Goal: Task Accomplishment & Management: Complete application form

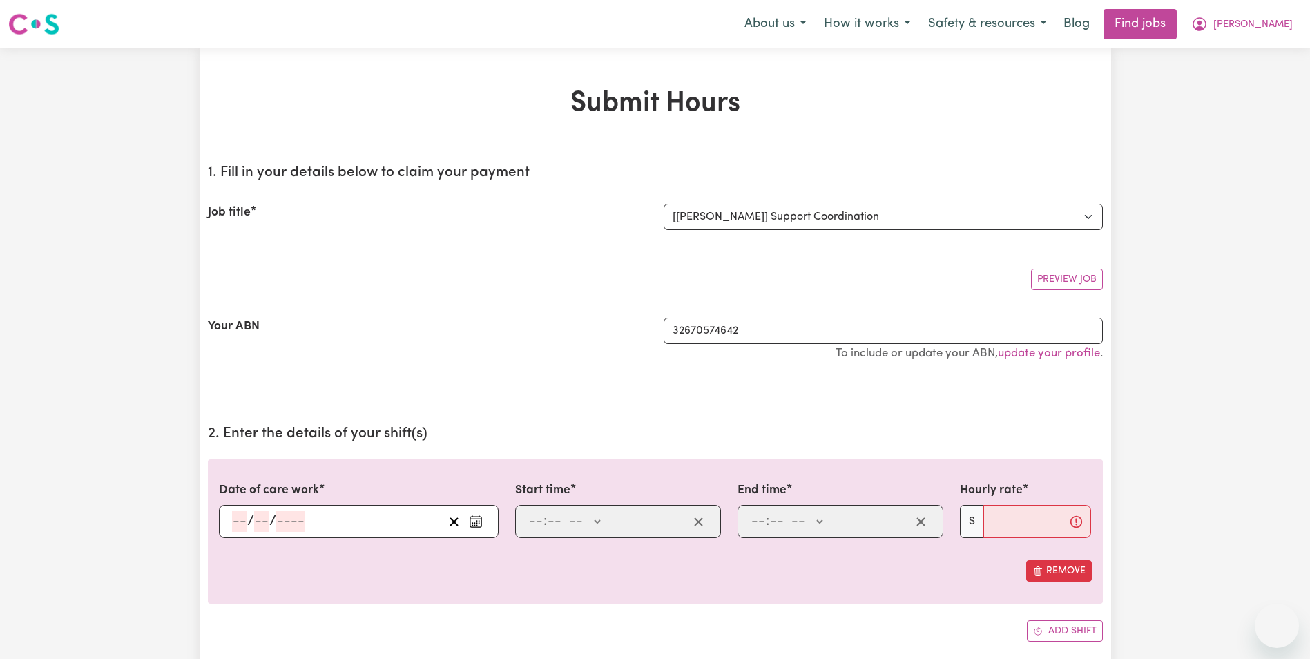
select select "13659"
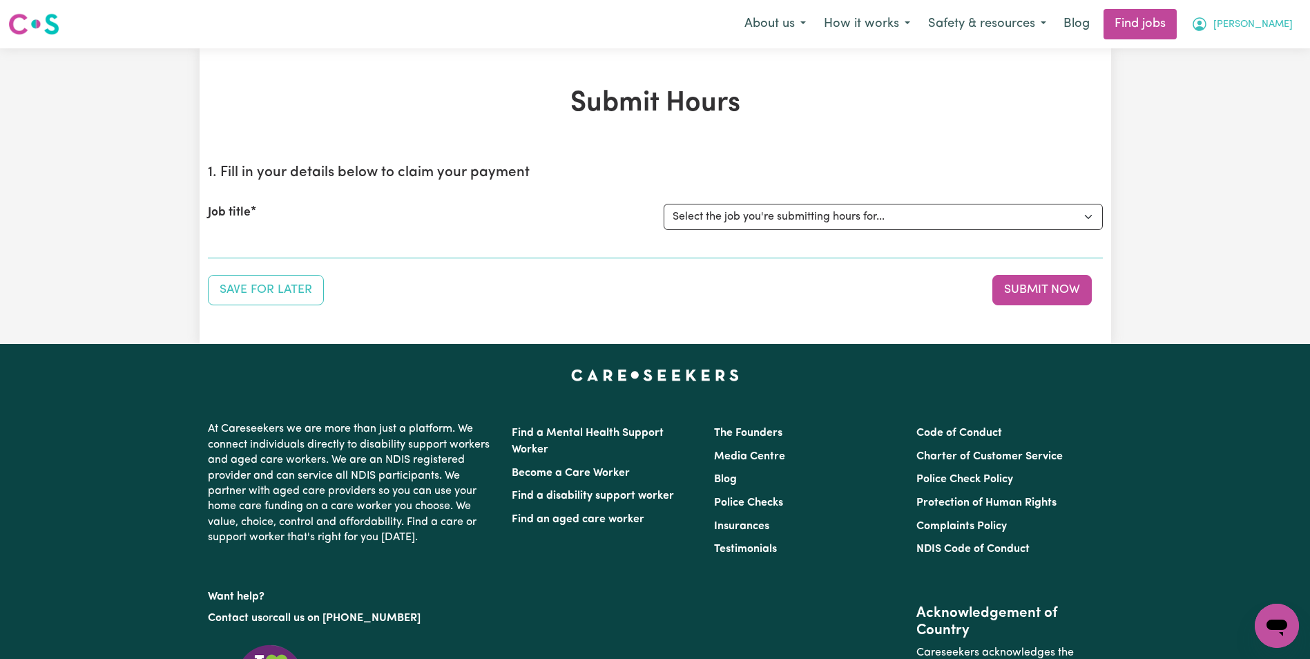
click at [1253, 17] on button "[PERSON_NAME]" at bounding box center [1243, 24] width 120 height 29
click at [1257, 77] on link "My Dashboard" at bounding box center [1246, 79] width 109 height 26
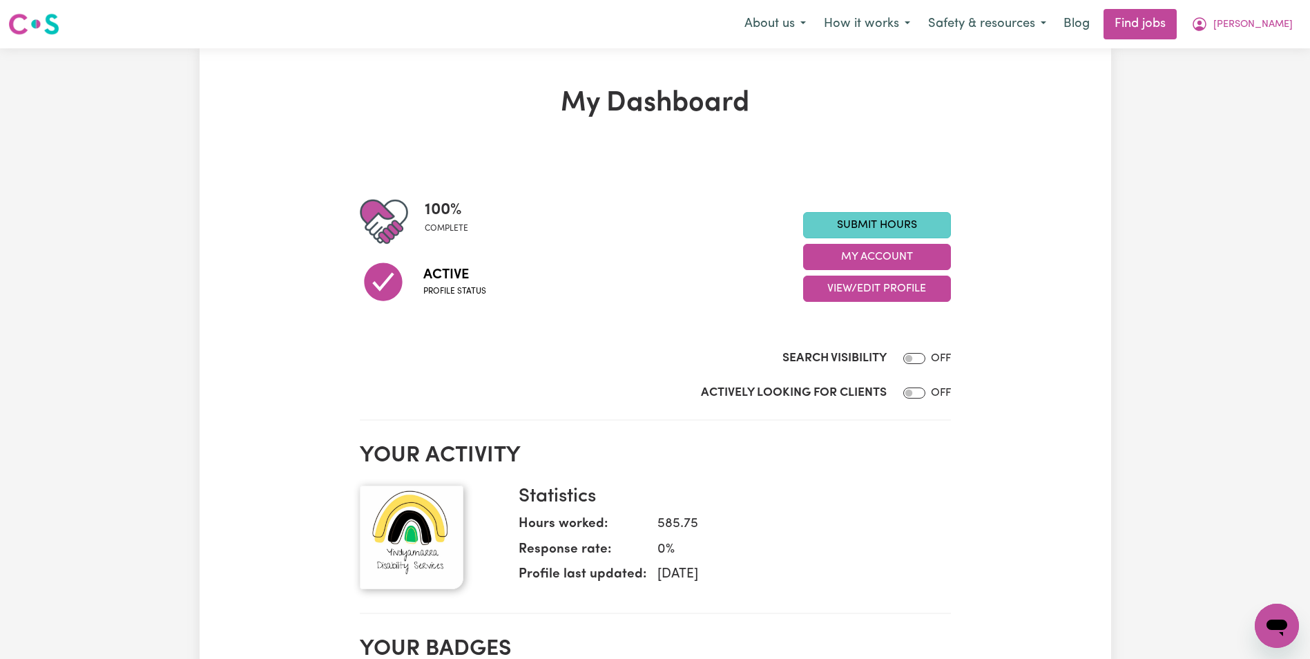
click at [903, 224] on link "Submit Hours" at bounding box center [877, 225] width 148 height 26
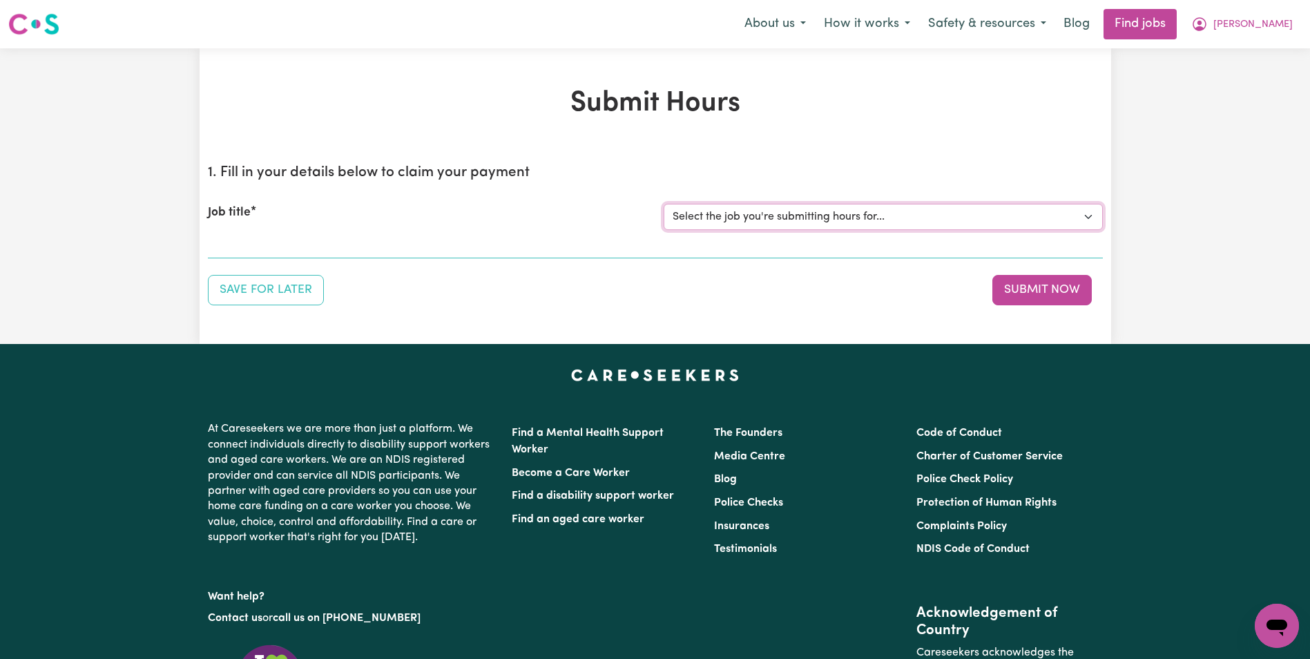
click at [803, 217] on select "Select the job you're submitting hours for... [[PERSON_NAME]] Support Coordinat…" at bounding box center [883, 217] width 439 height 26
select select "13659"
click at [664, 204] on select "Select the job you're submitting hours for... [[PERSON_NAME]] Support Coordinat…" at bounding box center [883, 217] width 439 height 26
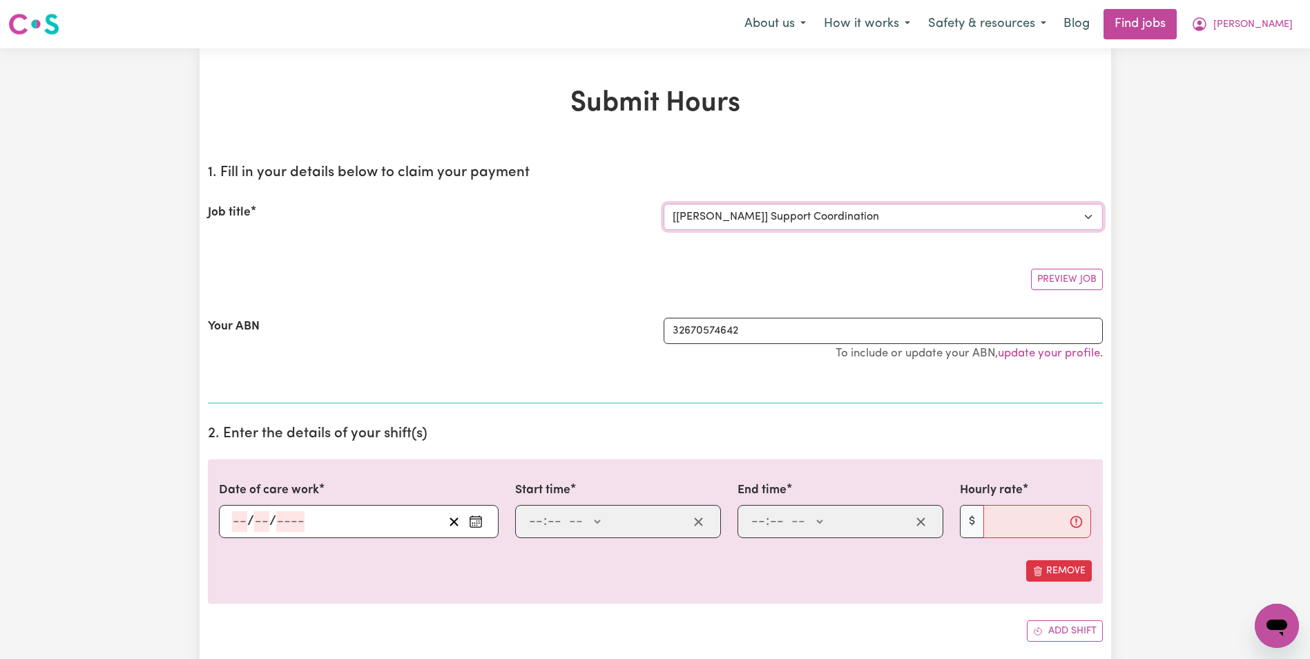
click at [756, 229] on select "Select the job you're submitting hours for... [[PERSON_NAME]] Support Coordinat…" at bounding box center [883, 217] width 439 height 26
click at [482, 519] on icon "Enter the date of care work" at bounding box center [476, 522] width 14 height 14
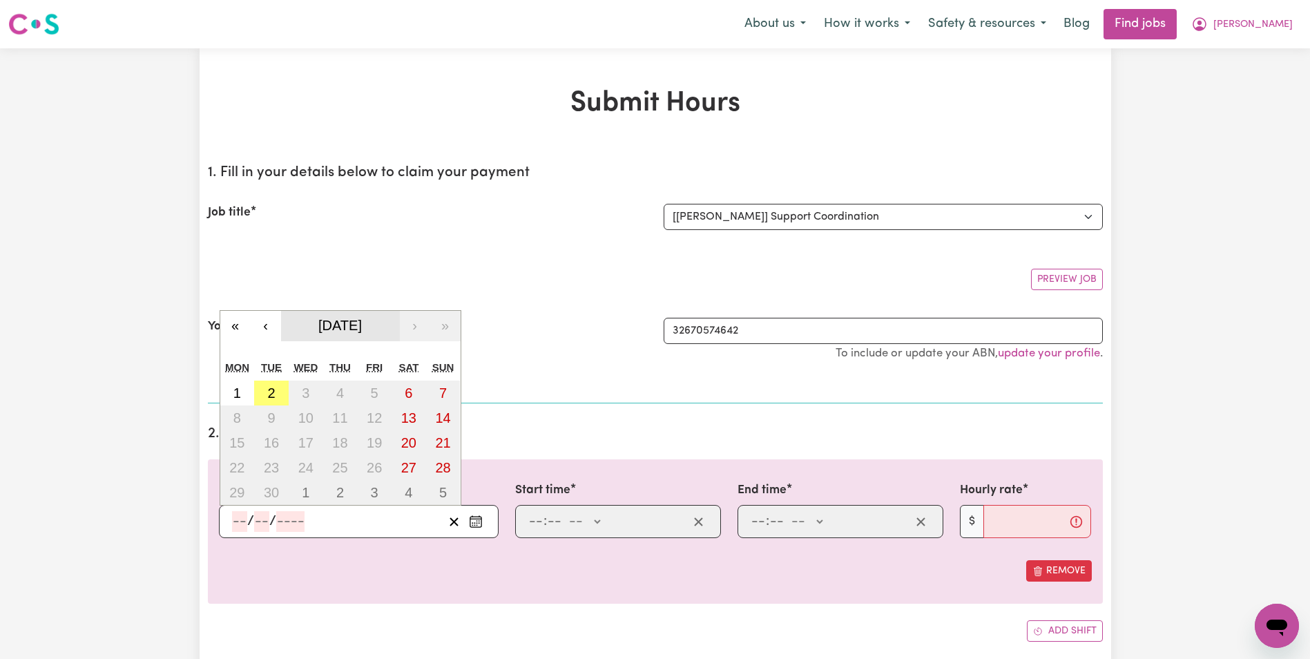
click at [333, 331] on span "[DATE]" at bounding box center [340, 325] width 44 height 15
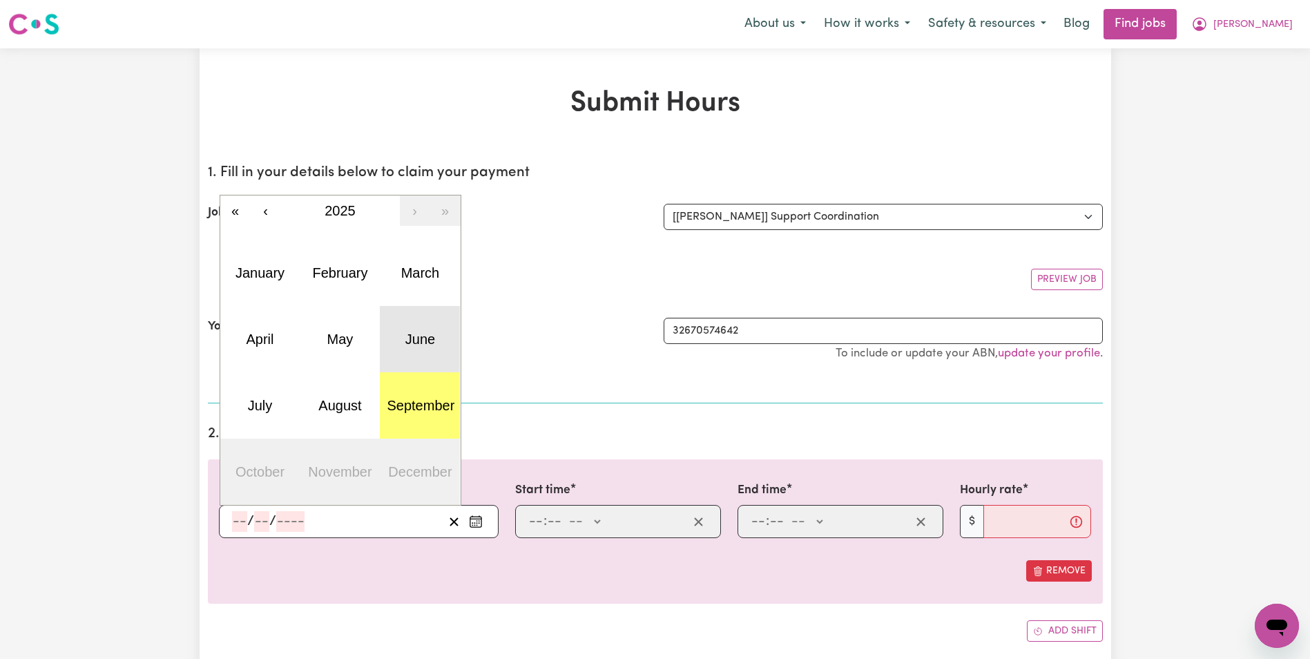
click at [417, 332] on abbr "June" at bounding box center [421, 339] width 30 height 15
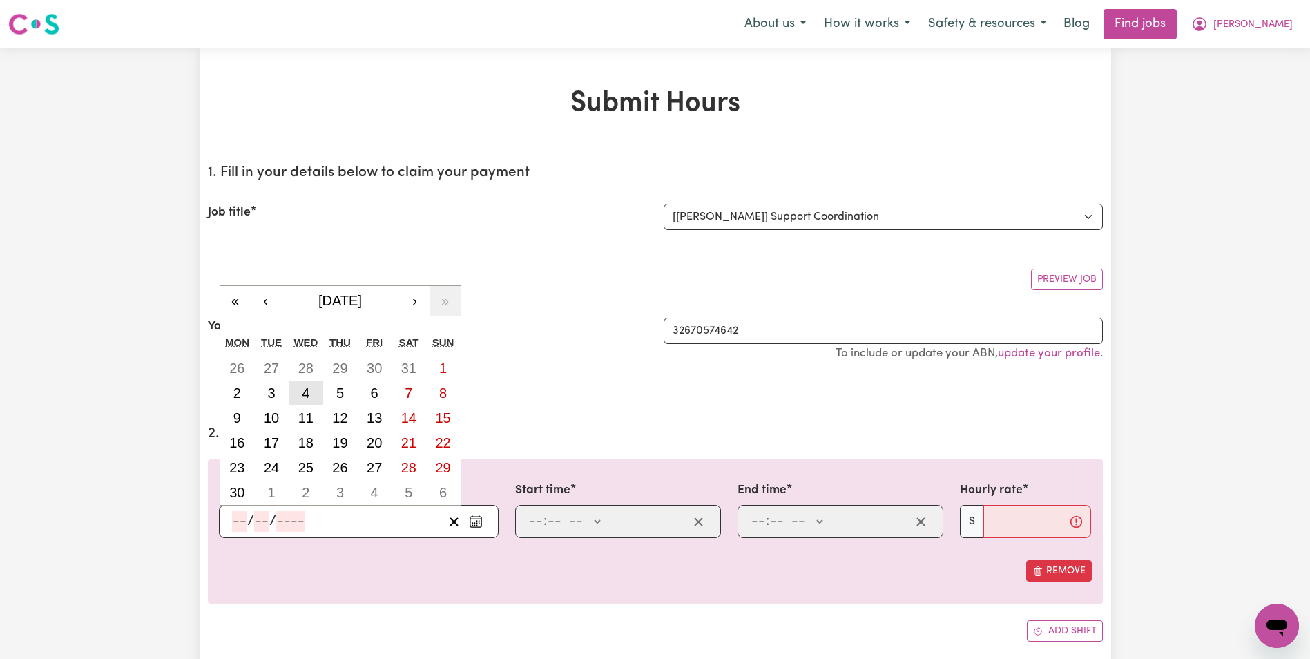
click at [305, 392] on abbr "4" at bounding box center [306, 392] width 8 height 15
type input "[DATE]"
type input "4"
type input "6"
type input "2025"
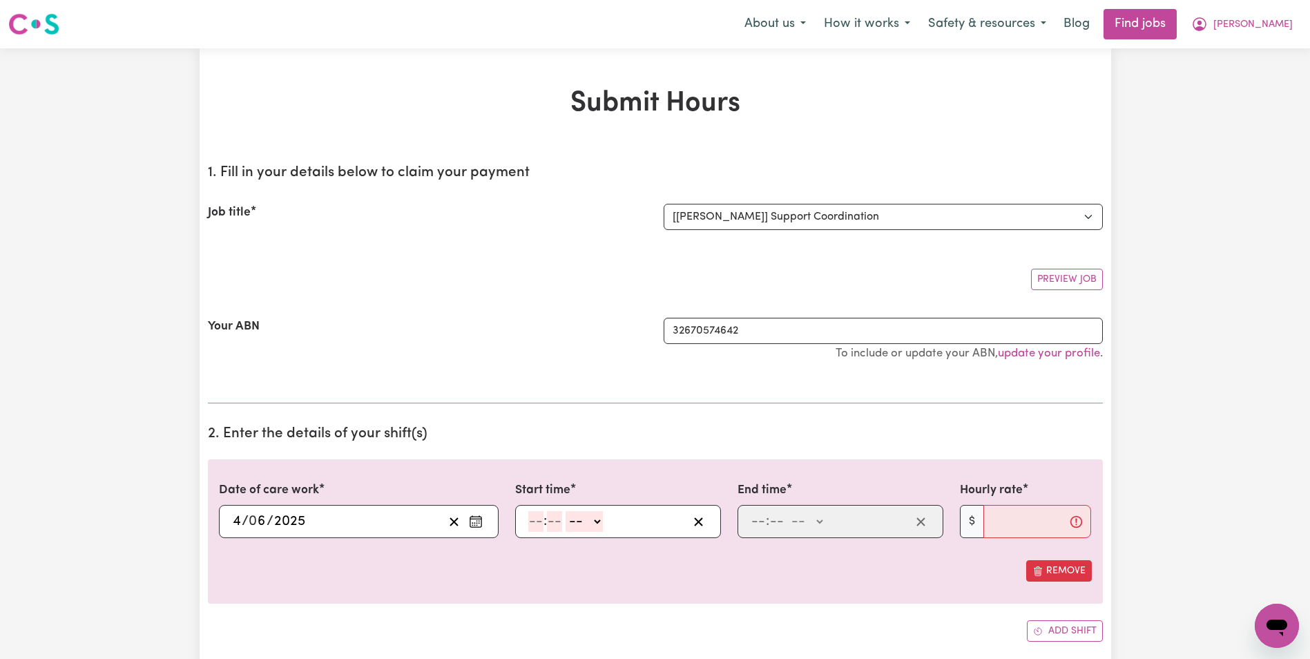
click at [592, 525] on select "-- AM PM" at bounding box center [584, 521] width 37 height 21
click at [533, 528] on input "number" at bounding box center [535, 521] width 15 height 21
type input "12"
type input "9"
click at [534, 525] on input "12" at bounding box center [535, 521] width 14 height 21
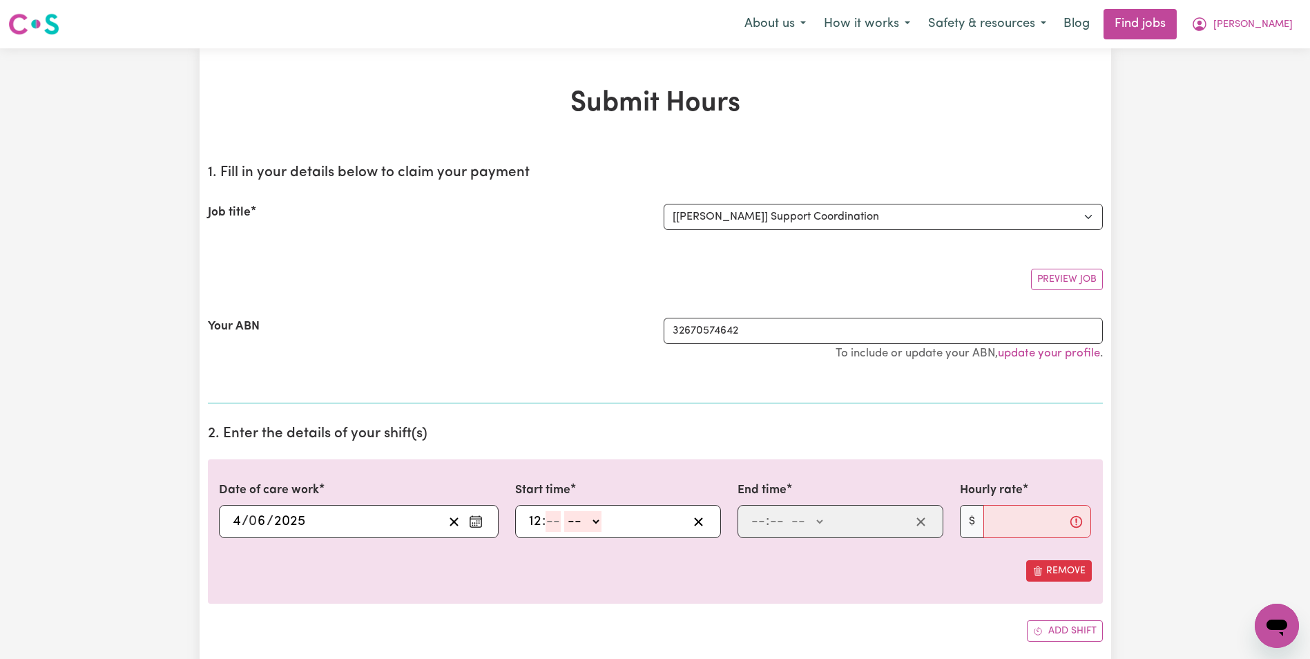
type input "12"
type input "9"
click at [537, 514] on input "12" at bounding box center [535, 521] width 14 height 21
click at [578, 522] on select "-- AM PM" at bounding box center [585, 521] width 37 height 21
select select "am"
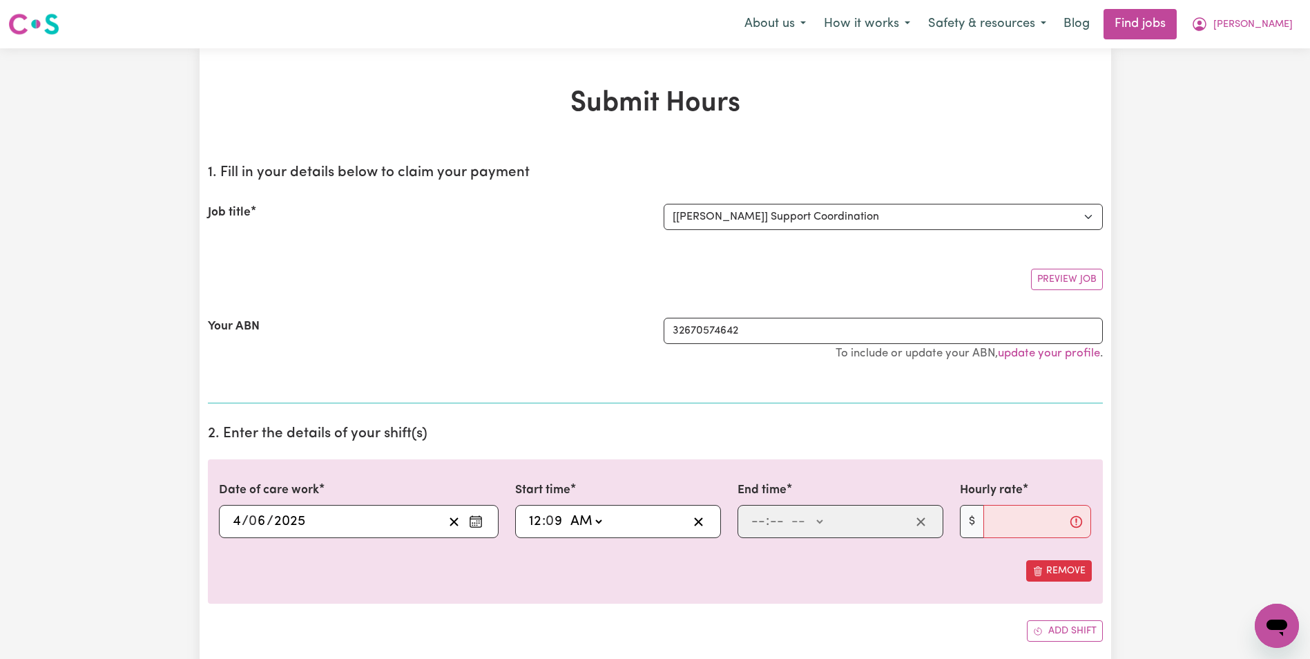
click at [567, 511] on select "-- AM PM" at bounding box center [585, 521] width 37 height 21
type input "00:09"
click at [600, 522] on select "AM PM" at bounding box center [585, 521] width 37 height 21
select select "pm"
click at [567, 511] on select "AM PM" at bounding box center [585, 521] width 37 height 21
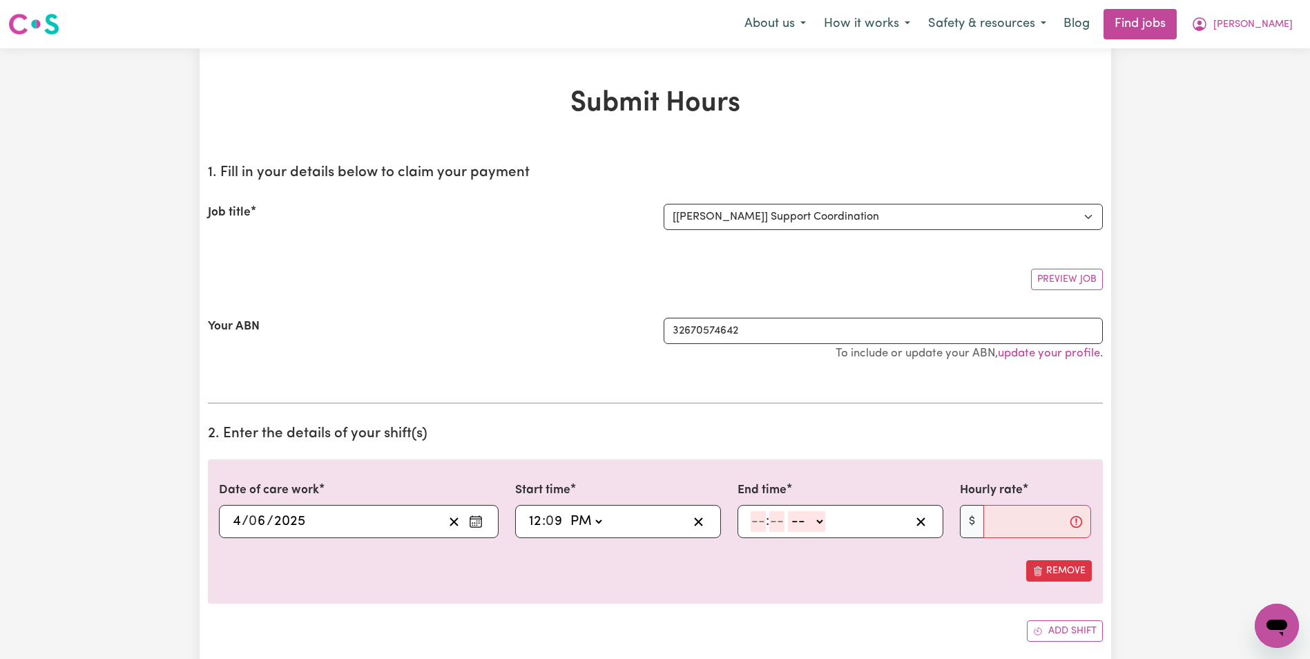
click at [538, 526] on input "12" at bounding box center [535, 521] width 14 height 21
type input "13:09"
type input "1"
type input "12:09"
click at [537, 522] on input "12" at bounding box center [535, 521] width 14 height 21
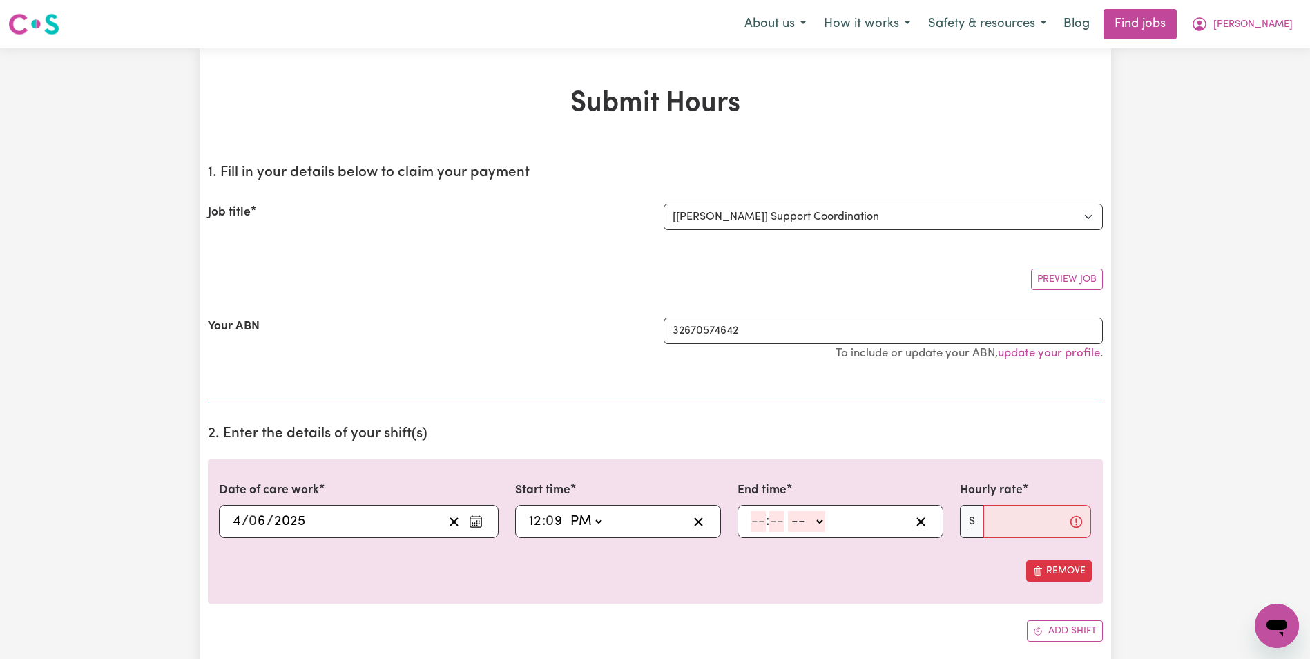
type input "12"
click at [591, 519] on select "AM PM" at bounding box center [582, 521] width 37 height 21
click at [533, 528] on input "12" at bounding box center [535, 521] width 14 height 21
click at [537, 523] on input "12" at bounding box center [535, 521] width 14 height 21
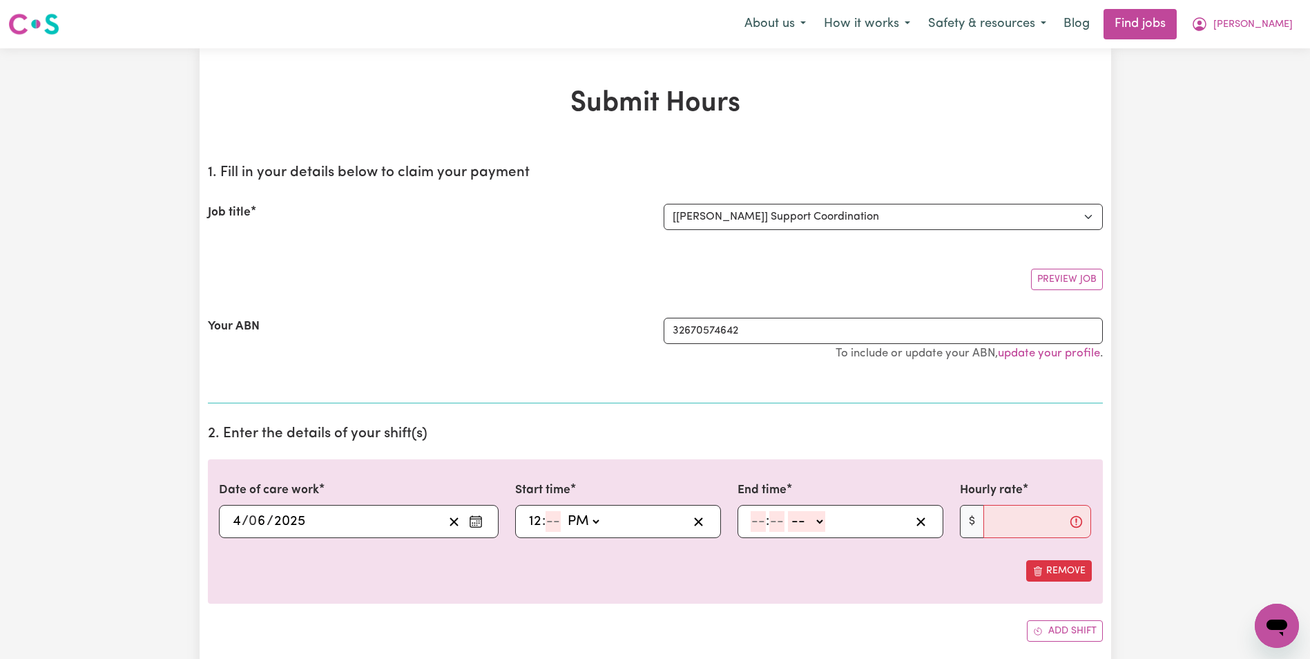
click at [537, 523] on input "12" at bounding box center [535, 521] width 14 height 21
click at [535, 524] on input "12" at bounding box center [535, 521] width 14 height 21
click at [553, 520] on input "number" at bounding box center [553, 521] width 15 height 21
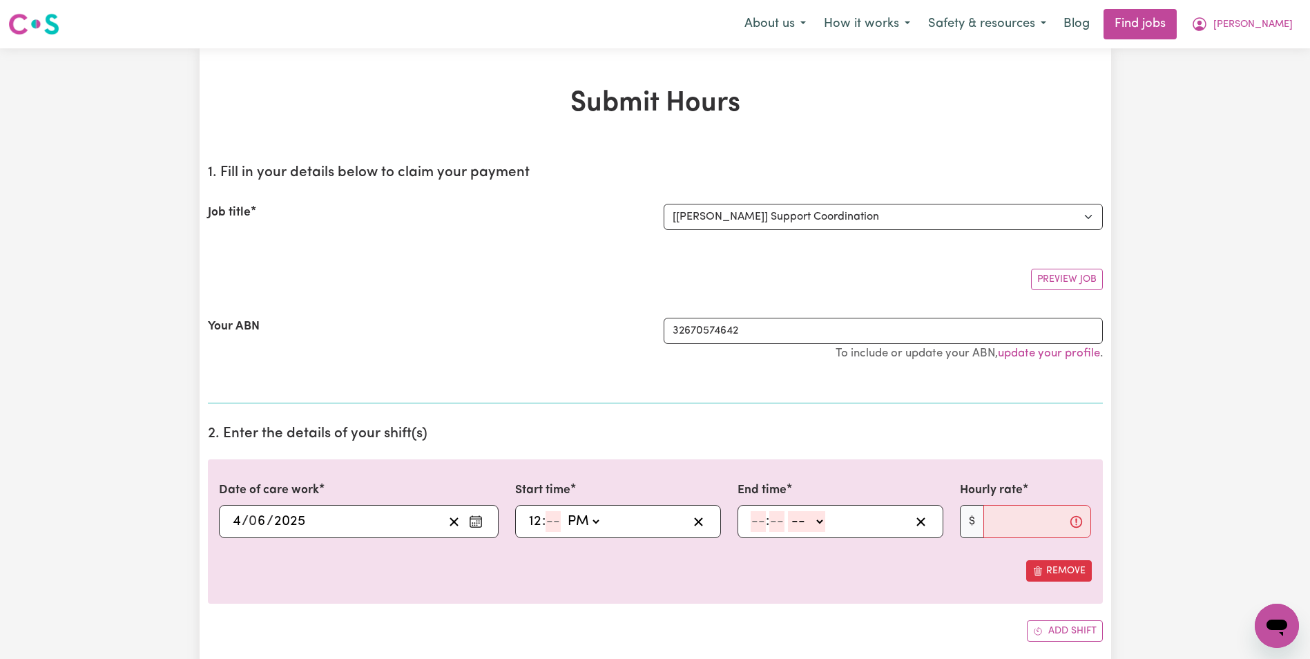
type input "12:00"
type input "00"
click at [763, 522] on input "number" at bounding box center [758, 521] width 15 height 21
type input "1"
click at [815, 519] on select "-- AM PM" at bounding box center [800, 521] width 37 height 21
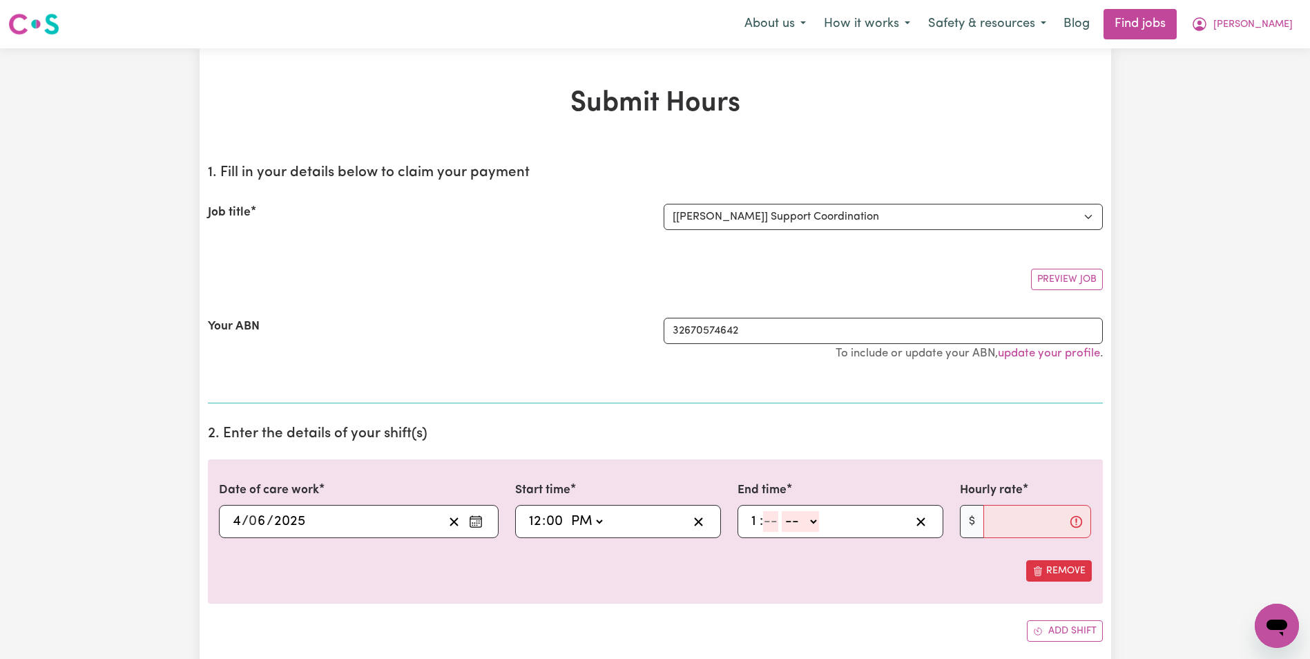
select select "pm"
click at [782, 511] on select "-- AM PM" at bounding box center [800, 521] width 37 height 21
click at [752, 525] on input "1" at bounding box center [755, 521] width 9 height 21
type input "12"
type input "12:03"
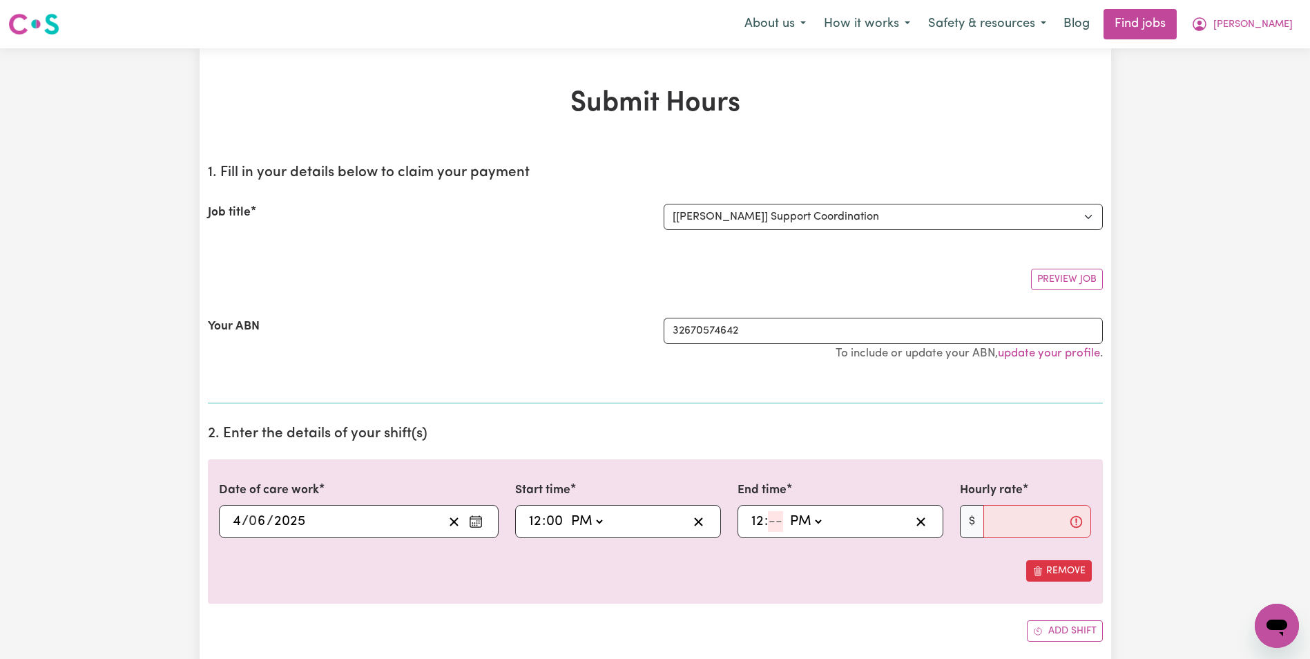
type input "3"
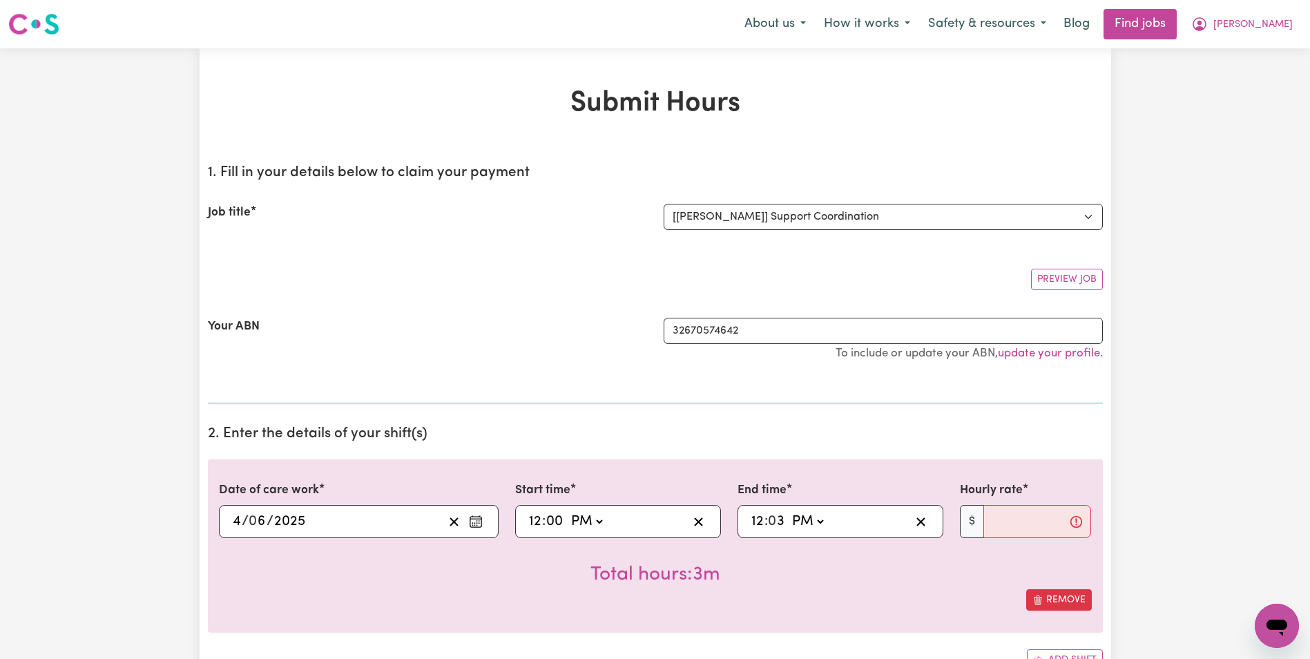
type input "12:30"
type input "30"
click at [996, 522] on input "Hourly rate" at bounding box center [1038, 521] width 108 height 33
click at [1055, 521] on input "1" at bounding box center [1038, 521] width 108 height 33
type input "100.14"
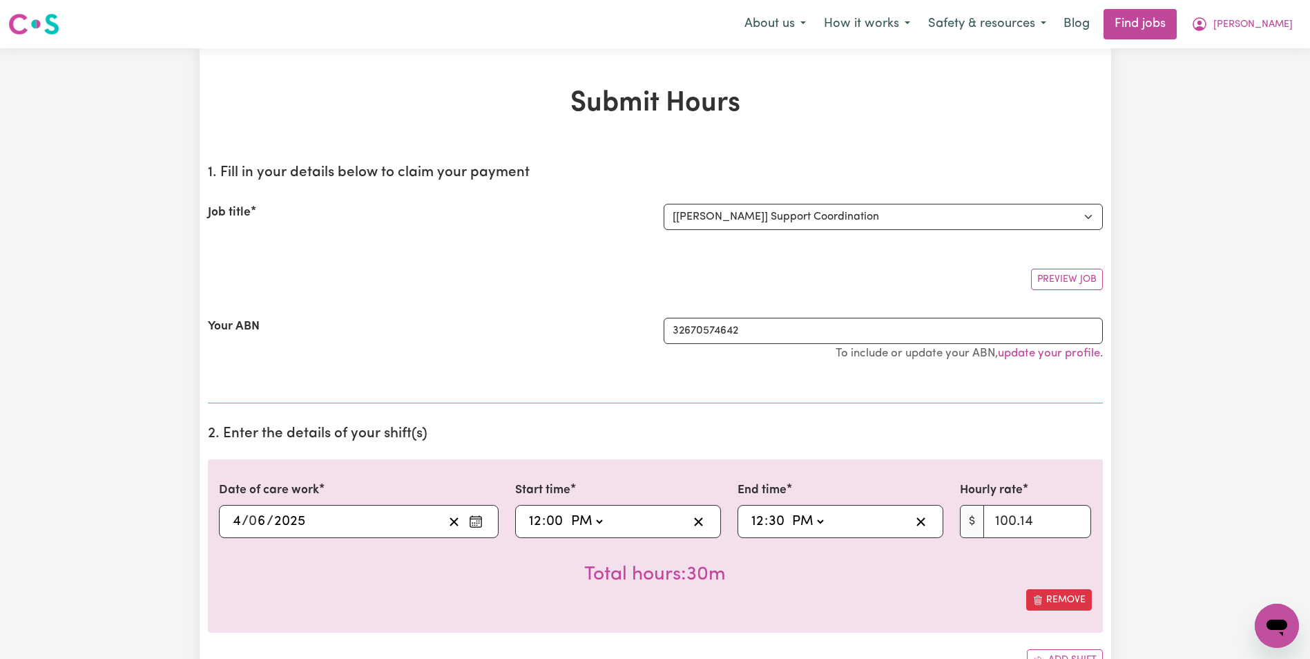
click at [908, 576] on div "Total hours: 30m" at bounding box center [655, 563] width 873 height 51
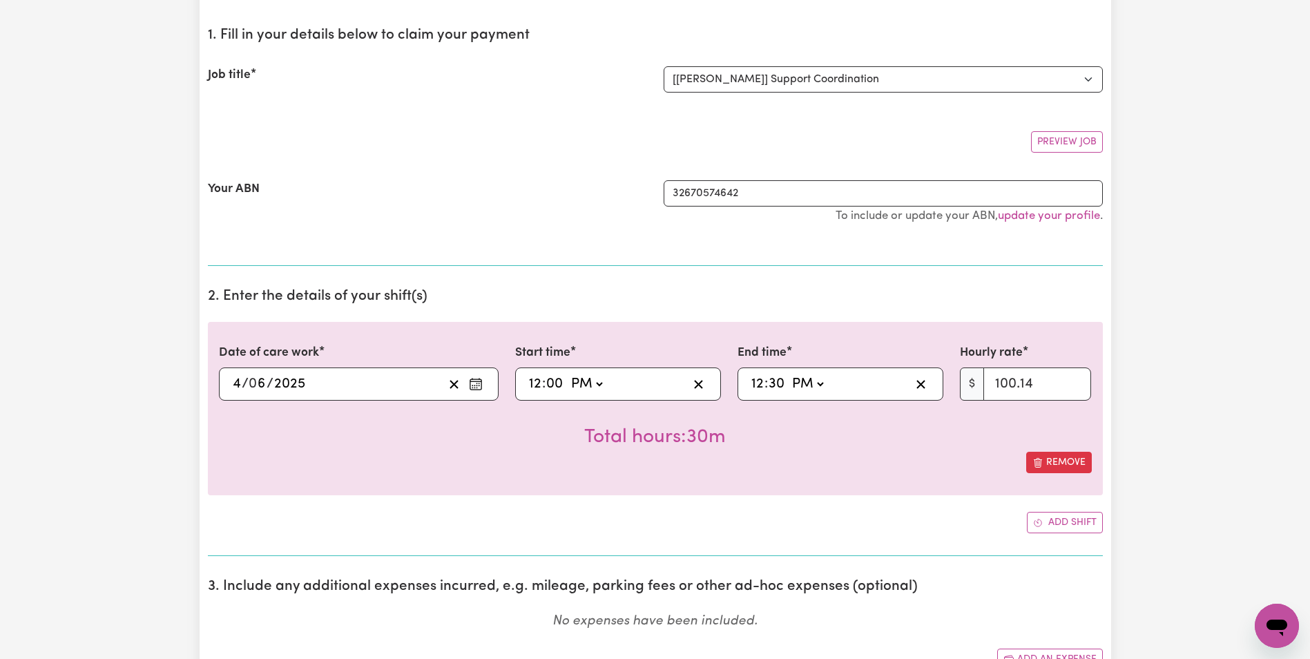
scroll to position [138, 0]
click at [1085, 517] on button "Add shift" at bounding box center [1065, 521] width 76 height 21
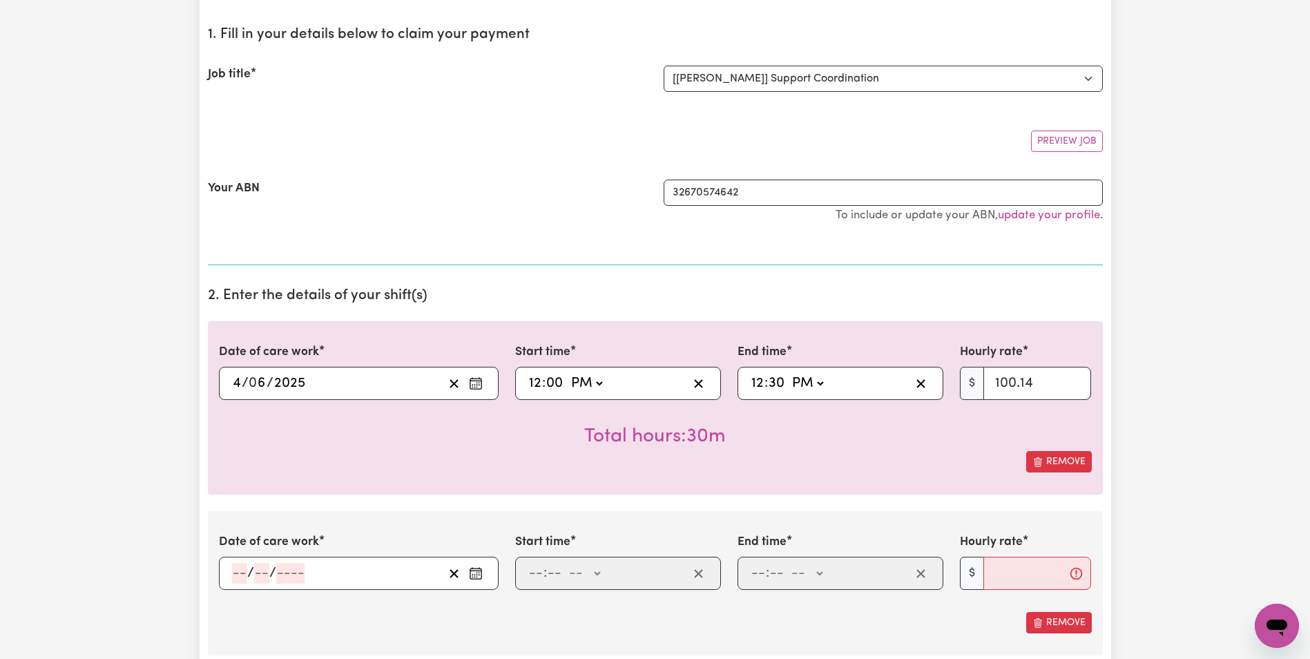
click at [481, 572] on icon "Enter the date of care work" at bounding box center [476, 573] width 14 height 14
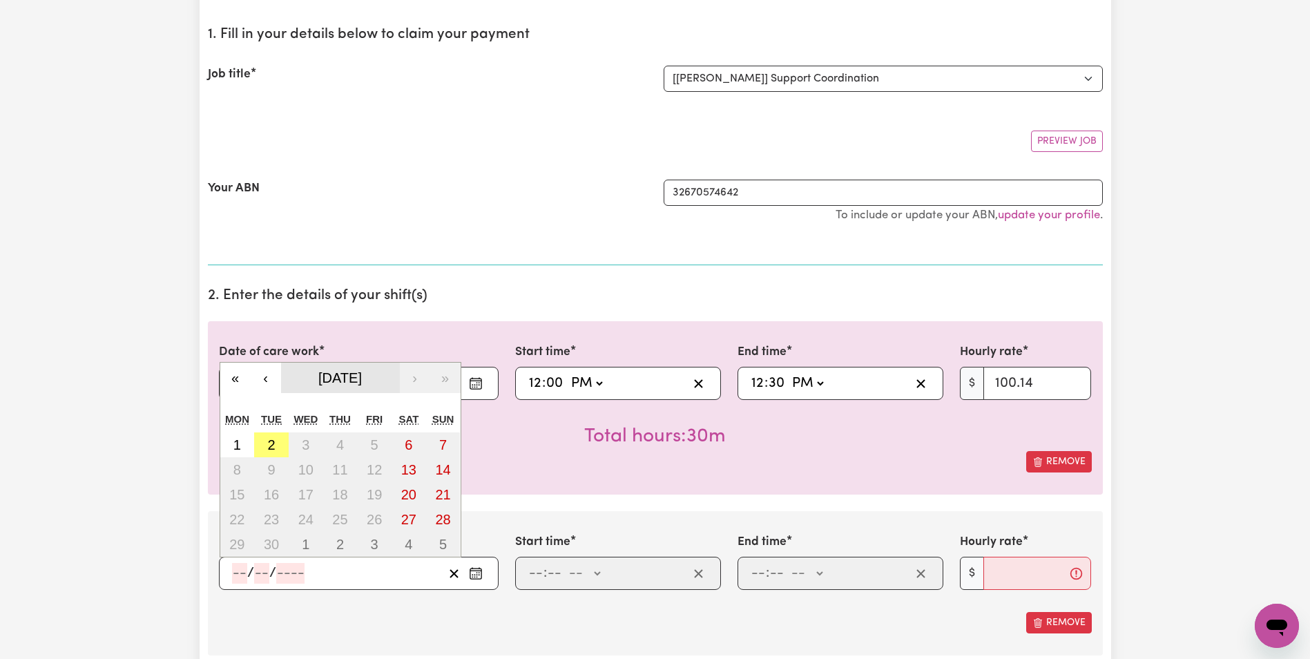
click at [309, 387] on button "[DATE]" at bounding box center [340, 378] width 119 height 30
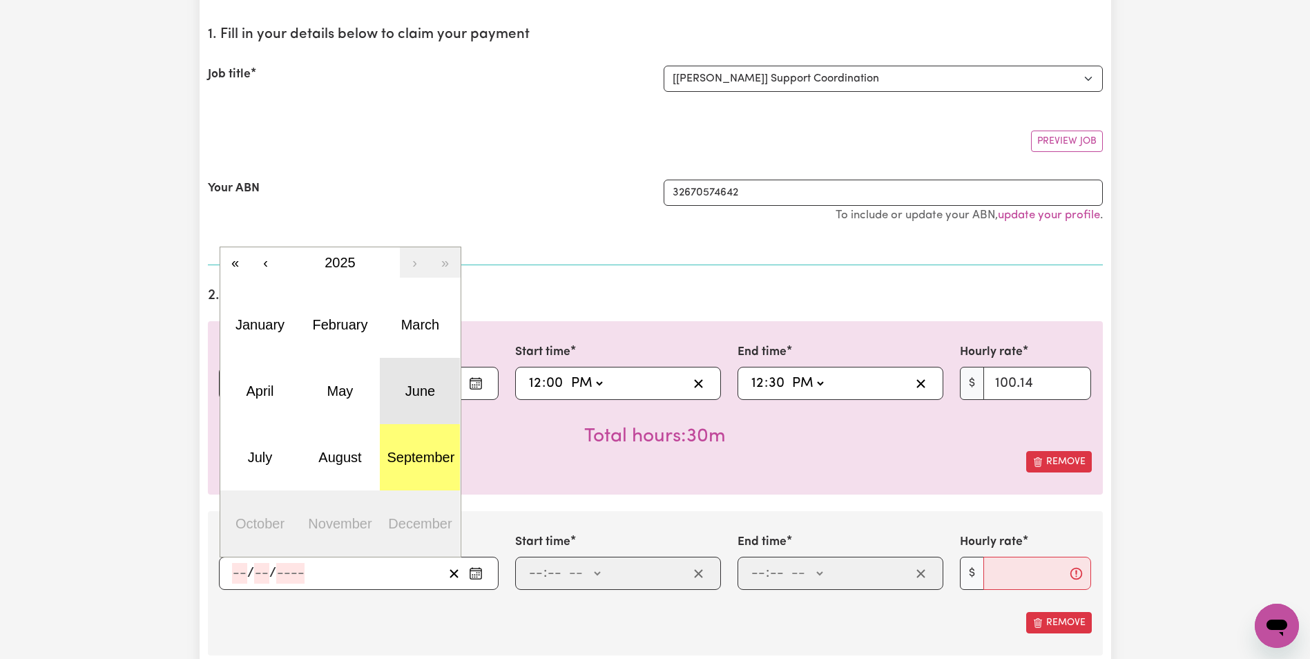
click at [408, 391] on abbr "June" at bounding box center [421, 390] width 30 height 15
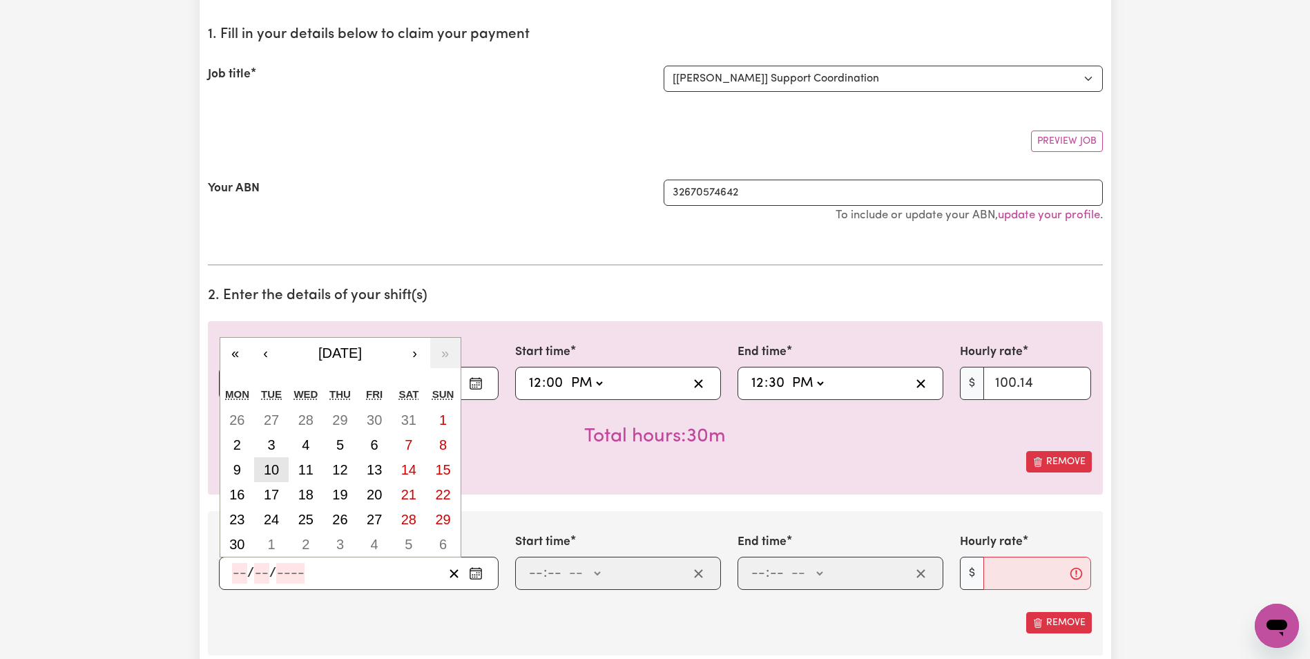
click at [282, 473] on button "10" at bounding box center [271, 469] width 35 height 25
type input "[DATE]"
type input "10"
type input "6"
type input "2025"
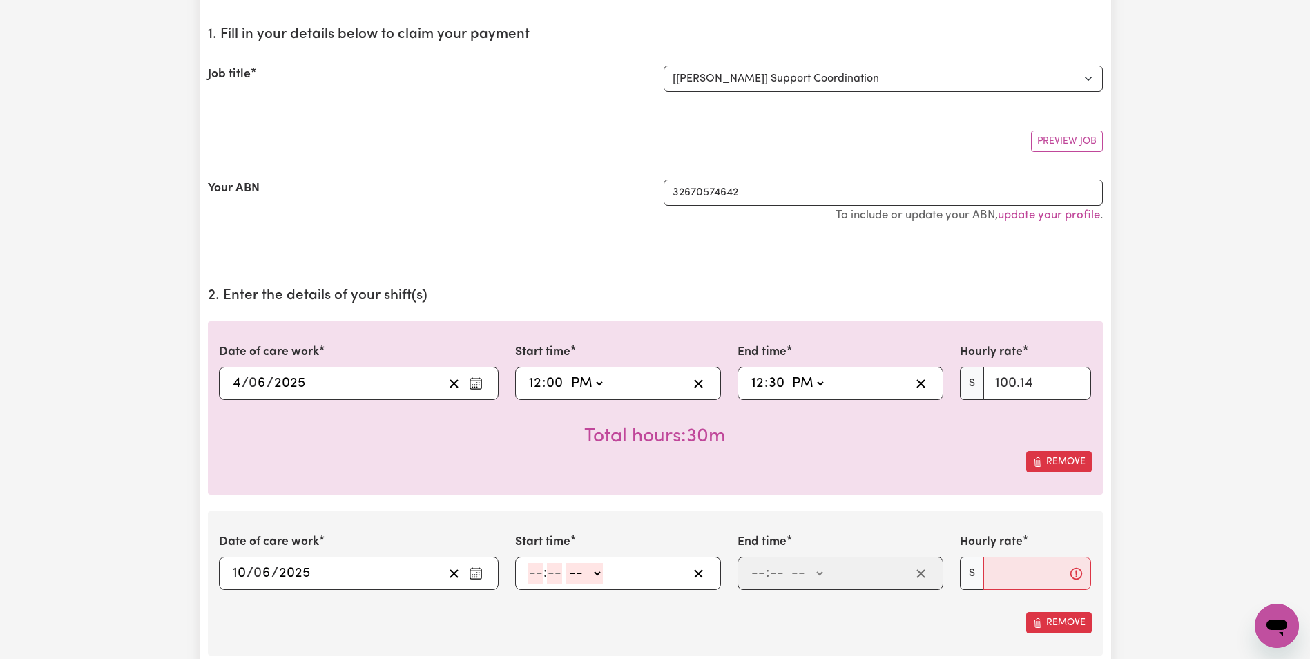
click at [534, 575] on input "number" at bounding box center [535, 573] width 15 height 21
type input "12"
type input "00"
click at [603, 577] on select "-- AM PM" at bounding box center [586, 573] width 37 height 21
select select "pm"
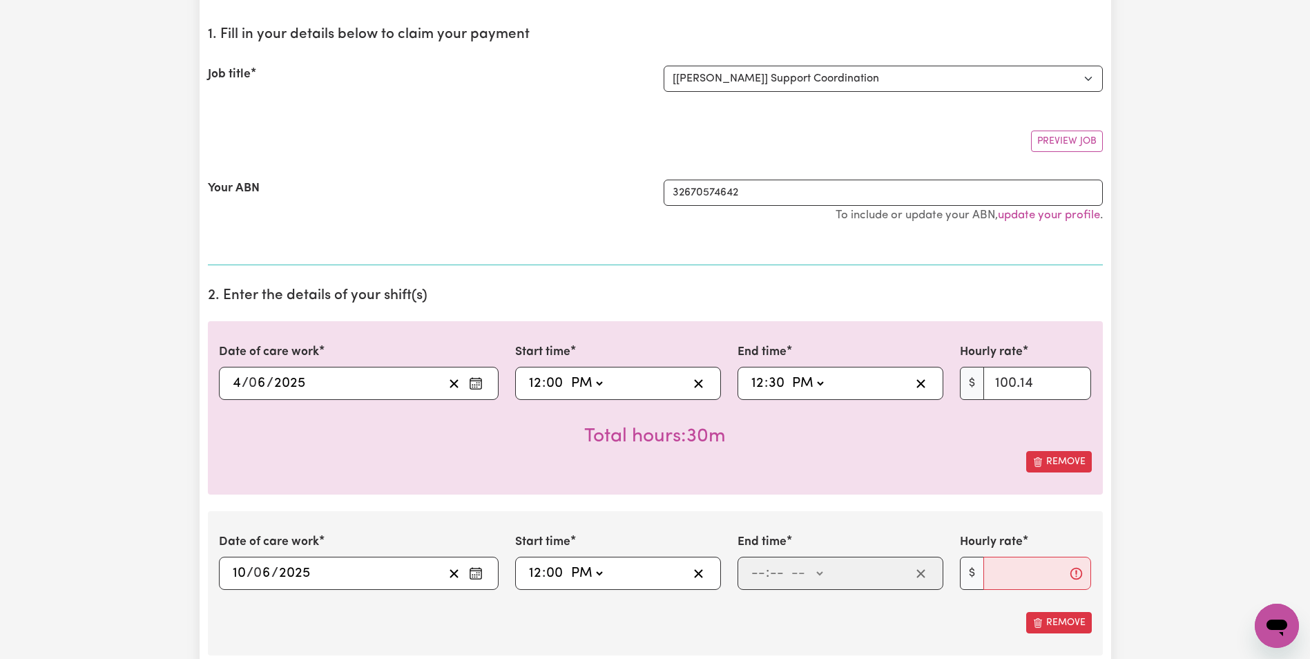
click at [568, 563] on select "-- AM PM" at bounding box center [586, 573] width 37 height 21
type input "12:00"
type input "0"
click at [761, 577] on input "number" at bounding box center [758, 573] width 15 height 21
type input "12"
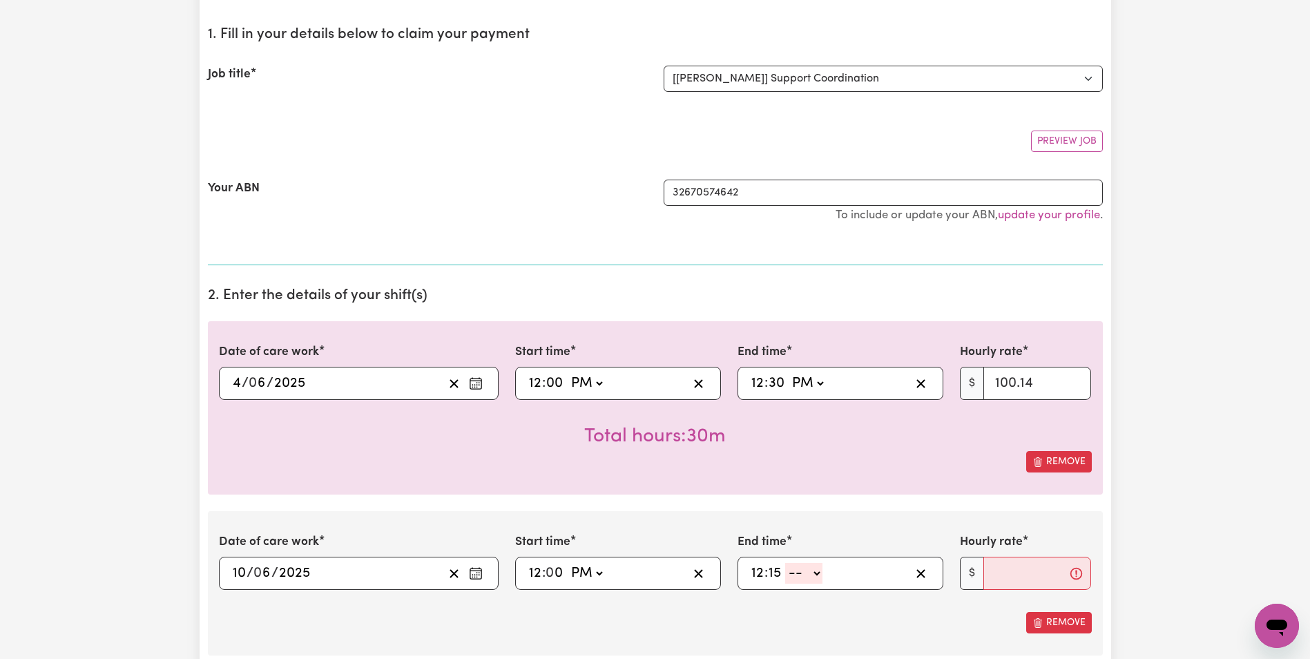
type input "15"
click at [803, 564] on select "-- AM PM" at bounding box center [803, 573] width 37 height 21
select select "pm"
click at [785, 563] on select "-- AM PM" at bounding box center [803, 573] width 37 height 21
type input "12:15"
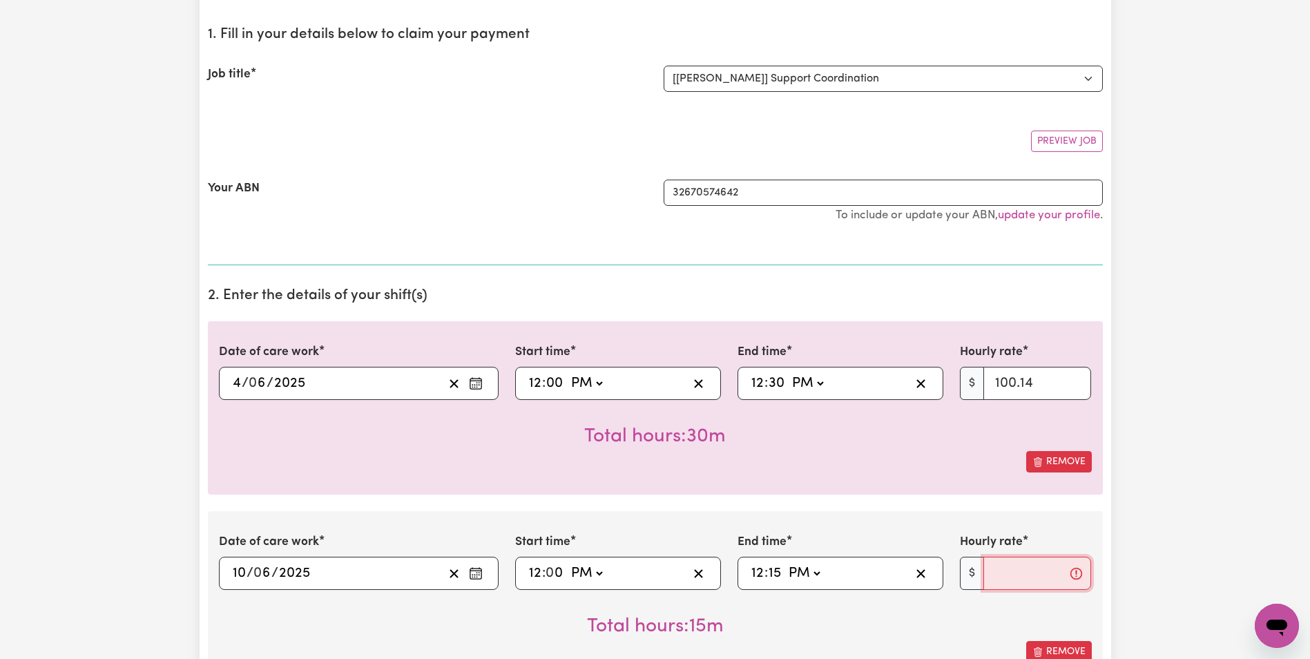
click at [1004, 566] on input "Hourly rate" at bounding box center [1038, 573] width 108 height 33
type input "100.14"
click at [980, 605] on div "Total hours: 15m" at bounding box center [655, 615] width 873 height 51
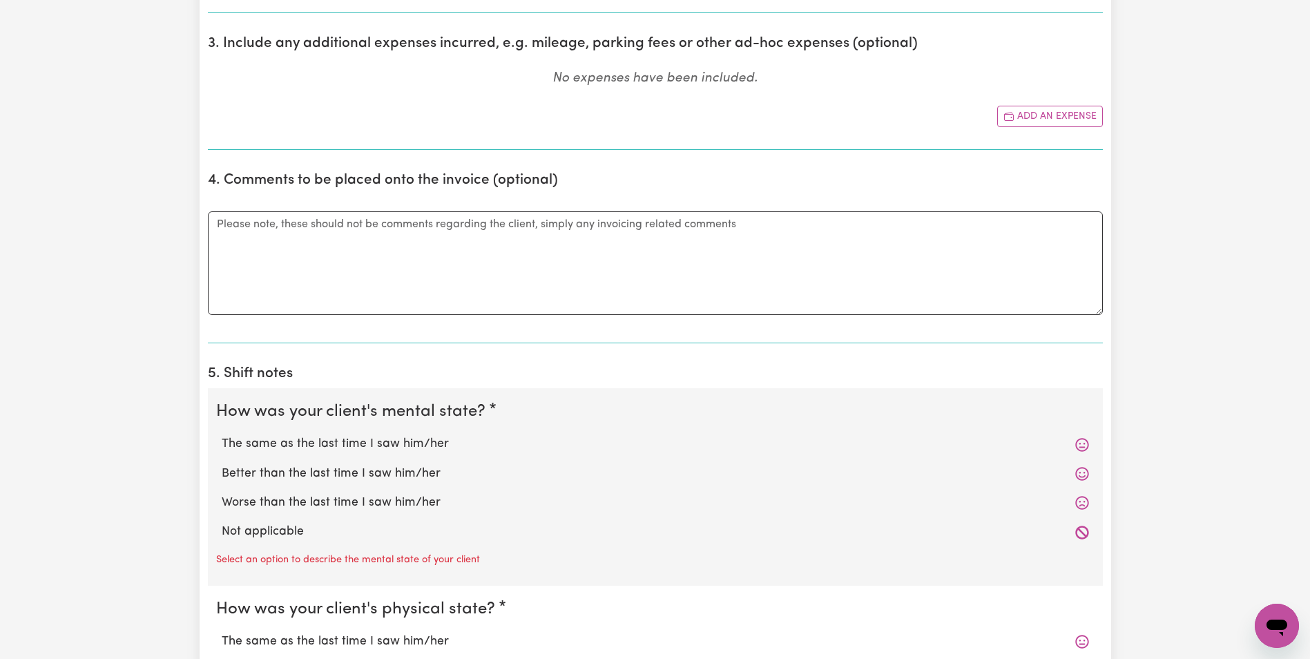
scroll to position [791, 0]
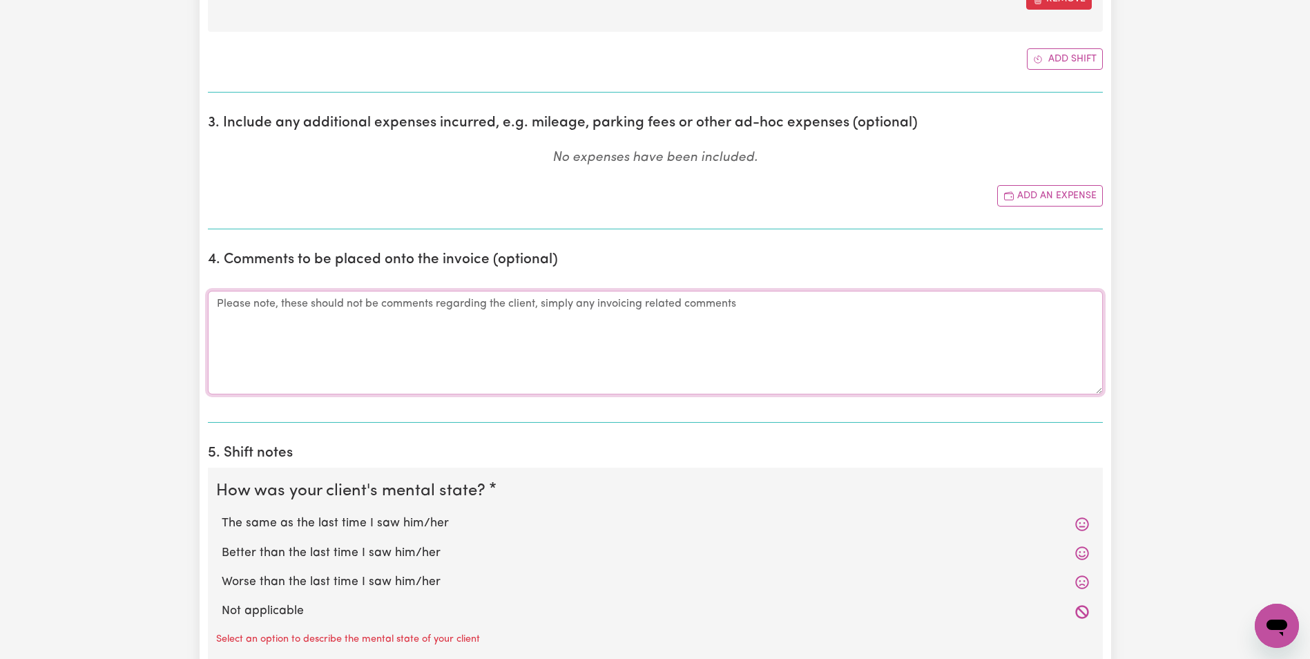
click at [589, 356] on textarea "Comments" at bounding box center [655, 343] width 895 height 104
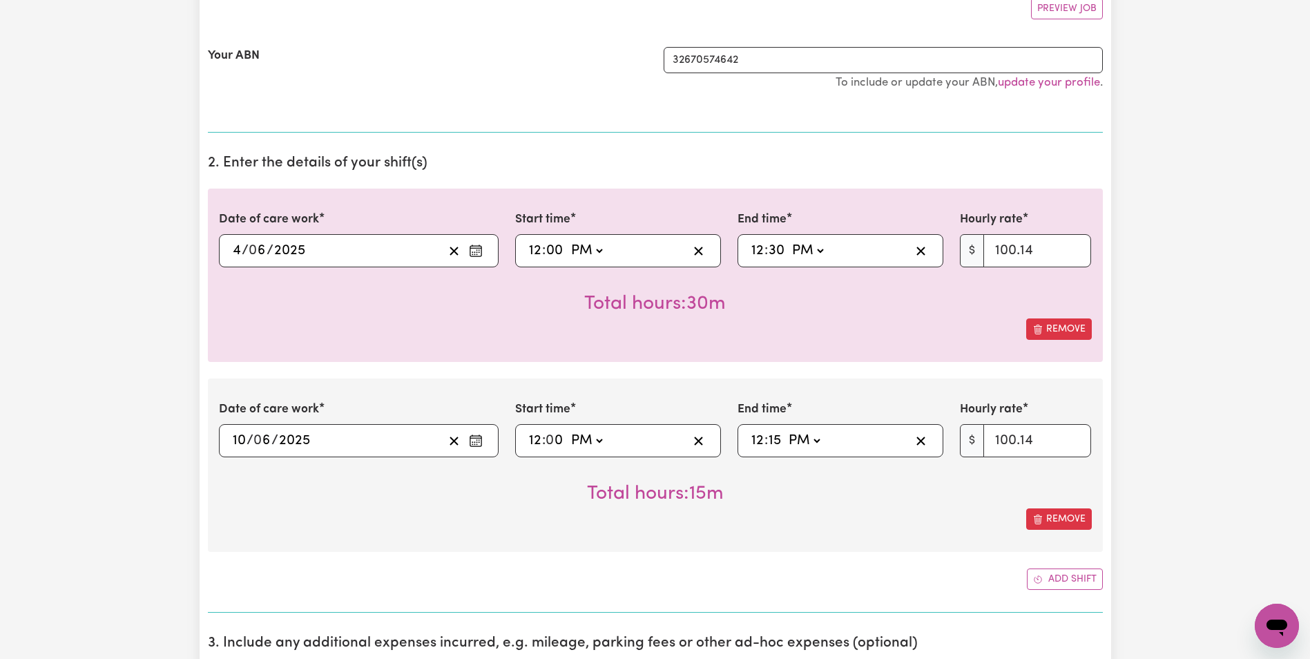
scroll to position [307, 0]
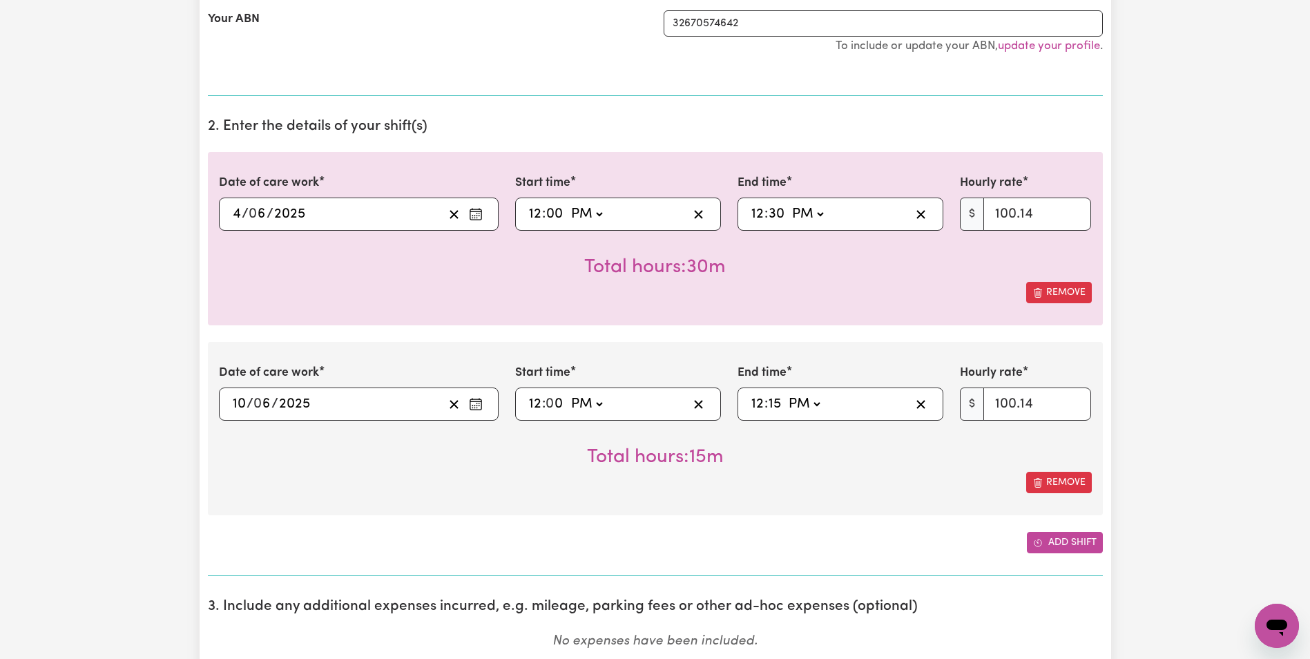
type textarea "Bulk upload of NDIA Payments for [PERSON_NAME]"
click at [1049, 542] on button "Add shift" at bounding box center [1065, 542] width 76 height 21
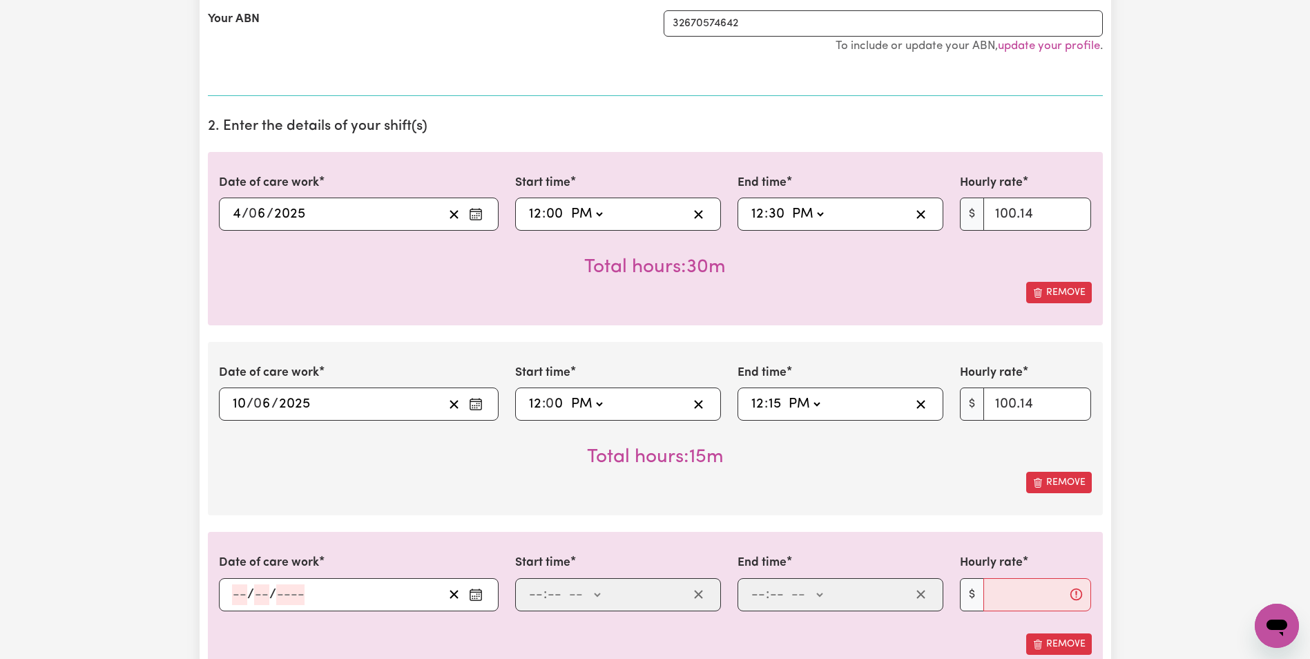
click at [474, 591] on icon "Enter the date of care work" at bounding box center [476, 595] width 14 height 14
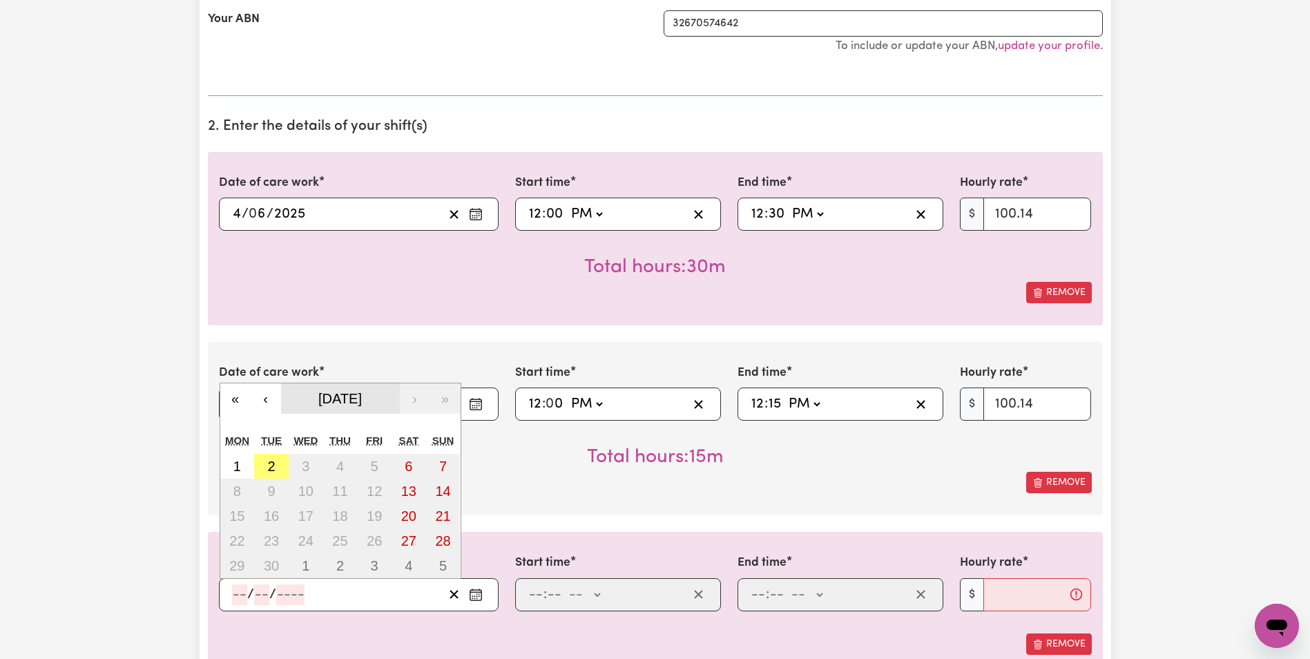
click at [357, 399] on span "[DATE]" at bounding box center [340, 398] width 44 height 15
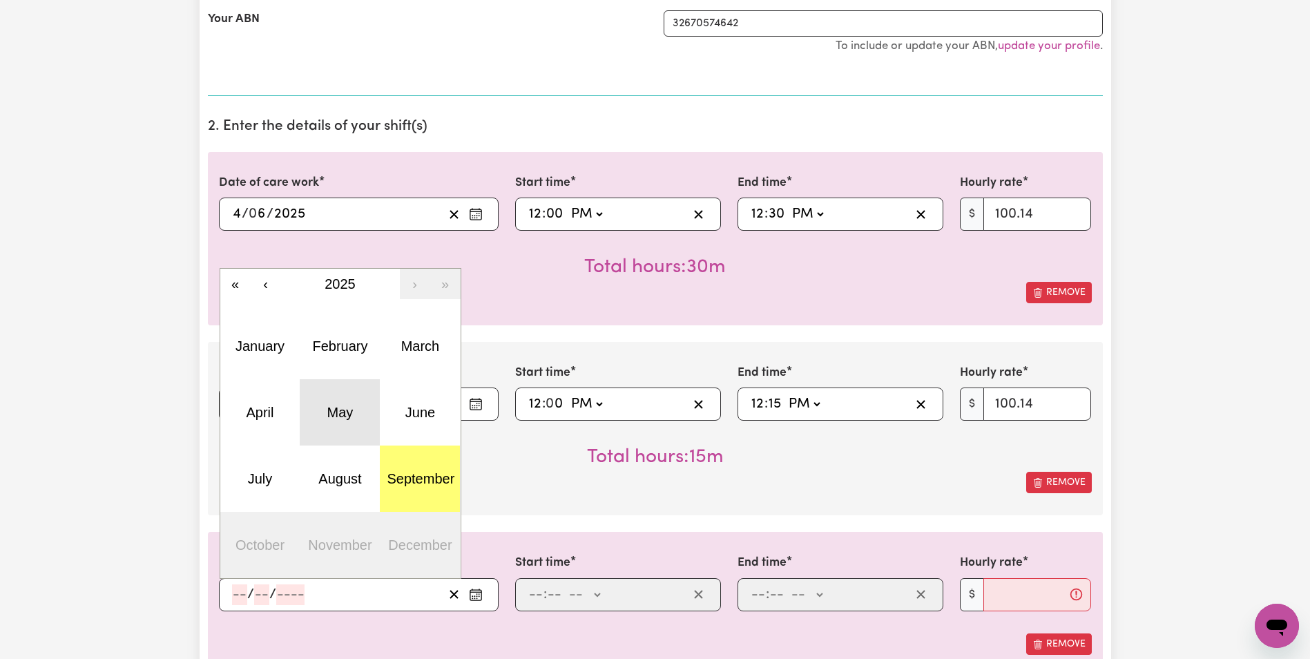
click at [345, 402] on button "May" at bounding box center [340, 412] width 80 height 66
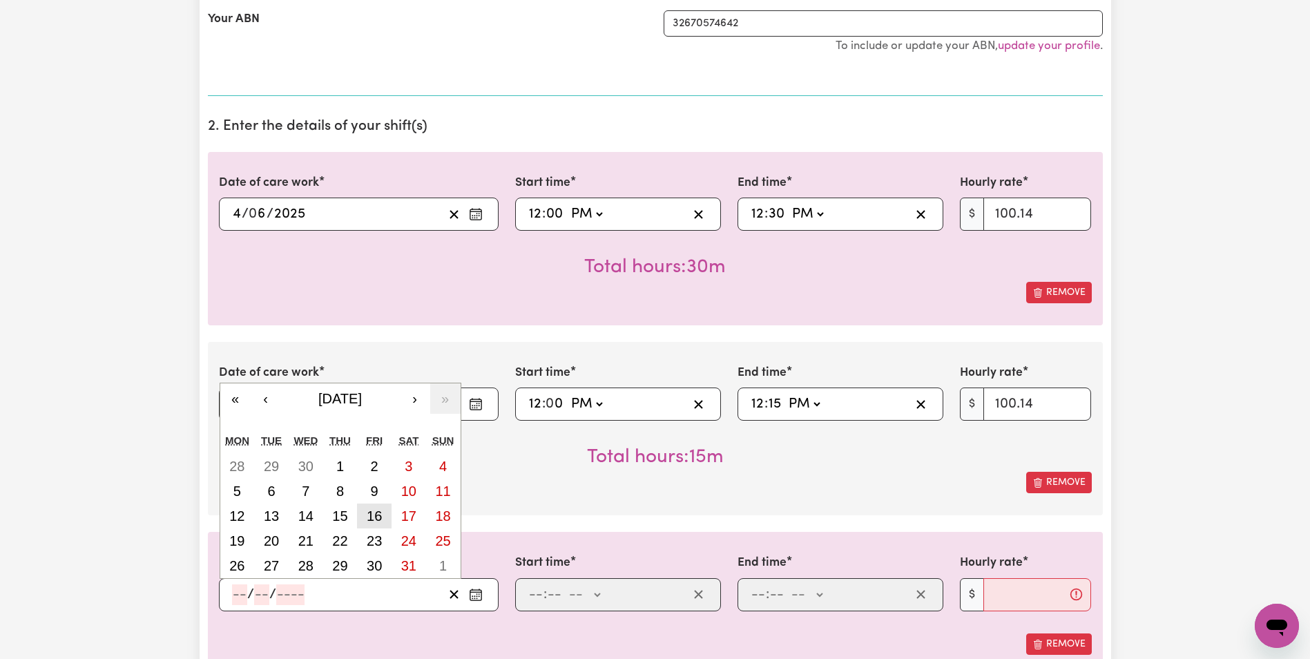
click at [377, 515] on abbr "16" at bounding box center [374, 515] width 15 height 15
type input "[DATE]"
type input "16"
type input "5"
type input "2025"
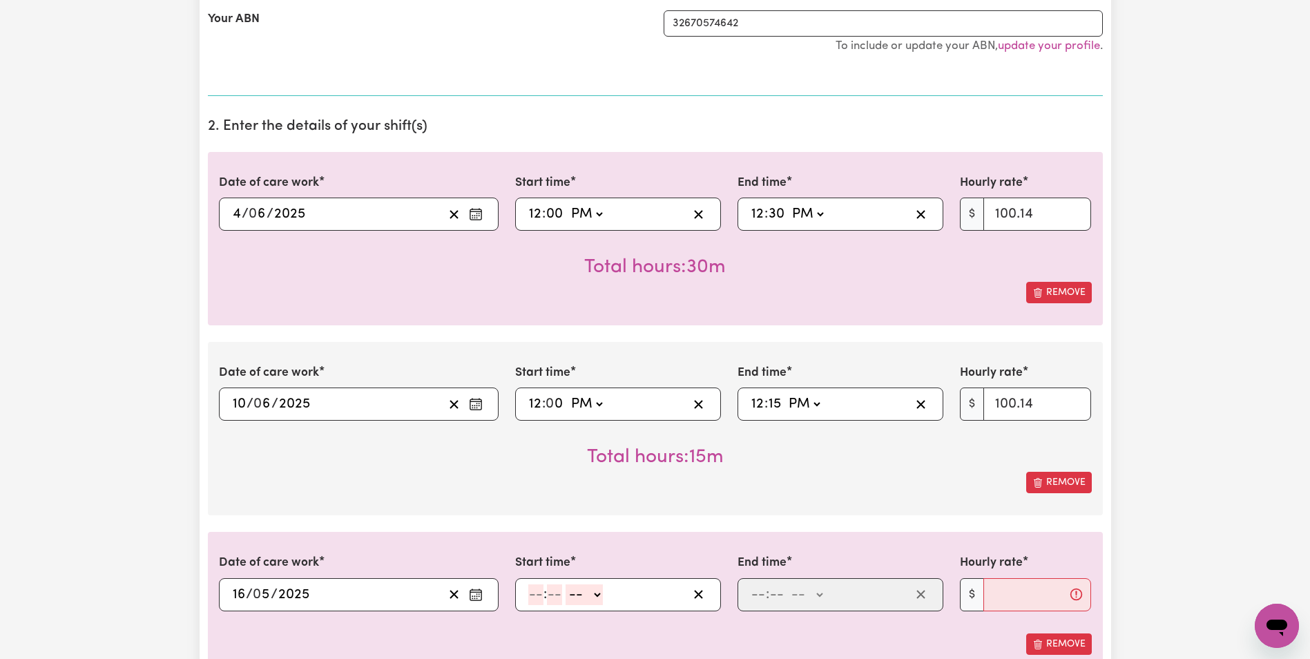
click at [597, 593] on select "-- AM PM" at bounding box center [584, 594] width 37 height 21
select select "pm"
click at [566, 584] on select "-- AM PM" at bounding box center [584, 594] width 37 height 21
click at [532, 595] on input "number" at bounding box center [535, 594] width 15 height 21
type input "12"
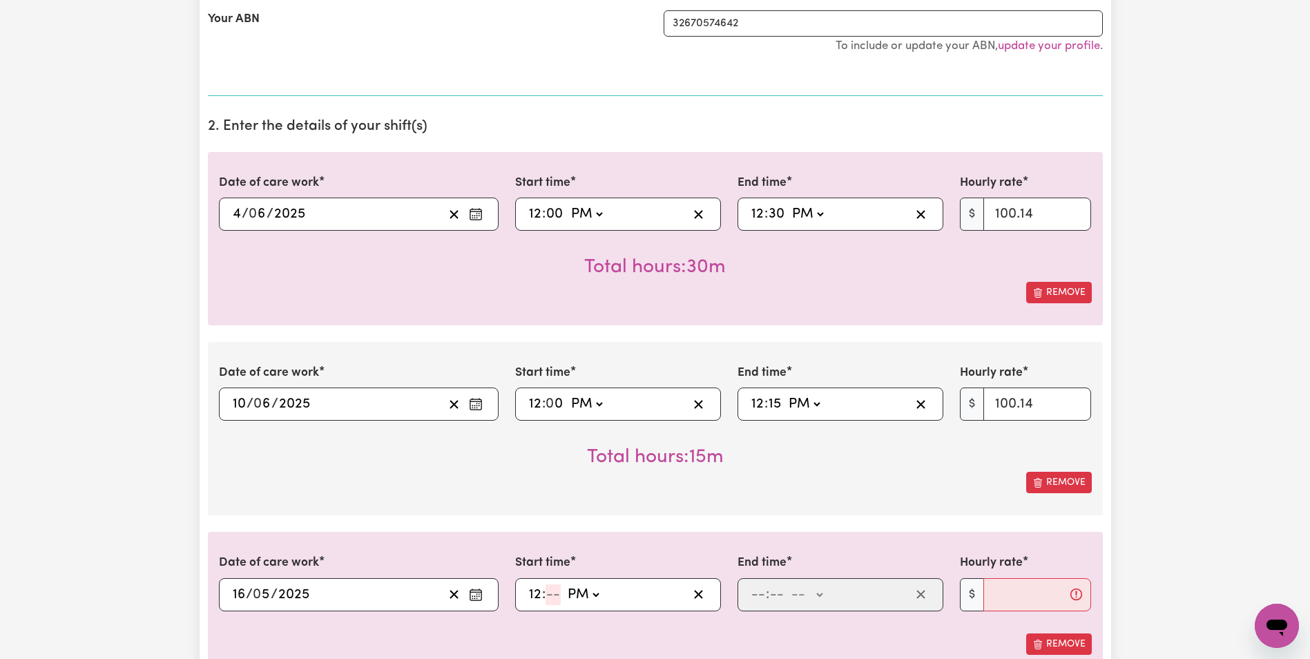
type input "12:00"
type input "00"
click at [758, 593] on input "number" at bounding box center [758, 594] width 15 height 21
type input "2"
type input "15"
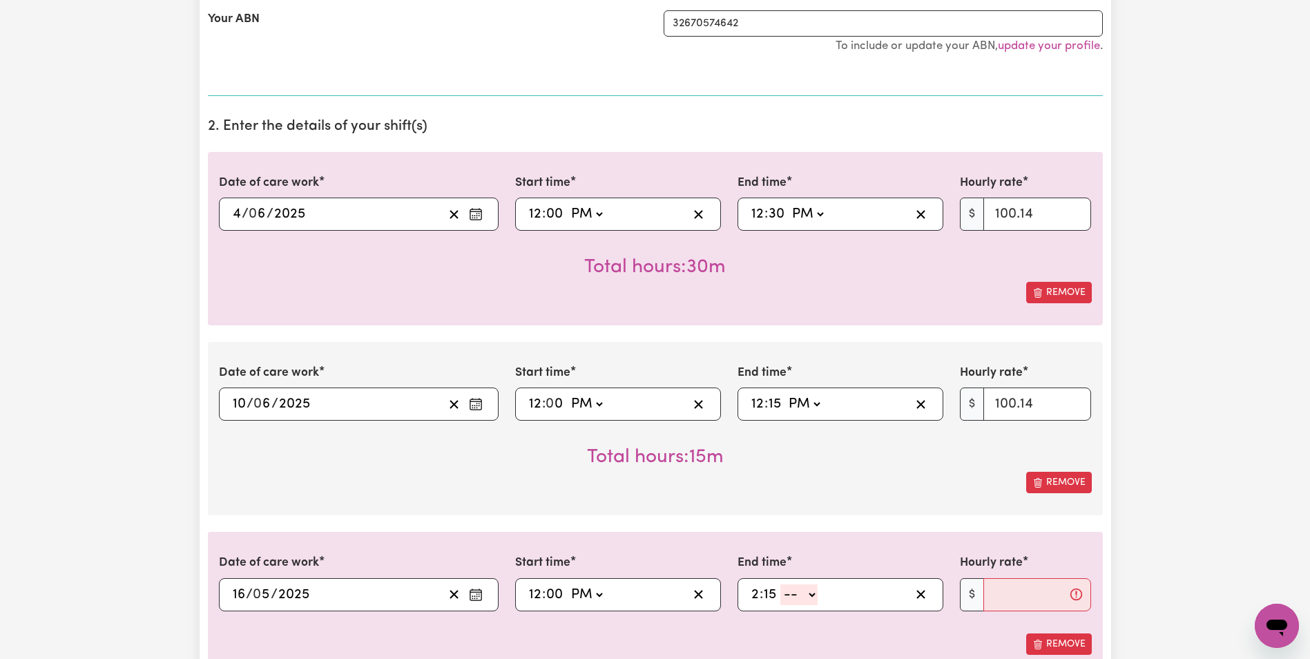
click at [840, 633] on div "Remove" at bounding box center [655, 643] width 873 height 21
drag, startPoint x: 797, startPoint y: 602, endPoint x: 808, endPoint y: 595, distance: 14.0
click at [797, 601] on select "-- AM PM" at bounding box center [799, 594] width 37 height 21
select select "pm"
click at [781, 584] on select "-- AM PM" at bounding box center [799, 594] width 37 height 21
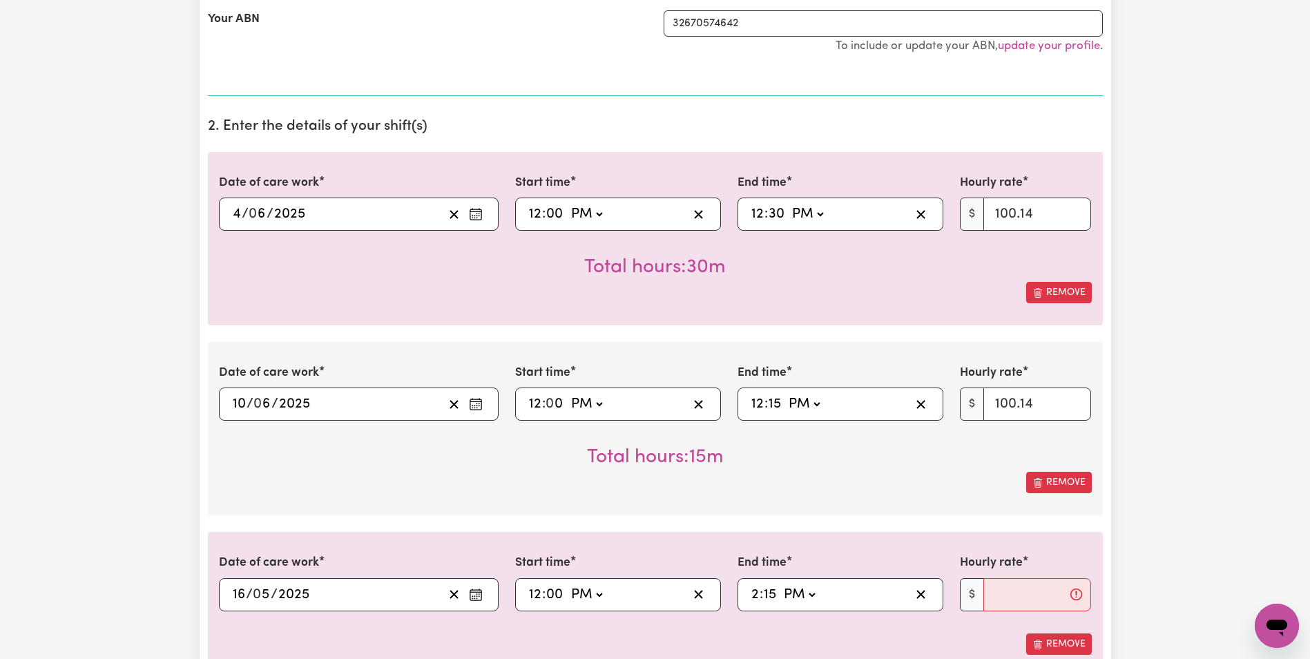
type input "14:15"
click at [1031, 598] on input "Hourly rate" at bounding box center [1038, 594] width 108 height 33
type input "100.14"
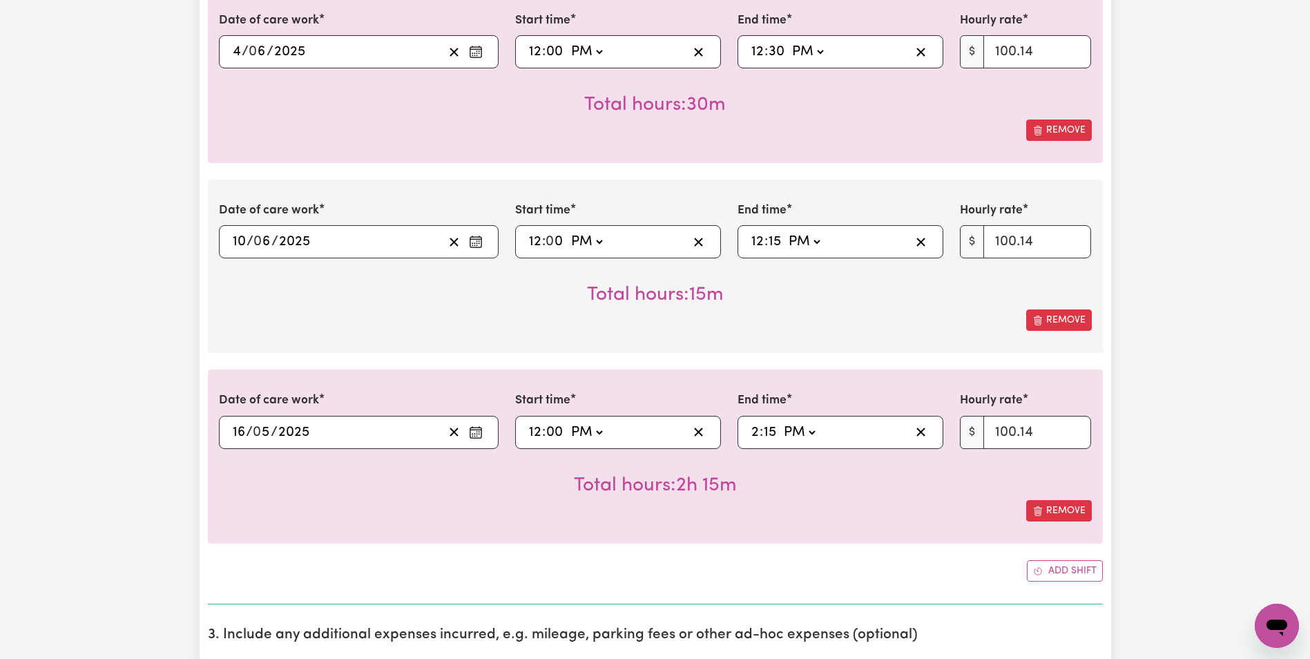
scroll to position [446, 0]
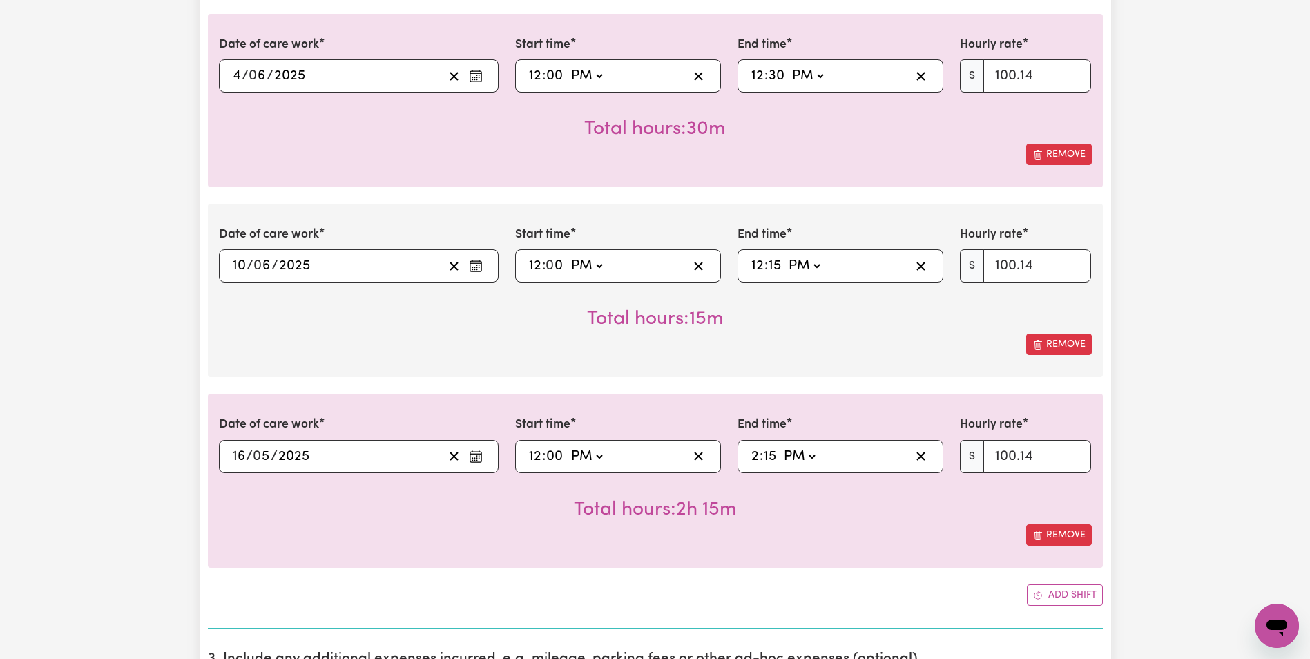
click at [475, 265] on icon "Enter the date of care work" at bounding box center [476, 266] width 14 height 14
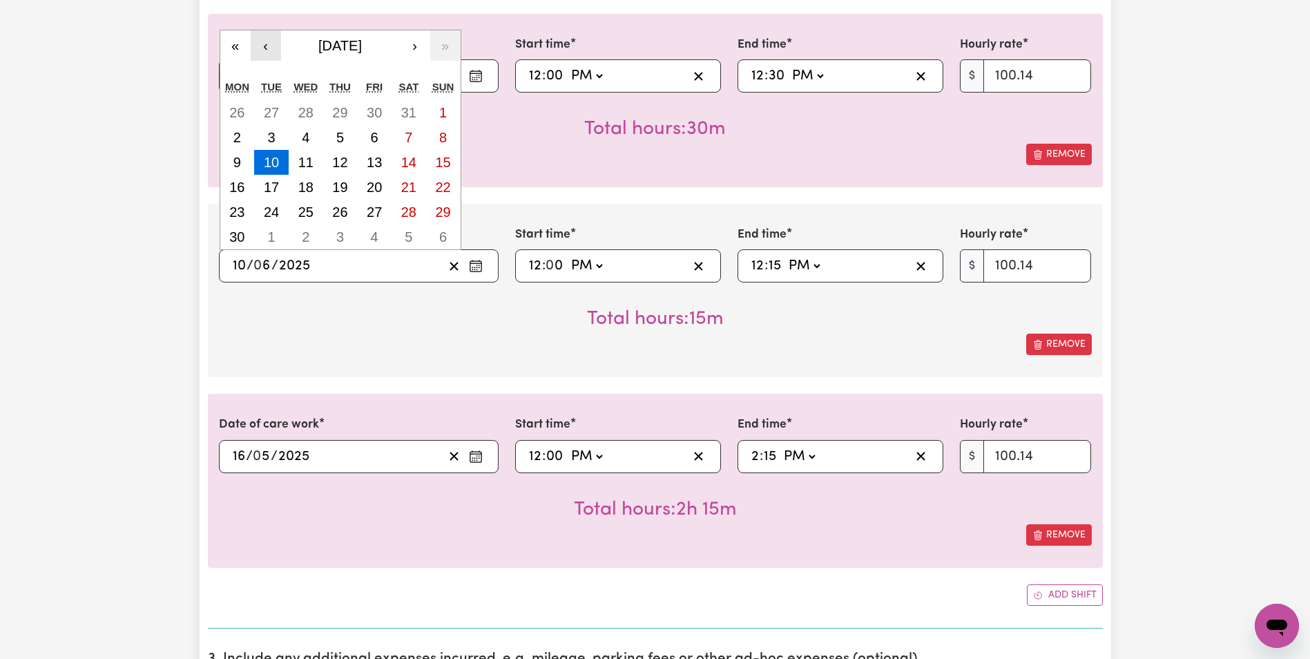
click at [267, 40] on button "‹" at bounding box center [266, 45] width 30 height 30
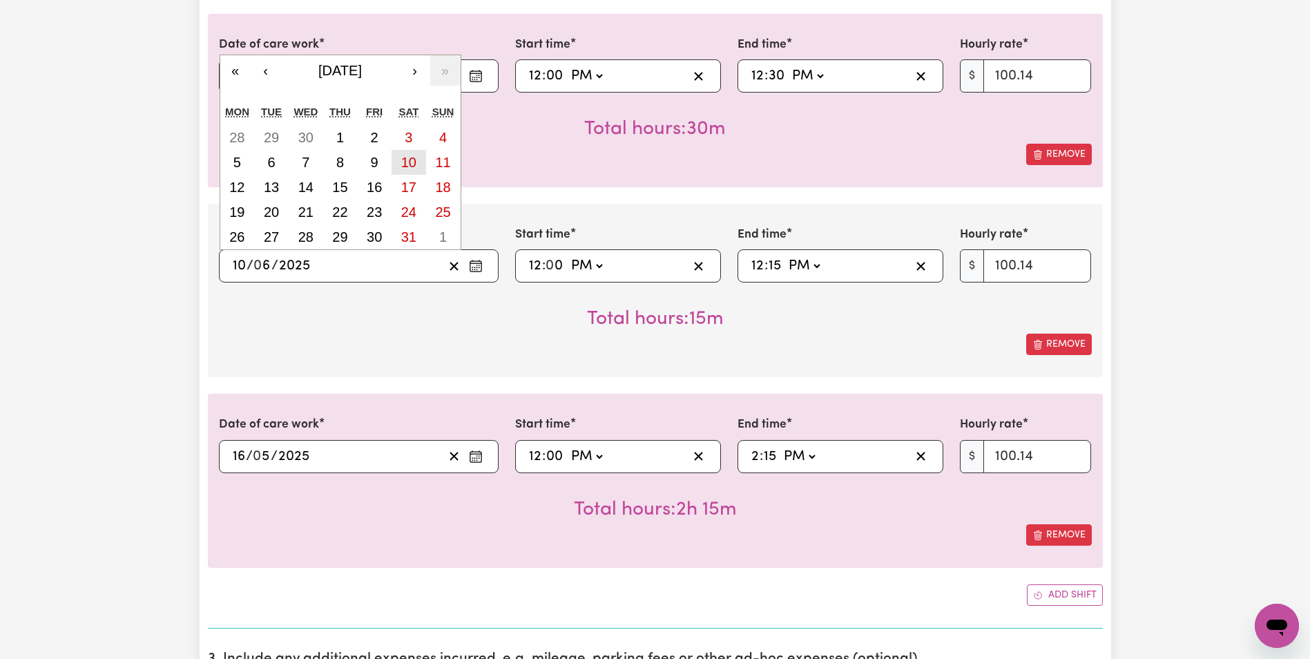
click at [400, 166] on button "10" at bounding box center [409, 162] width 35 height 25
type input "[DATE]"
type input "5"
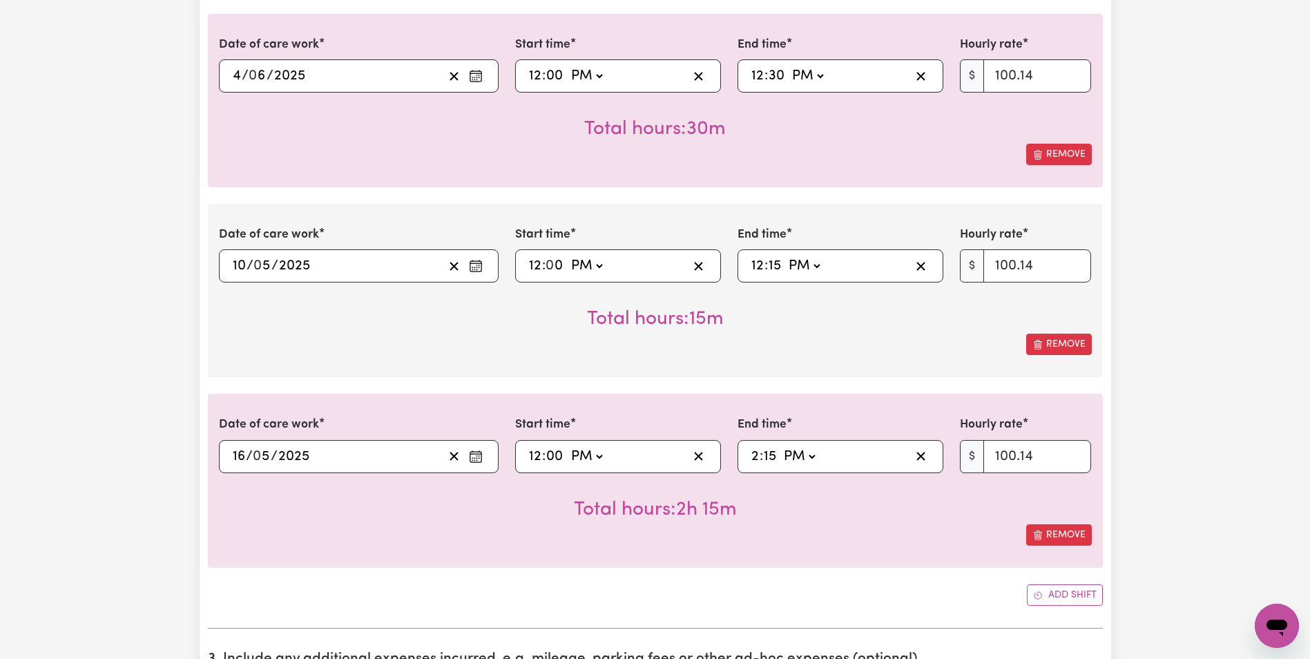
click at [477, 77] on icon "Enter the date of care work" at bounding box center [476, 76] width 14 height 14
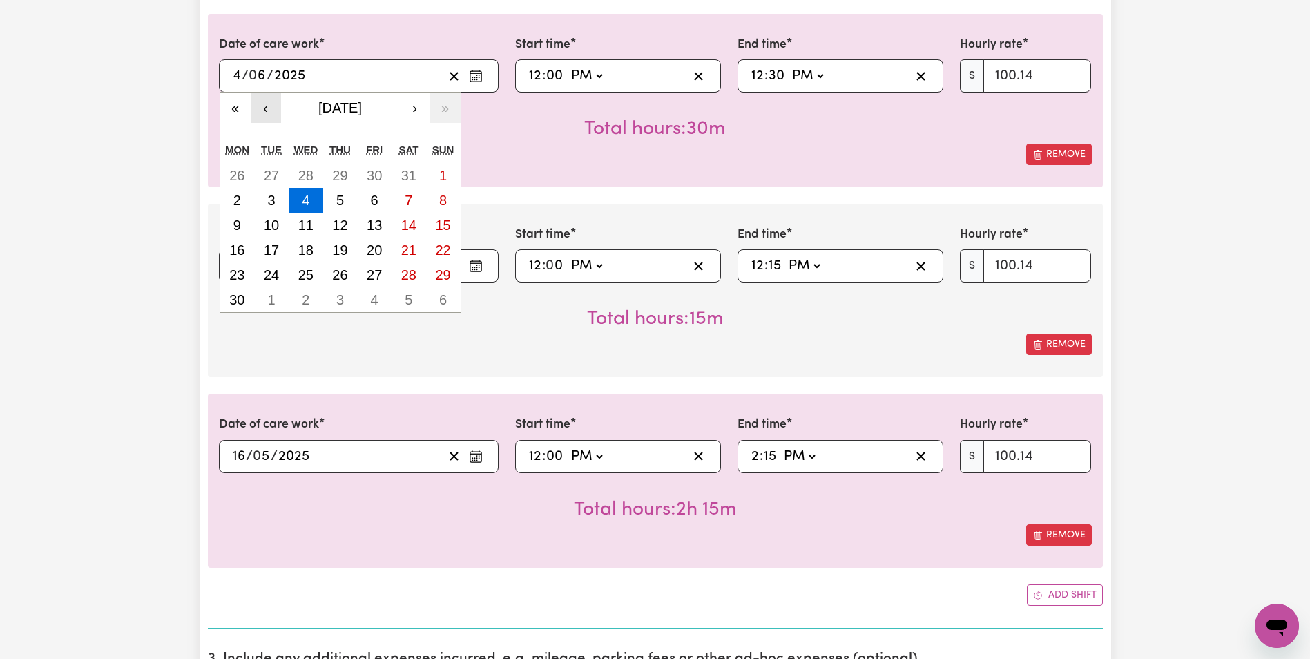
click at [271, 114] on button "‹" at bounding box center [266, 108] width 30 height 30
click at [443, 174] on abbr "4" at bounding box center [443, 175] width 8 height 15
type input "[DATE]"
type input "5"
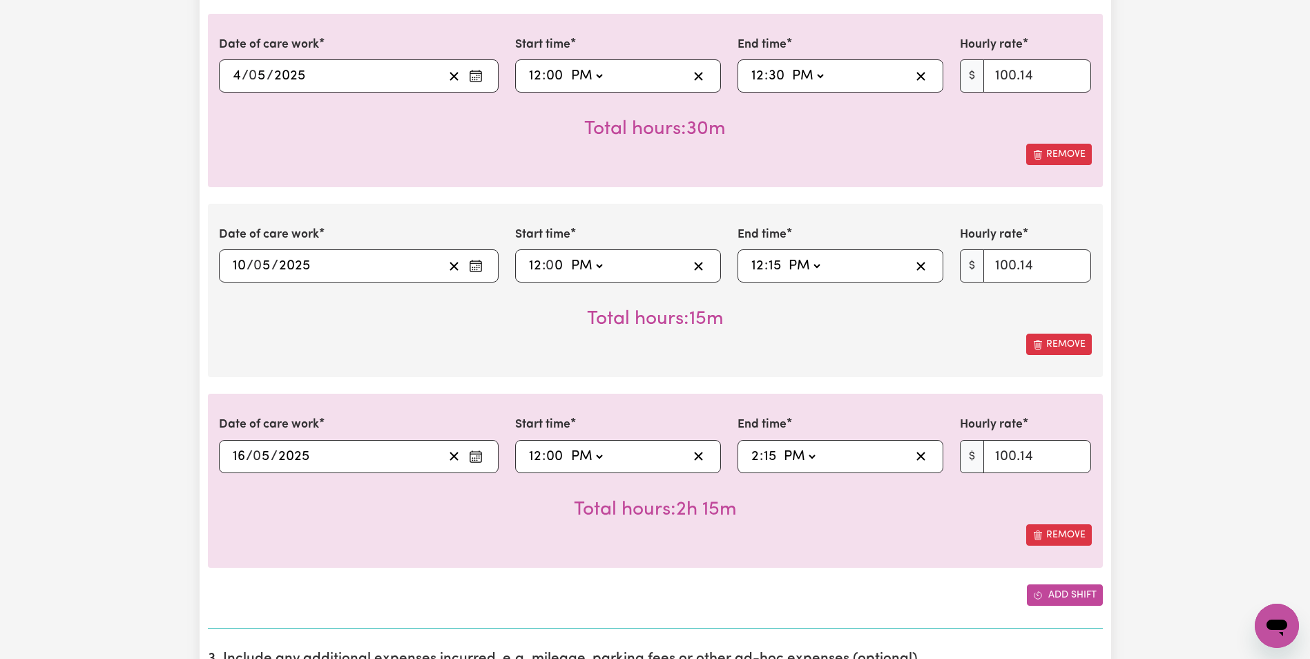
click at [1049, 595] on button "Add shift" at bounding box center [1065, 594] width 76 height 21
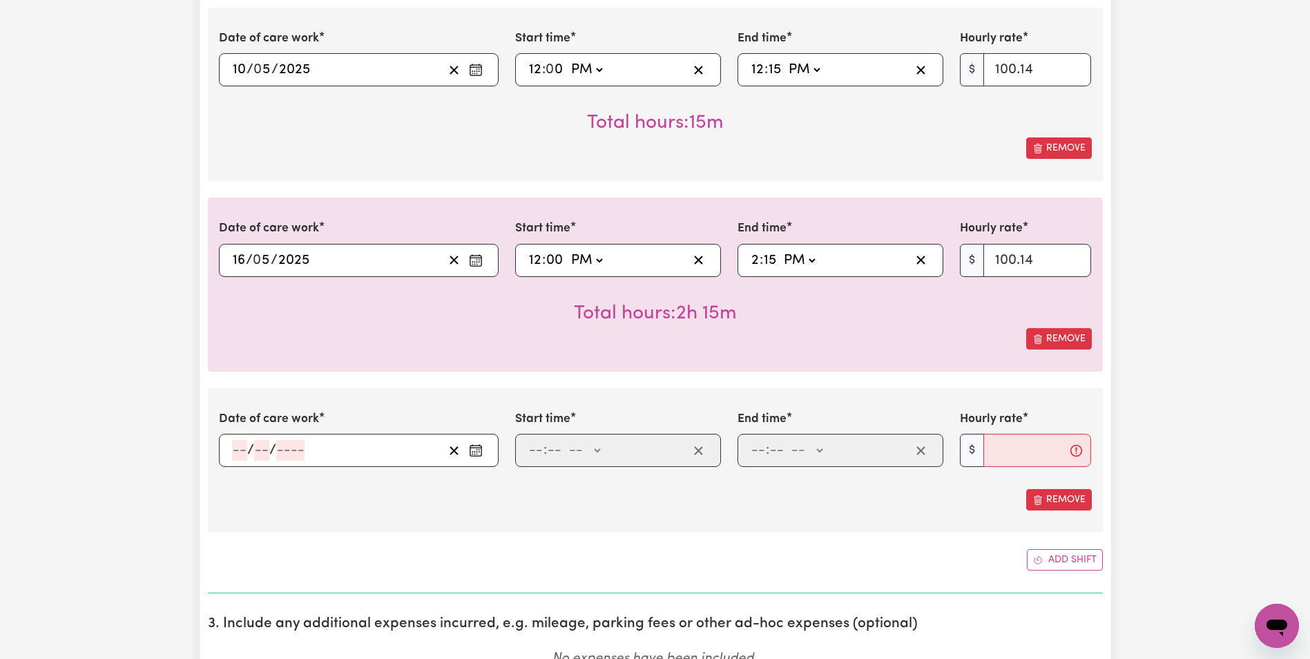
scroll to position [653, 0]
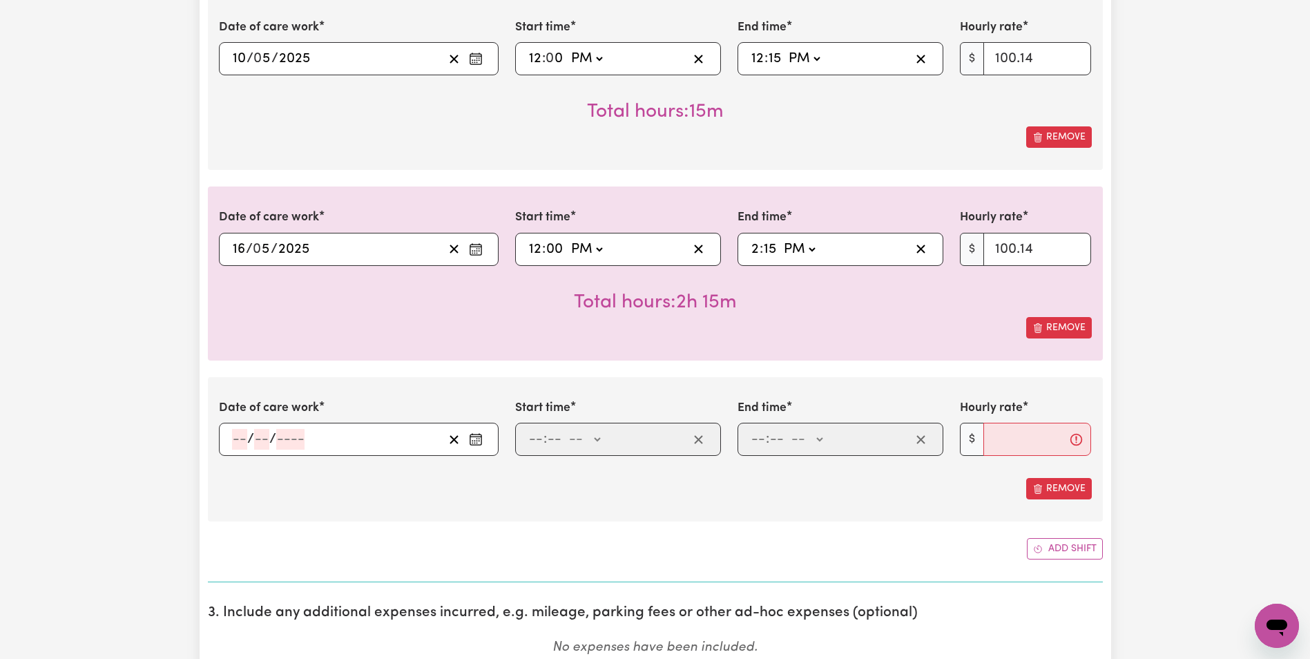
click at [476, 445] on rect "Enter the date of care work" at bounding box center [475, 440] width 11 height 10
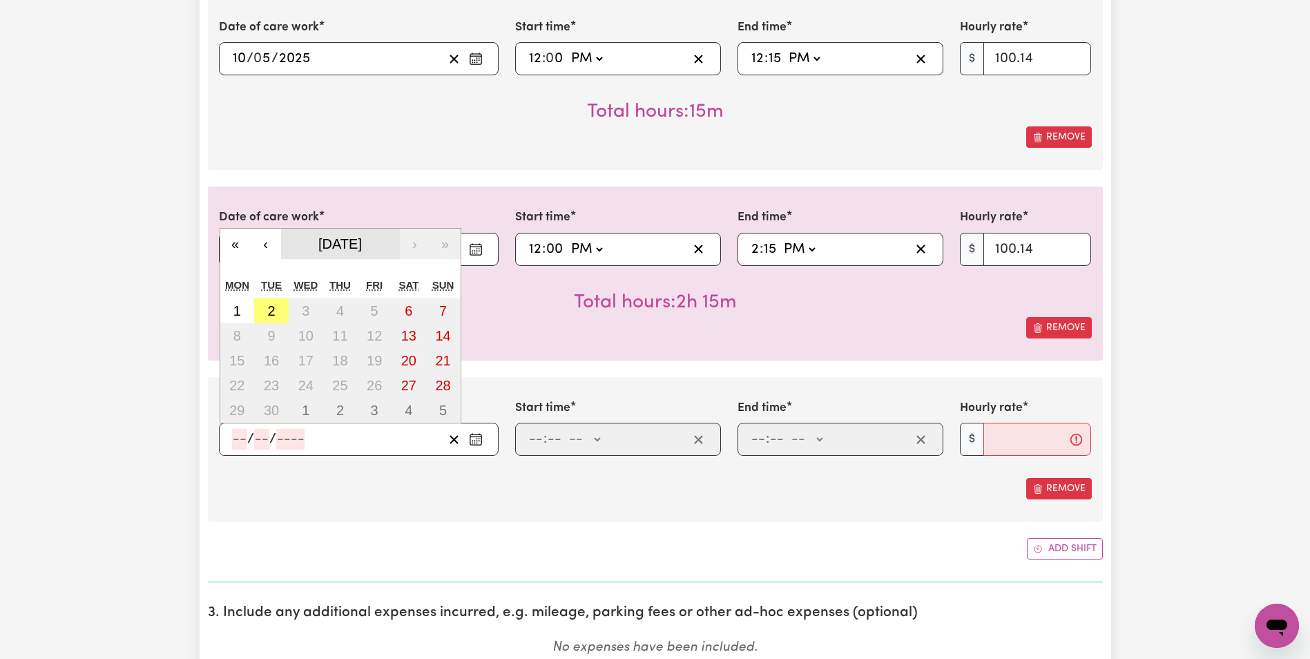
click at [349, 246] on span "[DATE]" at bounding box center [340, 243] width 44 height 15
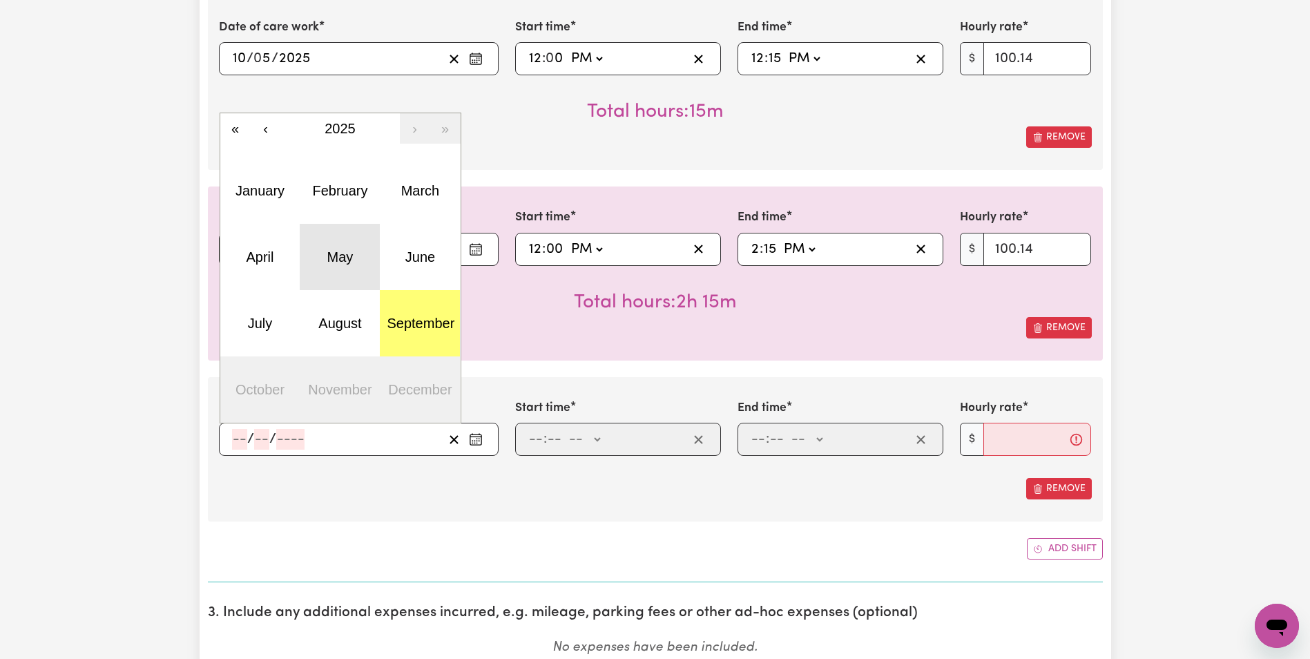
click at [314, 251] on button "May" at bounding box center [340, 257] width 80 height 66
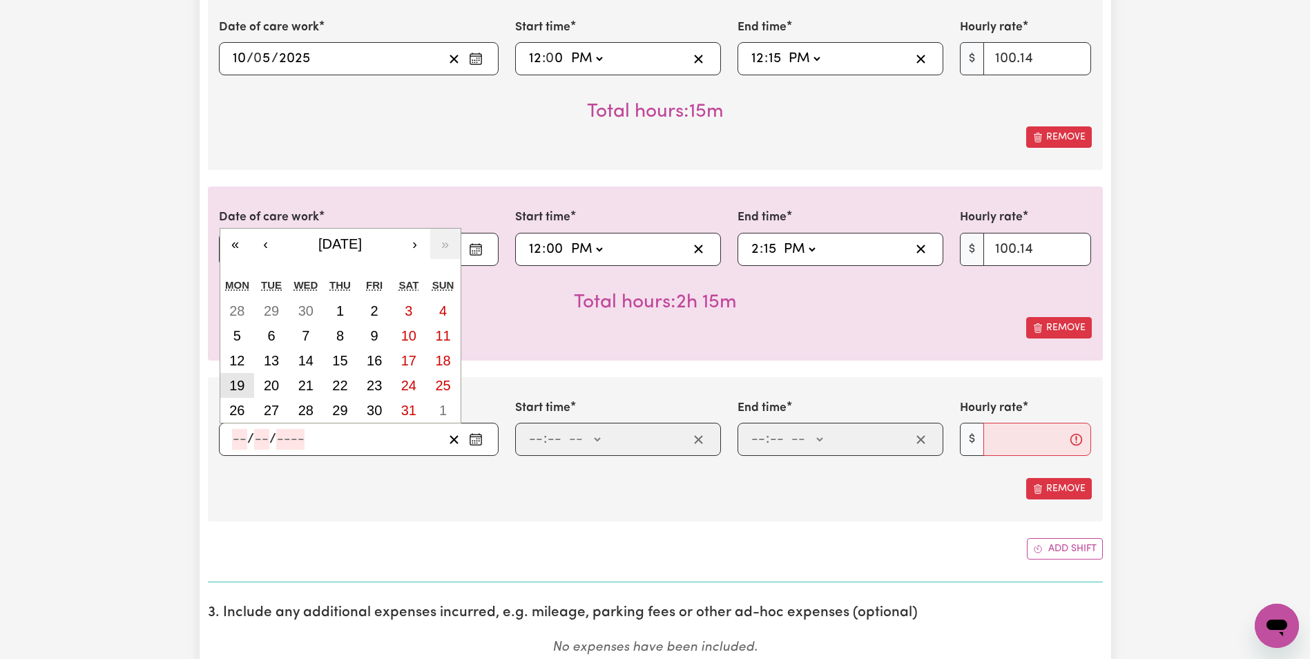
click at [247, 388] on button "19" at bounding box center [237, 385] width 35 height 25
type input "[DATE]"
type input "19"
type input "5"
type input "2025"
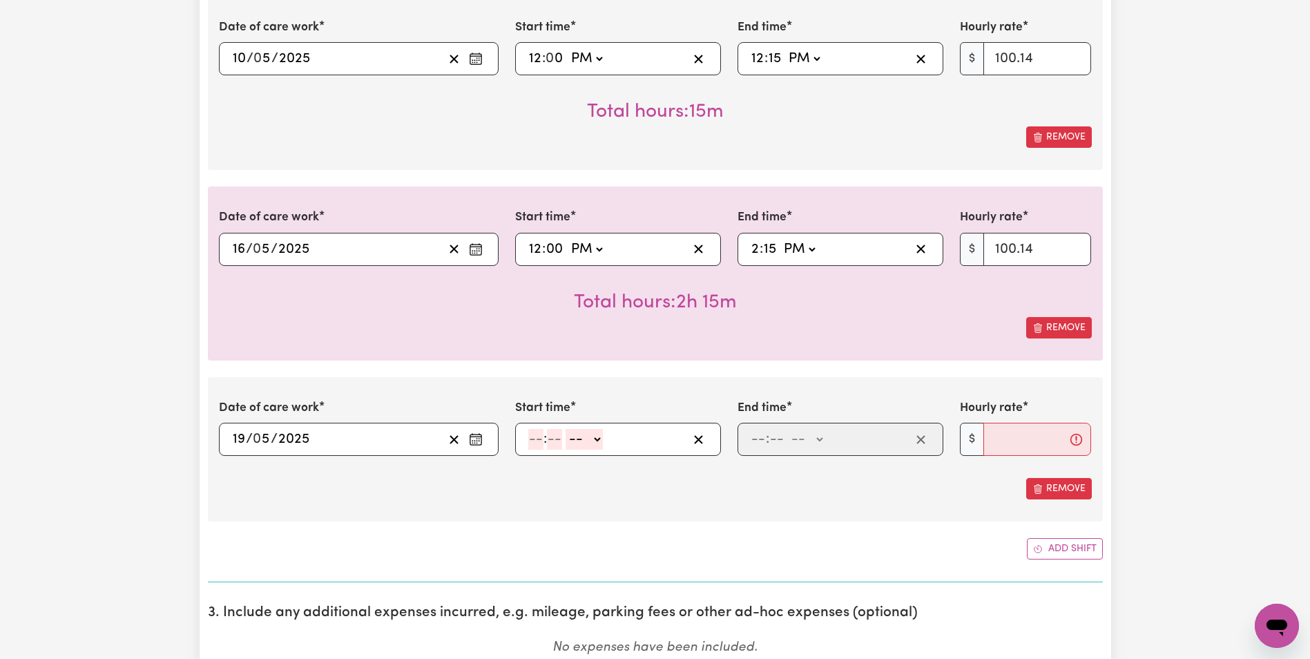
click at [533, 439] on input "number" at bounding box center [535, 439] width 15 height 21
type input "12"
type input "00"
select select "pm"
type input "12:00"
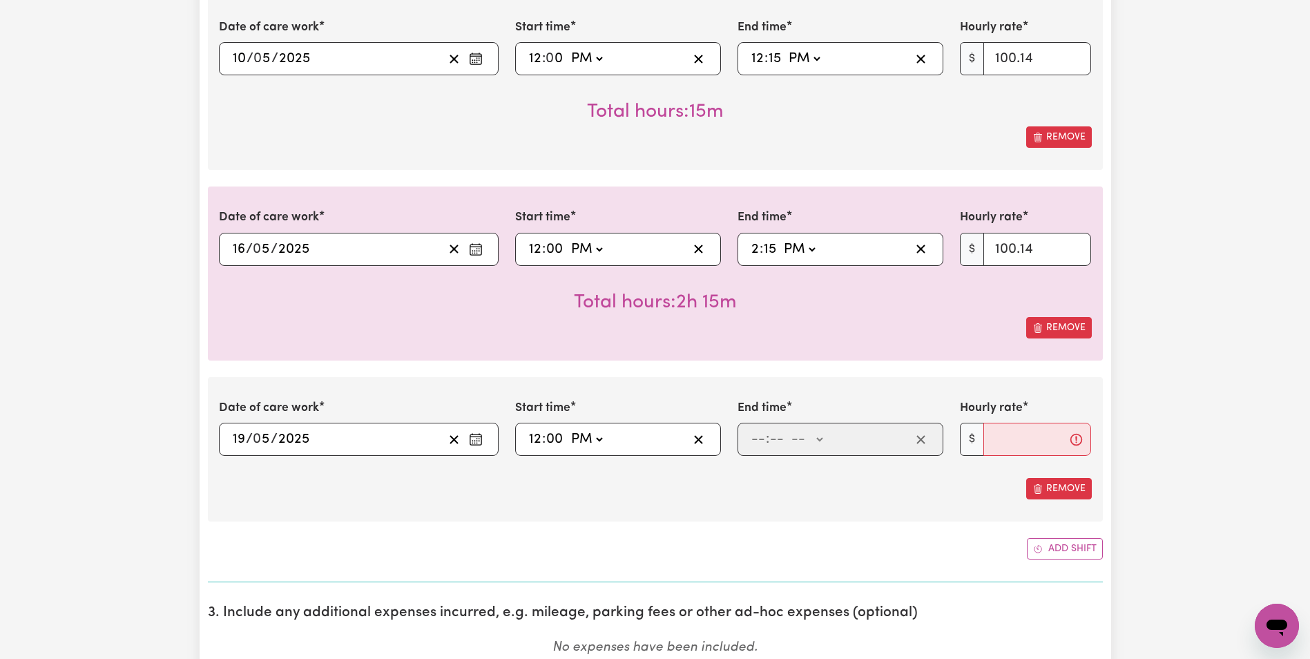
type input "0"
click at [750, 441] on div ": -- AM PM" at bounding box center [830, 439] width 161 height 21
type input "12"
type input "15"
select select "pm"
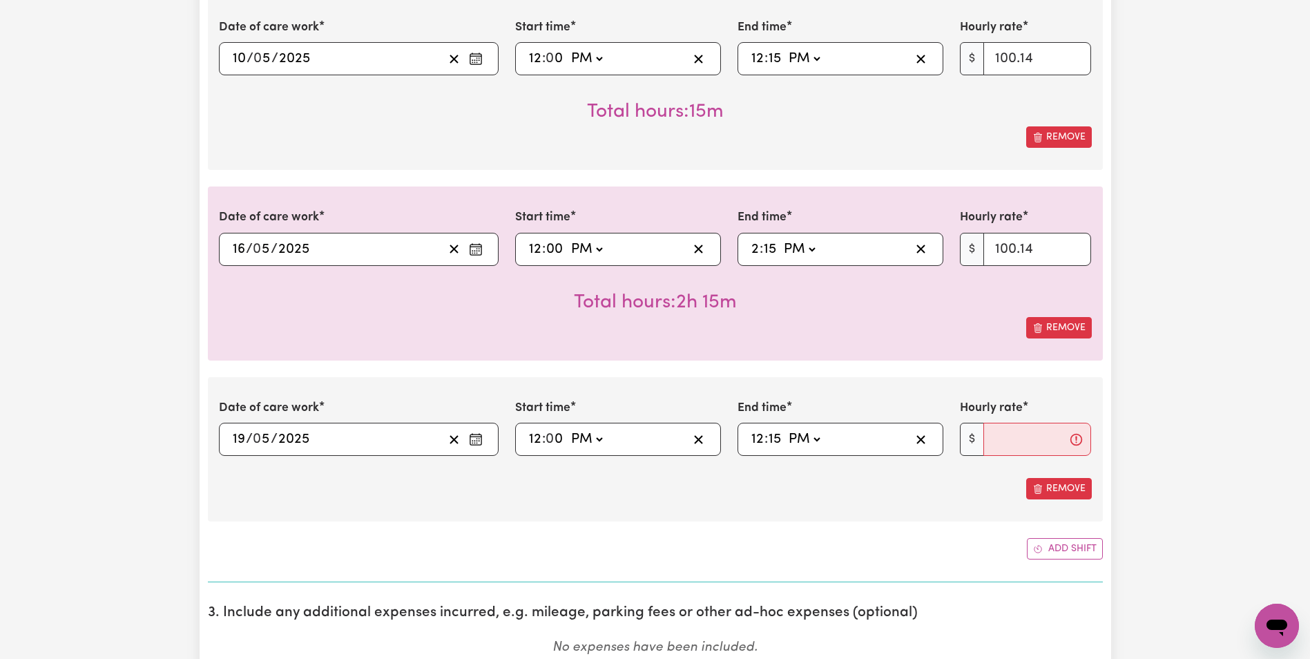
type input "12:15"
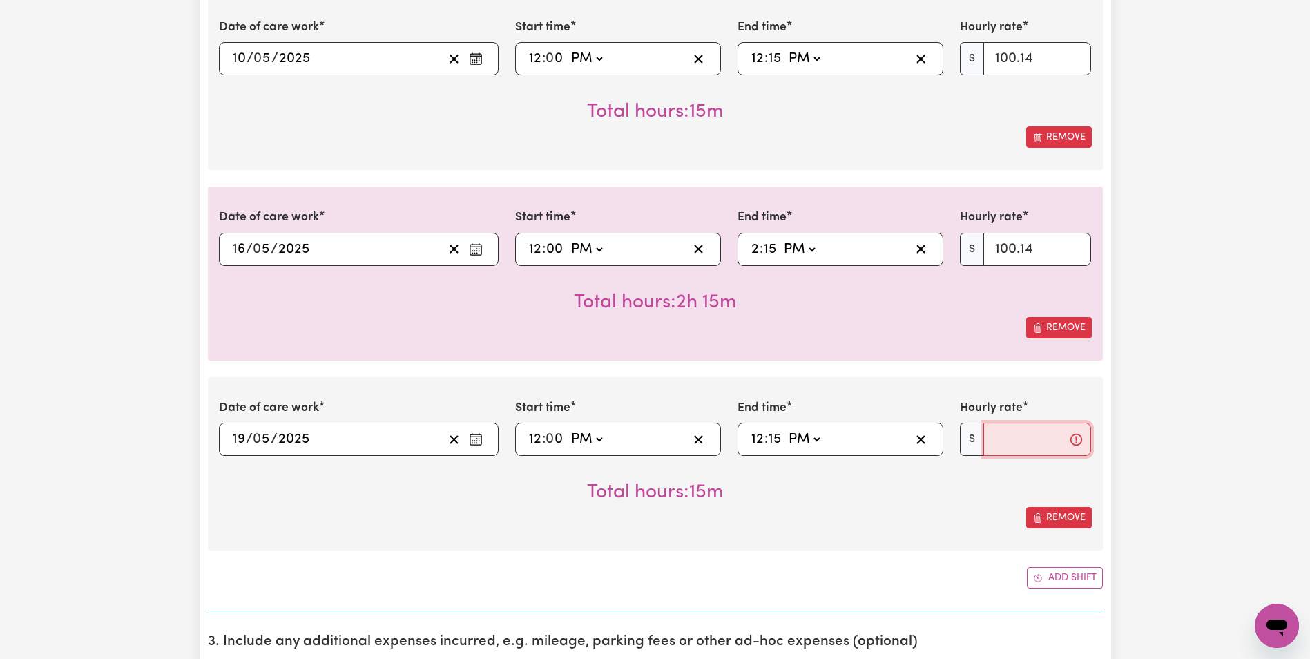
click at [992, 438] on input "Hourly rate" at bounding box center [1038, 439] width 108 height 33
type input "100.14"
click at [1070, 577] on button "Add shift" at bounding box center [1065, 577] width 76 height 21
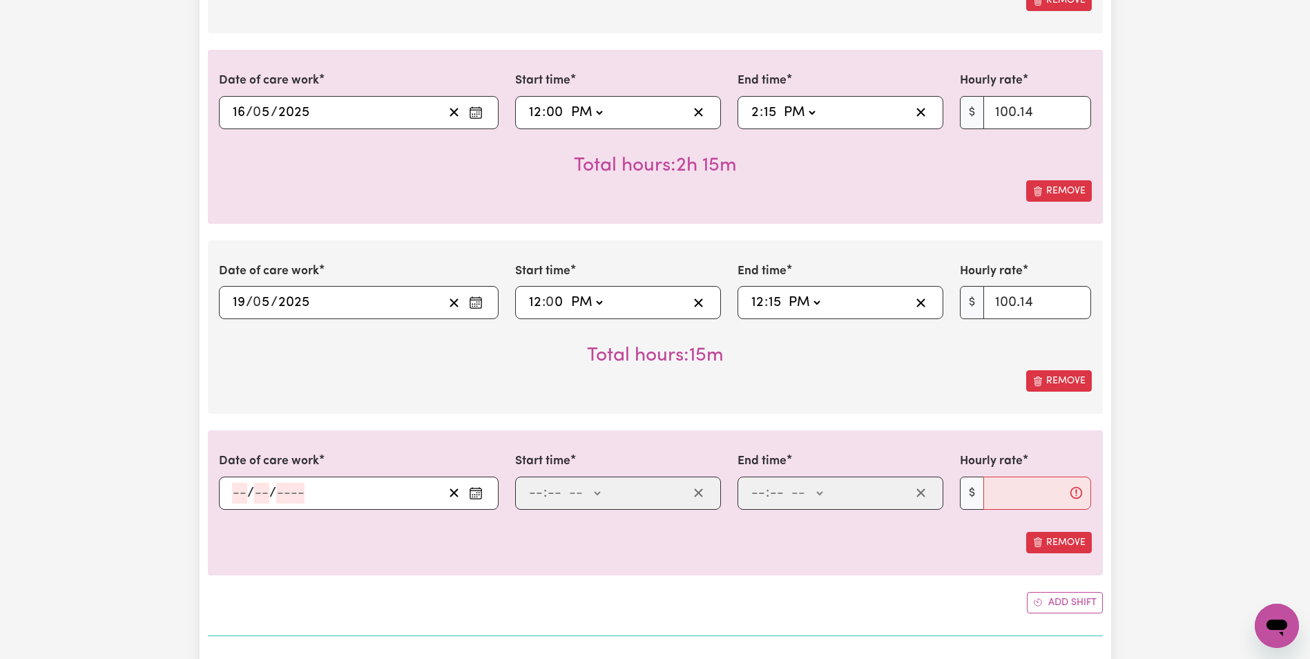
scroll to position [791, 0]
click at [479, 488] on icon "Enter the date of care work" at bounding box center [476, 492] width 14 height 14
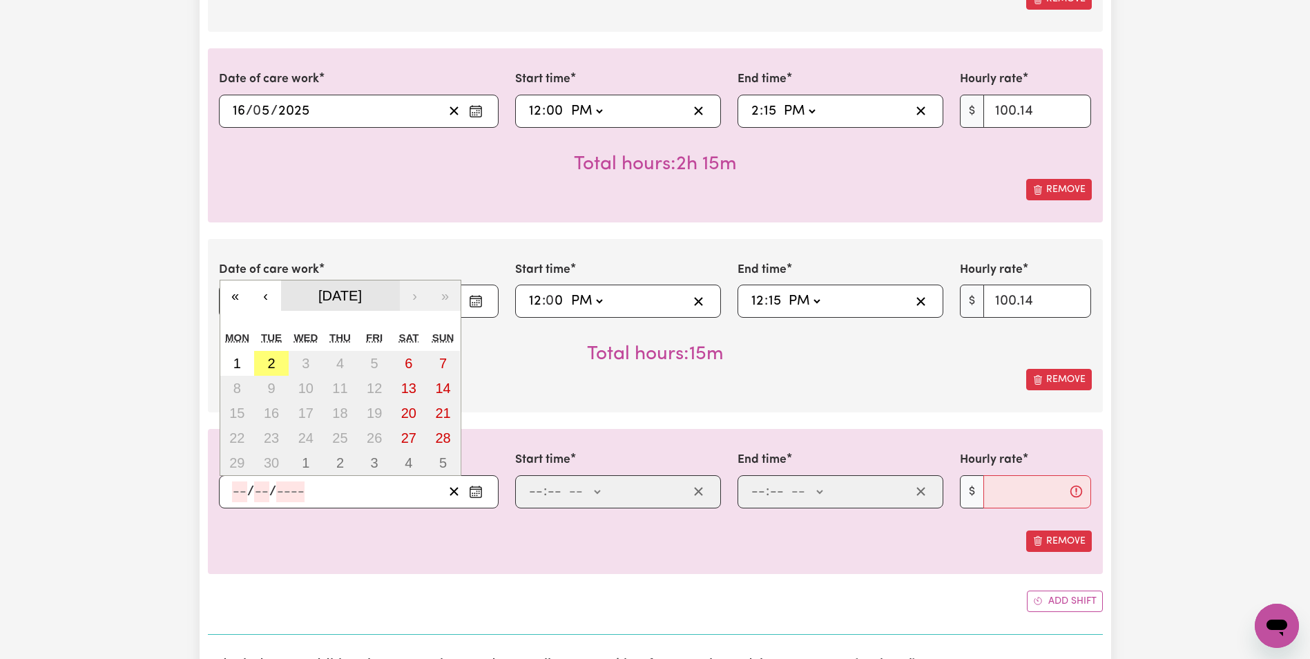
click at [318, 294] on span "[DATE]" at bounding box center [340, 295] width 44 height 15
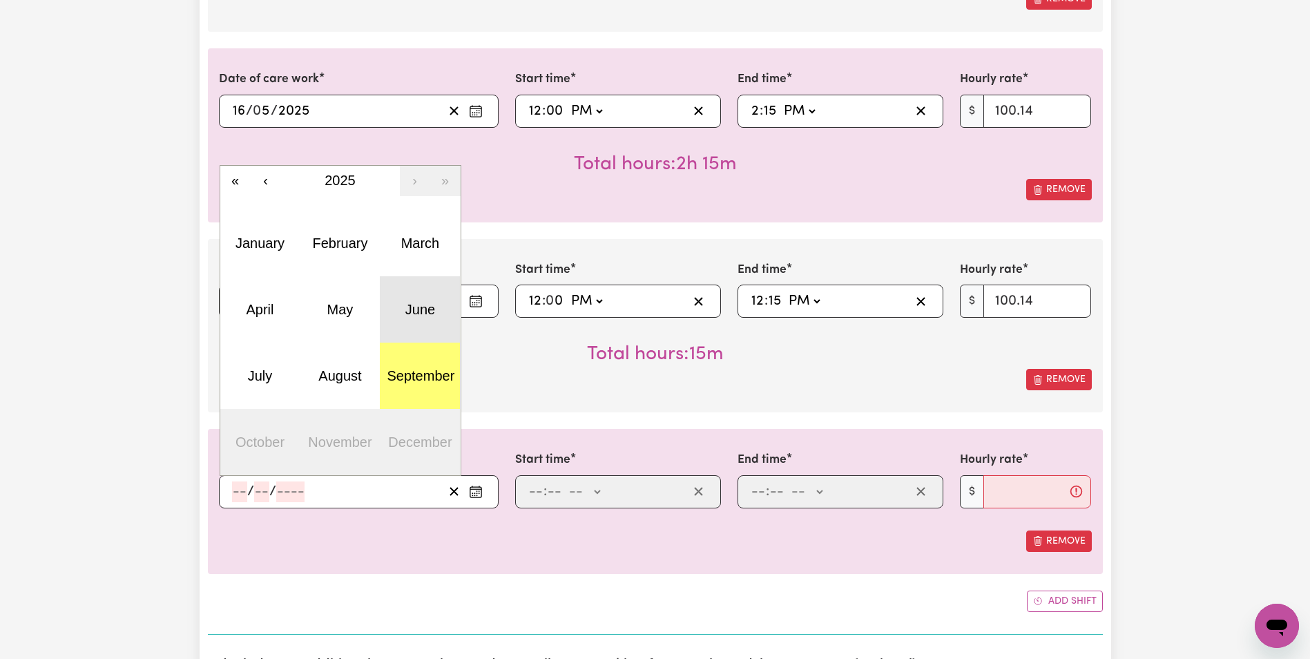
click at [408, 307] on abbr "June" at bounding box center [421, 309] width 30 height 15
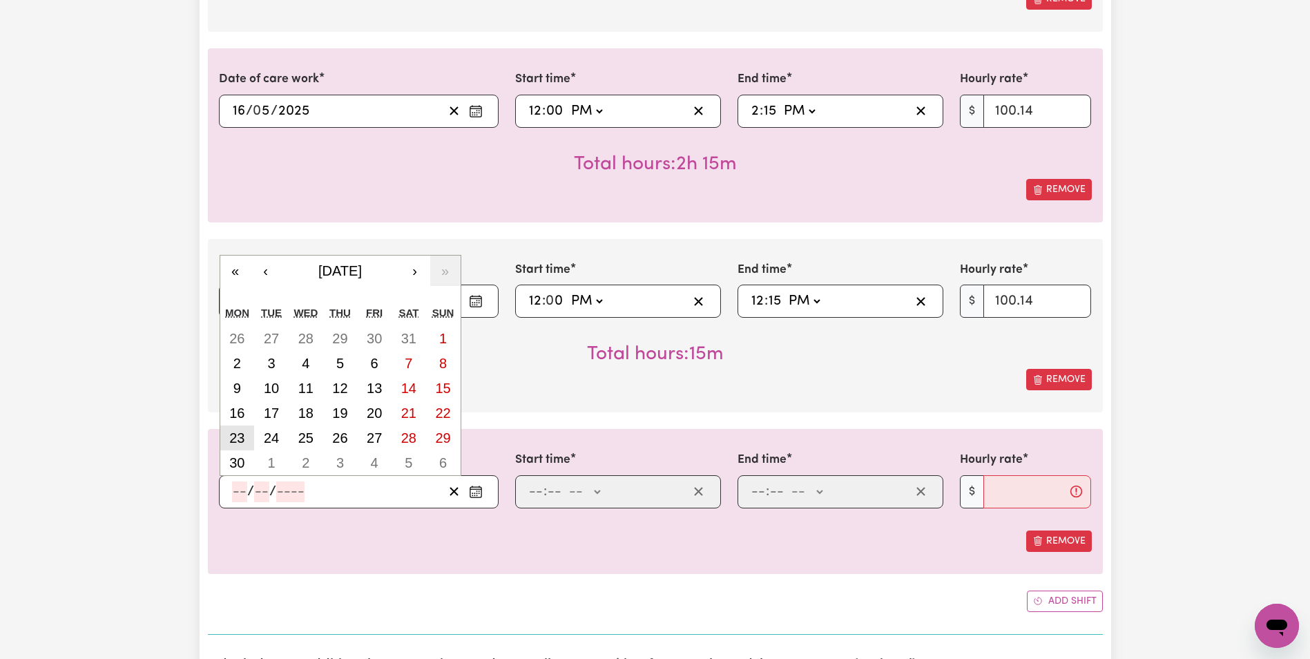
click at [247, 443] on button "23" at bounding box center [237, 438] width 35 height 25
type input "[DATE]"
type input "23"
type input "6"
type input "2025"
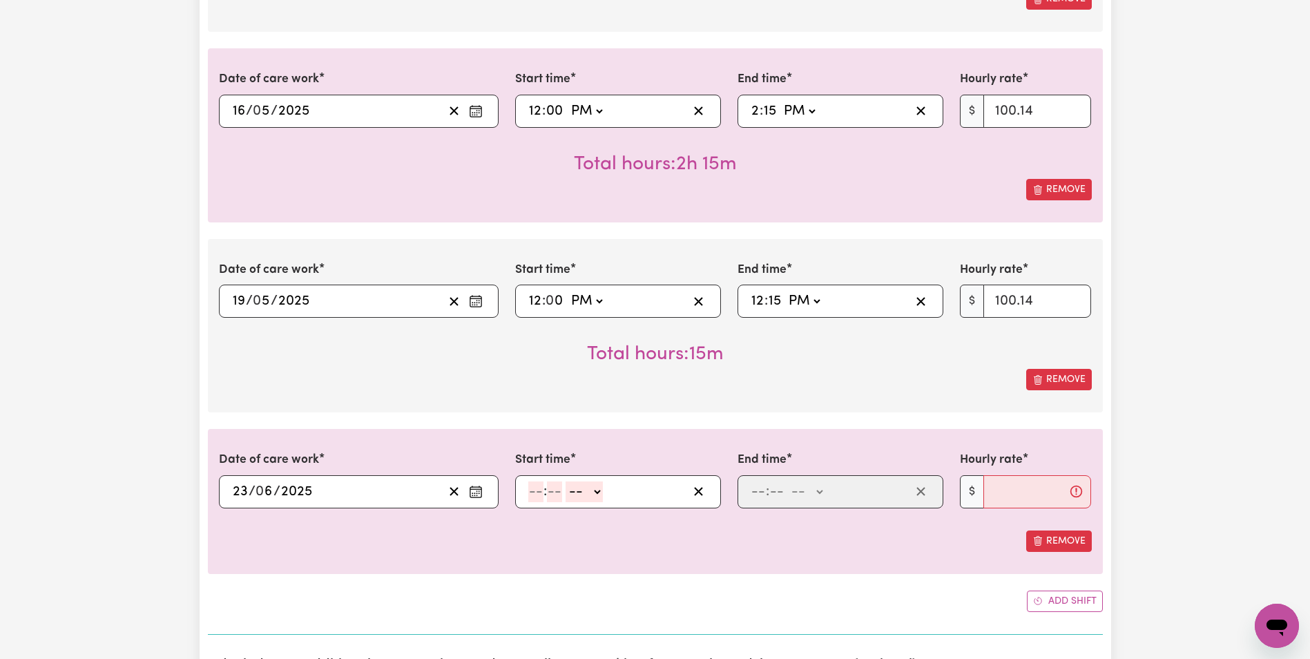
click at [535, 492] on input "number" at bounding box center [535, 492] width 15 height 21
type input "12"
type input "00"
click at [573, 493] on select "-- AM PM" at bounding box center [586, 492] width 37 height 21
select select "pm"
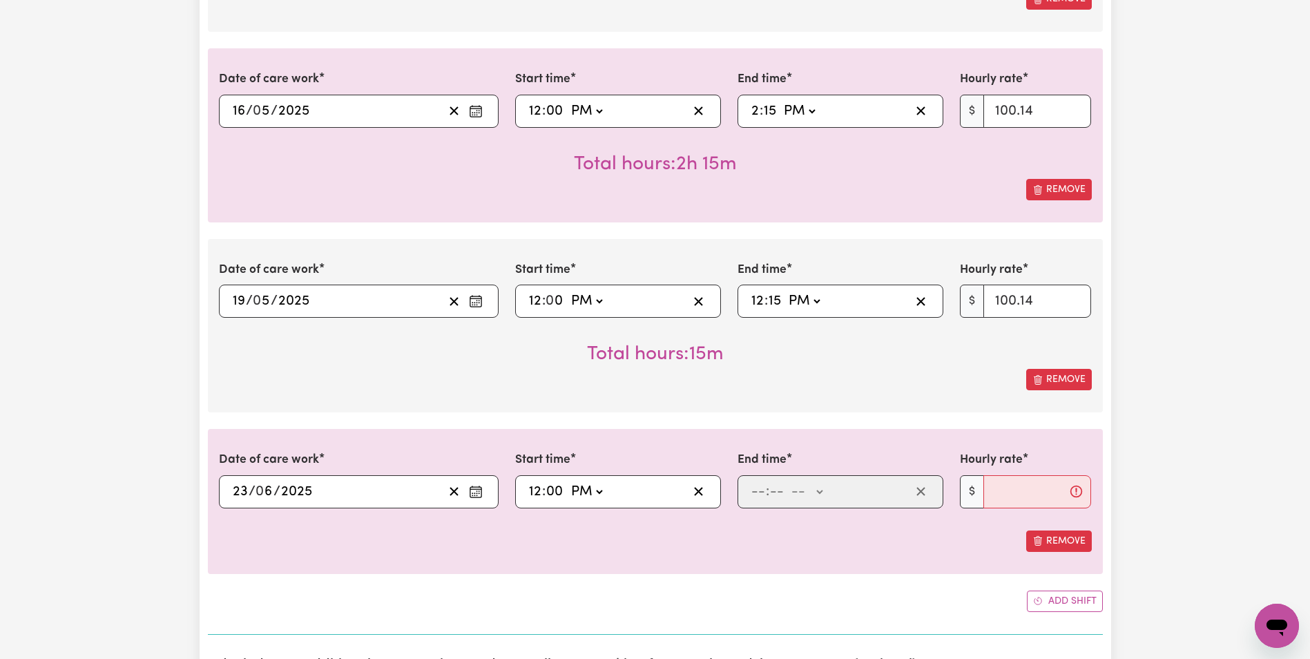
click at [568, 482] on select "-- AM PM" at bounding box center [586, 492] width 37 height 21
type input "12:00"
type input "0"
click at [754, 495] on input "number" at bounding box center [758, 492] width 15 height 21
click at [759, 495] on input "number" at bounding box center [758, 492] width 15 height 21
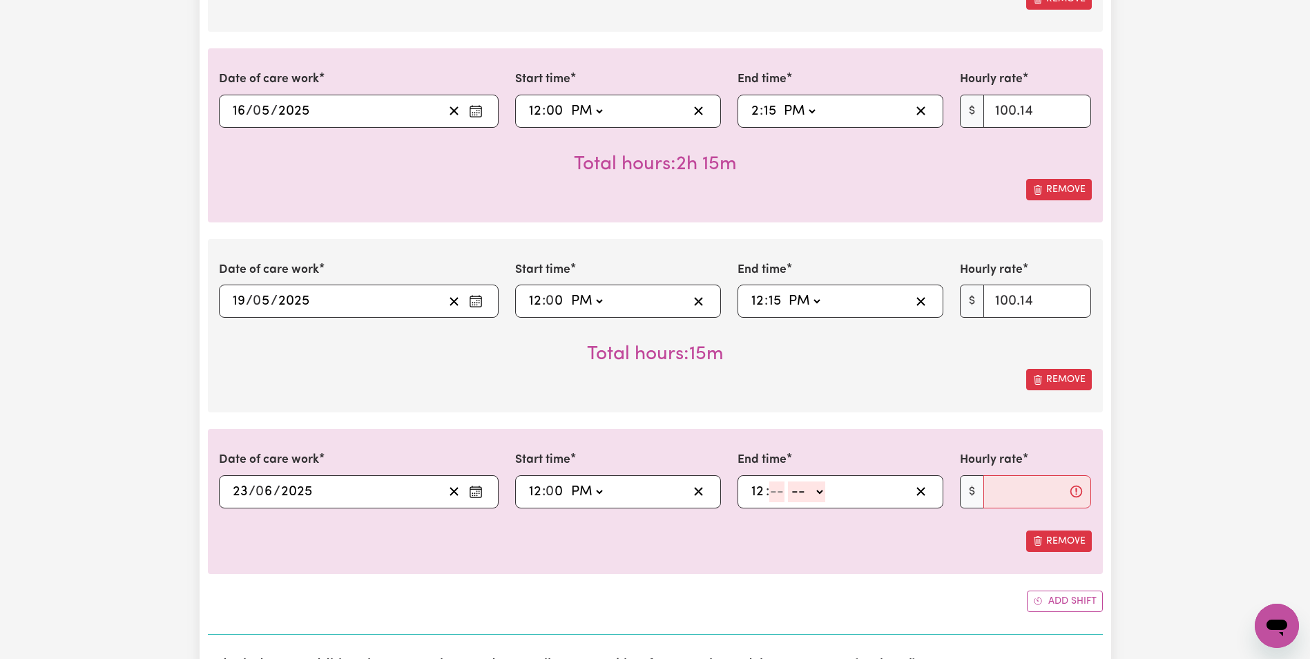
type input "12"
type input "45"
click at [810, 488] on select "-- AM PM" at bounding box center [808, 492] width 37 height 21
select select "pm"
click at [790, 482] on select "-- AM PM" at bounding box center [808, 492] width 37 height 21
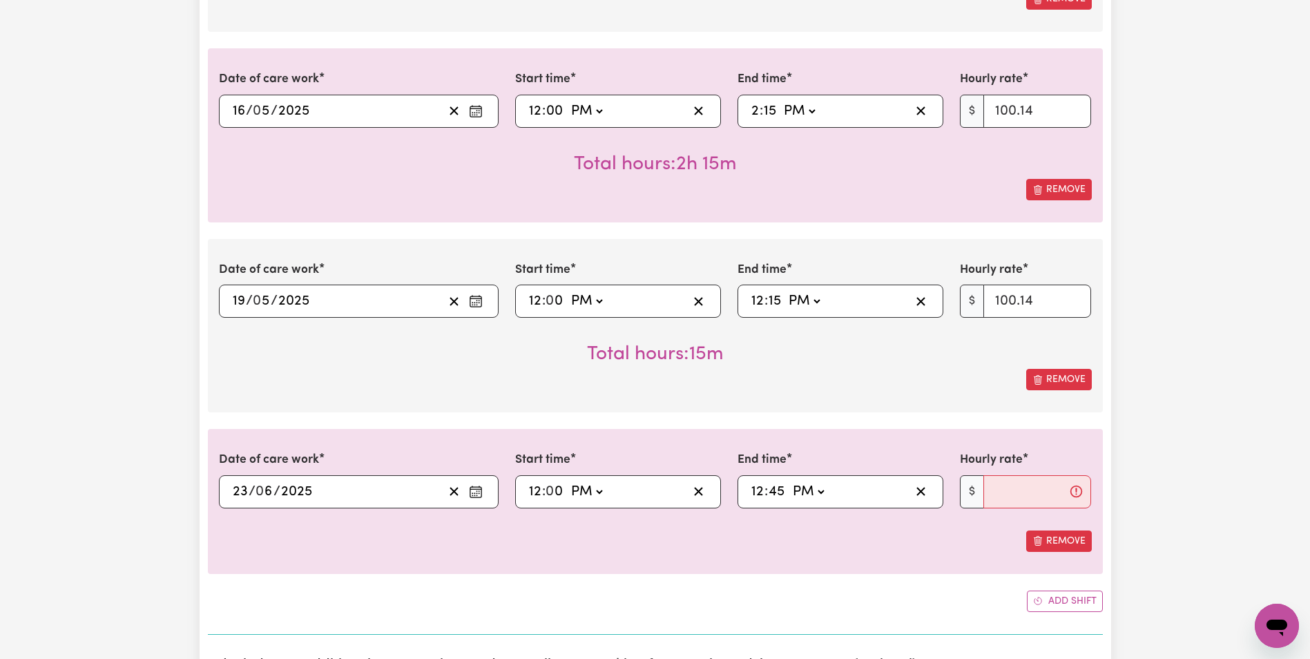
type input "12:45"
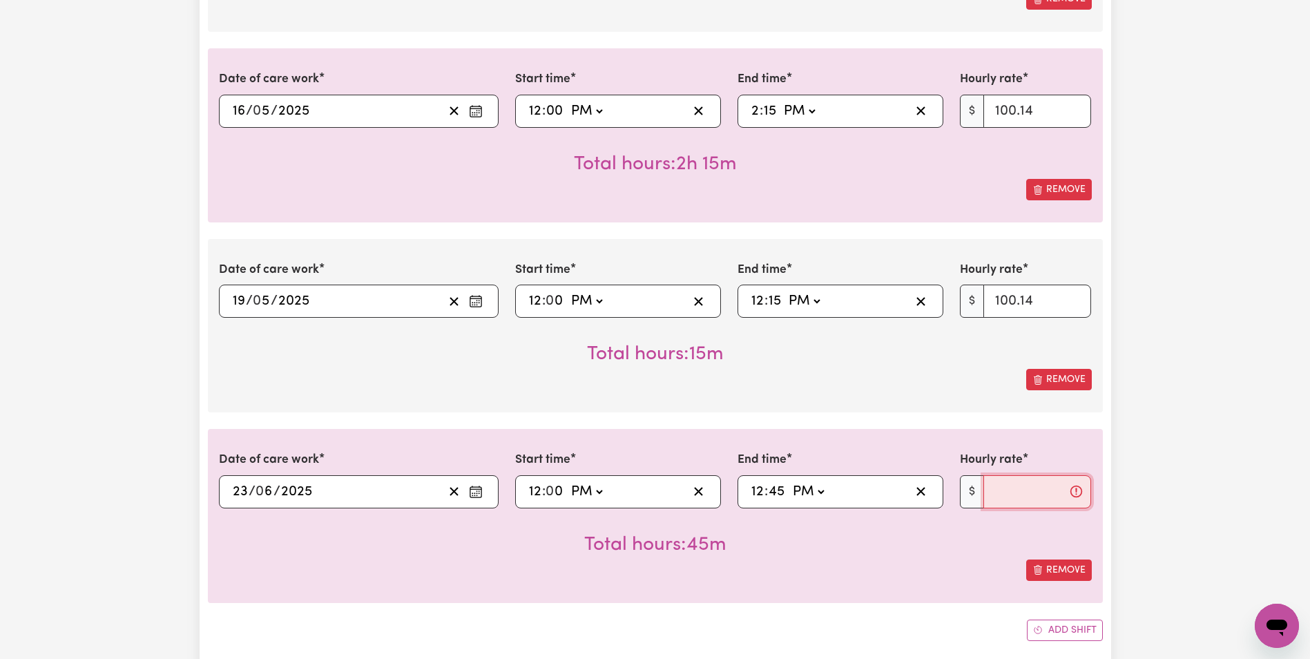
click at [1036, 498] on input "Hourly rate" at bounding box center [1038, 491] width 108 height 33
type input "100.14"
click at [1158, 544] on div "Submit Hours 1. Fill in your details below to claim your payment Job title Sele…" at bounding box center [655, 601] width 1310 height 2689
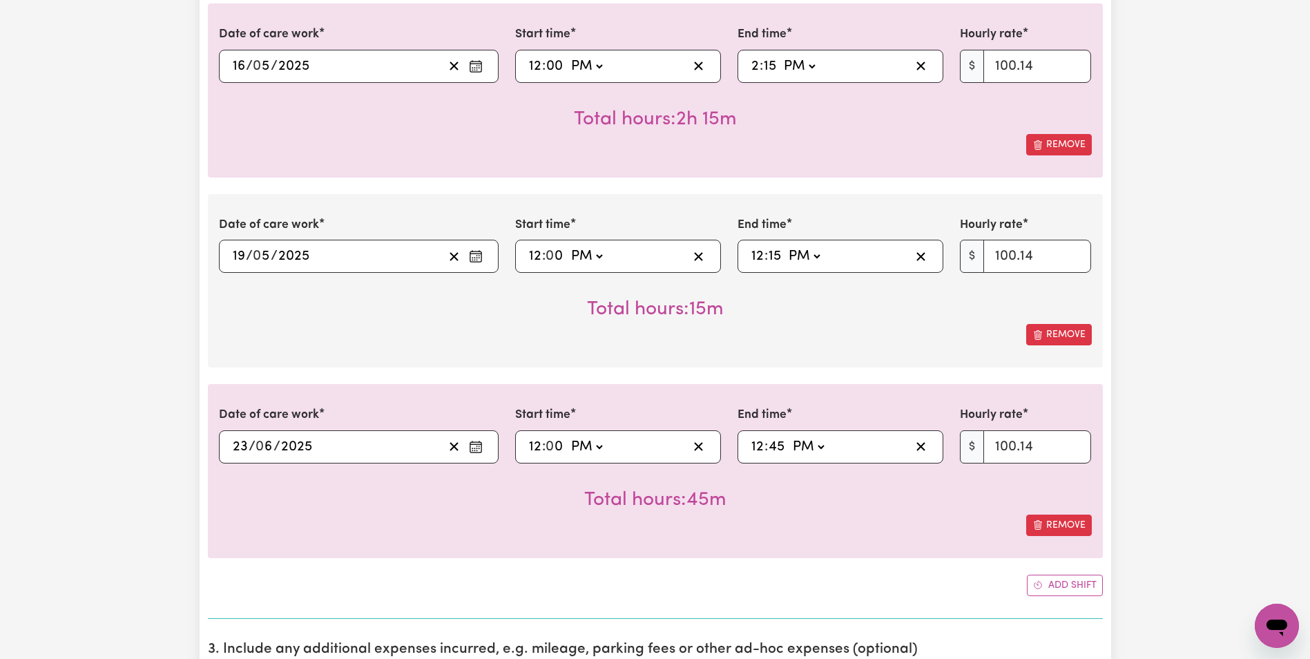
scroll to position [860, 0]
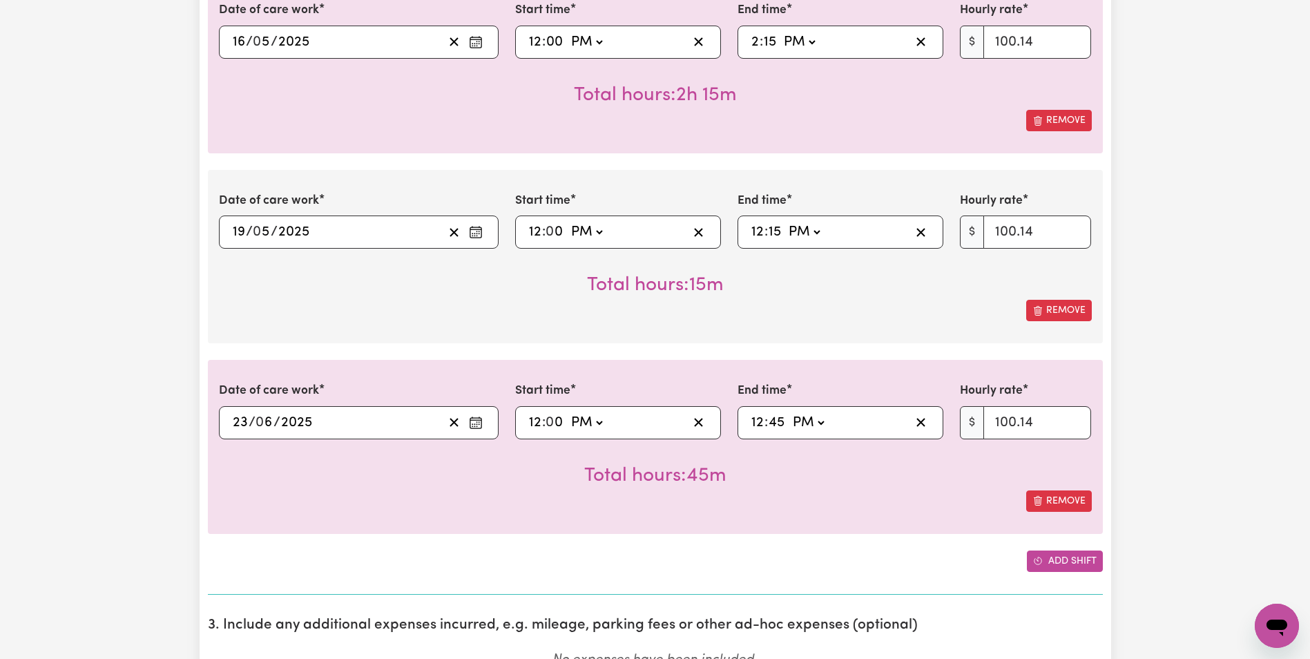
click at [1074, 569] on button "Add shift" at bounding box center [1065, 561] width 76 height 21
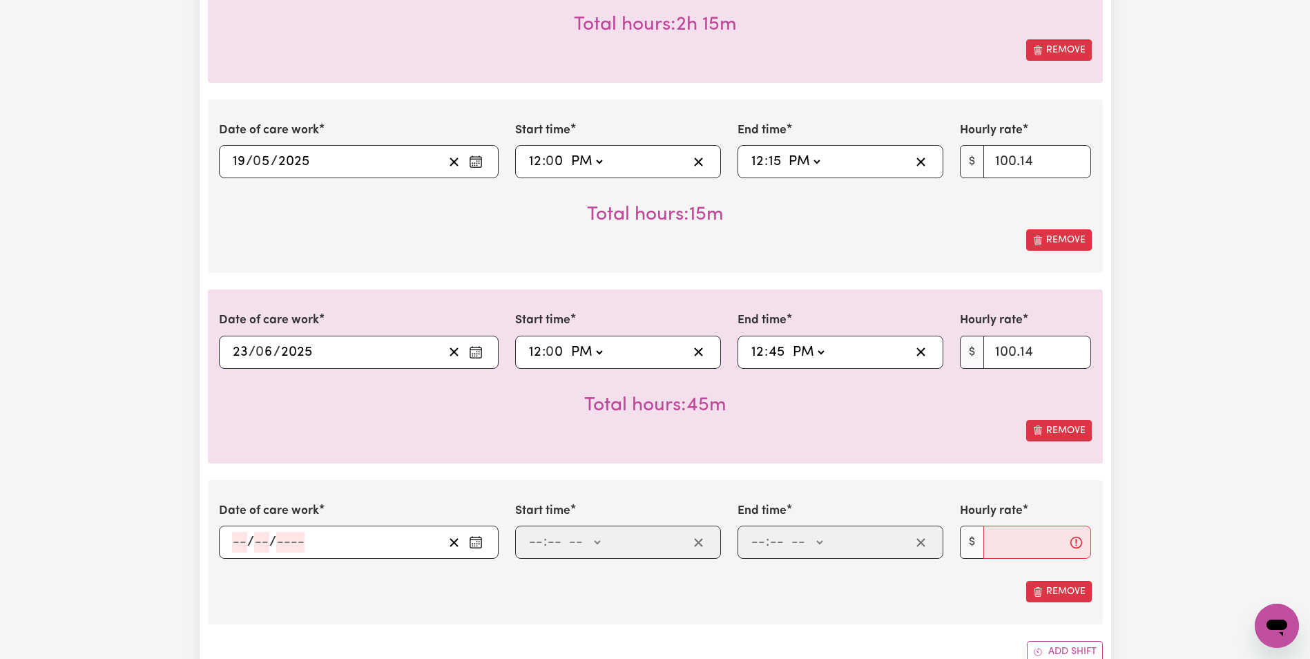
scroll to position [998, 0]
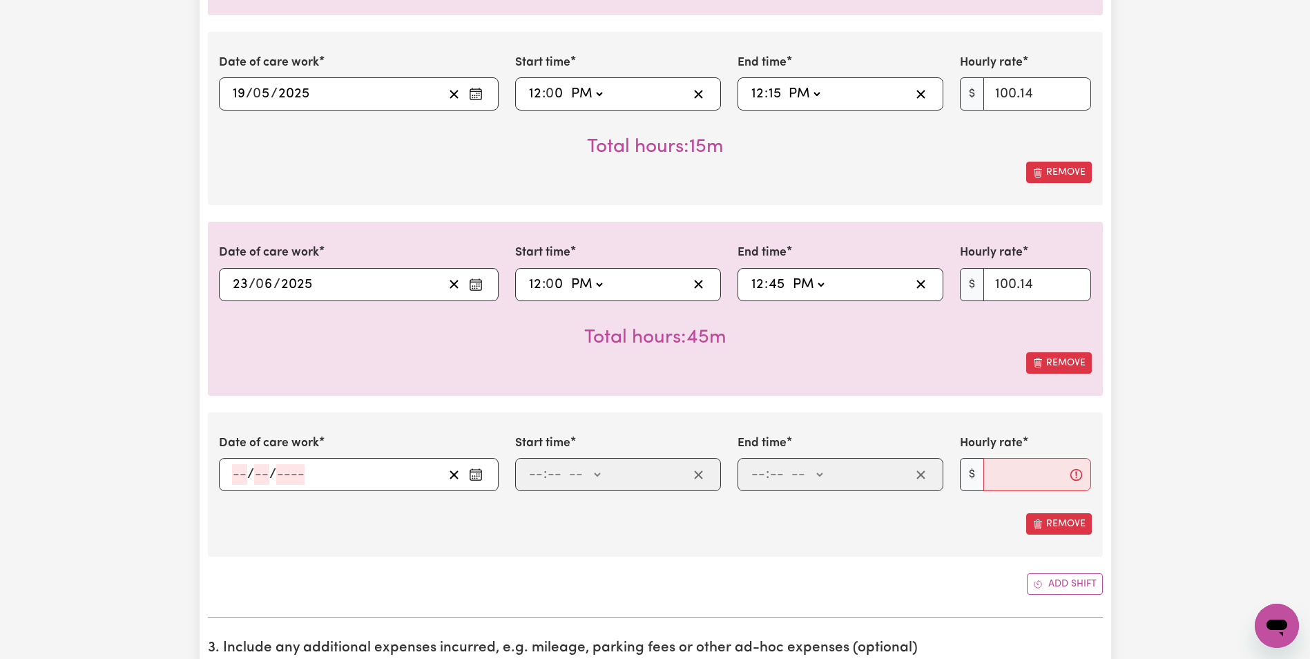
click at [485, 285] on button "Enter the date of care work" at bounding box center [476, 284] width 22 height 21
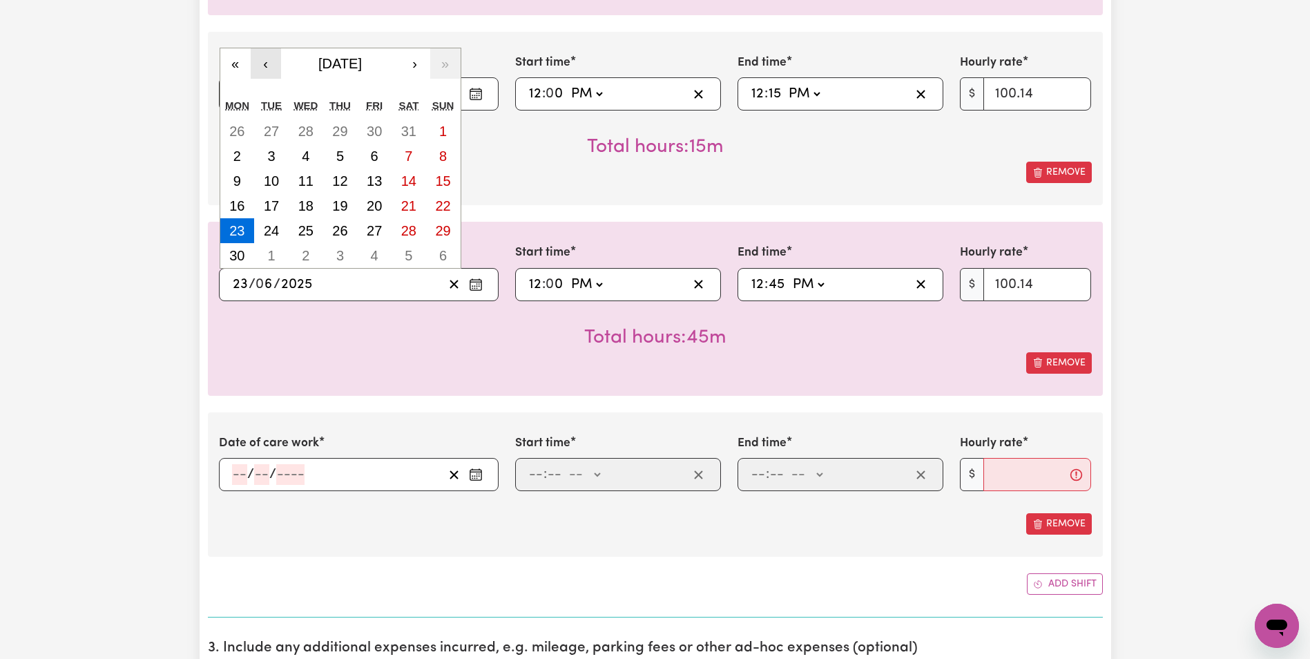
click at [273, 65] on button "‹" at bounding box center [266, 63] width 30 height 30
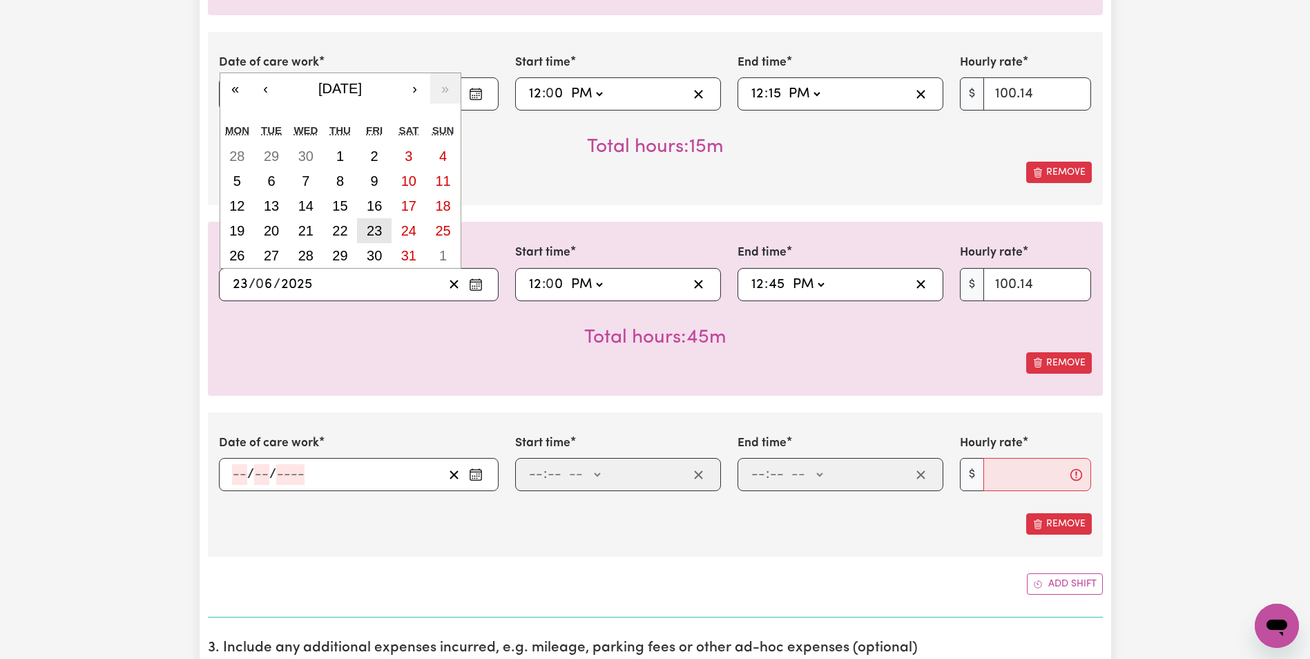
click at [368, 232] on abbr "23" at bounding box center [374, 230] width 15 height 15
type input "[DATE]"
type input "5"
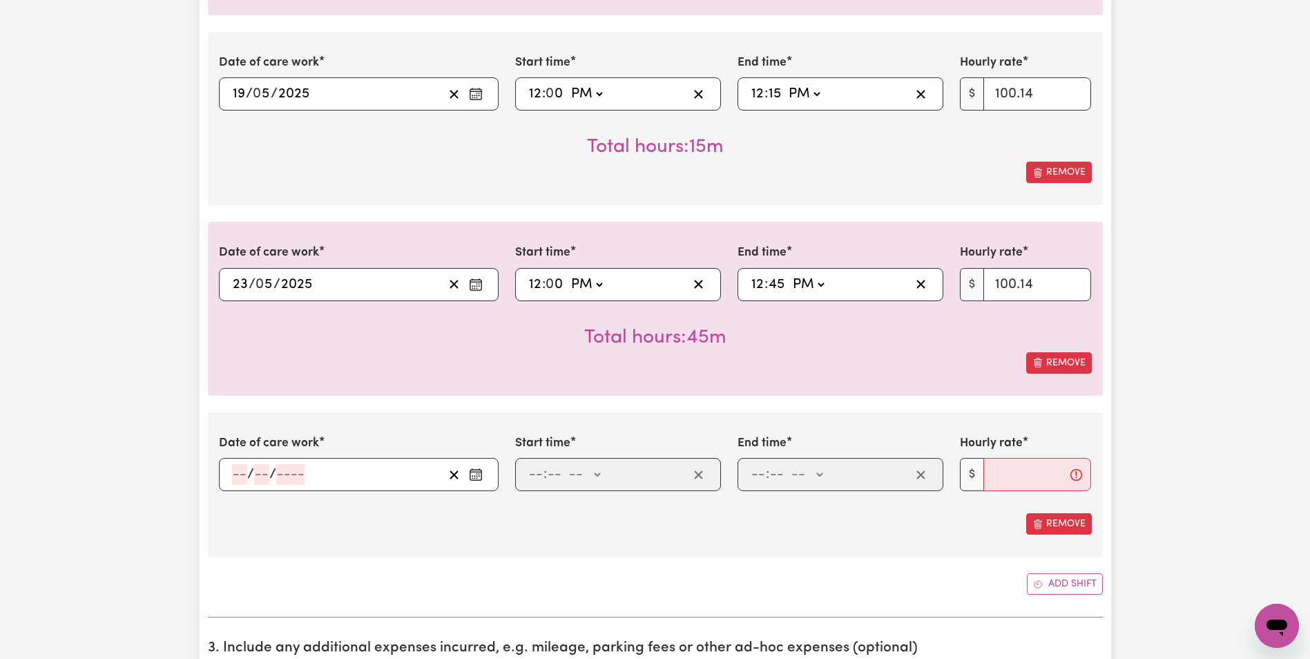
click at [467, 476] on button "Enter the date of care work" at bounding box center [476, 474] width 22 height 21
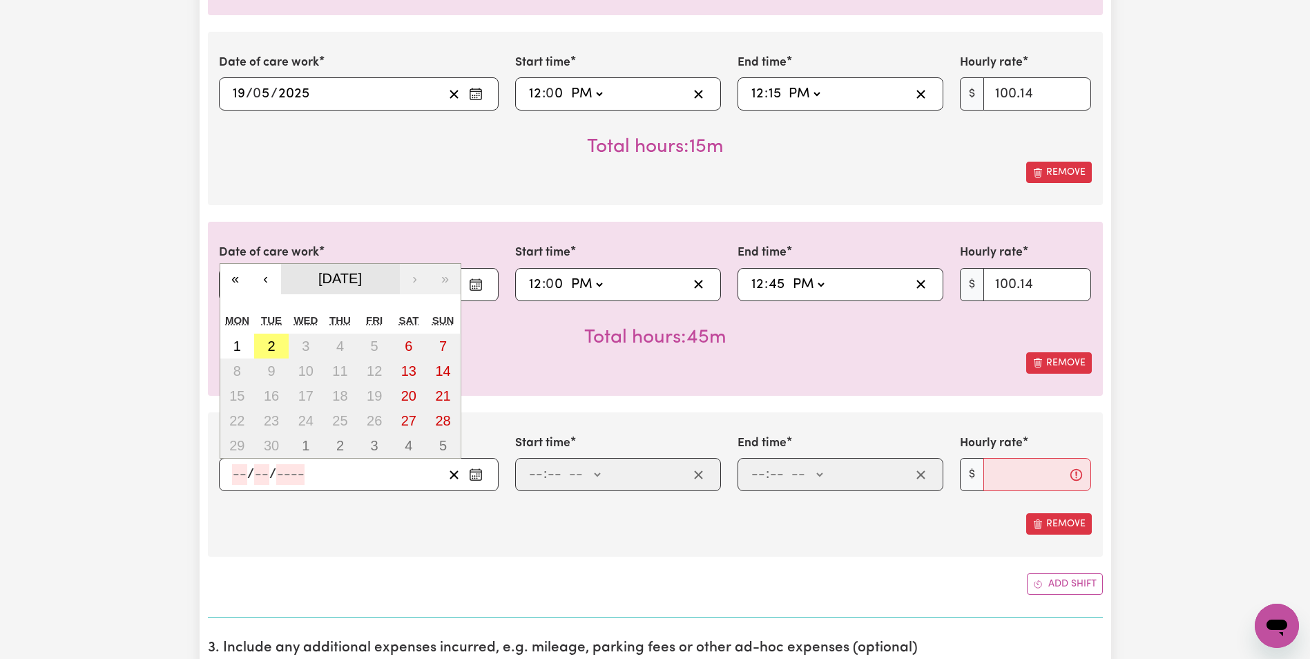
click at [322, 275] on span "[DATE]" at bounding box center [340, 278] width 44 height 15
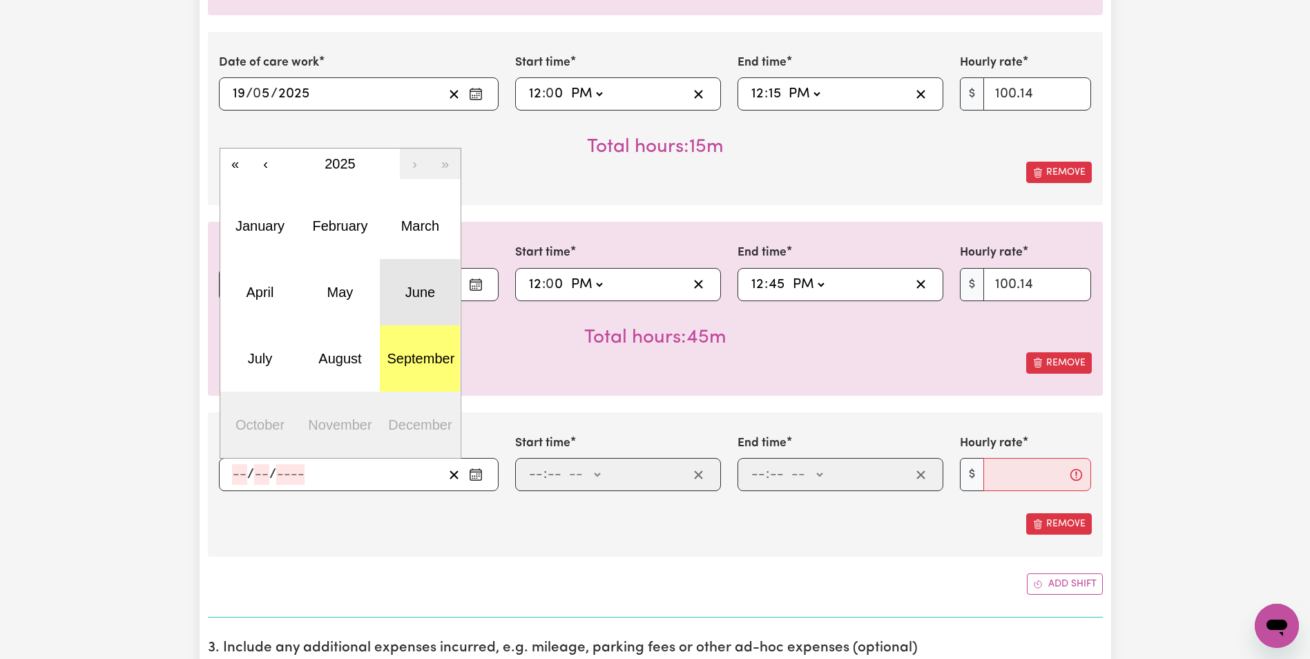
click at [399, 281] on button "June" at bounding box center [420, 292] width 80 height 66
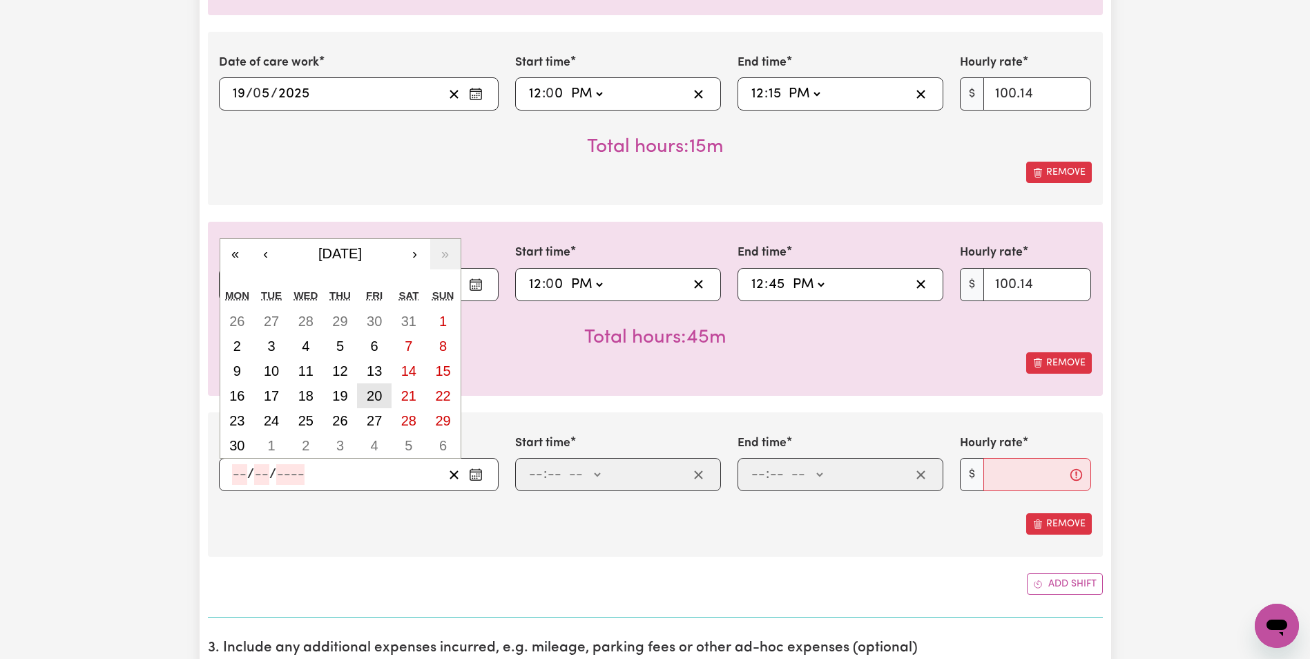
click at [383, 394] on button "20" at bounding box center [374, 395] width 35 height 25
type input "[DATE]"
type input "20"
type input "6"
type input "2025"
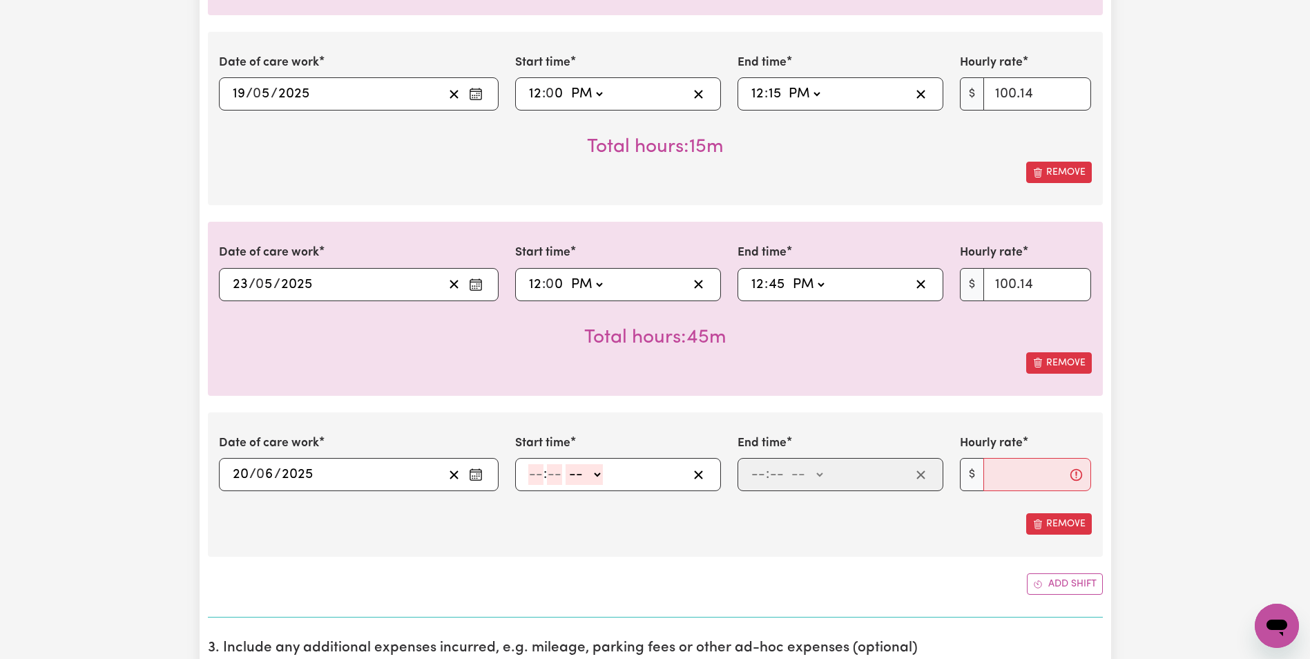
click at [535, 477] on input "number" at bounding box center [535, 474] width 15 height 21
type input "12"
type input "00"
select select "pm"
type input "12:00"
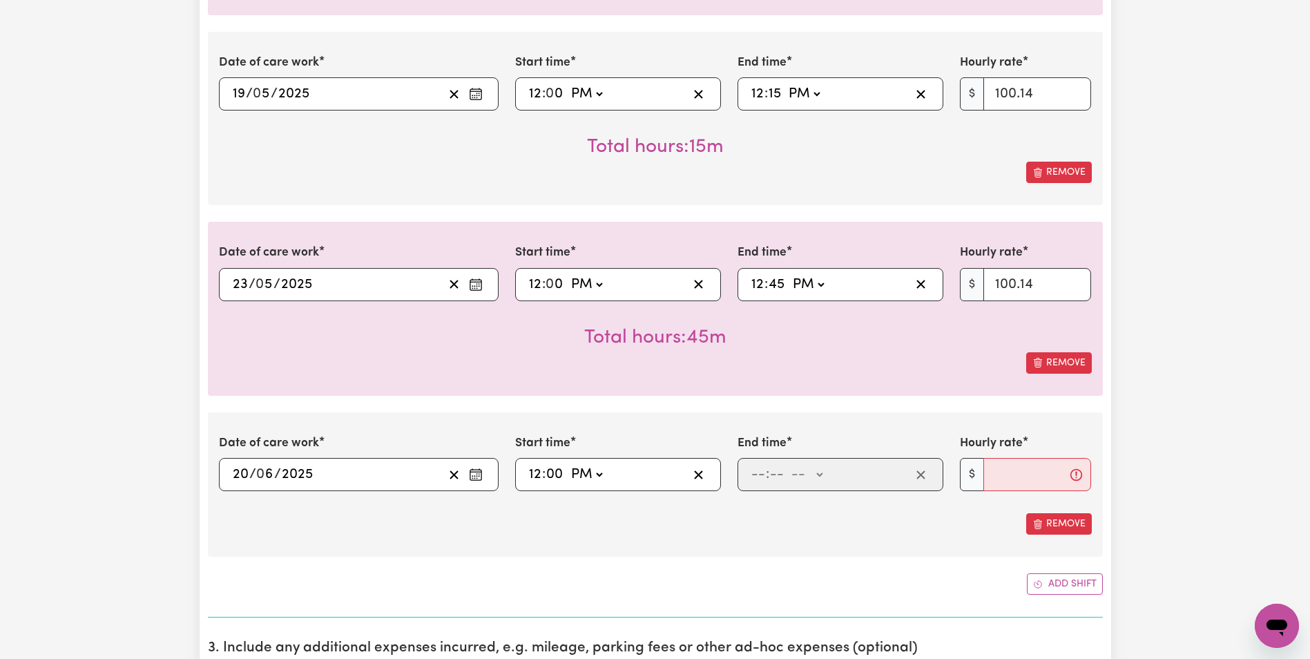
type input "0"
click at [761, 474] on input "number" at bounding box center [758, 474] width 15 height 21
type input "12"
type input "30"
click at [803, 478] on select "-- AM PM" at bounding box center [807, 474] width 37 height 21
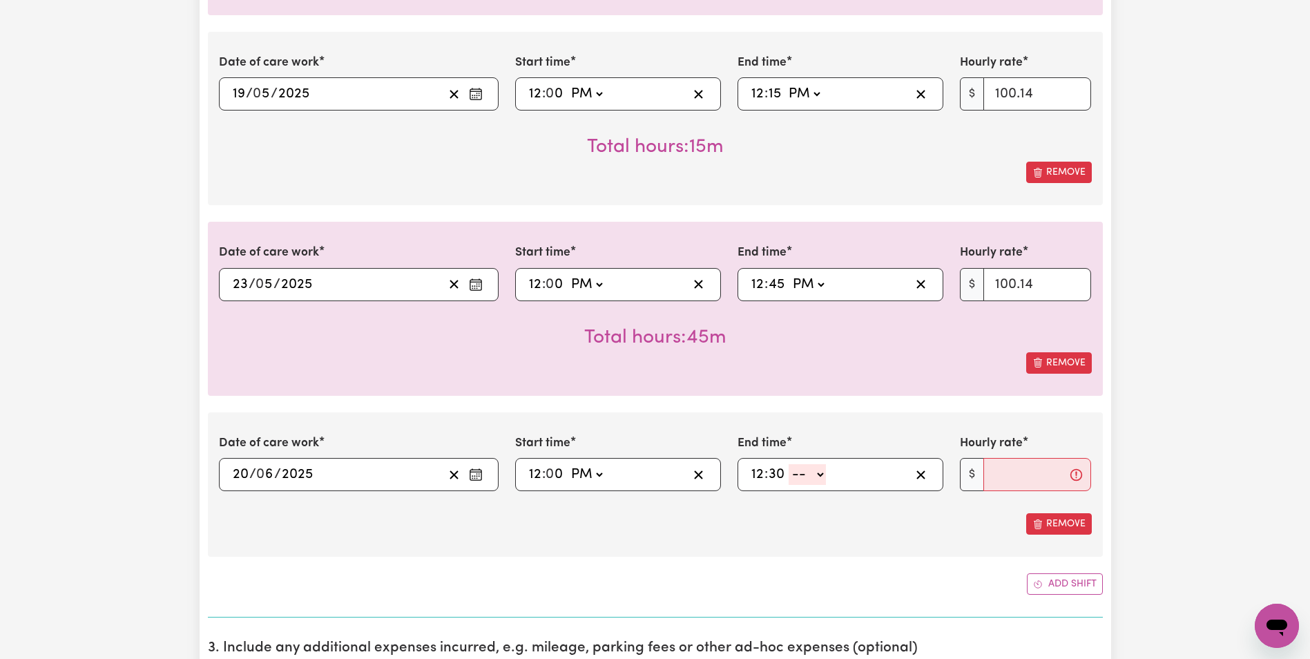
select select "pm"
click at [789, 464] on select "-- AM PM" at bounding box center [807, 474] width 37 height 21
type input "12:30"
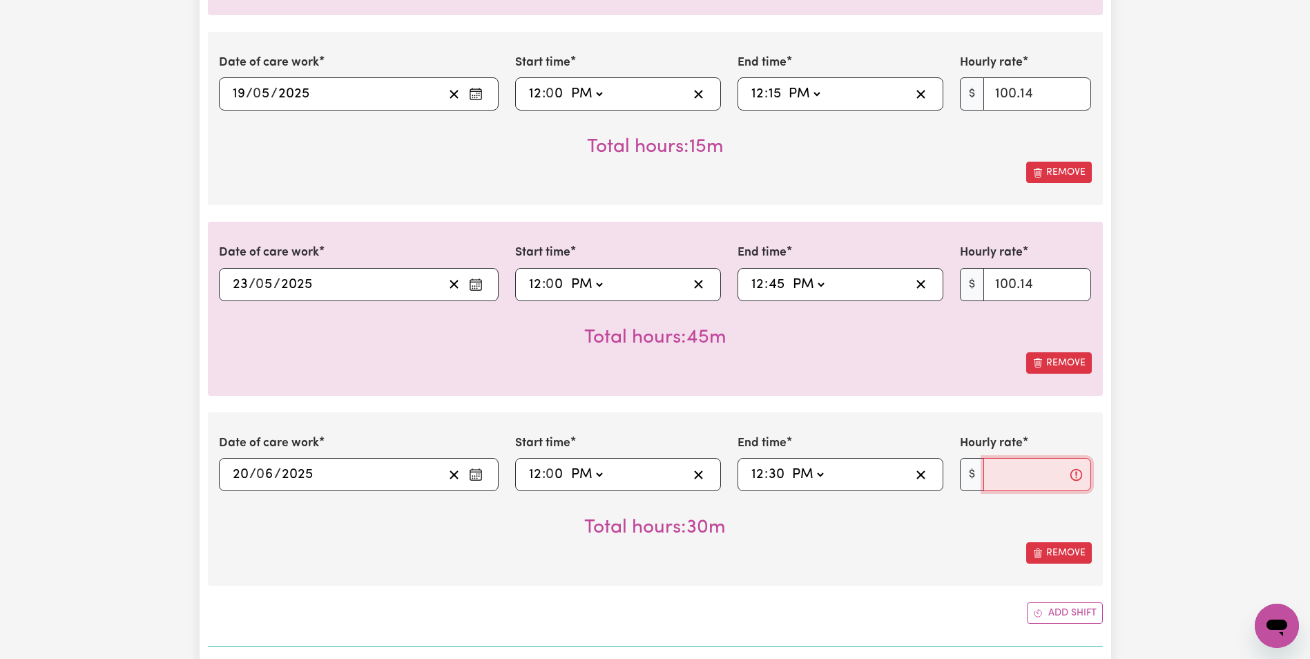
click at [1001, 476] on input "Hourly rate" at bounding box center [1038, 474] width 108 height 33
type input "100.14"
click at [1184, 522] on div "Submit Hours 1. Fill in your details below to claim your payment Job title Sele…" at bounding box center [655, 489] width 1310 height 2879
click at [1062, 612] on button "Add shift" at bounding box center [1065, 612] width 76 height 21
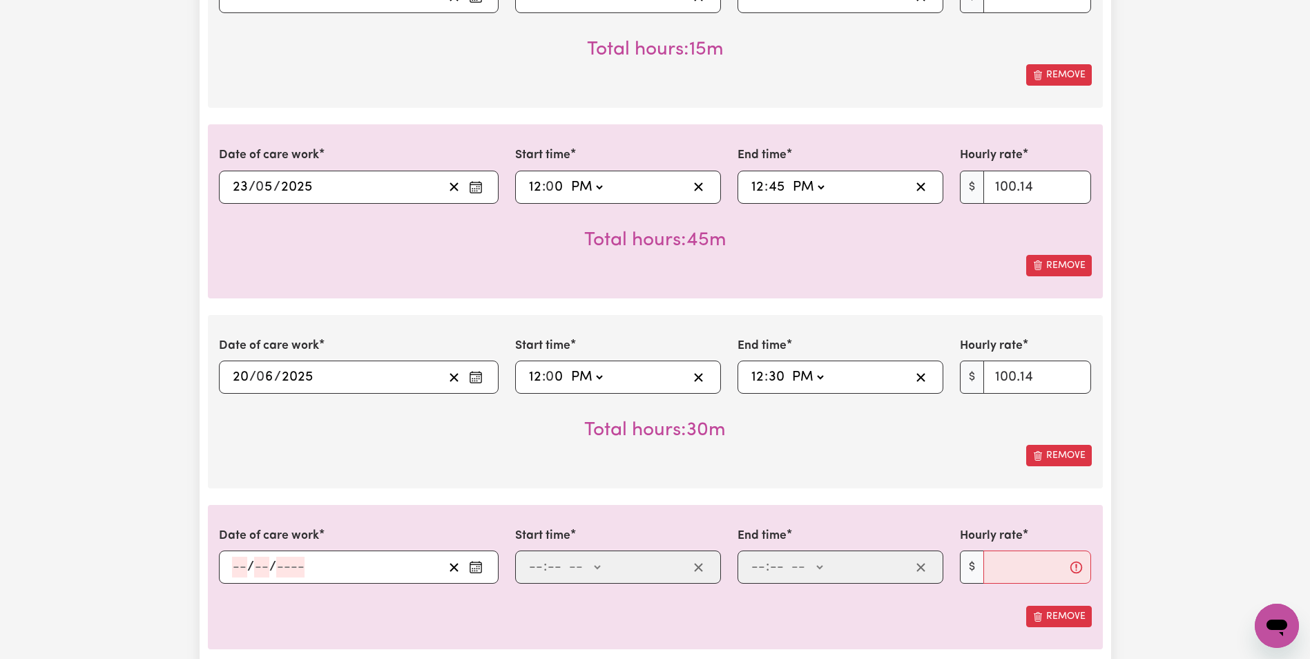
scroll to position [1205, 0]
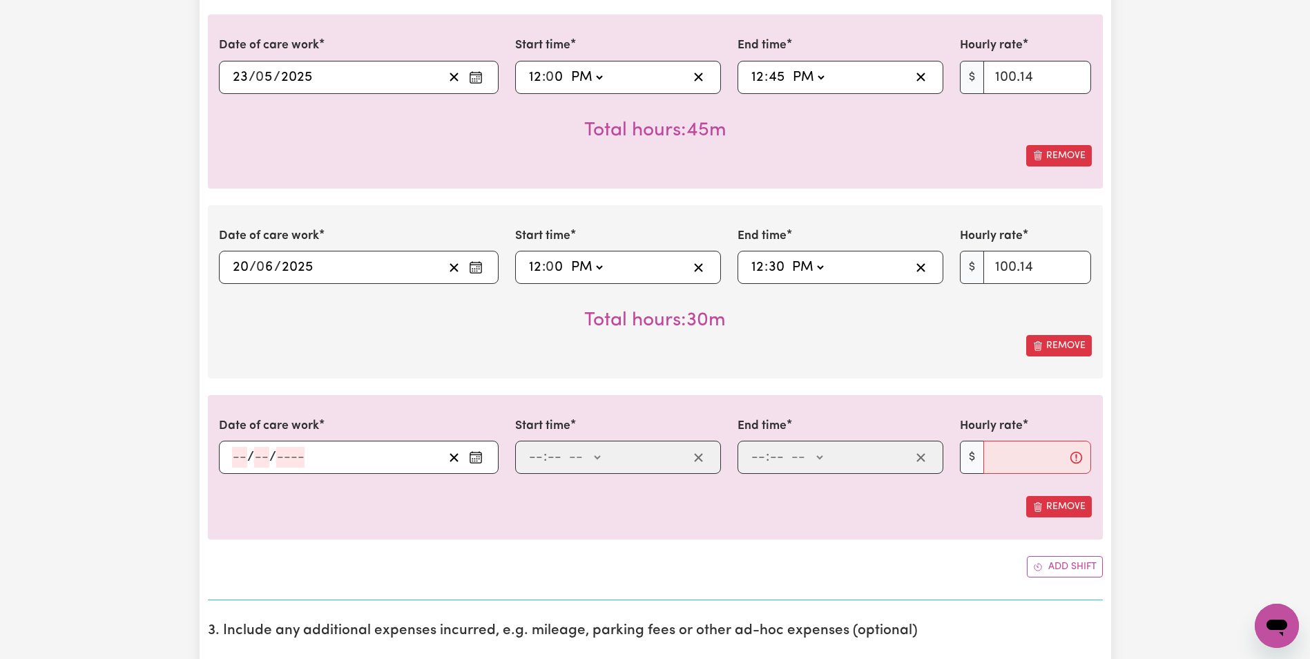
click at [486, 455] on button "Enter the date of care work" at bounding box center [476, 457] width 22 height 21
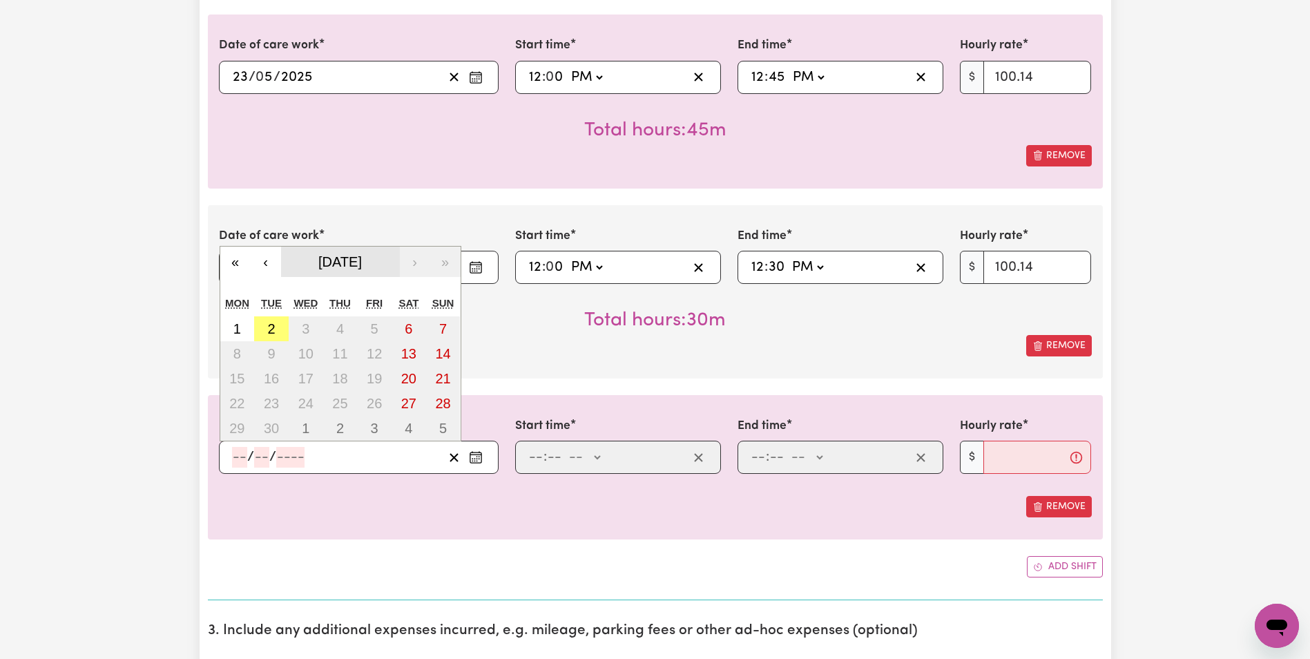
click at [318, 267] on span "[DATE]" at bounding box center [340, 261] width 44 height 15
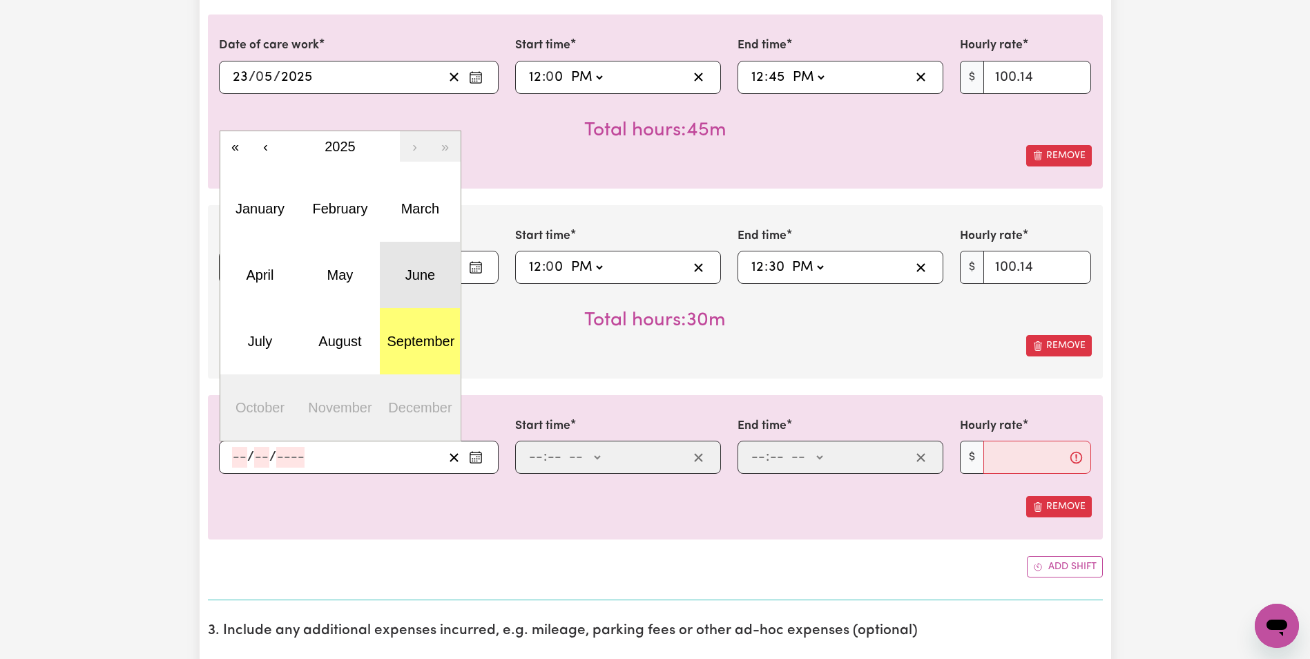
click at [421, 272] on abbr "June" at bounding box center [421, 274] width 30 height 15
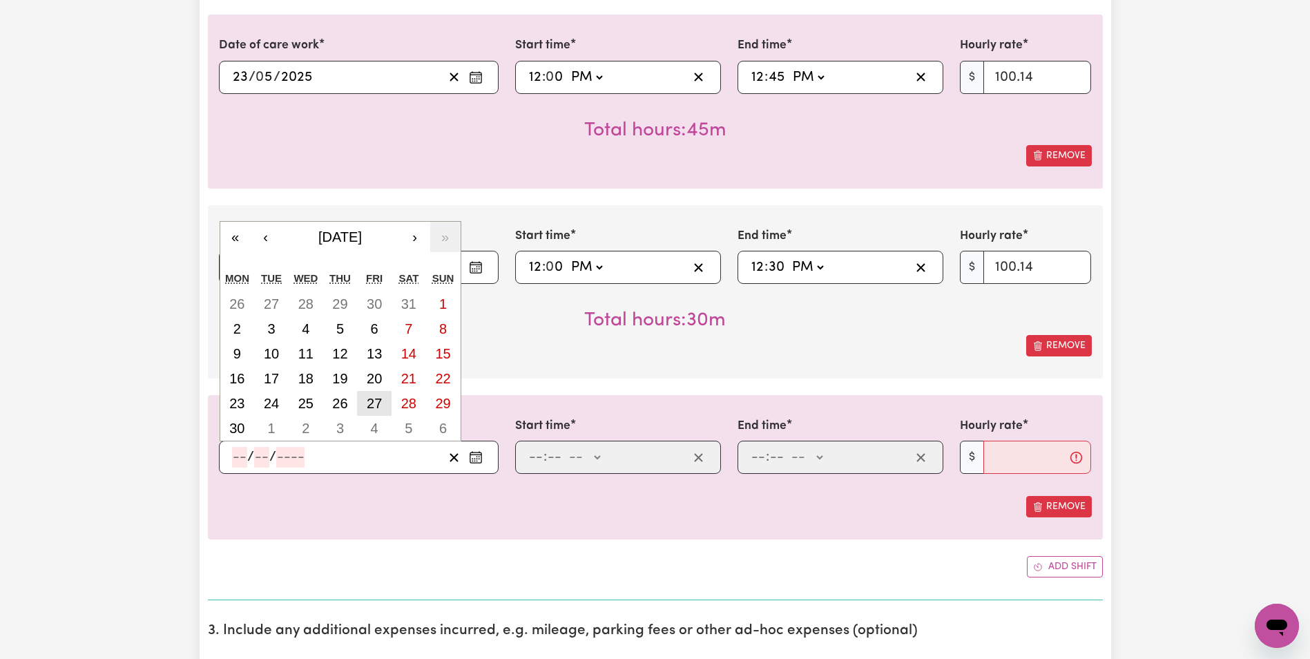
click at [365, 403] on button "27" at bounding box center [374, 403] width 35 height 25
type input "[DATE]"
type input "27"
type input "6"
type input "2025"
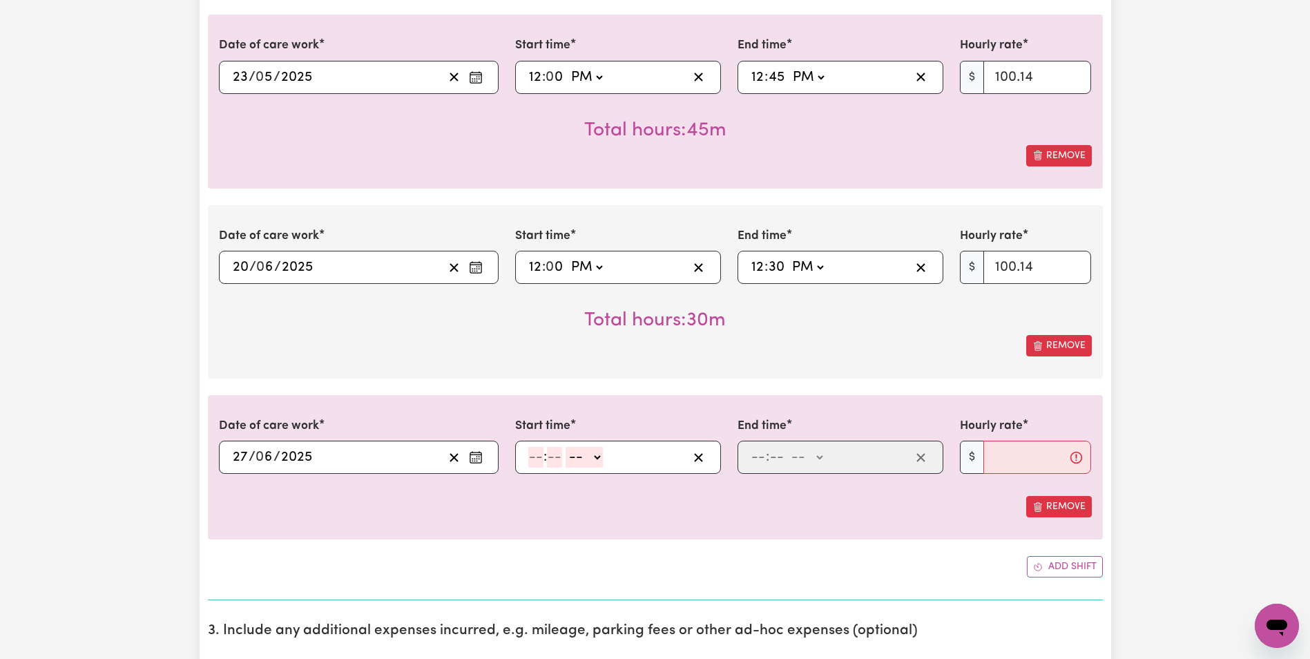
click at [534, 456] on input "number" at bounding box center [535, 457] width 15 height 21
type input "12"
type input "00"
select select "pm"
type input "12:00"
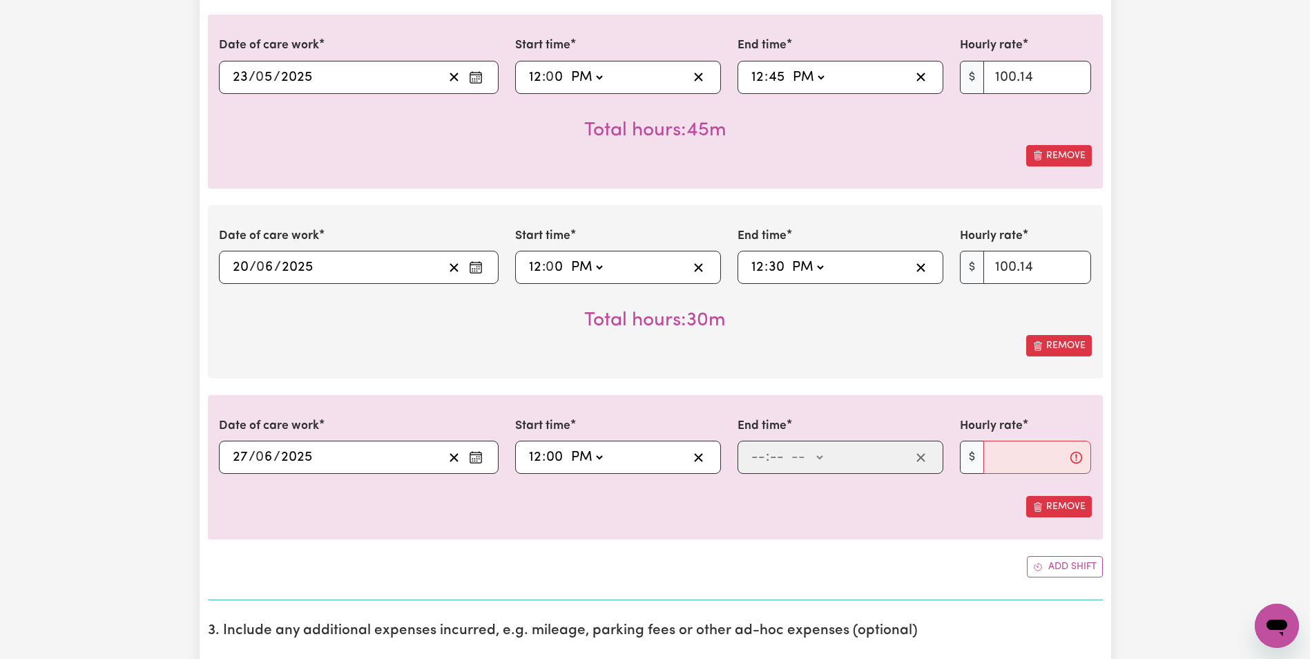
type input "0"
click at [757, 460] on input "number" at bounding box center [758, 457] width 15 height 21
click at [757, 457] on input "number" at bounding box center [758, 457] width 15 height 21
type input "1"
type input "30"
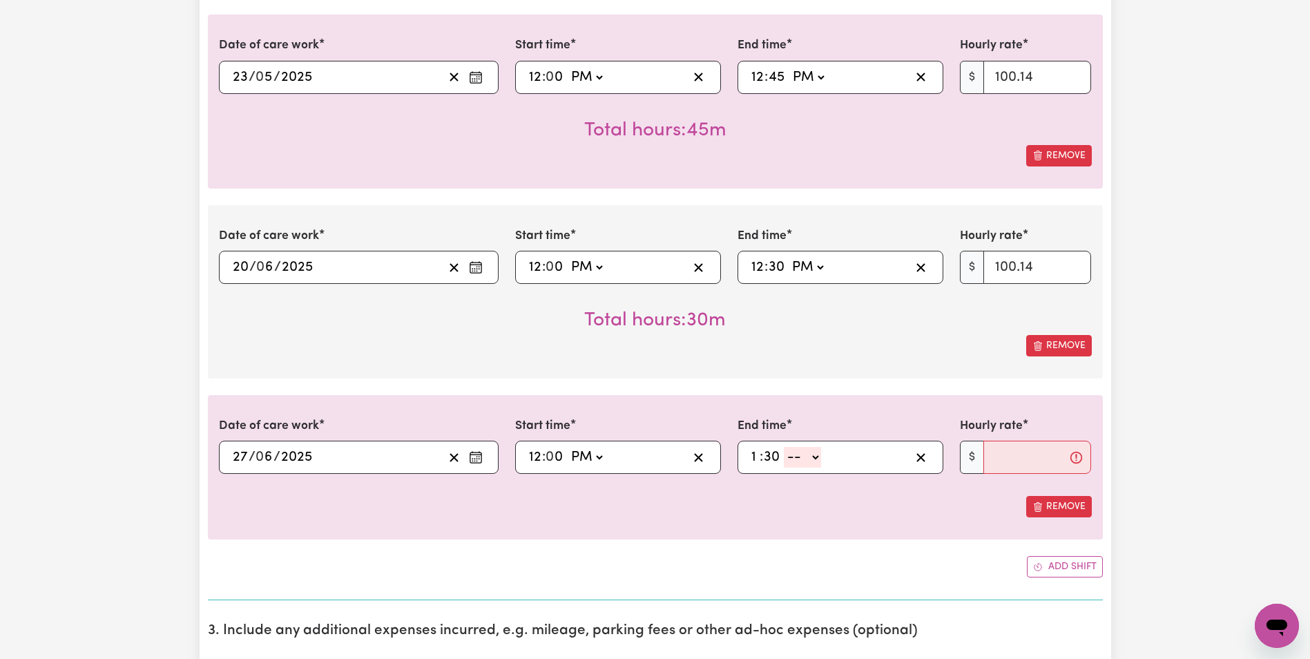
select select "pm"
type input "13:30"
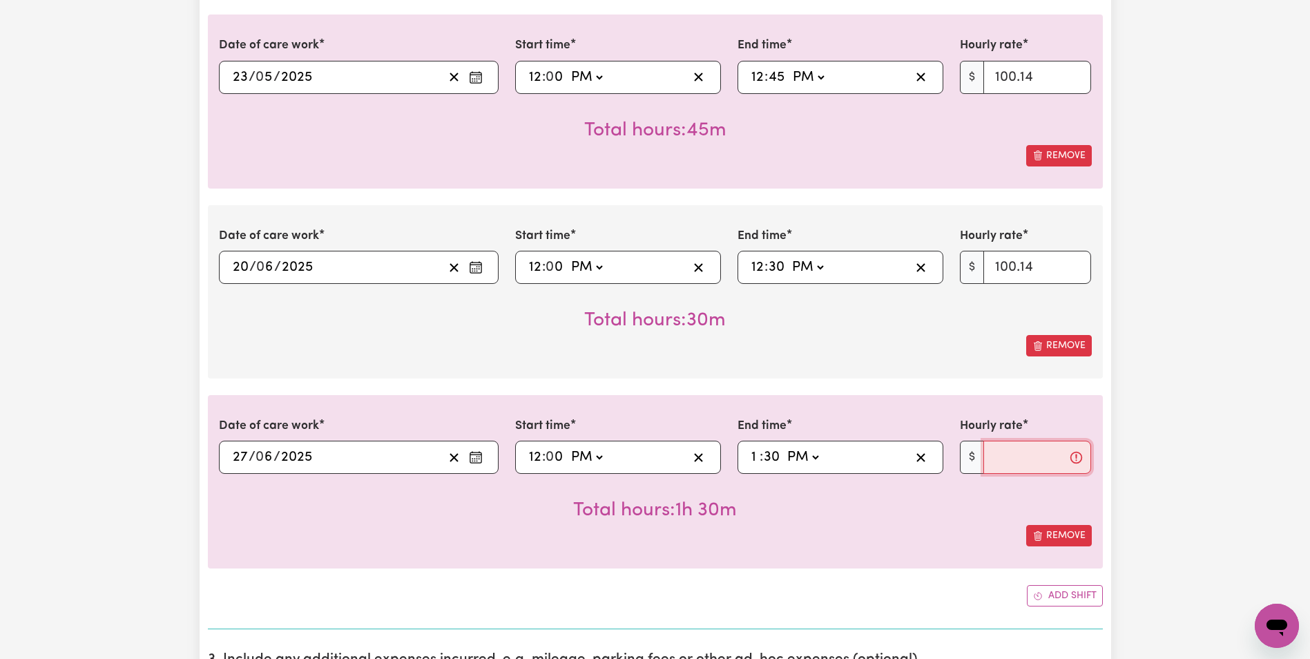
click at [1031, 464] on input "Hourly rate" at bounding box center [1038, 457] width 108 height 33
type input "100.14"
click at [1080, 586] on button "Add shift" at bounding box center [1065, 595] width 76 height 21
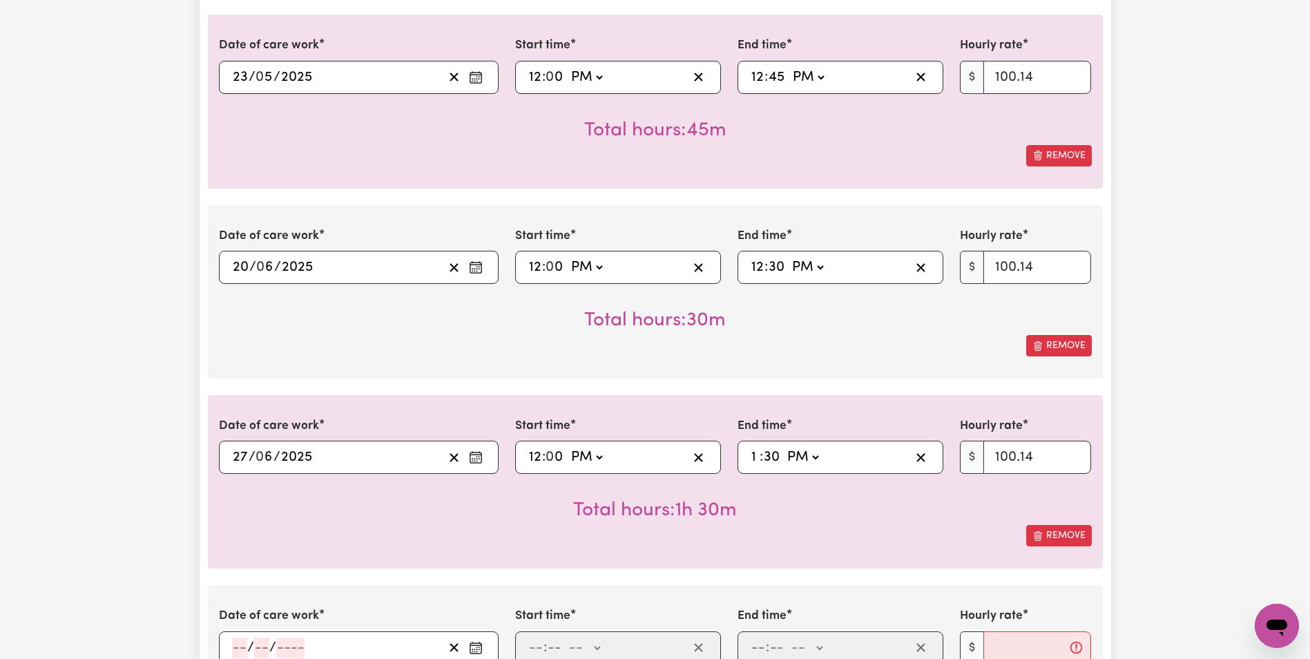
scroll to position [1413, 0]
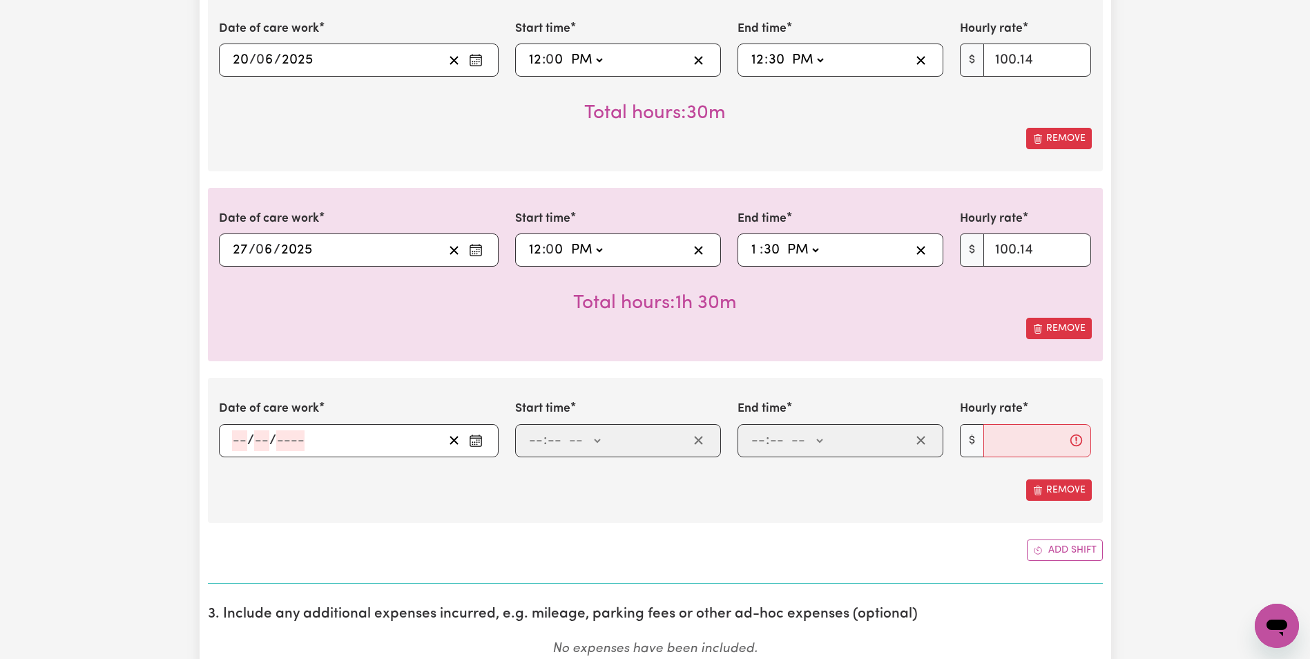
click at [565, 442] on div ": -- AM PM" at bounding box center [607, 440] width 161 height 21
click at [479, 440] on circle "Enter the date of care work" at bounding box center [479, 439] width 1 height 1
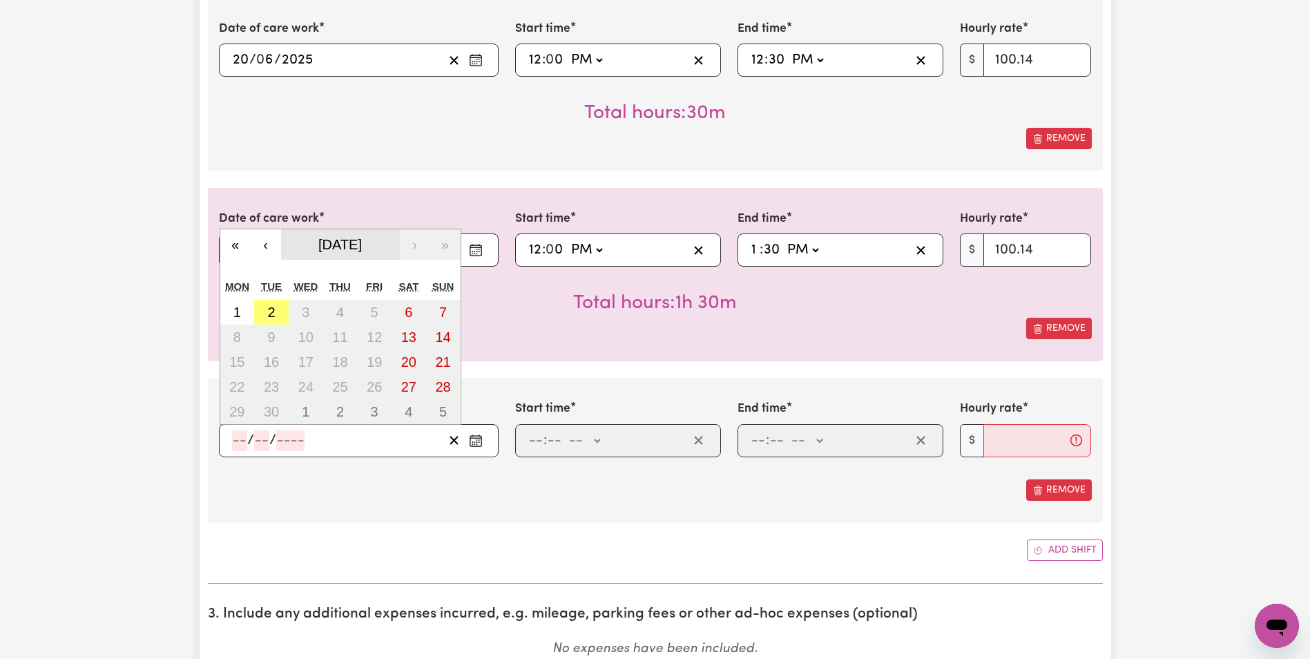
click at [322, 247] on span "[DATE]" at bounding box center [340, 244] width 44 height 15
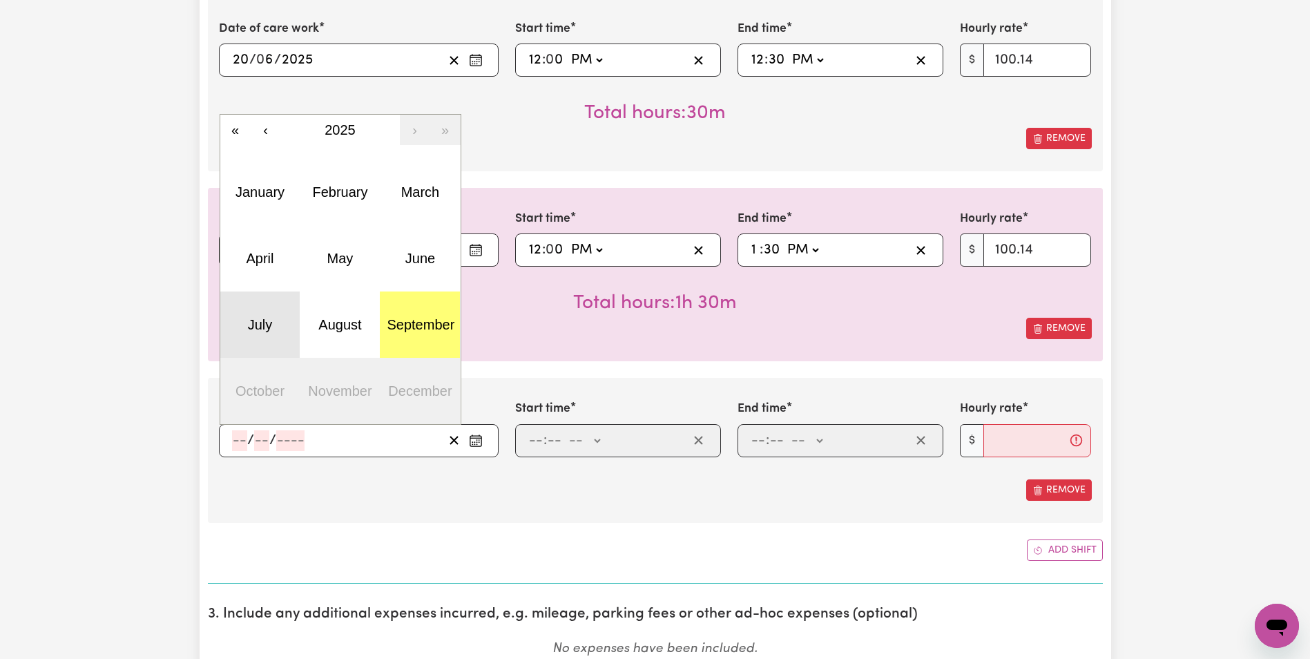
click at [249, 325] on abbr "July" at bounding box center [260, 324] width 25 height 15
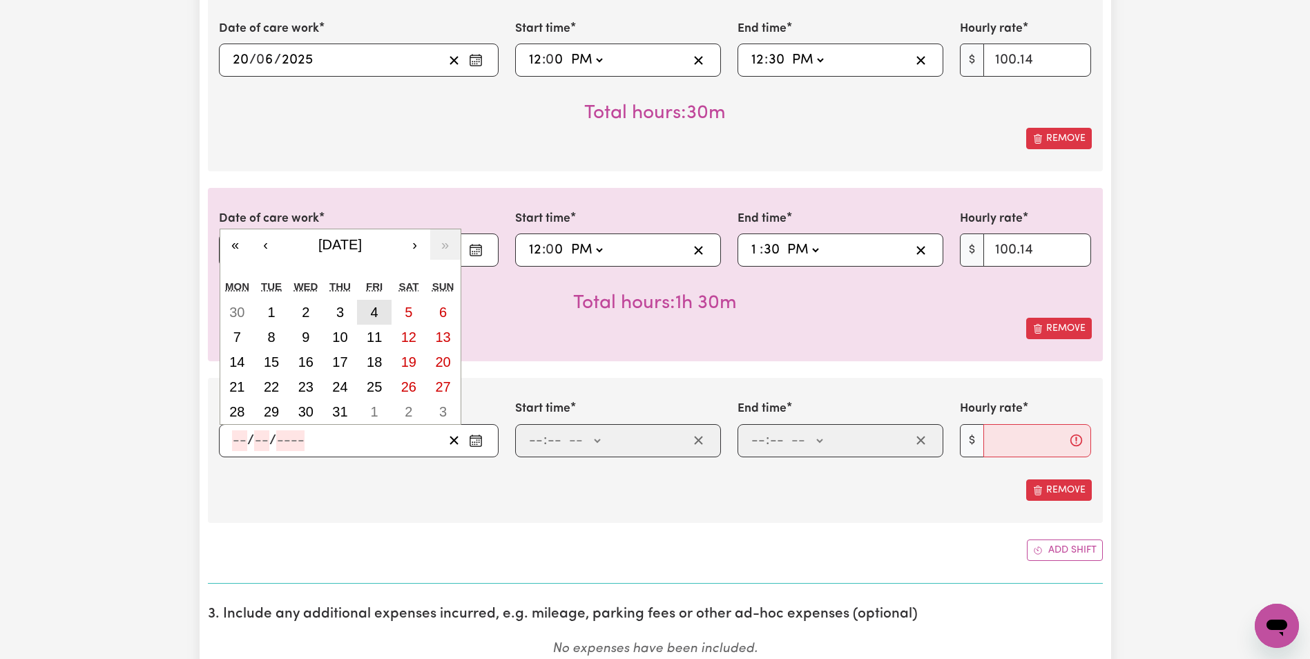
click at [372, 312] on abbr "4" at bounding box center [375, 312] width 8 height 15
type input "[DATE]"
type input "4"
type input "7"
type input "2025"
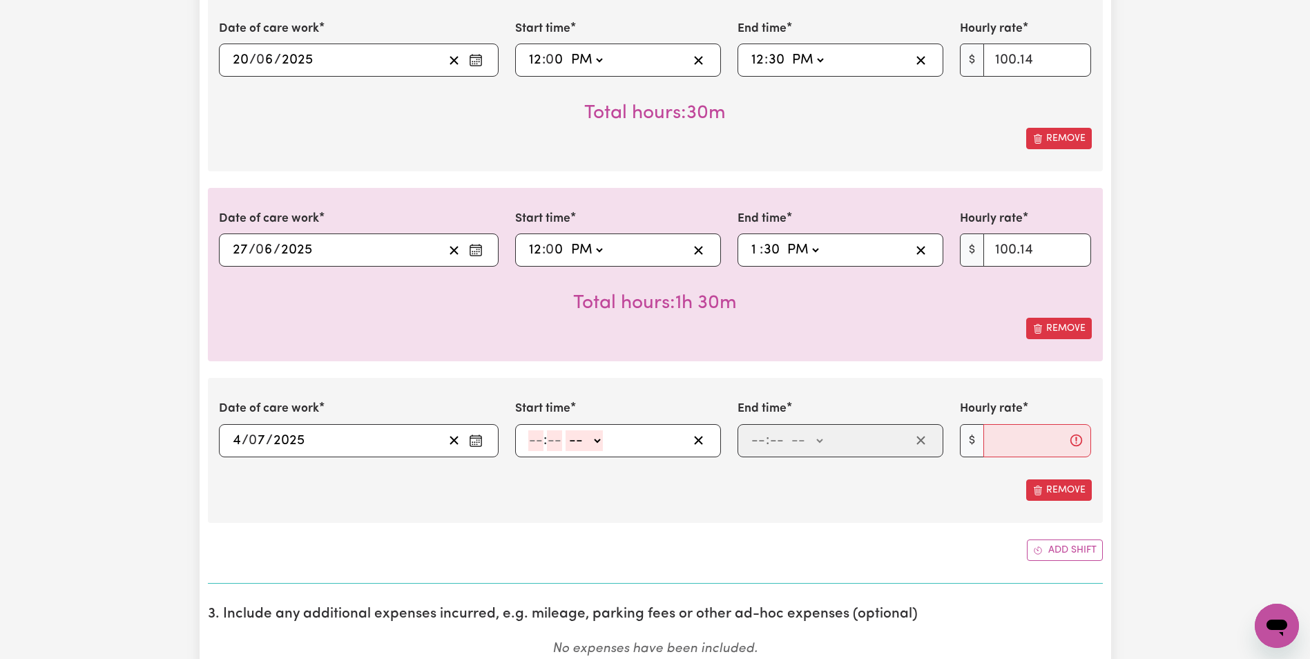
click at [532, 446] on input "number" at bounding box center [535, 440] width 15 height 21
type input "12"
select select "pm"
click at [549, 448] on input "number" at bounding box center [553, 440] width 15 height 21
type input "0"
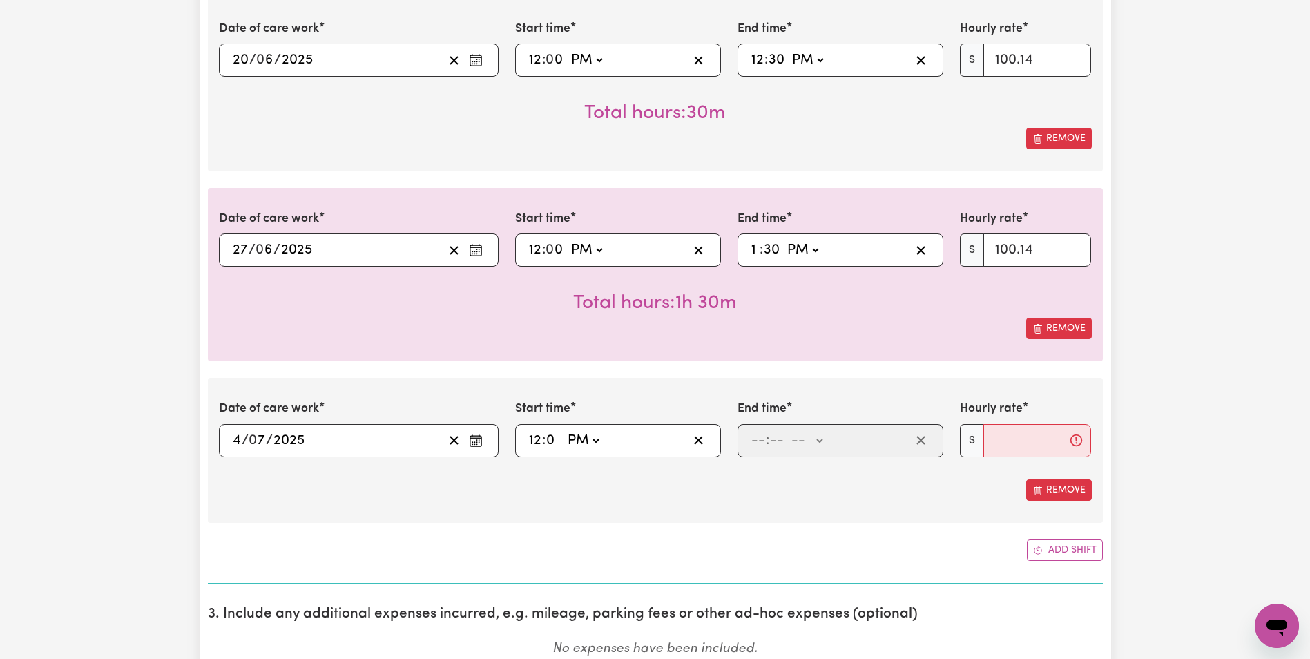
type input "12:00"
type input "00"
click at [752, 450] on input "number" at bounding box center [758, 440] width 15 height 21
type input "1"
type input "30"
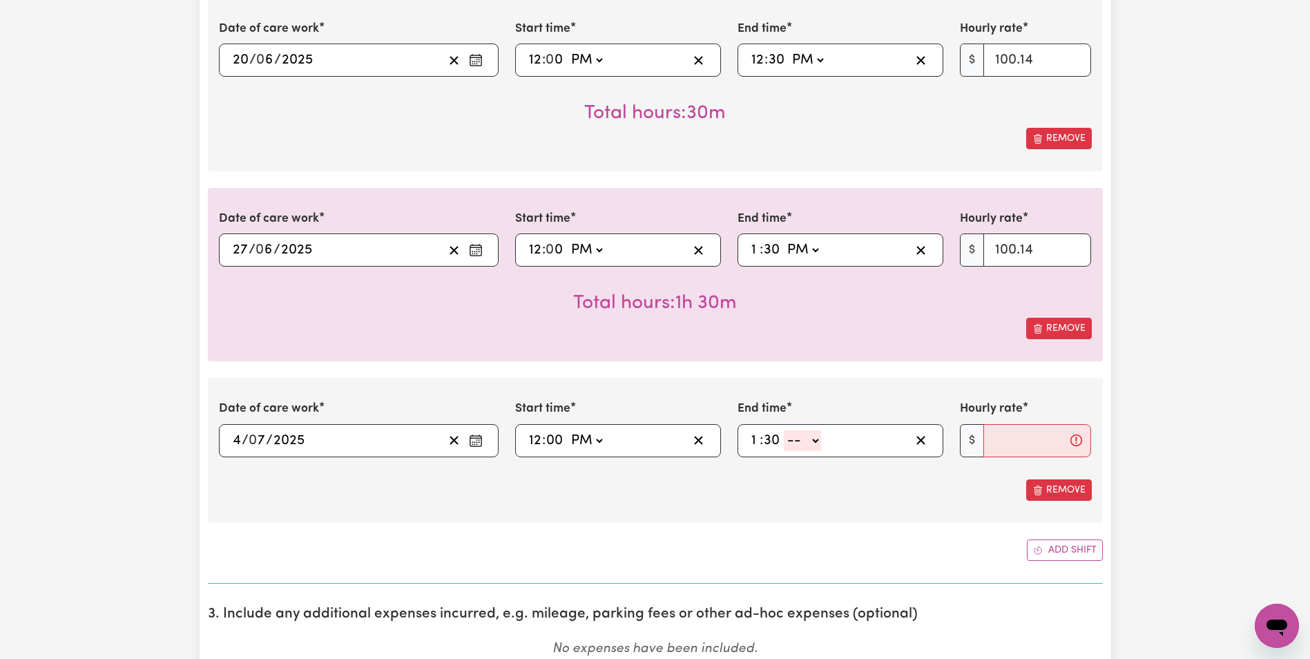
select select "pm"
type input "13:30"
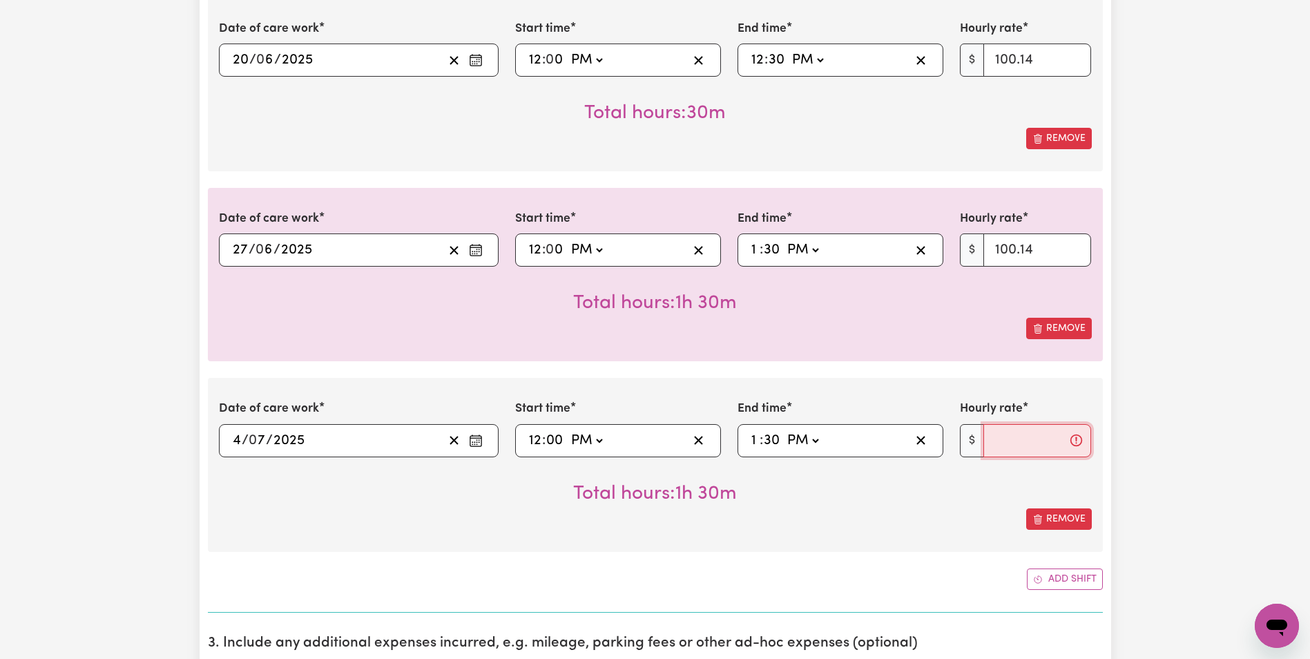
click at [1002, 437] on input "Hourly rate" at bounding box center [1038, 440] width 108 height 33
type input "100.14"
click at [1145, 479] on div "Submit Hours 1. Fill in your details below to claim your payment Job title Sele…" at bounding box center [655, 265] width 1310 height 3259
click at [1081, 578] on button "Add shift" at bounding box center [1065, 579] width 76 height 21
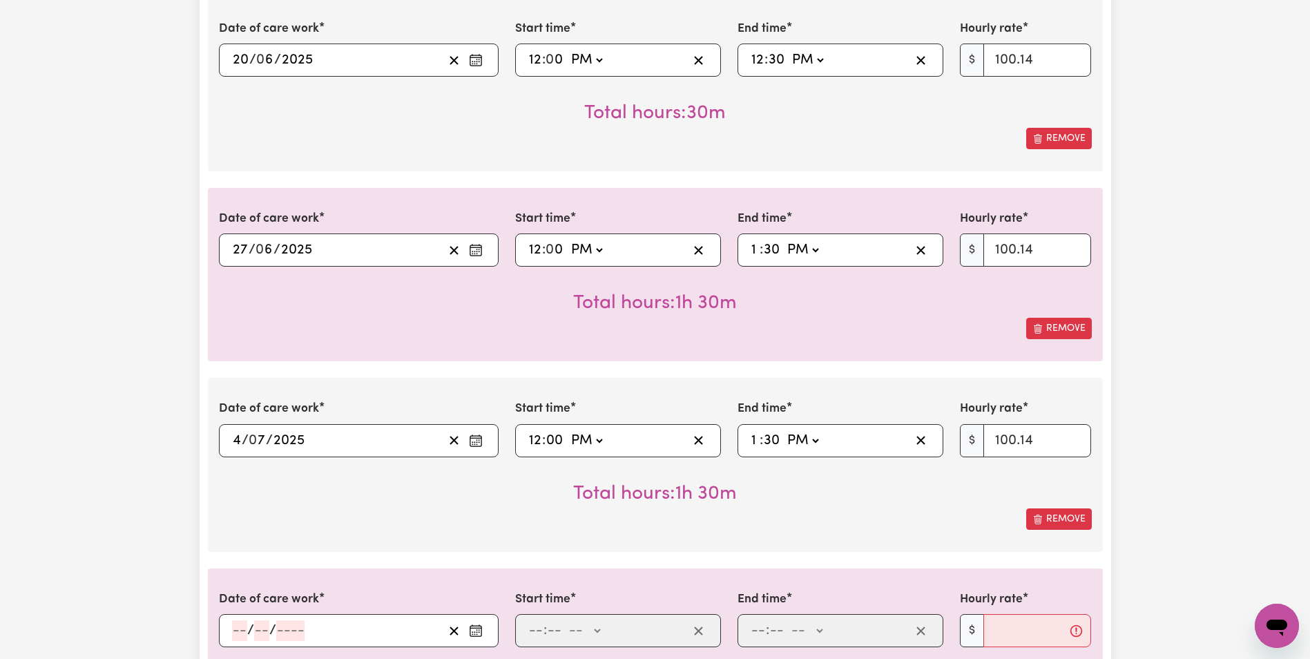
click at [481, 631] on icon "Enter the date of care work" at bounding box center [476, 631] width 14 height 14
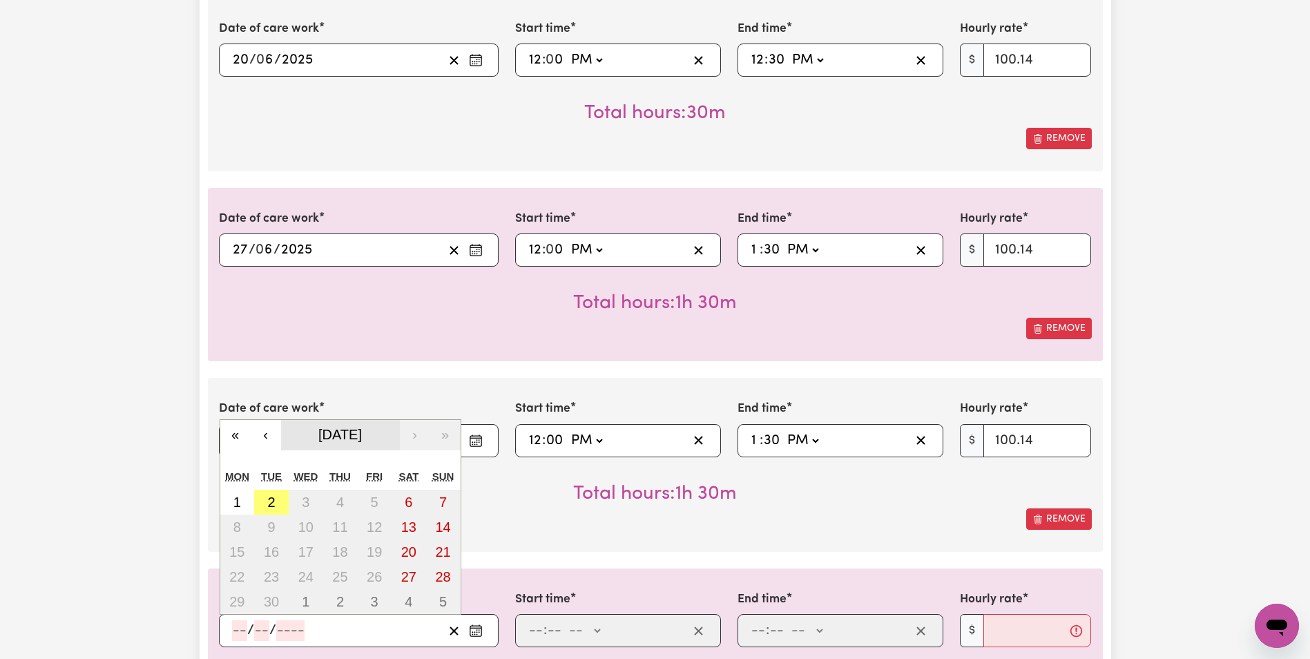
click at [356, 444] on button "[DATE]" at bounding box center [340, 435] width 119 height 30
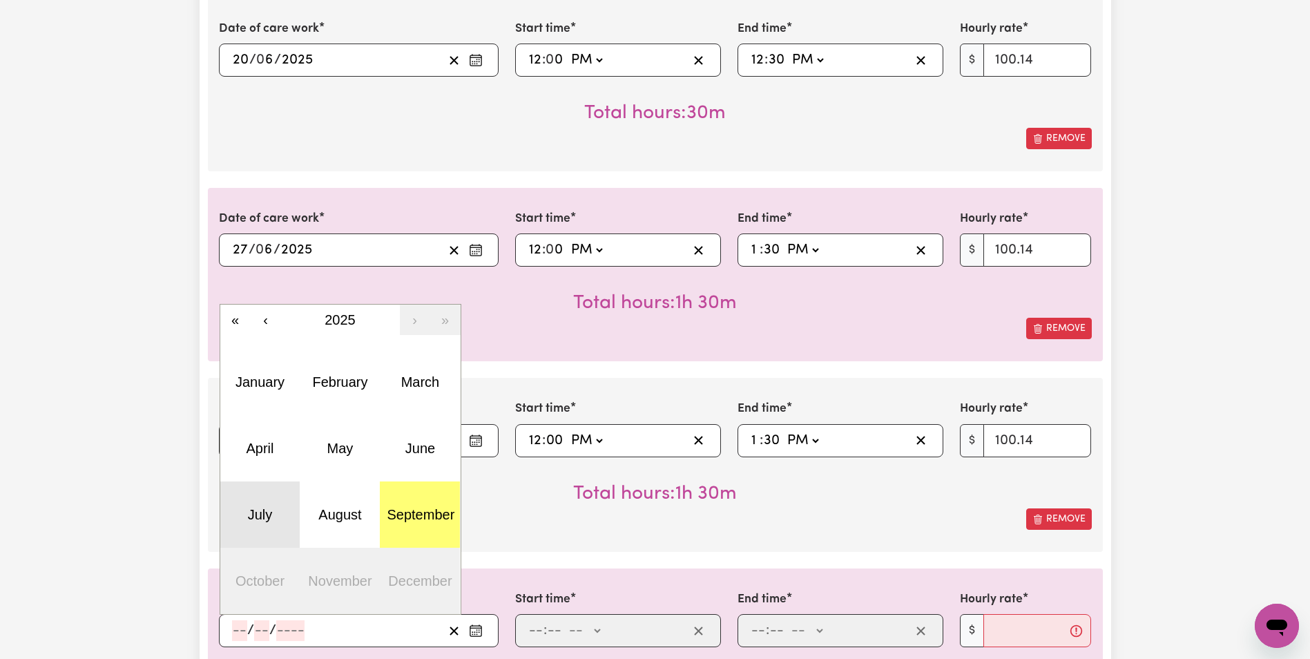
click at [254, 511] on abbr "July" at bounding box center [260, 514] width 25 height 15
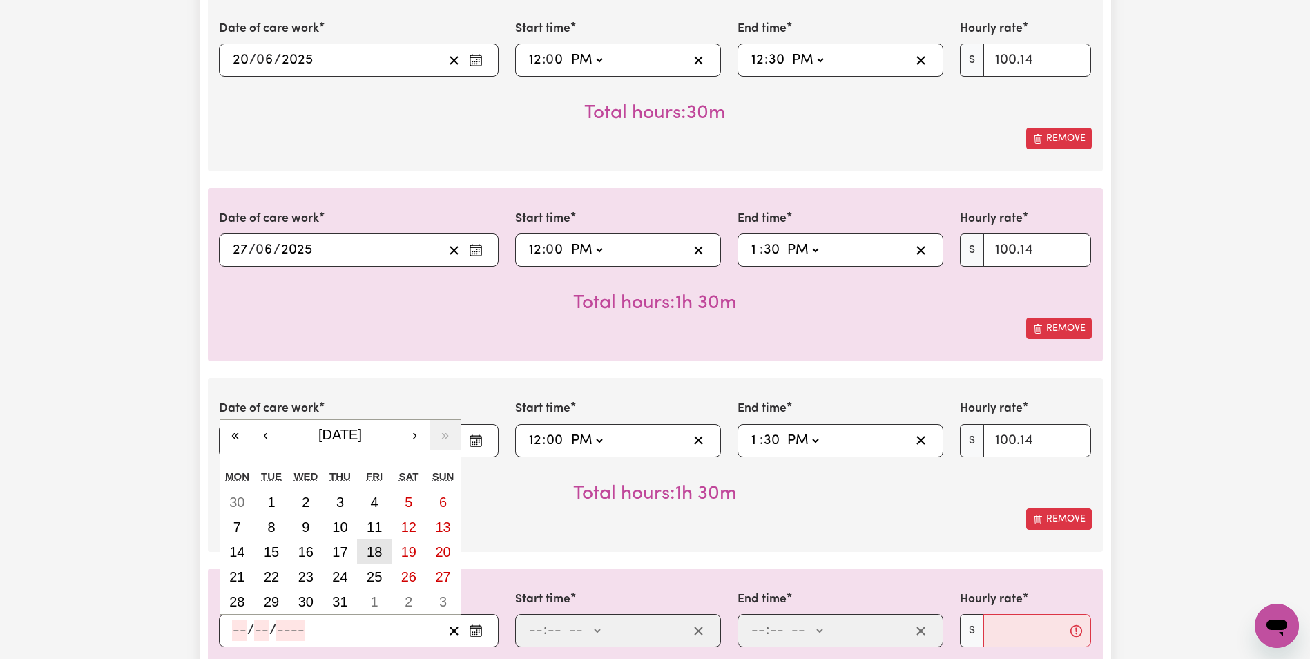
click at [383, 551] on button "18" at bounding box center [374, 552] width 35 height 25
type input "[DATE]"
type input "18"
type input "7"
type input "2025"
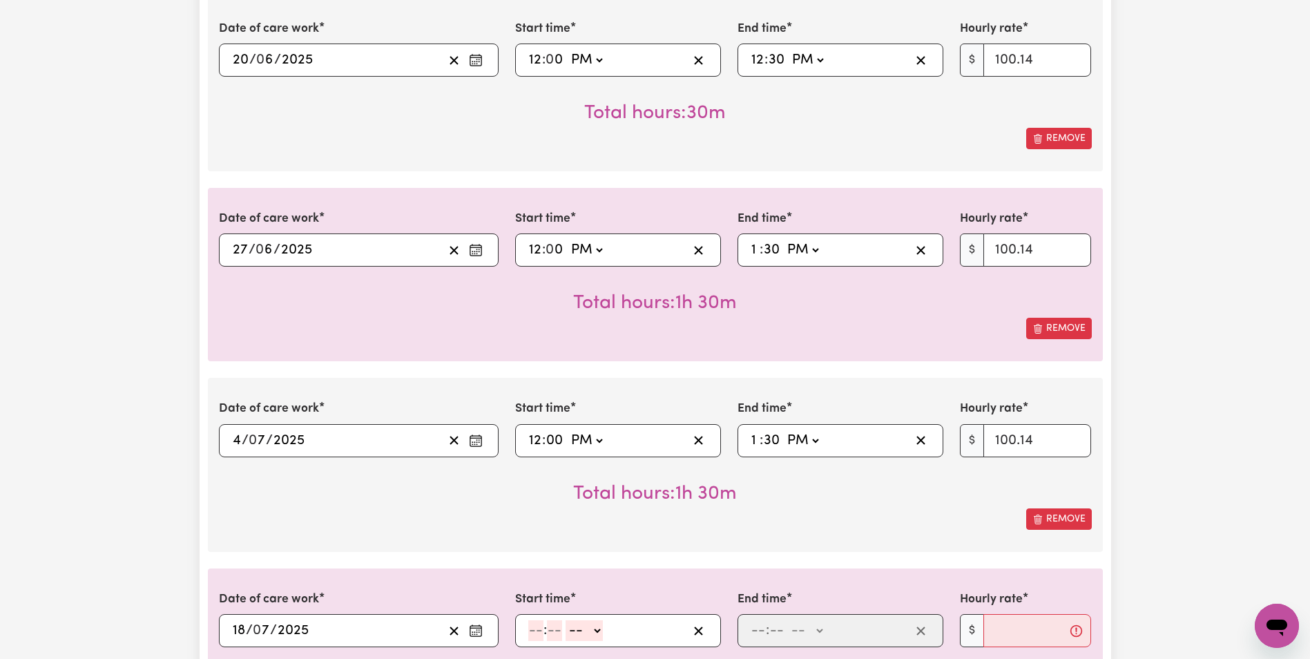
click at [528, 633] on input "number" at bounding box center [535, 630] width 15 height 21
type input "12"
type input "00"
select select "pm"
type input "12:00"
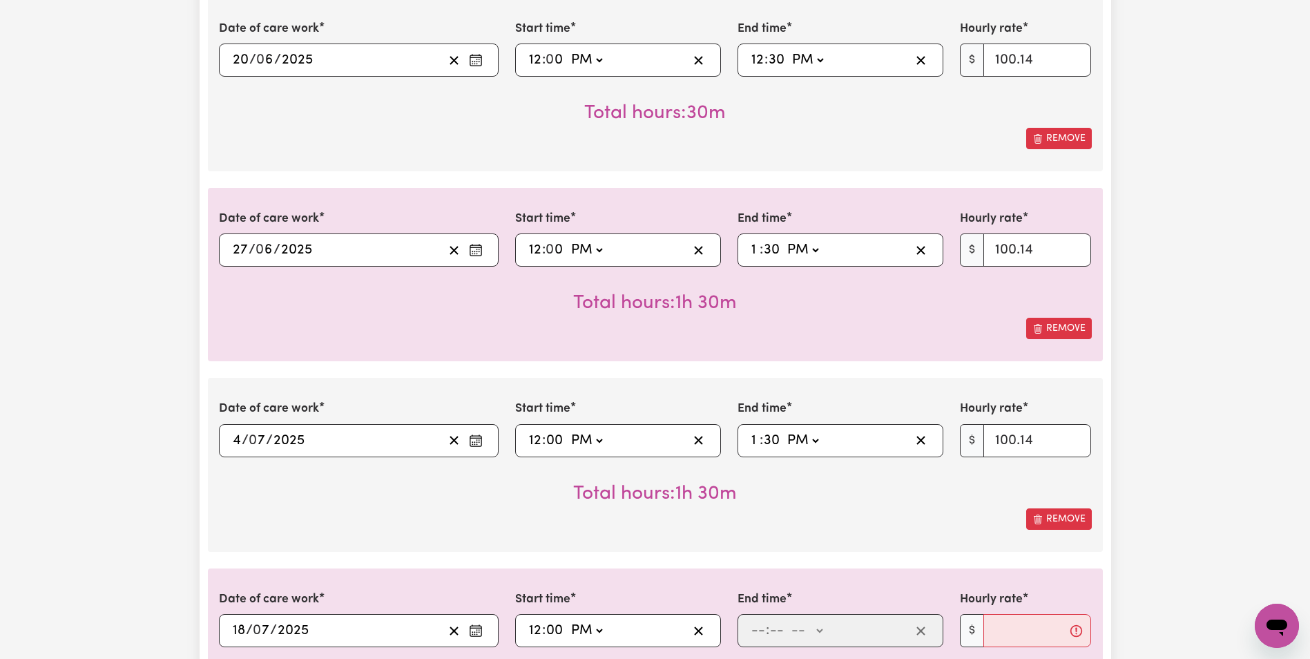
type input "0"
click at [763, 632] on input "number" at bounding box center [758, 630] width 15 height 21
click at [754, 635] on input "number" at bounding box center [758, 630] width 15 height 21
type input "1"
type input "15"
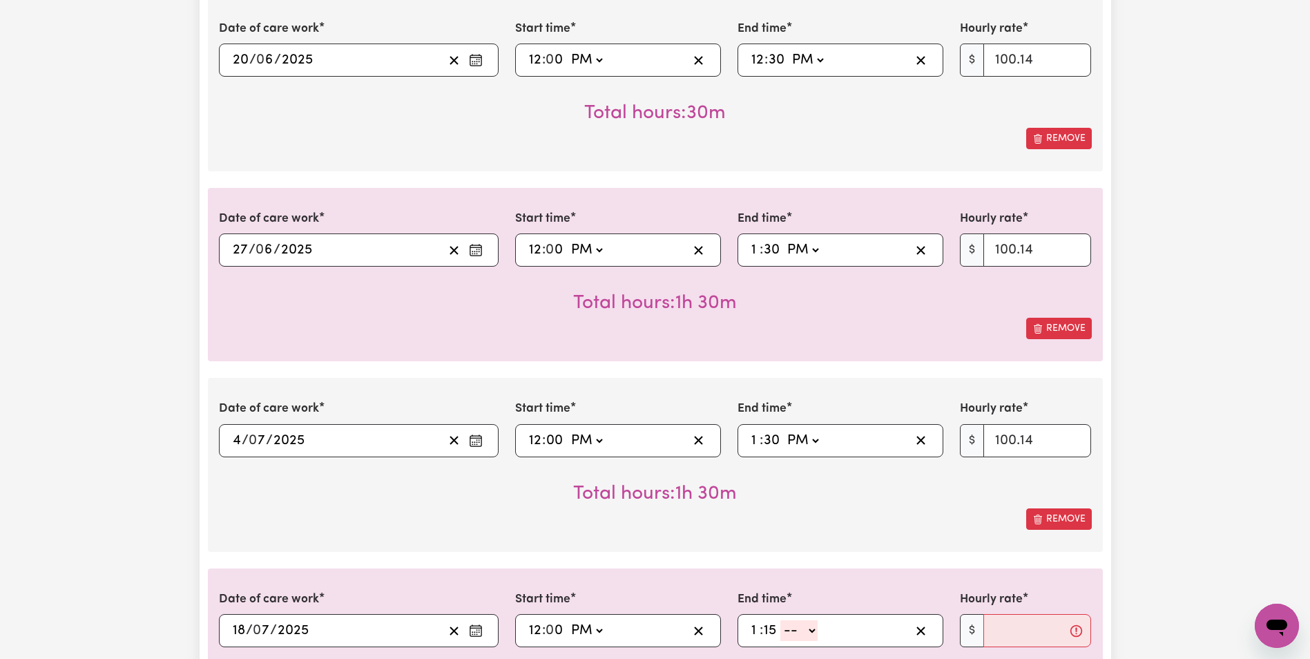
click at [806, 635] on select "-- AM PM" at bounding box center [799, 630] width 37 height 21
select select "pm"
click at [781, 620] on select "-- AM PM" at bounding box center [799, 630] width 37 height 21
type input "13:15"
click at [1009, 631] on input "Hourly rate" at bounding box center [1038, 630] width 108 height 33
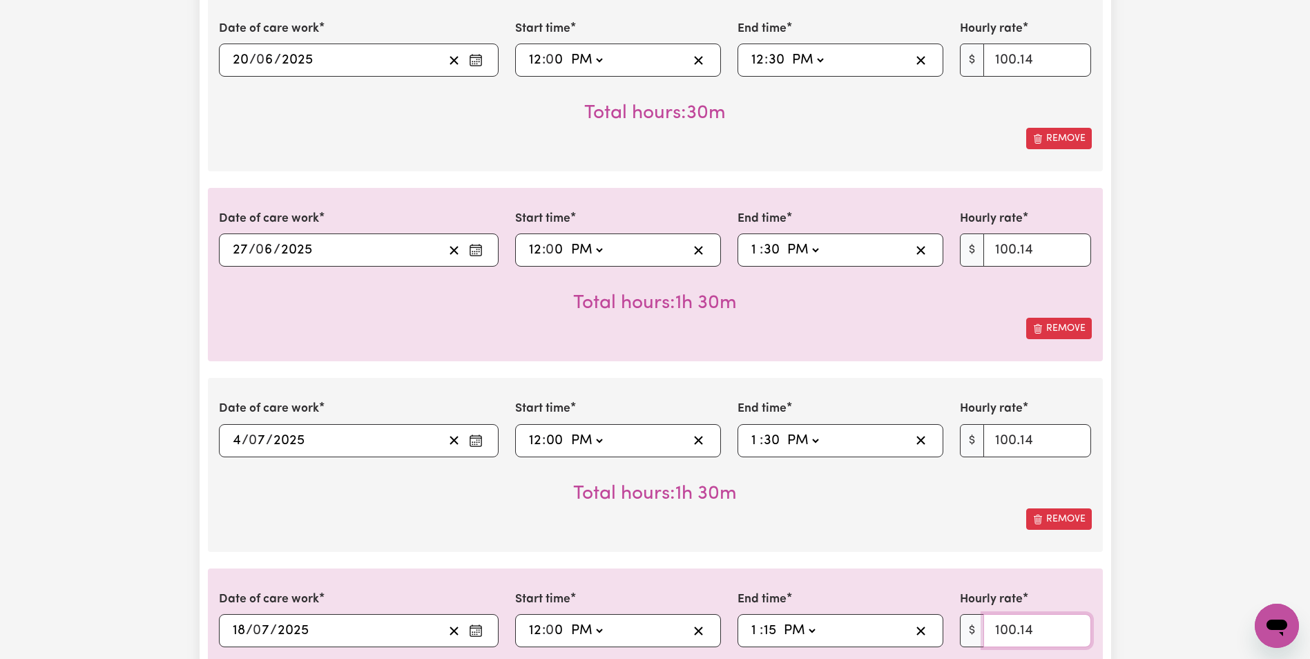
type input "100.14"
click at [1143, 560] on div "Submit Hours 1. Fill in your details below to claim your payment Job title Sele…" at bounding box center [655, 360] width 1310 height 3449
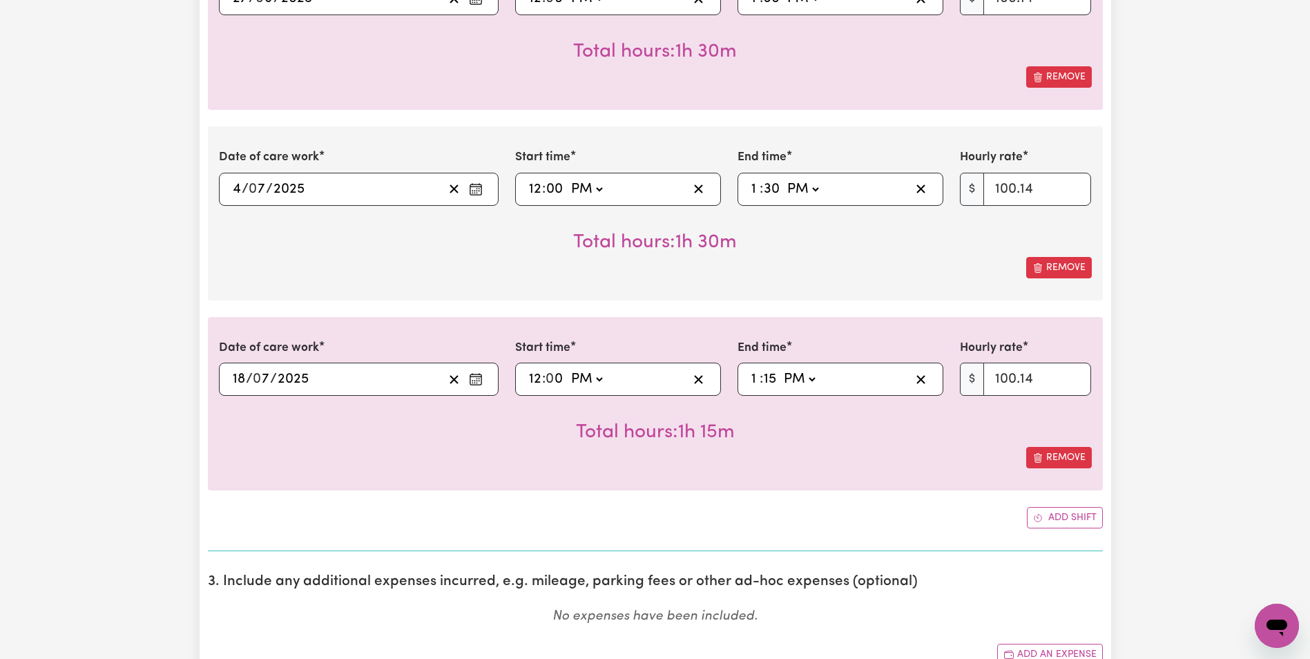
scroll to position [1689, 0]
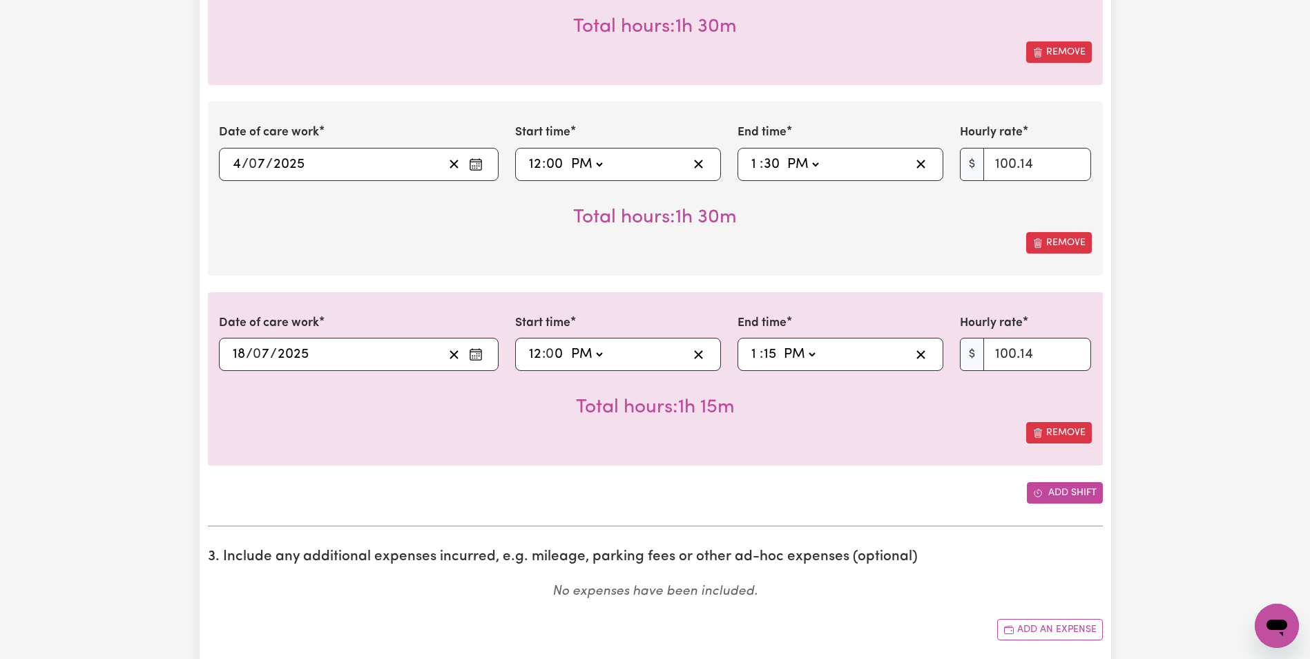
click at [1068, 490] on button "Add shift" at bounding box center [1065, 492] width 76 height 21
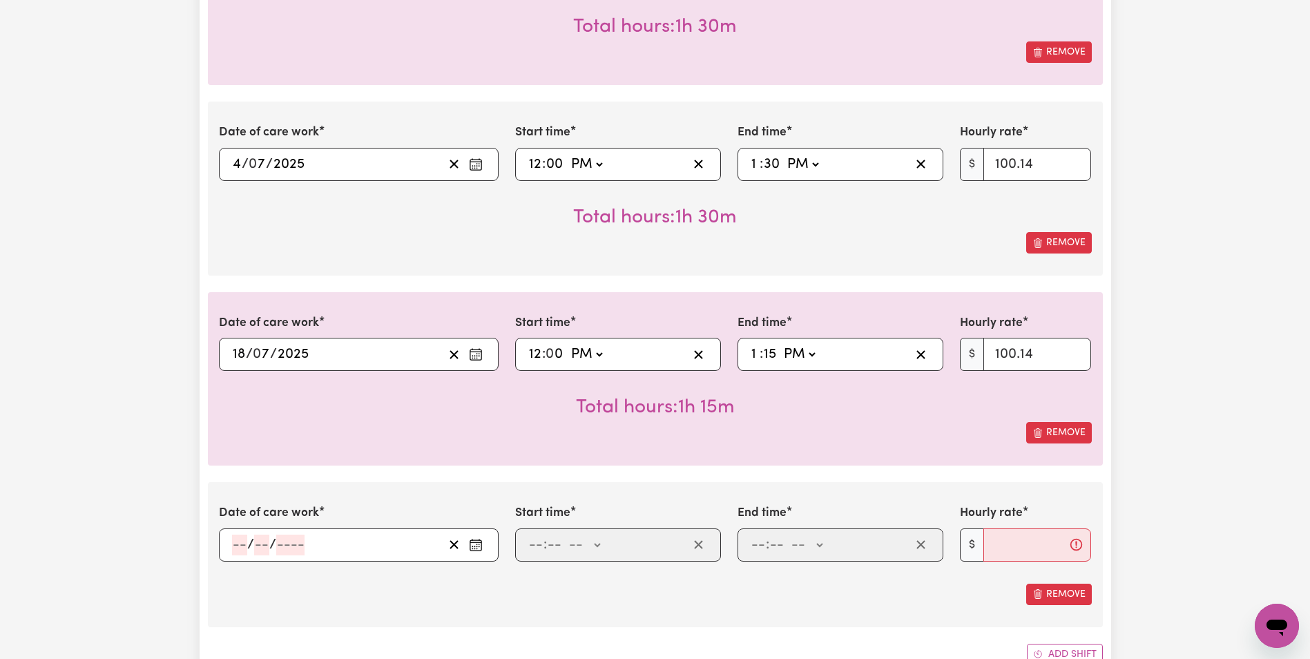
click at [479, 542] on icon "Enter the date of care work" at bounding box center [475, 542] width 11 height 0
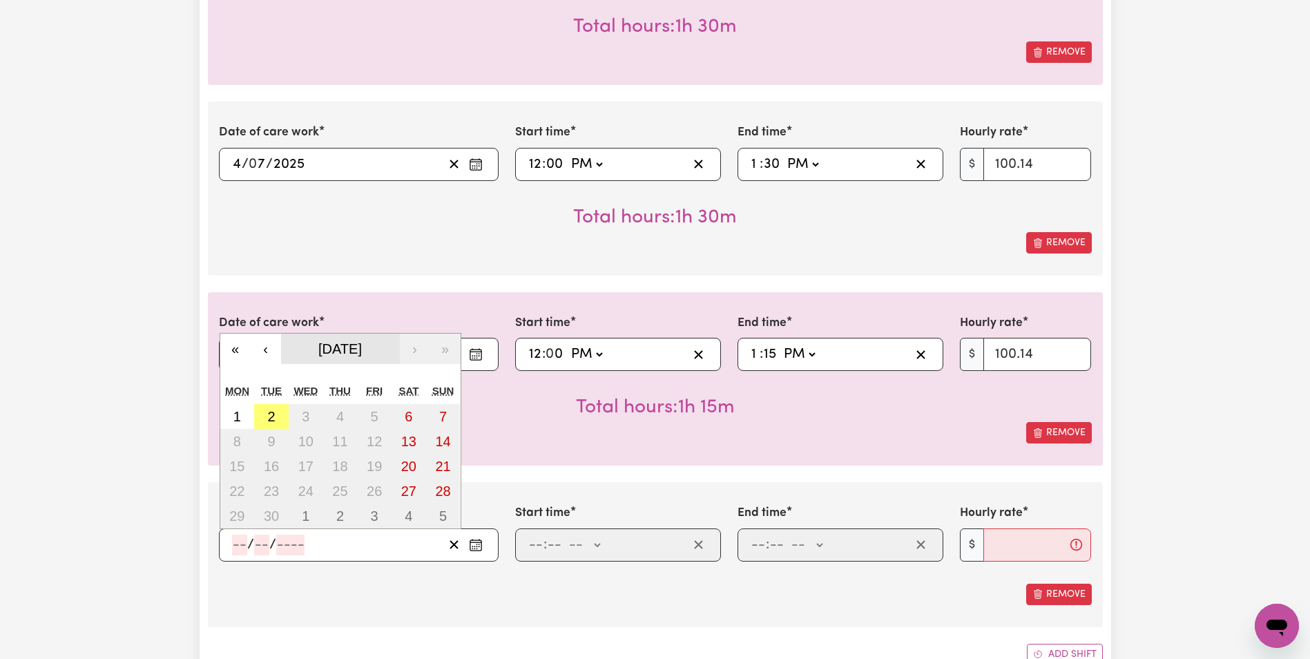
click at [288, 356] on button "[DATE]" at bounding box center [340, 349] width 119 height 30
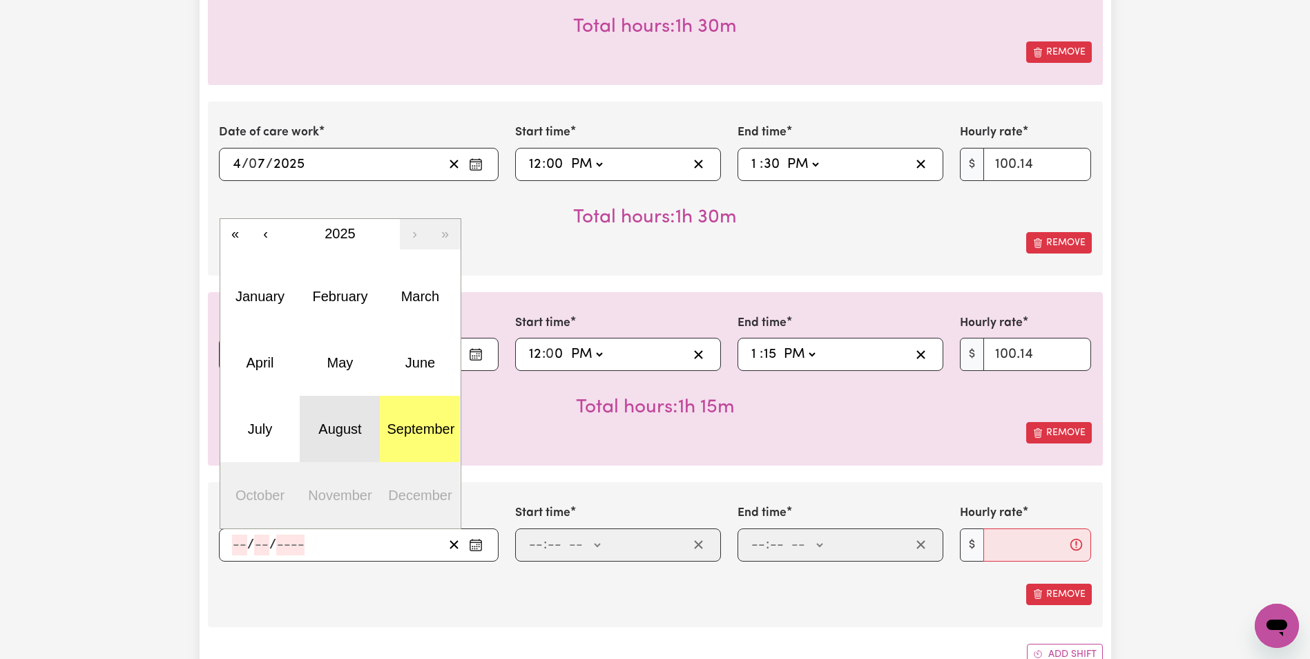
click at [317, 437] on button "August" at bounding box center [340, 429] width 80 height 66
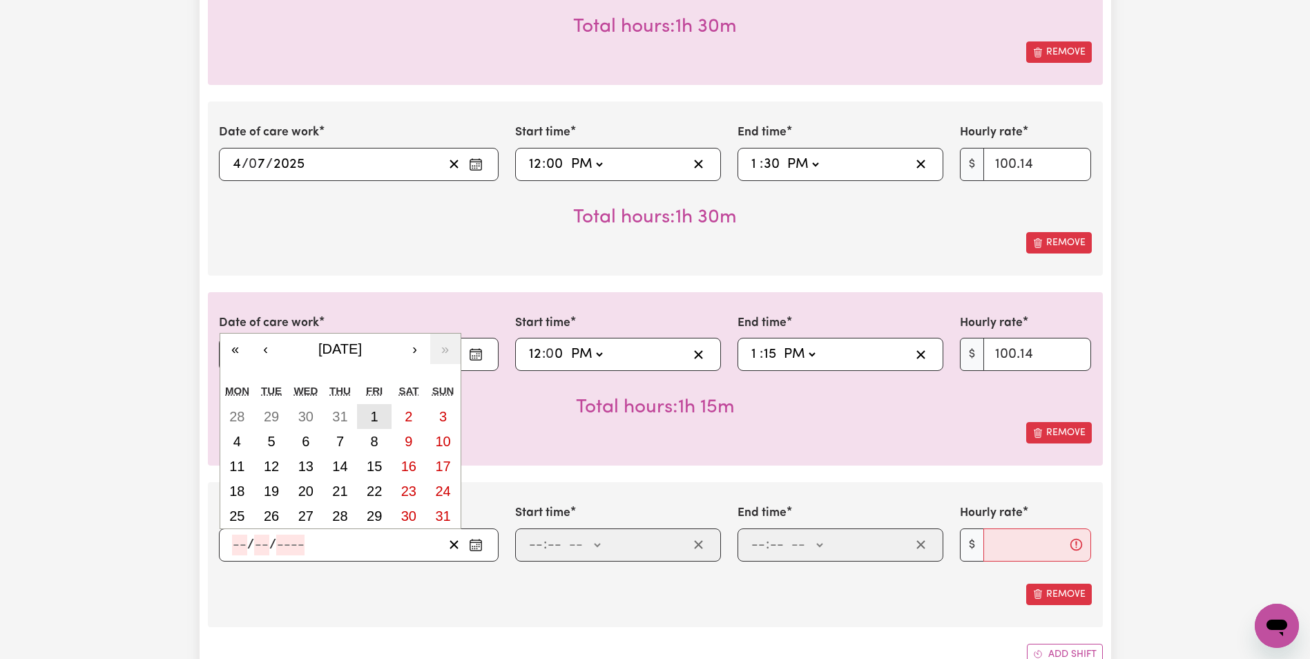
click at [382, 422] on button "1" at bounding box center [374, 416] width 35 height 25
type input "[DATE]"
type input "1"
type input "8"
type input "2025"
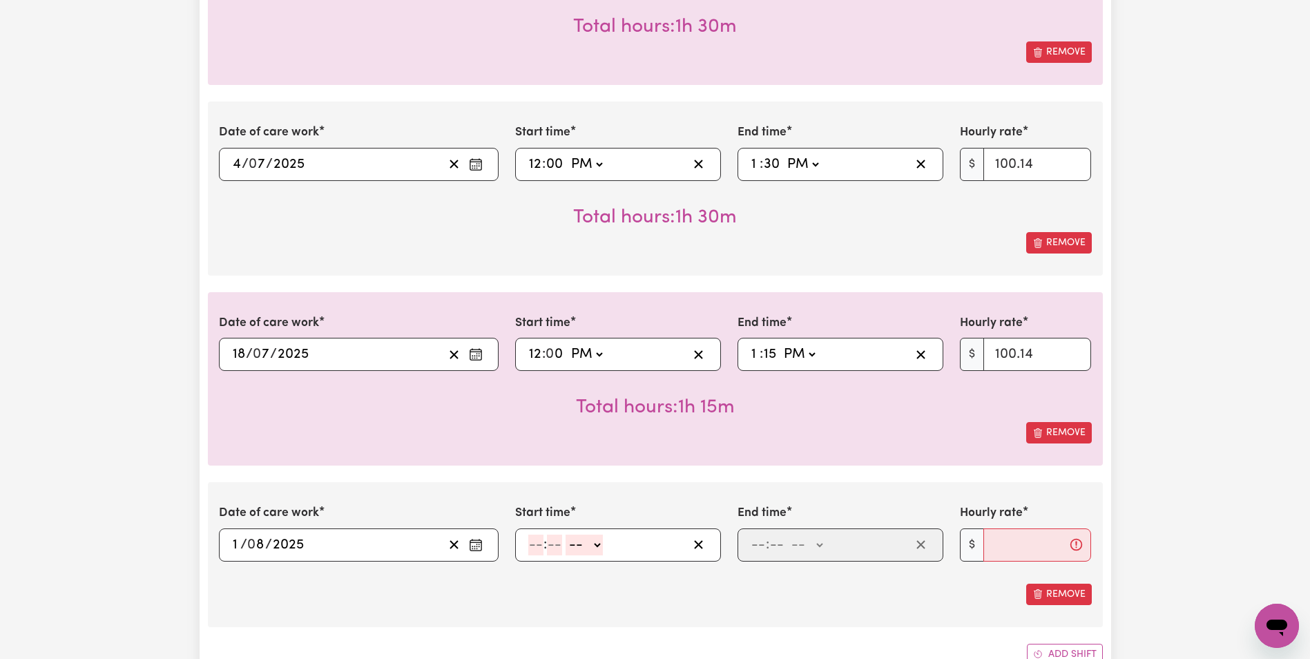
click at [537, 549] on input "number" at bounding box center [535, 545] width 15 height 21
type input "12"
select select "pm"
click at [562, 548] on span at bounding box center [562, 544] width 3 height 15
click at [543, 551] on span ":" at bounding box center [543, 544] width 3 height 15
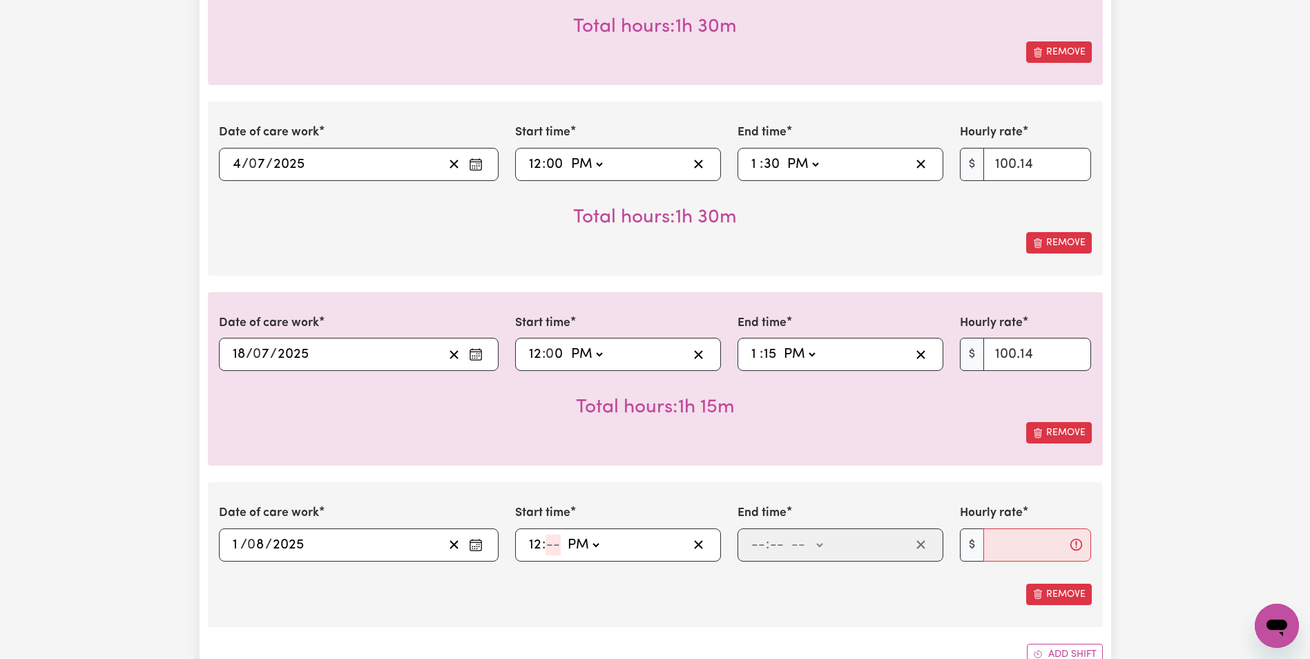
click at [549, 544] on input "number" at bounding box center [553, 545] width 15 height 21
type input "0"
type input "12:00"
type input "00"
click at [750, 546] on div ": -- AM PM" at bounding box center [830, 545] width 161 height 21
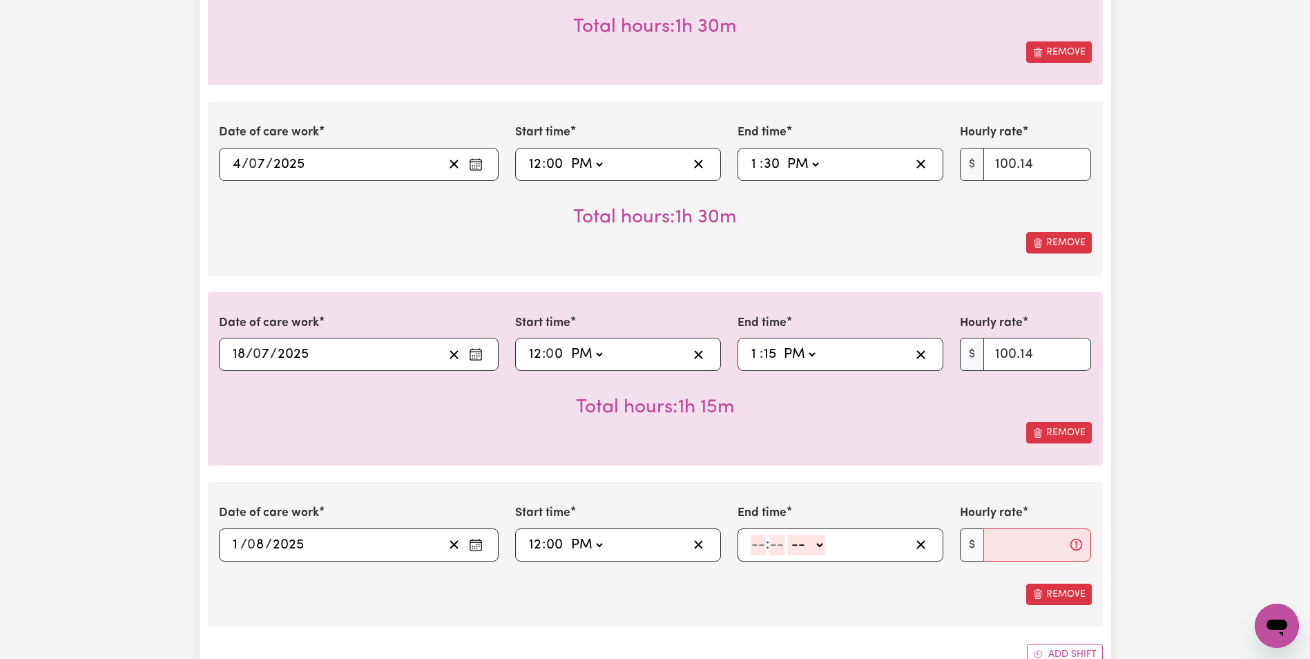
click at [754, 547] on input "number" at bounding box center [758, 545] width 15 height 21
type input "1"
click at [774, 542] on input "number" at bounding box center [770, 545] width 15 height 21
type input "45"
click at [819, 549] on select "-- AM PM" at bounding box center [803, 545] width 37 height 21
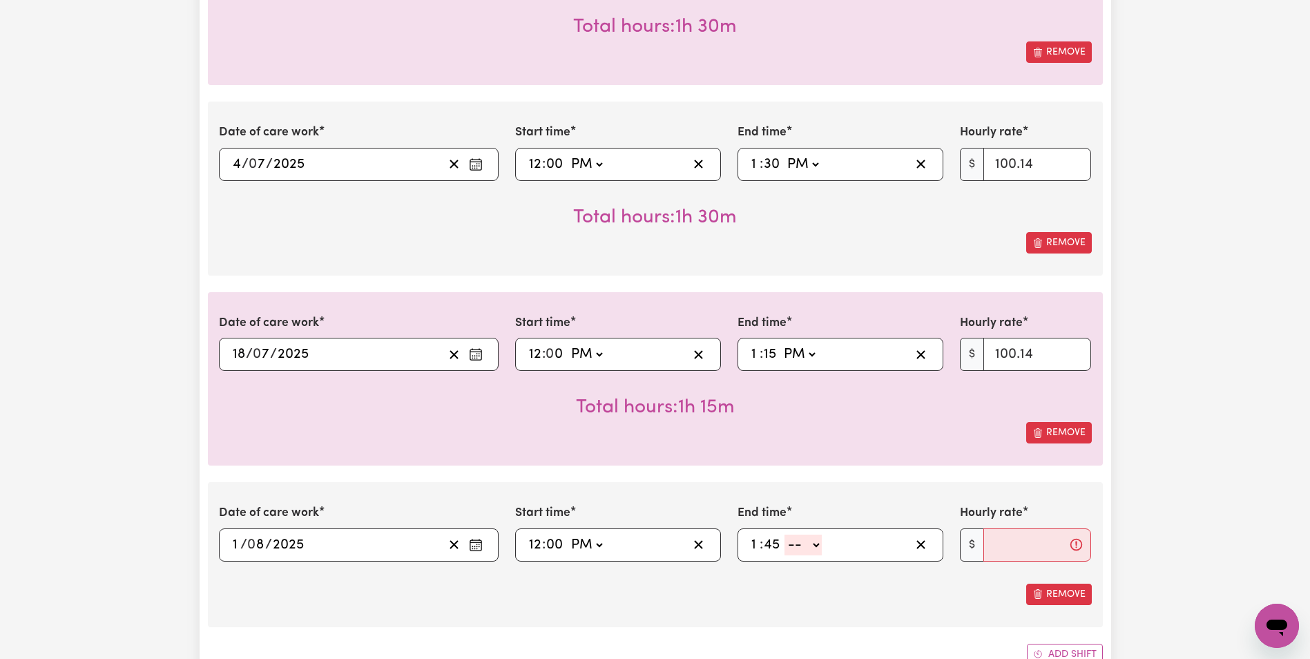
select select "pm"
click at [785, 535] on select "-- AM PM" at bounding box center [803, 545] width 37 height 21
type input "13:45"
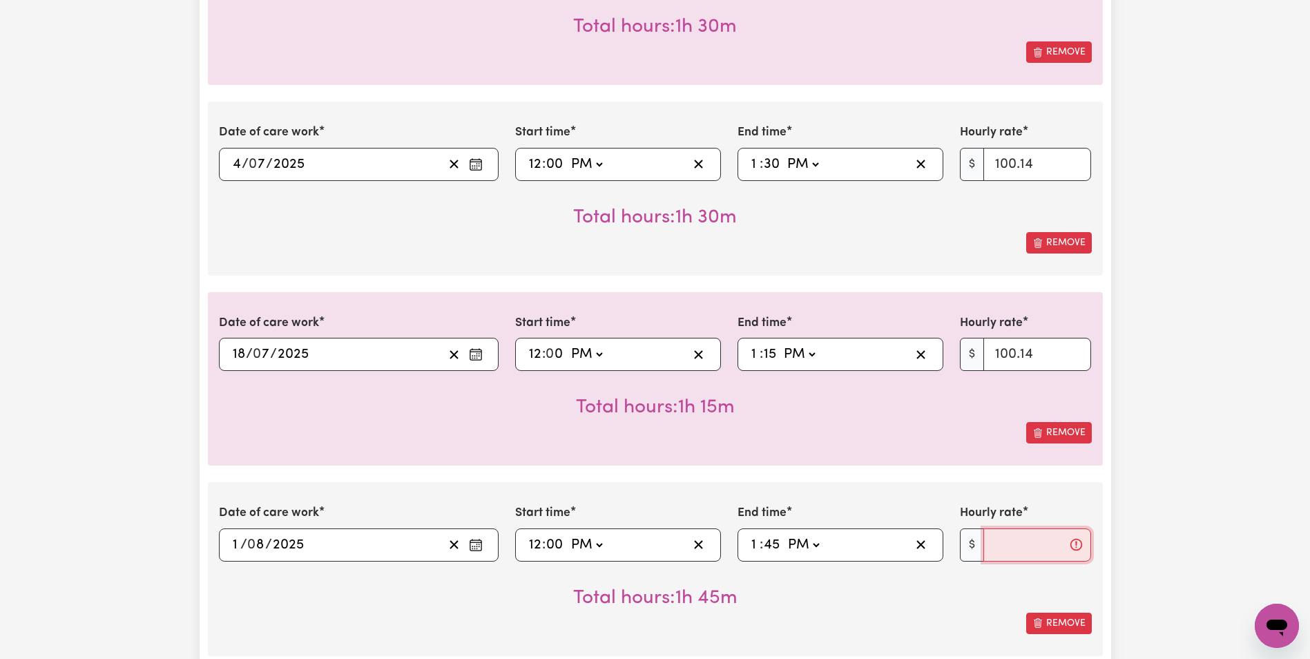
click at [1036, 548] on input "Hourly rate" at bounding box center [1038, 544] width 108 height 33
type input "100.14"
click at [1157, 503] on div "Submit Hours 1. Fill in your details below to claim your payment Job title Sele…" at bounding box center [655, 179] width 1310 height 3640
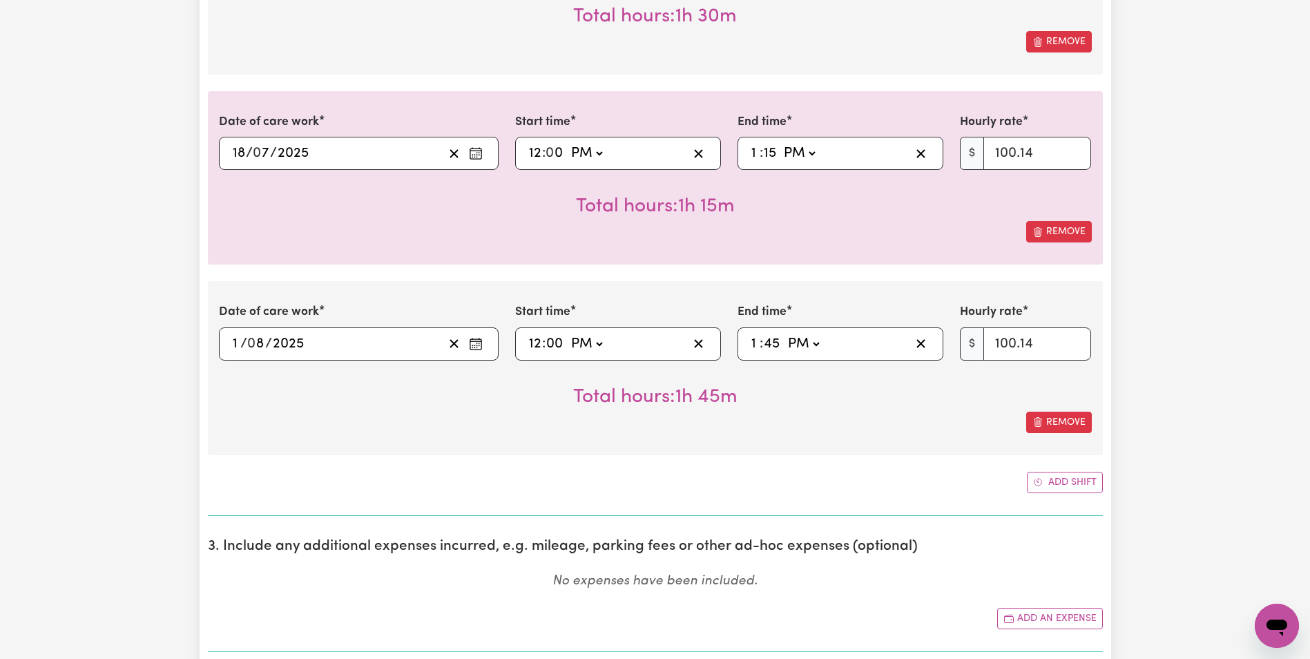
scroll to position [1896, 0]
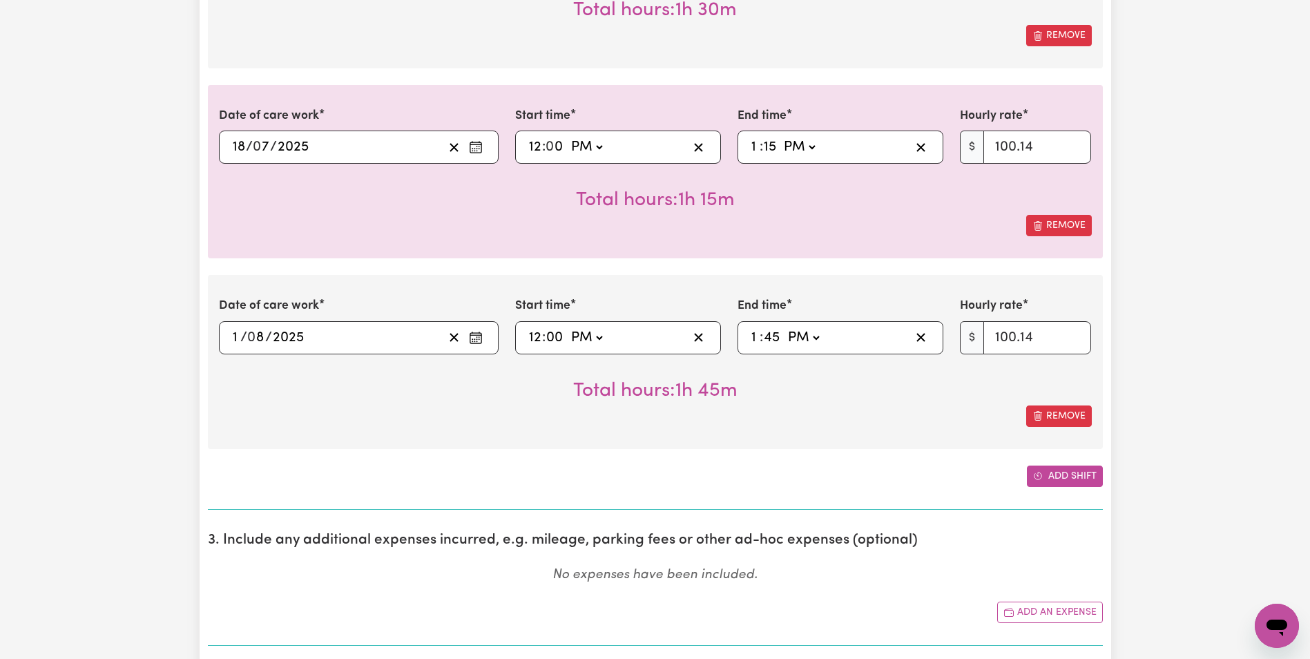
click at [1072, 477] on button "Add shift" at bounding box center [1065, 476] width 76 height 21
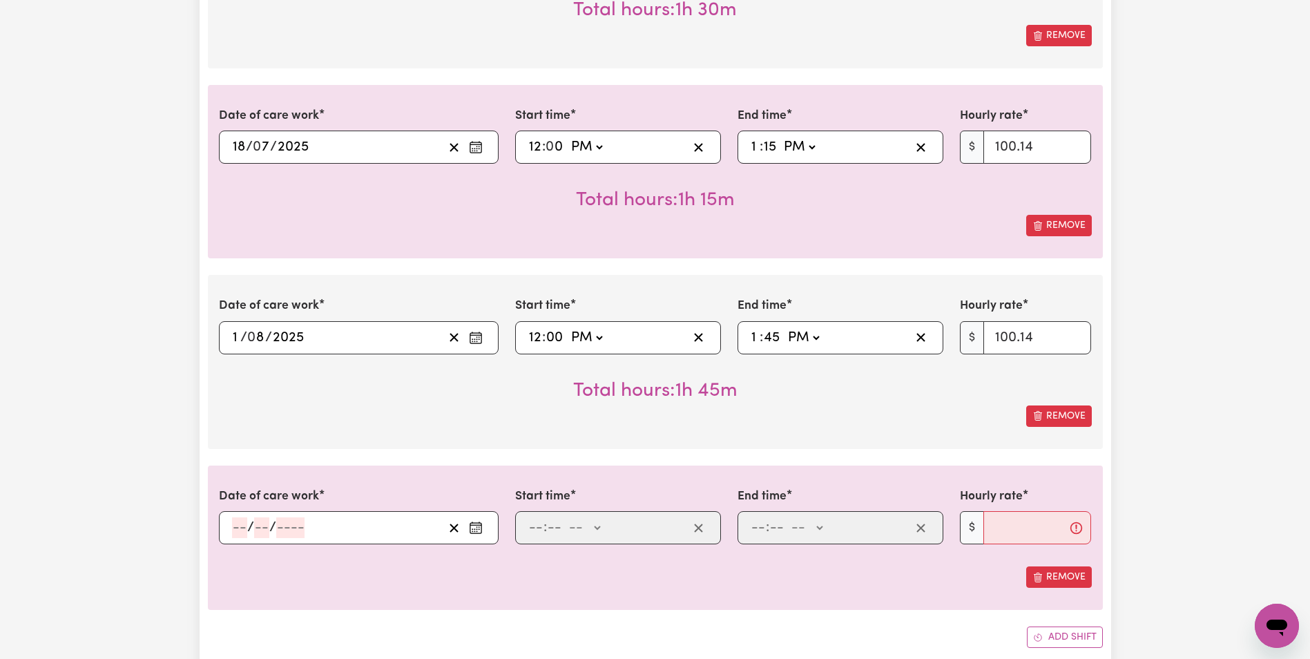
click at [475, 534] on icon "Enter the date of care work" at bounding box center [476, 528] width 14 height 14
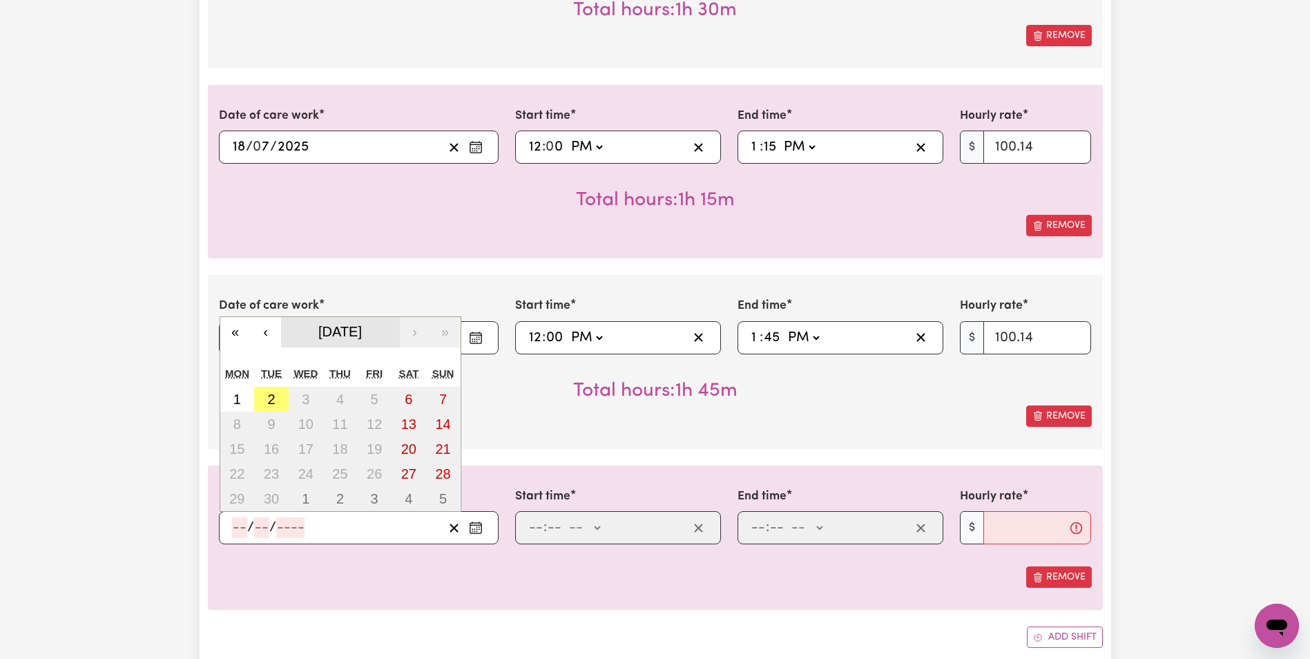
click at [340, 328] on span "[DATE]" at bounding box center [340, 331] width 44 height 15
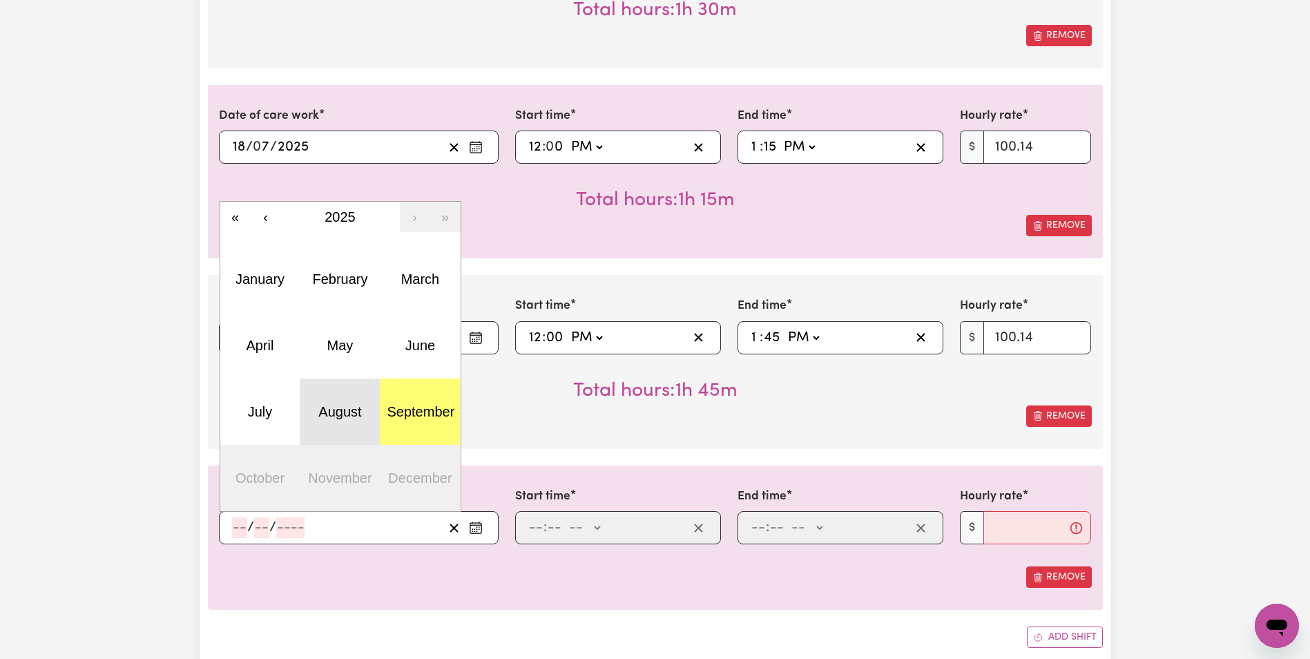
click at [359, 410] on abbr "August" at bounding box center [339, 411] width 43 height 15
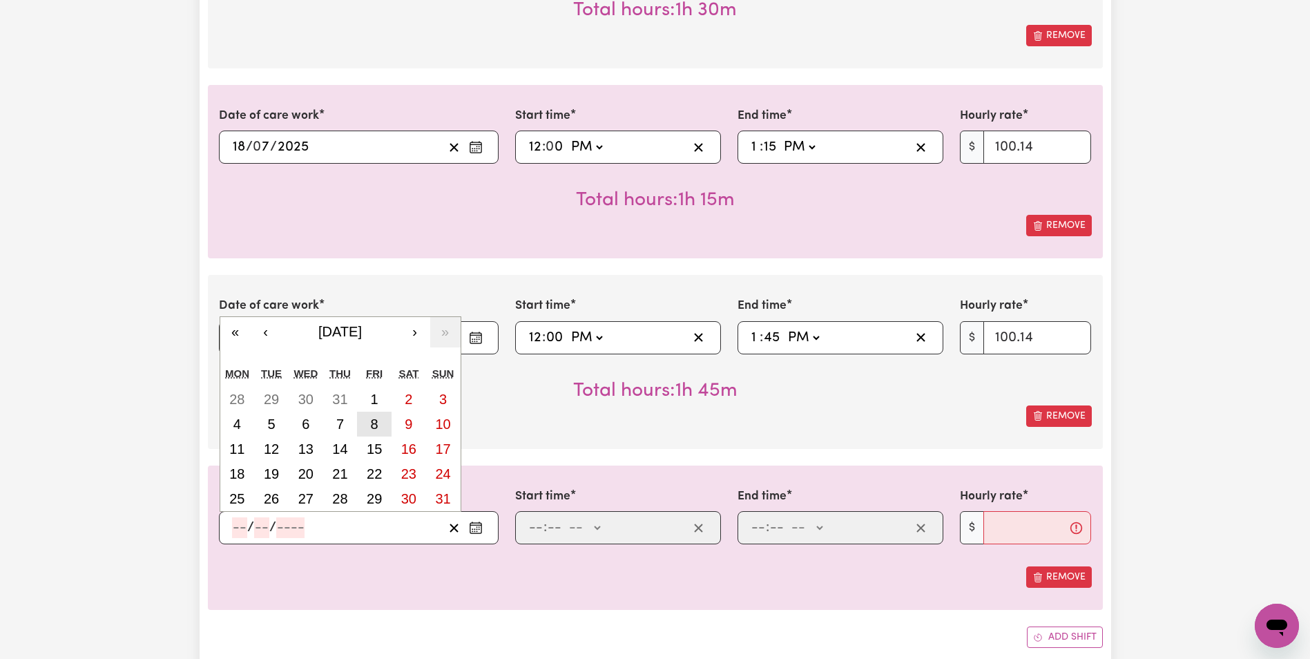
click at [364, 420] on button "8" at bounding box center [374, 424] width 35 height 25
type input "[DATE]"
type input "8"
type input "2025"
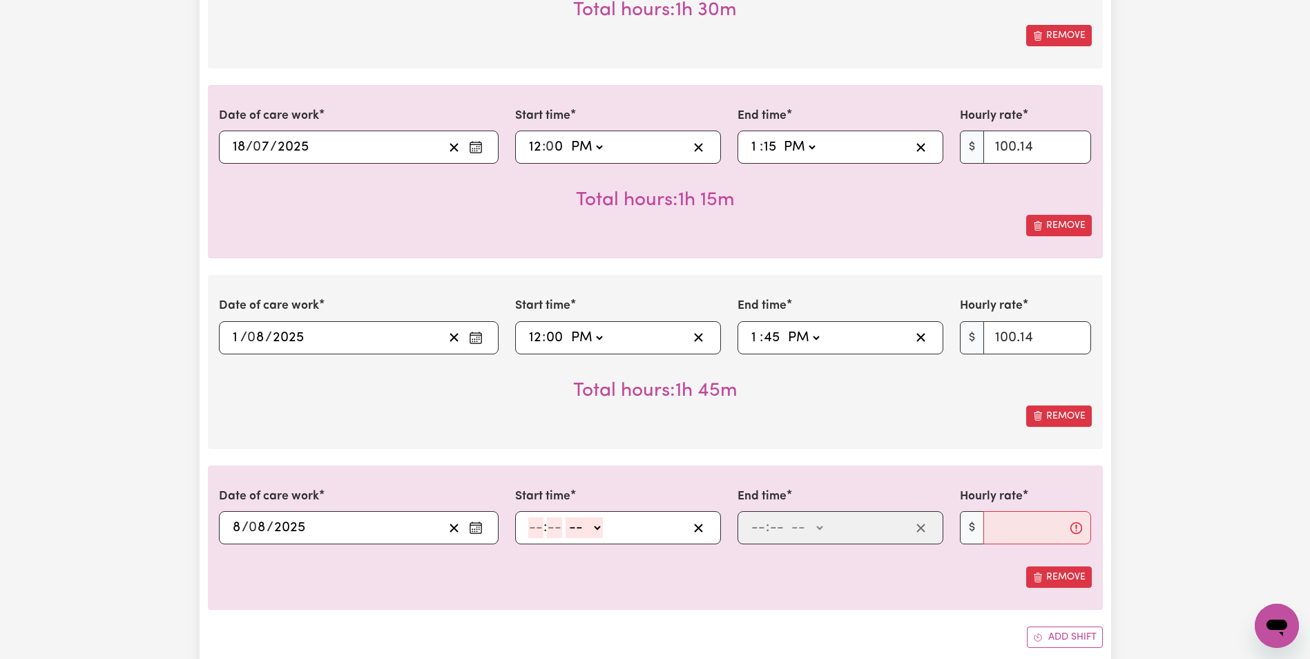
click at [537, 528] on input "number" at bounding box center [535, 527] width 15 height 21
type input "12"
type input "00"
click at [586, 533] on select "-- AM PM" at bounding box center [586, 527] width 37 height 21
select select "pm"
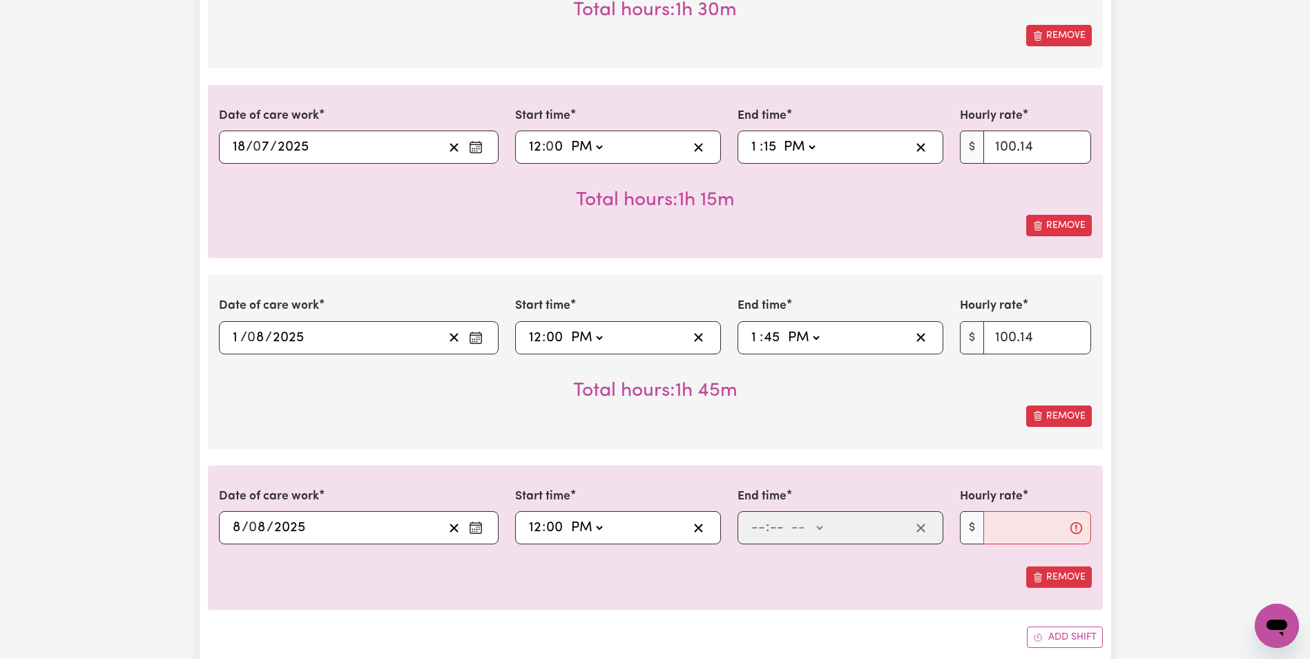
click at [568, 517] on select "-- AM PM" at bounding box center [586, 527] width 37 height 21
type input "12:00"
type input "0"
click at [759, 536] on input "number" at bounding box center [758, 527] width 15 height 21
type input "3"
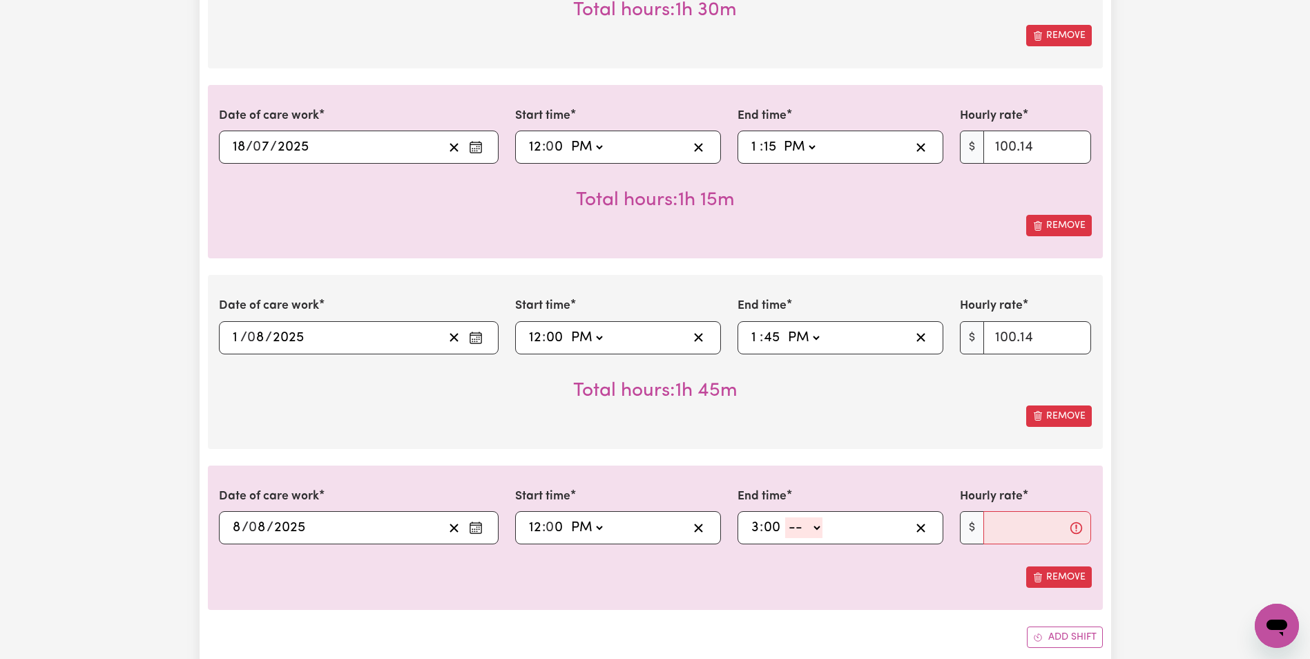
type input "00"
click at [797, 531] on select "-- AM PM" at bounding box center [803, 527] width 37 height 21
select select "pm"
click at [785, 517] on select "-- AM PM" at bounding box center [803, 527] width 37 height 21
type input "15:00"
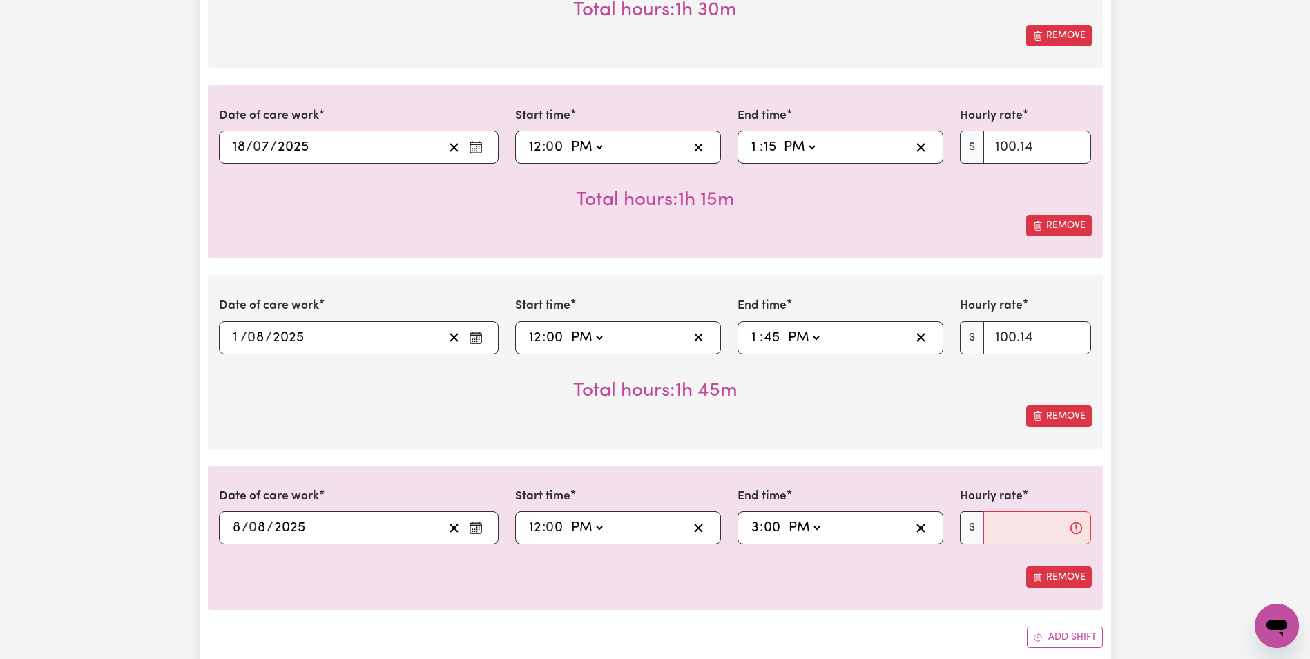
type input "0"
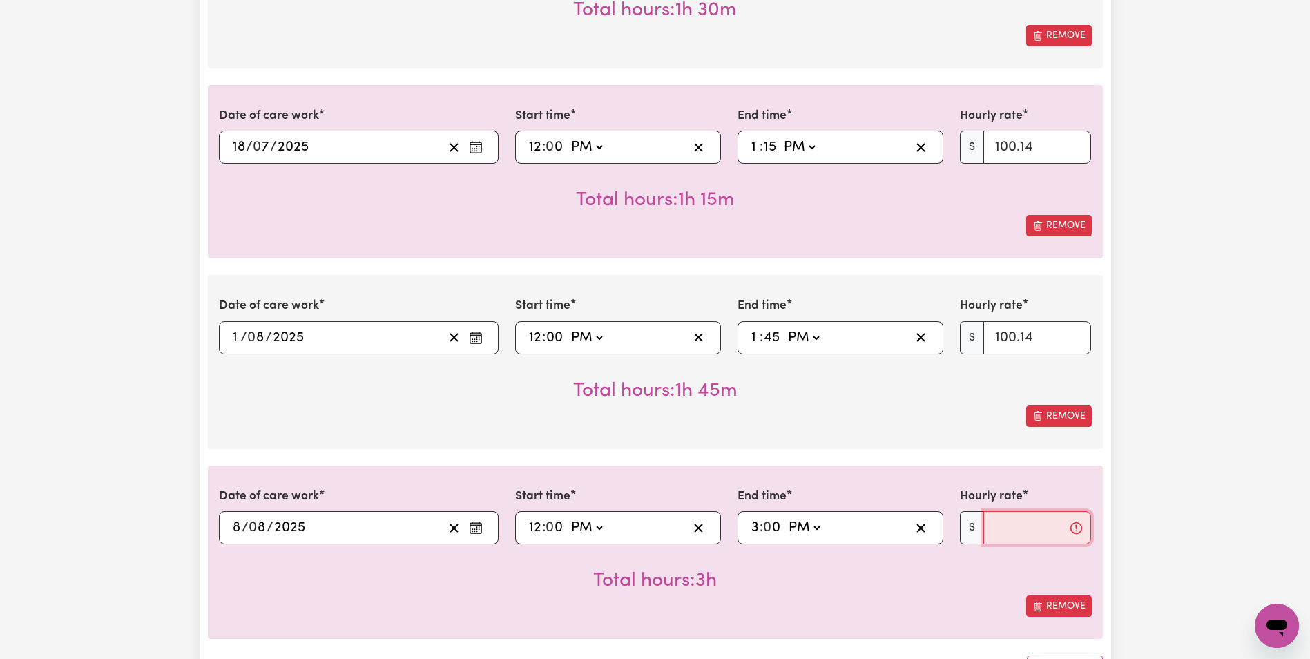
click at [1005, 527] on input "Hourly rate" at bounding box center [1038, 527] width 108 height 33
type input "100.14"
click at [1151, 492] on div "Submit Hours 1. Fill in your details below to claim your payment Job title Sele…" at bounding box center [655, 67] width 1310 height 3830
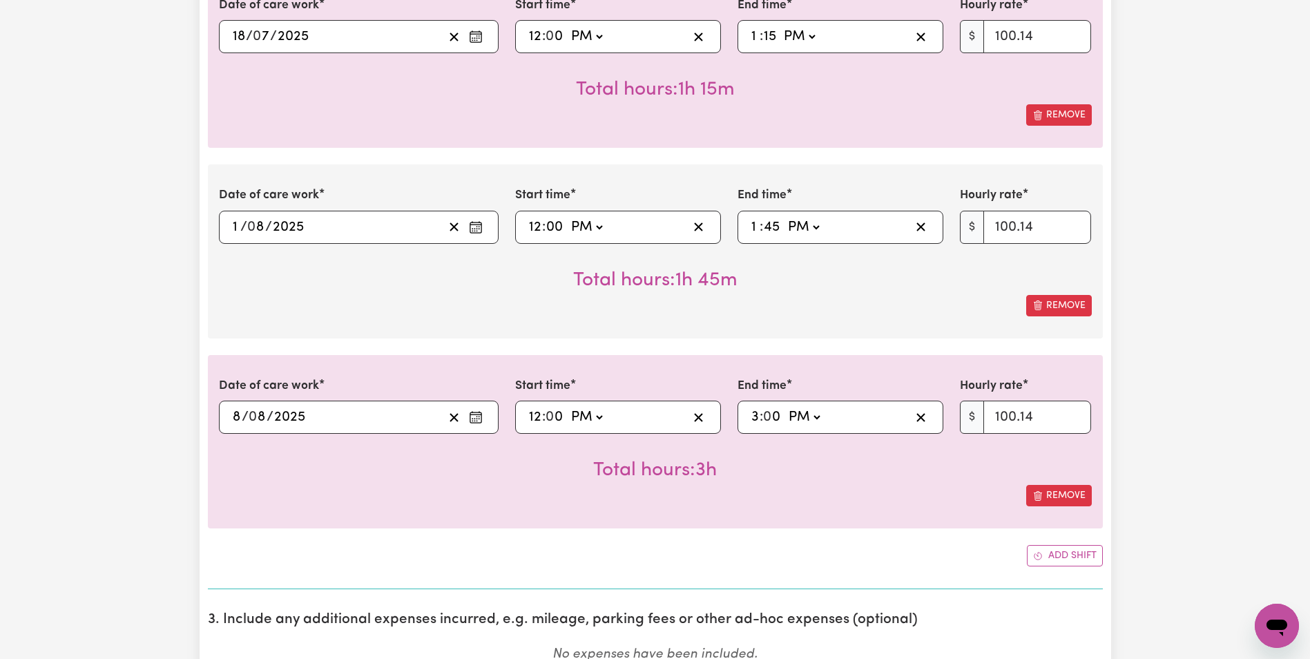
scroll to position [2034, 0]
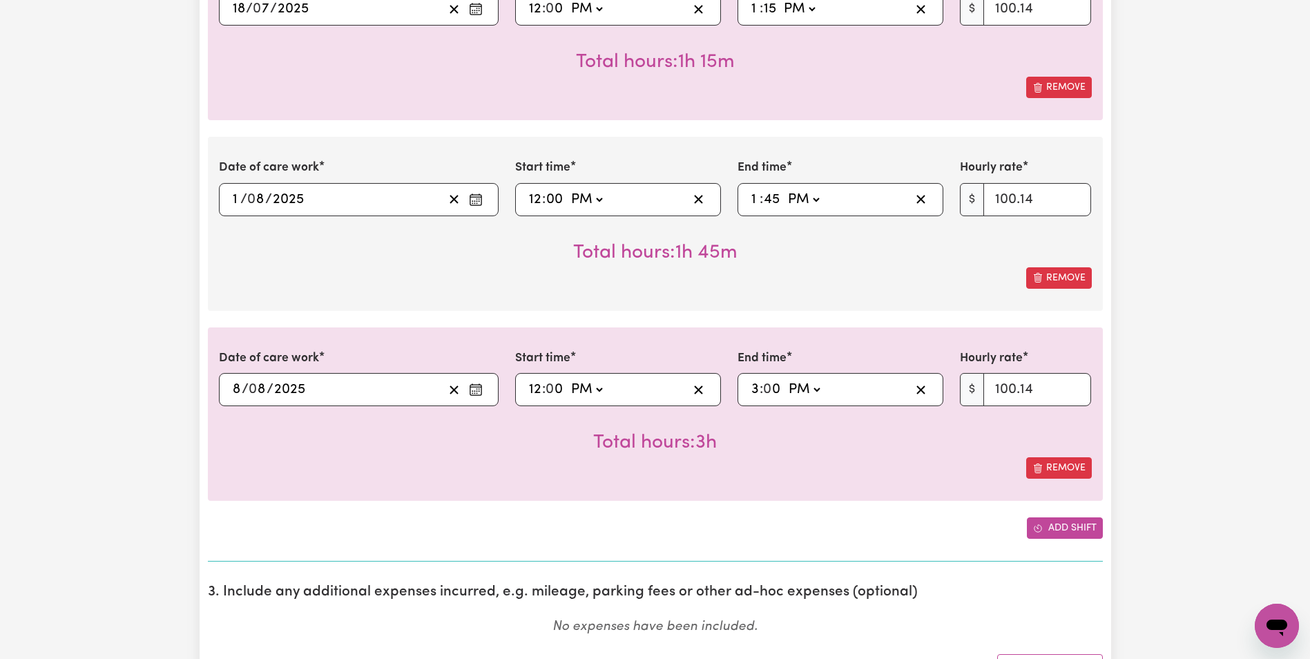
click at [1055, 525] on button "Add shift" at bounding box center [1065, 527] width 76 height 21
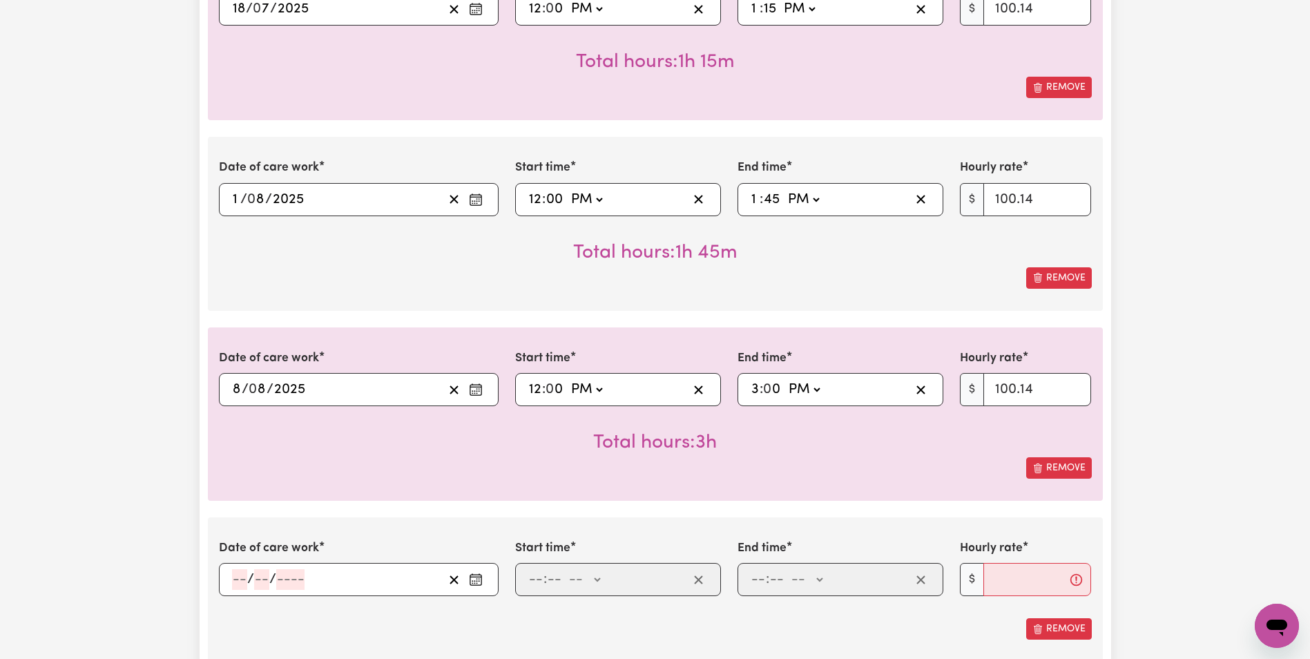
click at [473, 581] on icon "Enter the date of care work" at bounding box center [476, 580] width 14 height 14
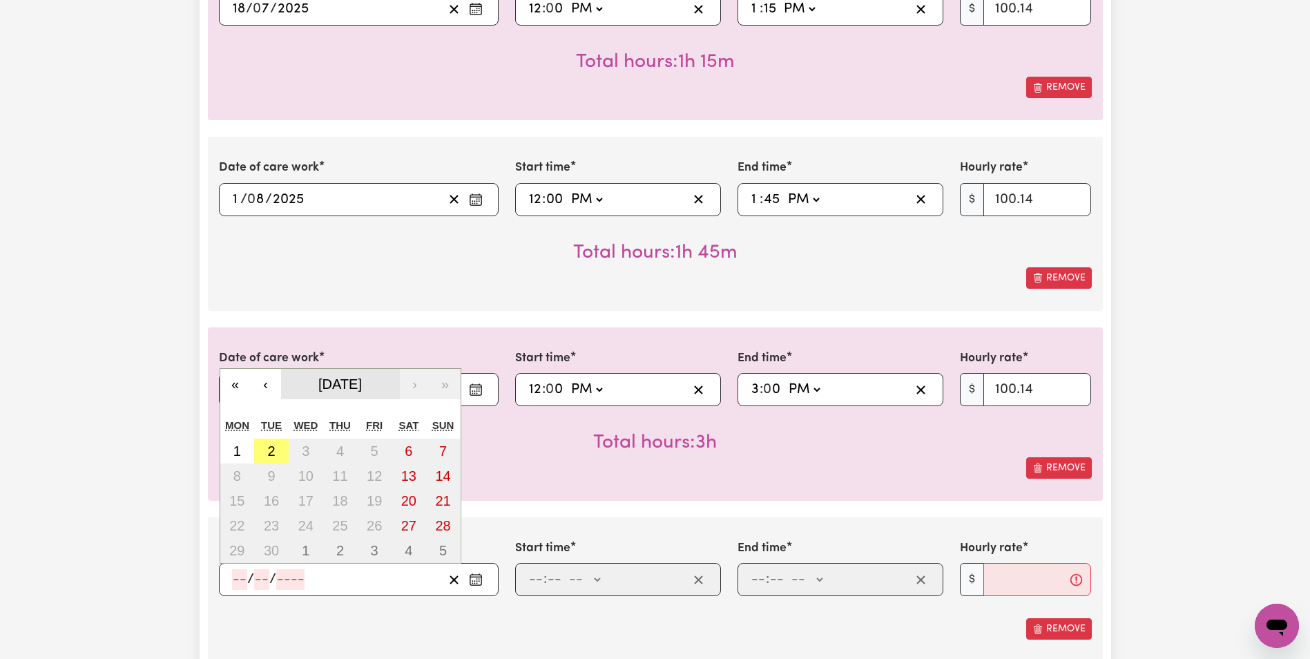
click at [298, 393] on button "[DATE]" at bounding box center [340, 384] width 119 height 30
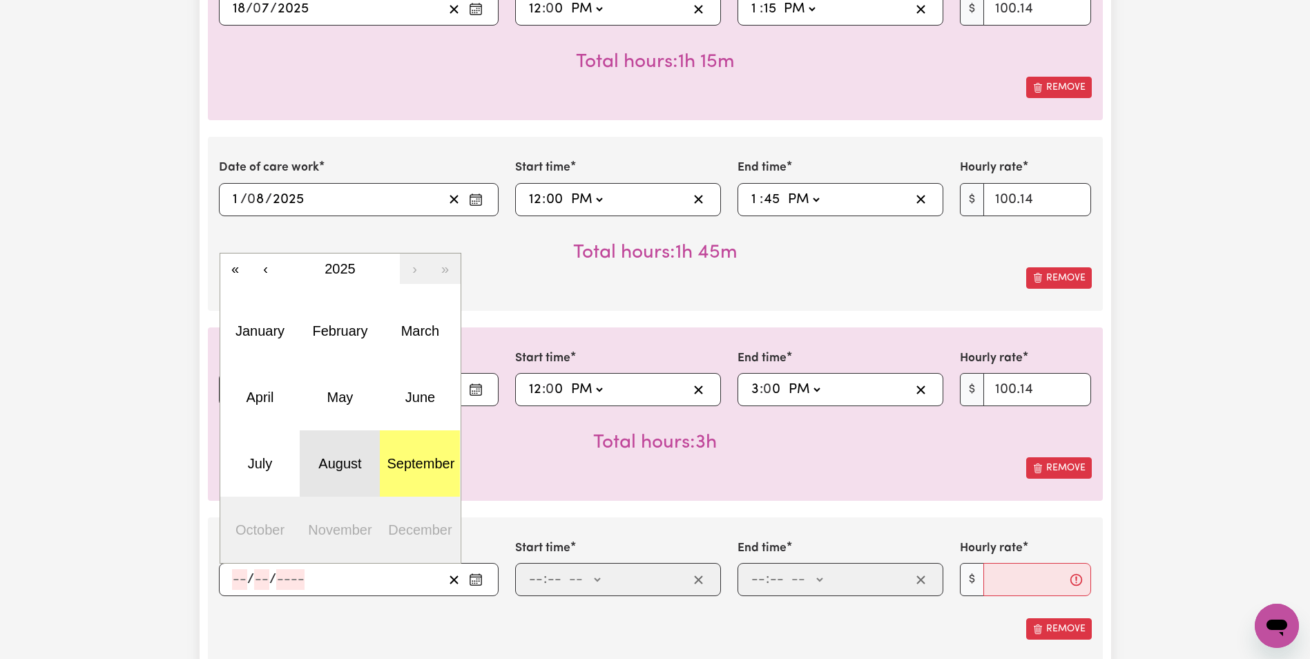
click at [325, 473] on button "August" at bounding box center [340, 463] width 80 height 66
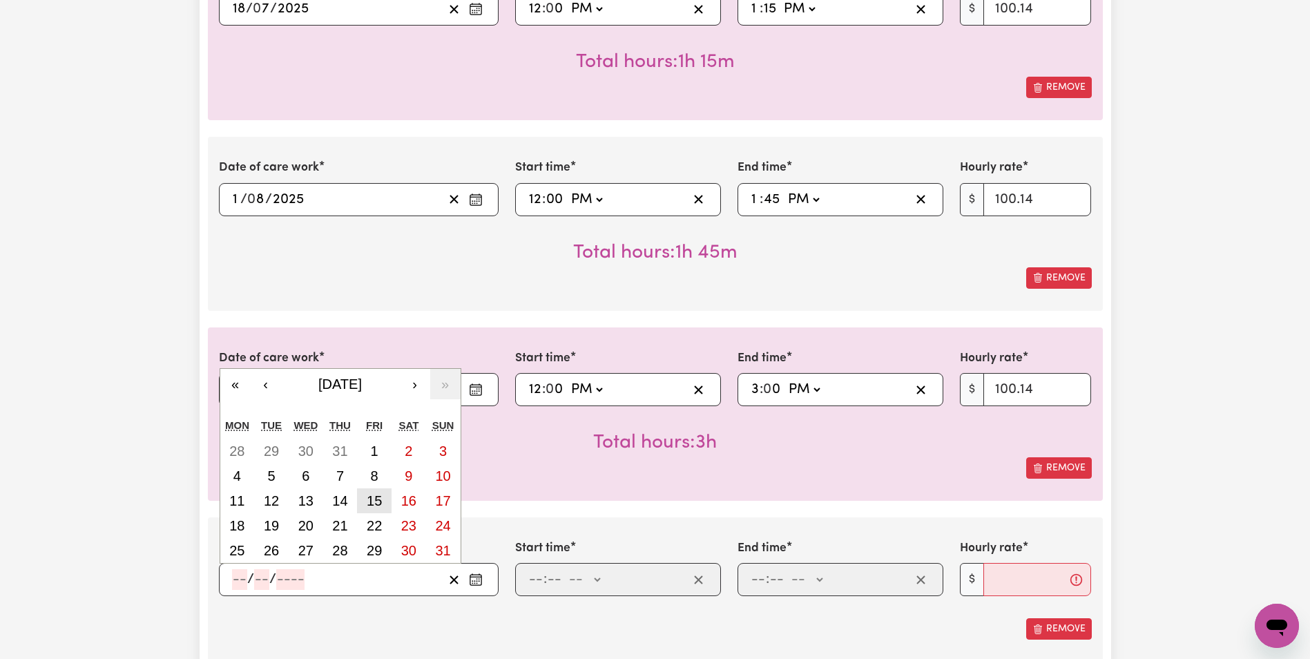
click at [371, 502] on abbr "15" at bounding box center [374, 500] width 15 height 15
type input "[DATE]"
type input "15"
type input "8"
type input "2025"
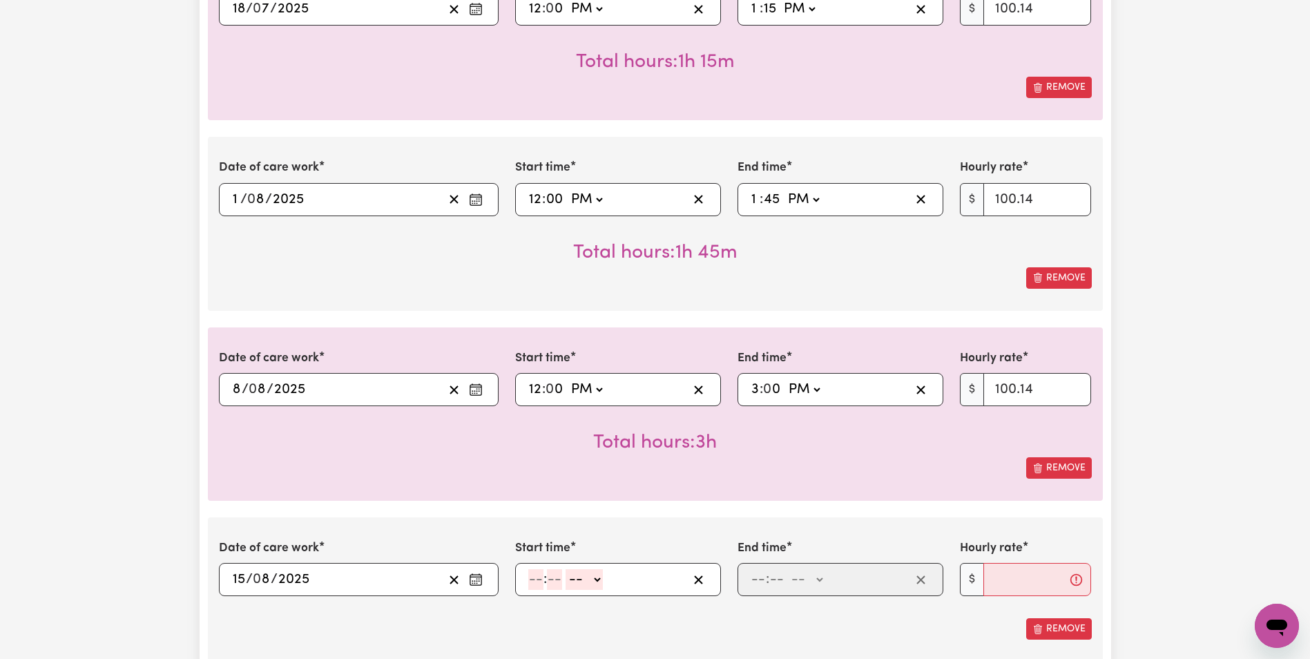
click at [537, 585] on input "number" at bounding box center [535, 579] width 15 height 21
type input "12"
type input "00"
select select "pm"
type input "12:00"
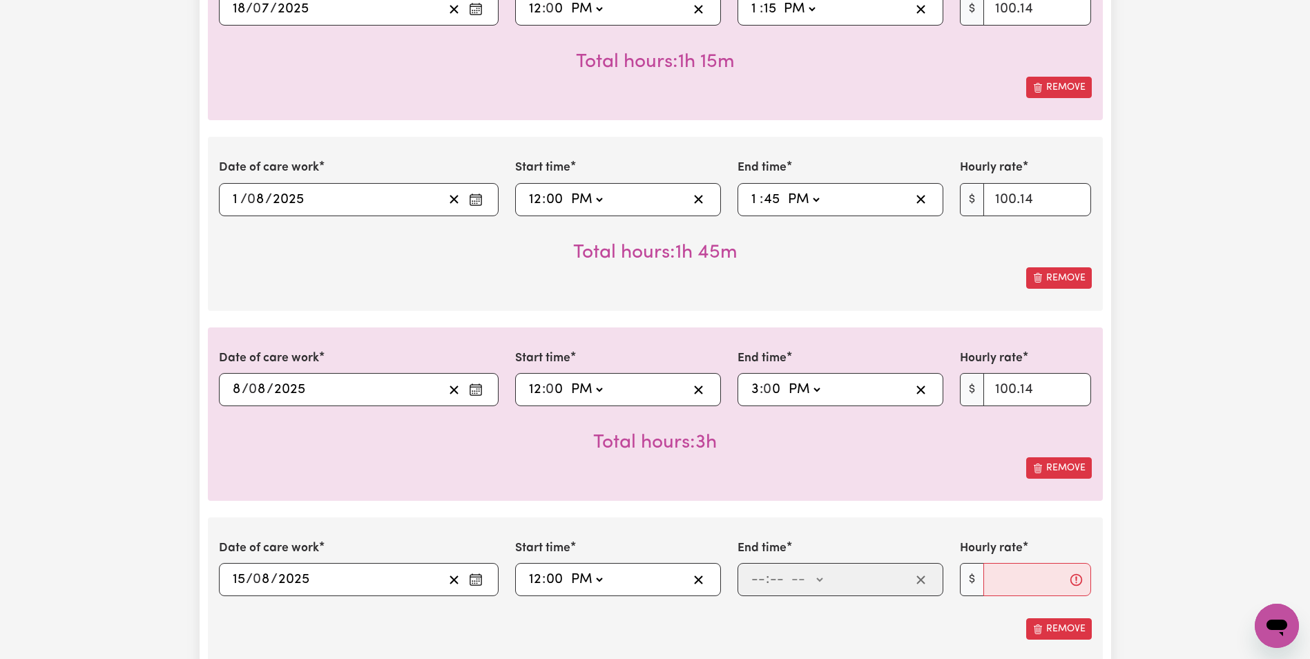
type input "0"
drag, startPoint x: 749, startPoint y: 573, endPoint x: 778, endPoint y: 584, distance: 30.8
click at [763, 580] on div ": -- AM PM" at bounding box center [830, 579] width 161 height 21
type input "2"
select select "pm"
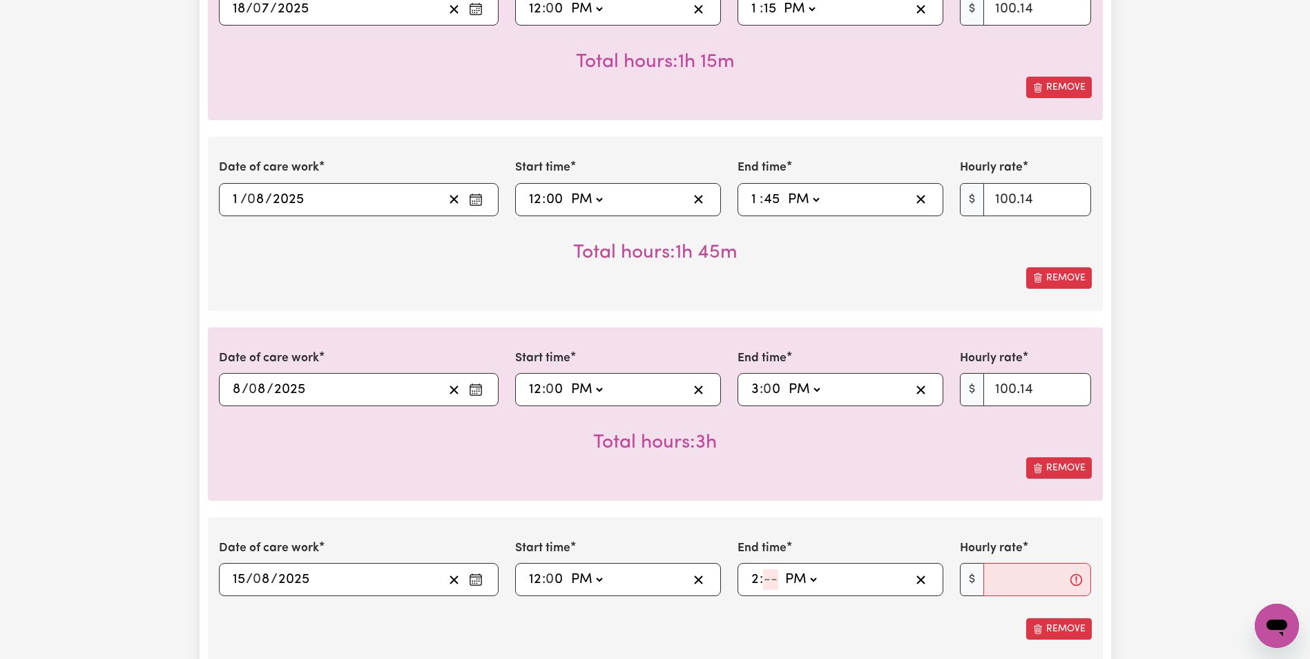
click at [776, 582] on input "number" at bounding box center [770, 579] width 15 height 21
type input "0"
type input "14:00"
type input "00"
click at [995, 582] on input "Hourly rate" at bounding box center [1038, 579] width 108 height 33
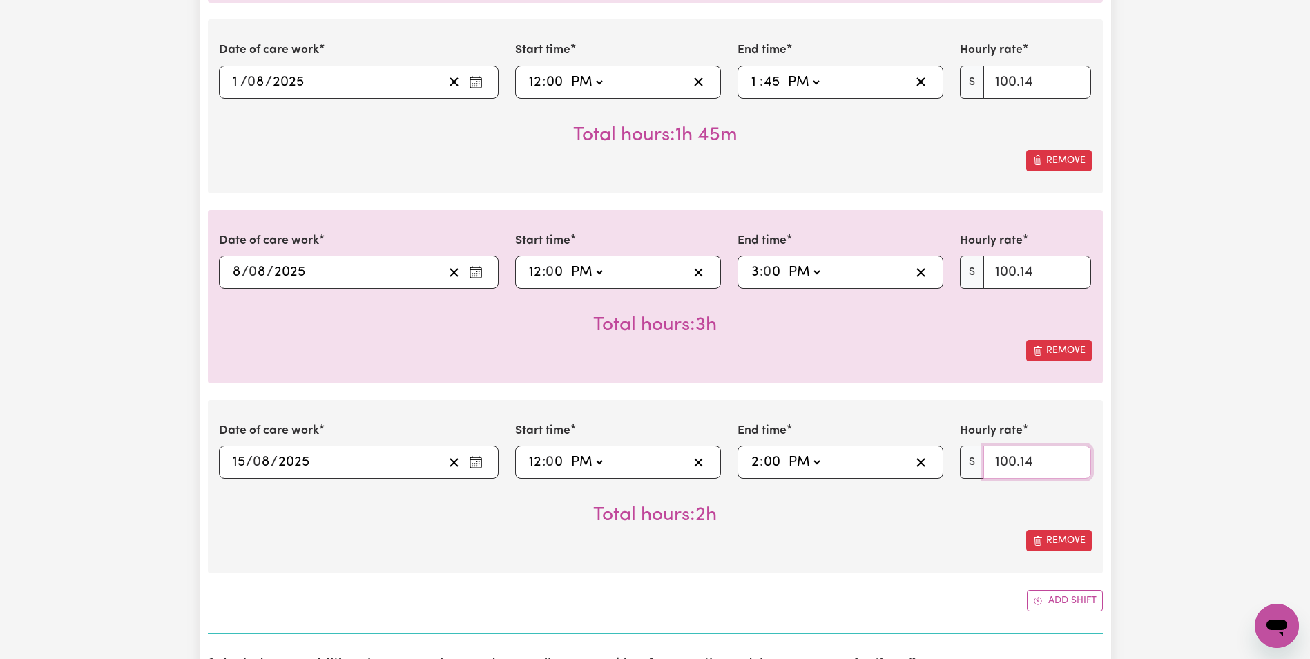
scroll to position [2242, 0]
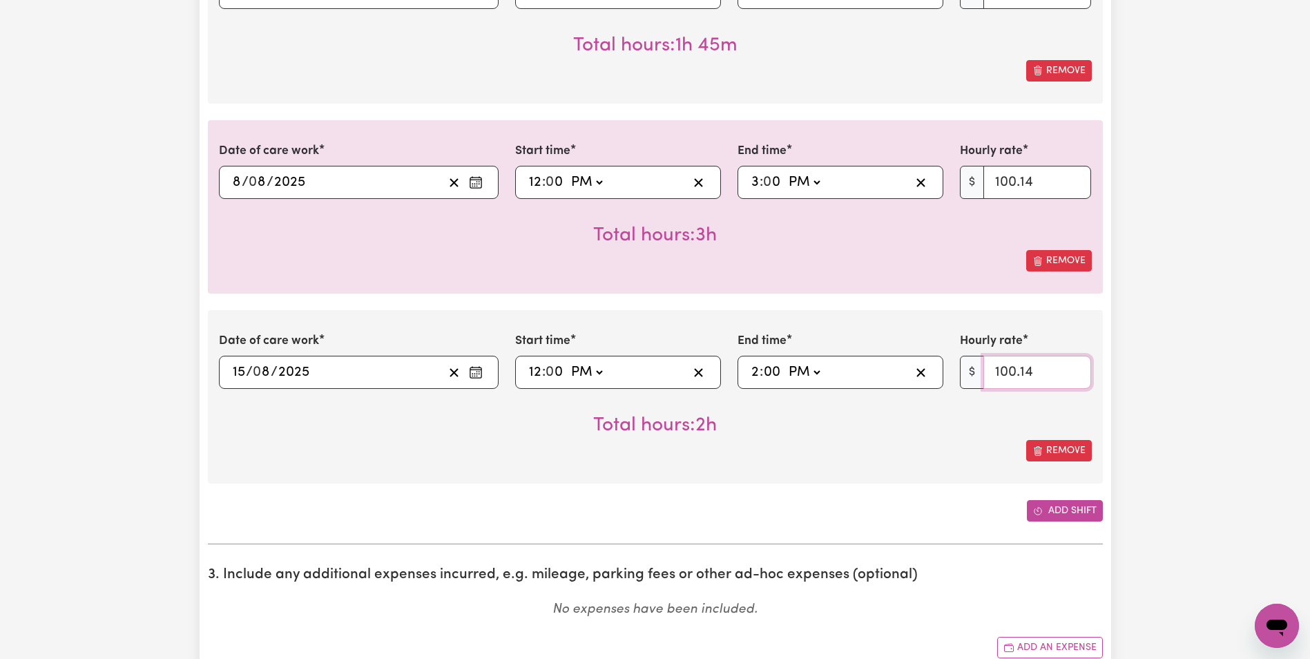
type input "100.14"
click at [1049, 506] on button "Add shift" at bounding box center [1065, 510] width 76 height 21
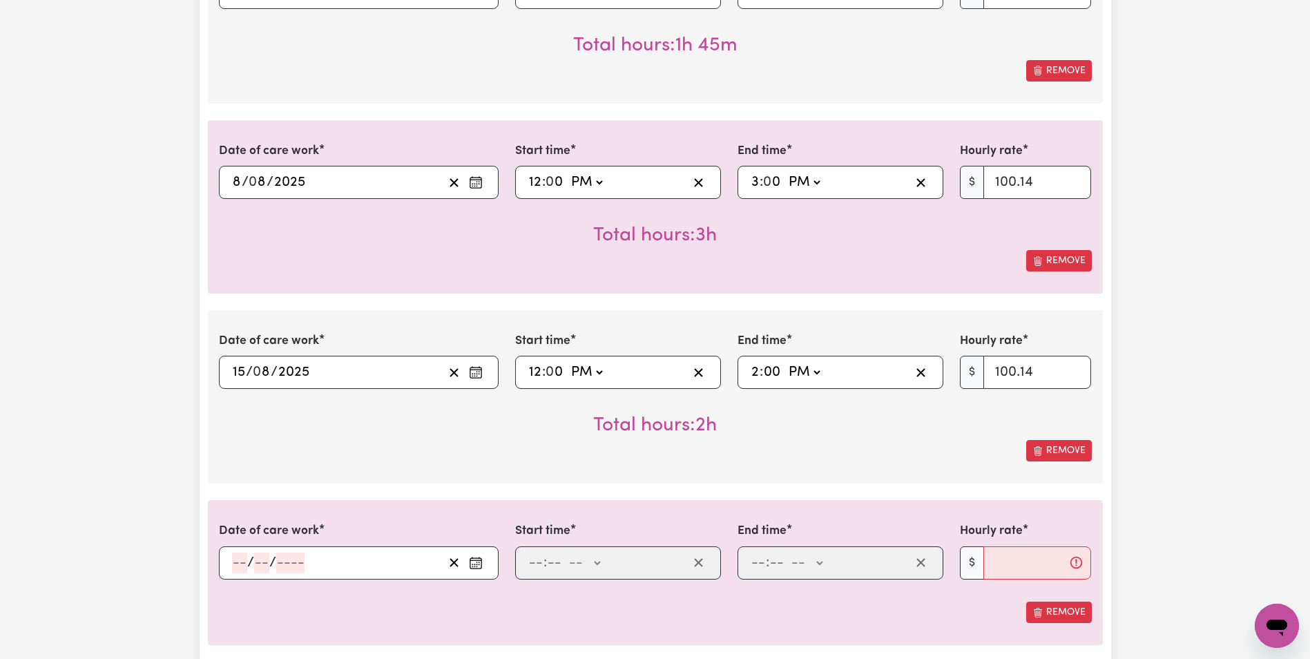
click at [479, 564] on circle "Enter the date of care work" at bounding box center [479, 564] width 1 height 1
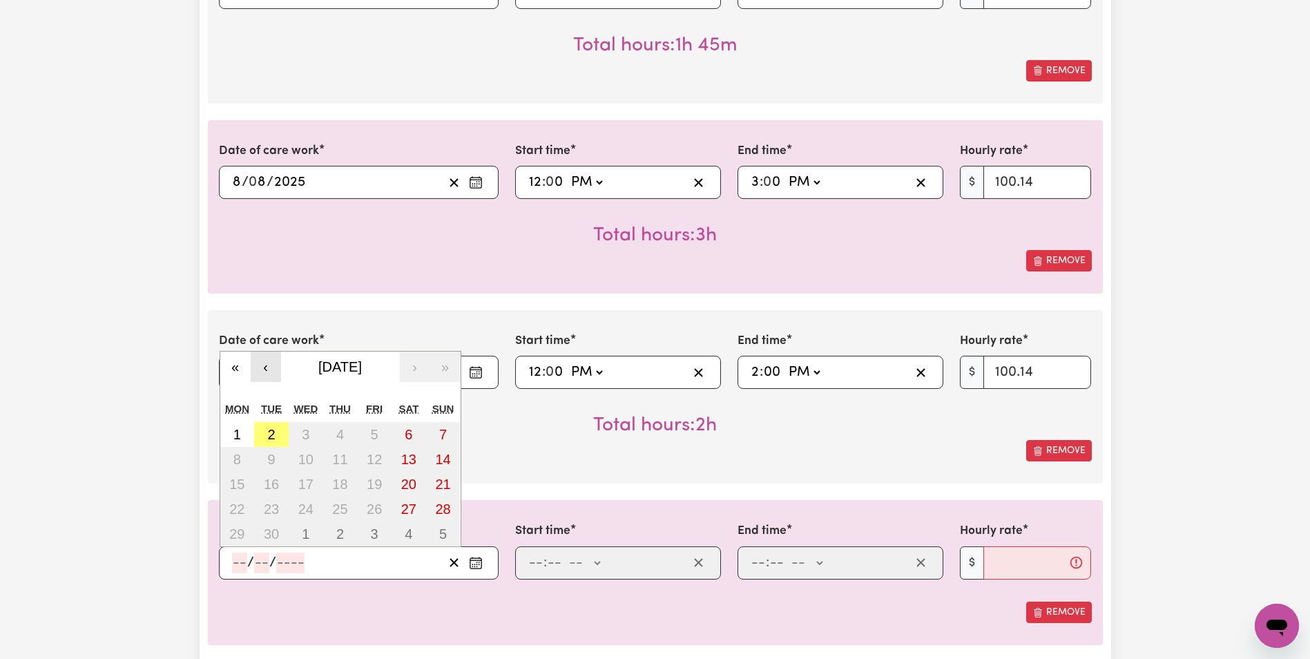
click at [259, 366] on button "‹" at bounding box center [266, 367] width 30 height 30
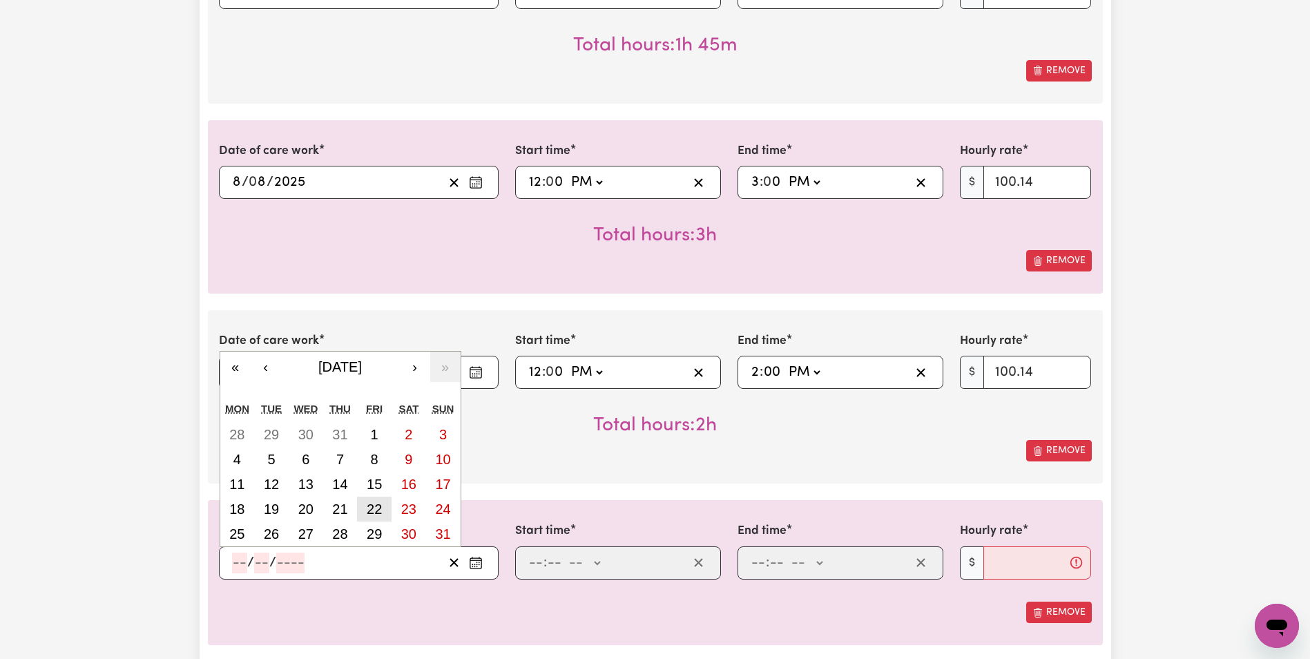
click at [373, 511] on abbr "22" at bounding box center [374, 509] width 15 height 15
type input "[DATE]"
type input "22"
type input "8"
type input "2025"
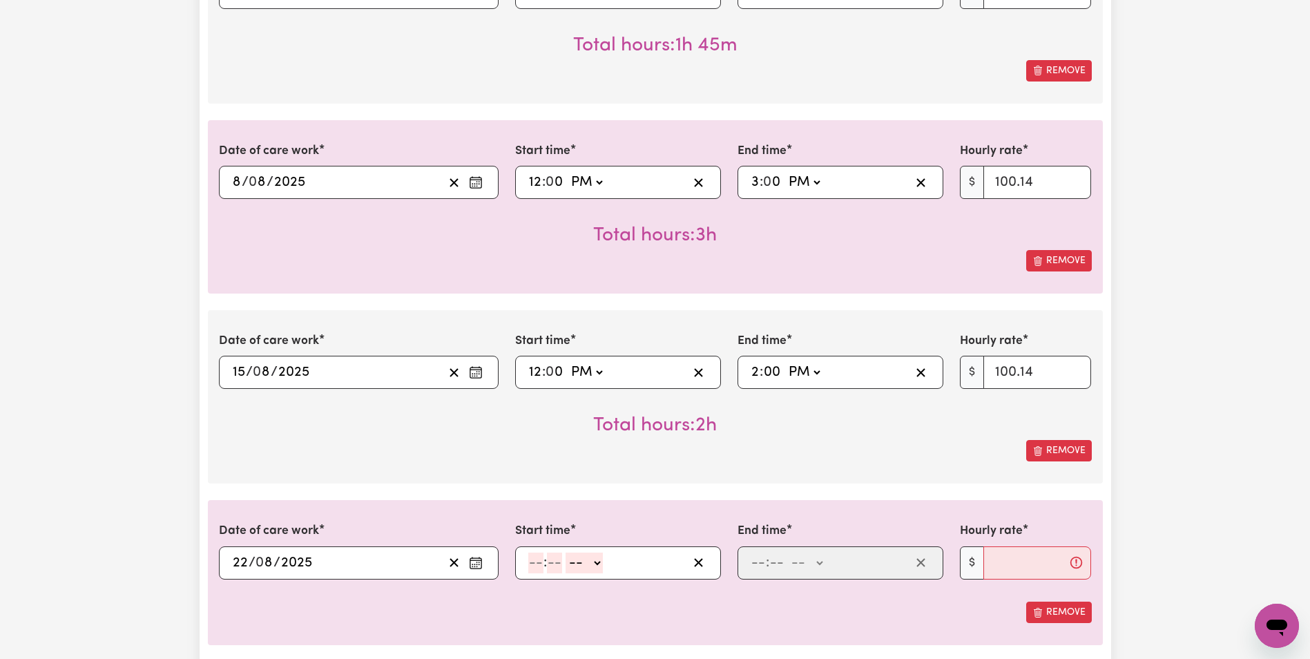
click at [530, 562] on input "number" at bounding box center [535, 563] width 15 height 21
type input "12"
type input "00"
select select "pm"
type input "12:00"
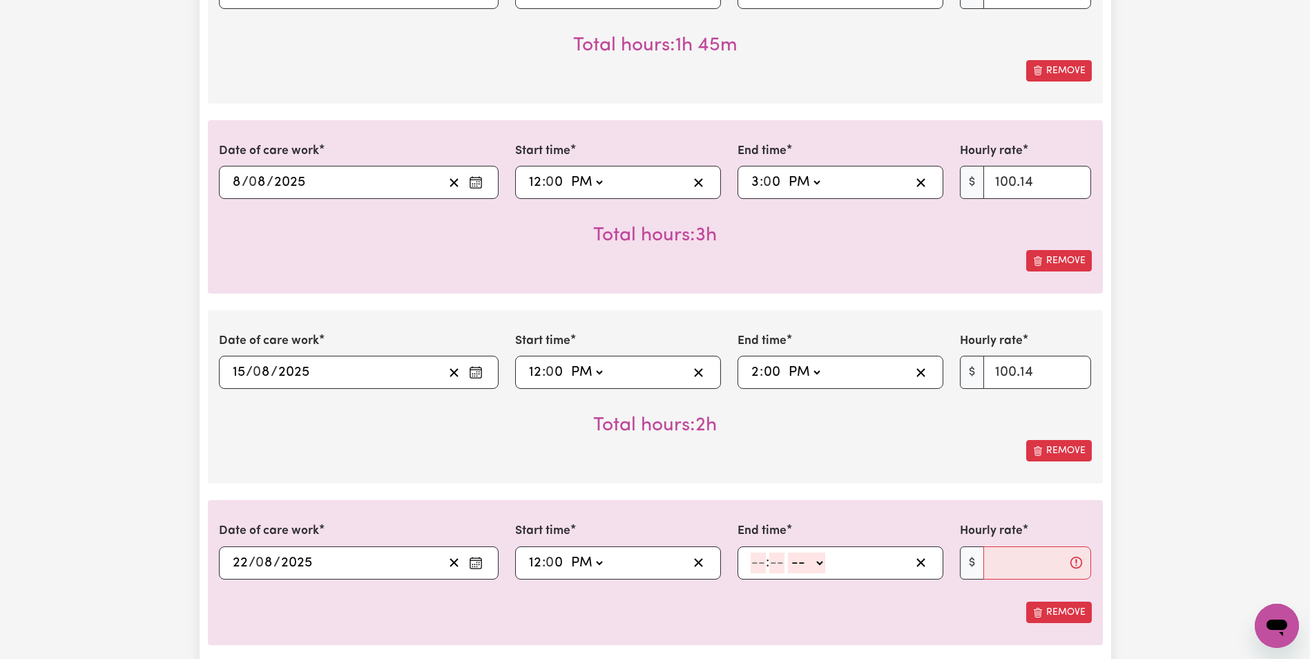
click at [757, 567] on input "number" at bounding box center [758, 563] width 15 height 21
click at [798, 570] on select "-- AM PM" at bounding box center [802, 563] width 37 height 21
click at [784, 553] on select "-- AM PM" at bounding box center [802, 563] width 37 height 21
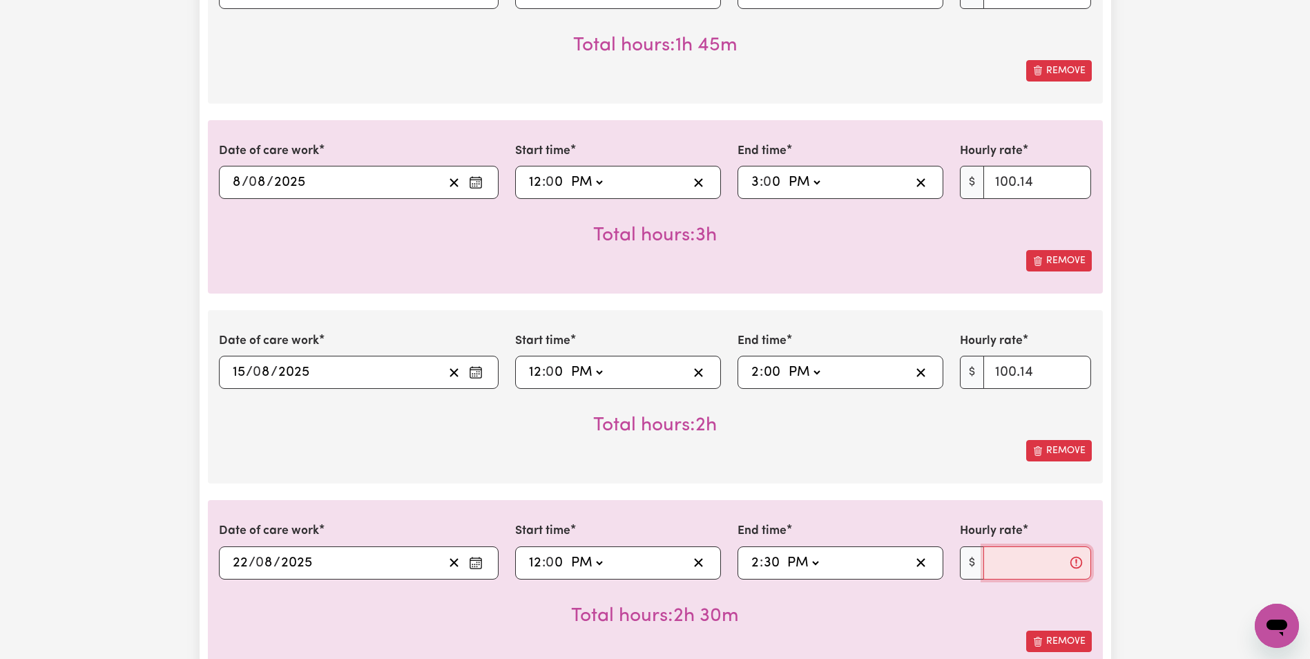
click at [1038, 559] on input "Hourly rate" at bounding box center [1038, 562] width 108 height 33
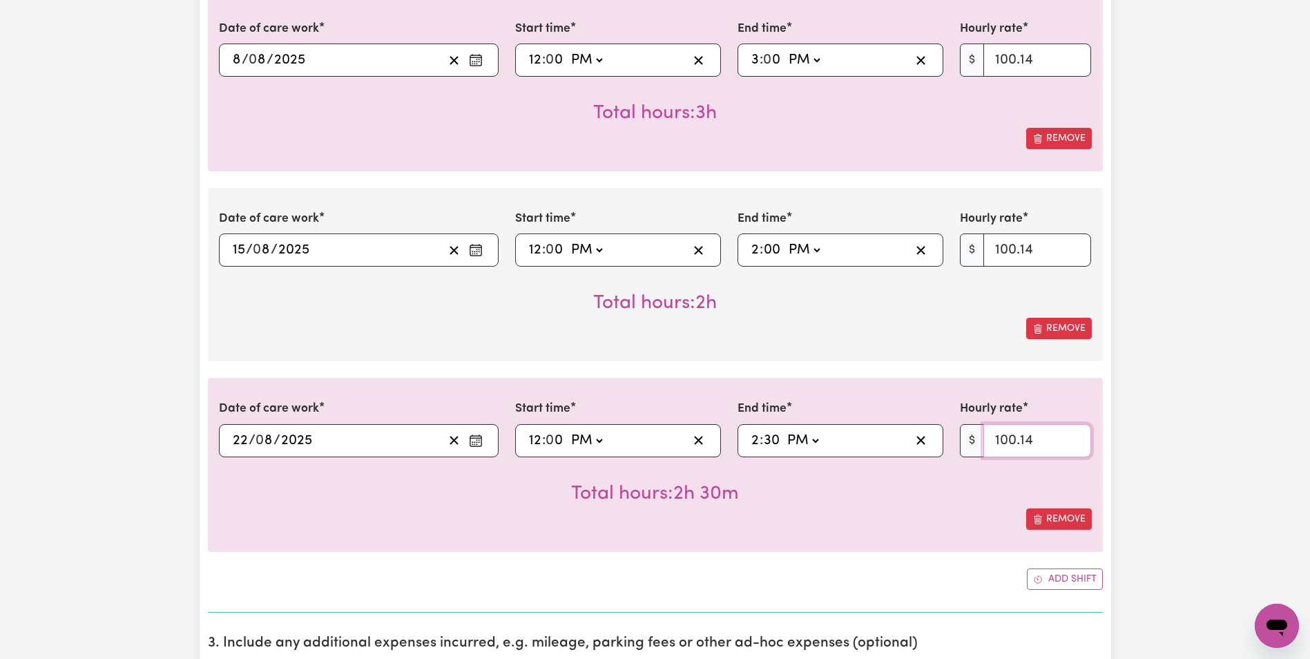
scroll to position [2449, 0]
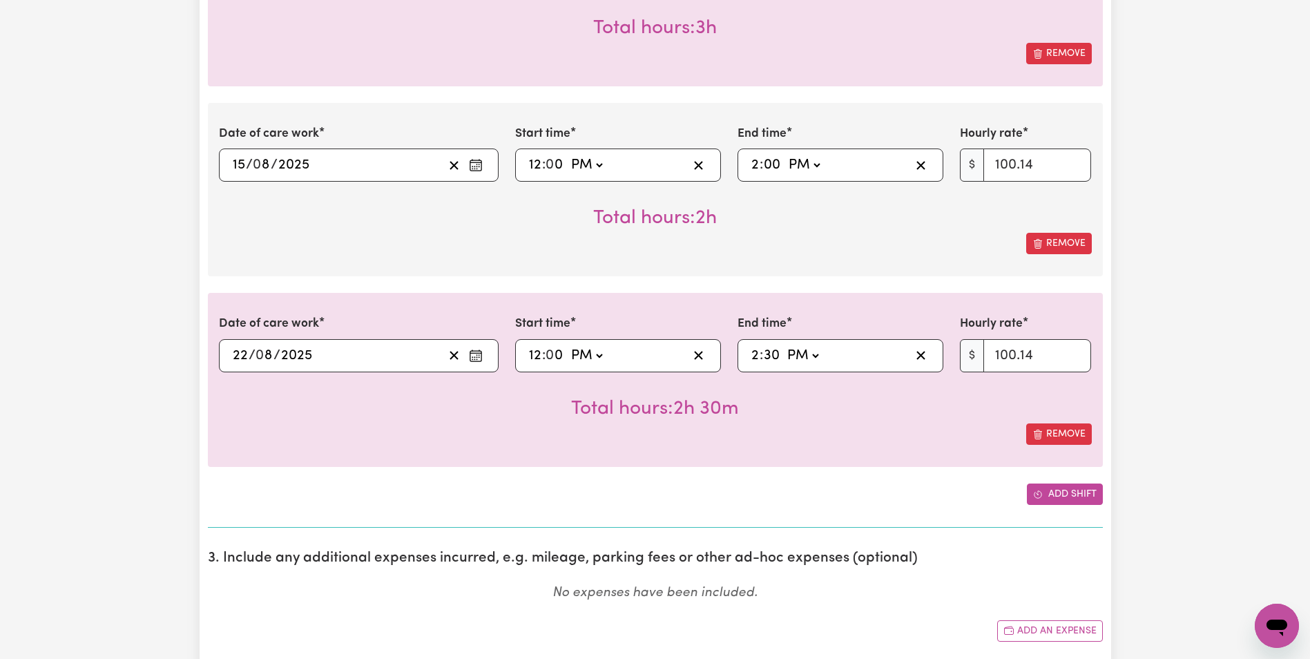
click at [1088, 494] on button "Add shift" at bounding box center [1065, 494] width 76 height 21
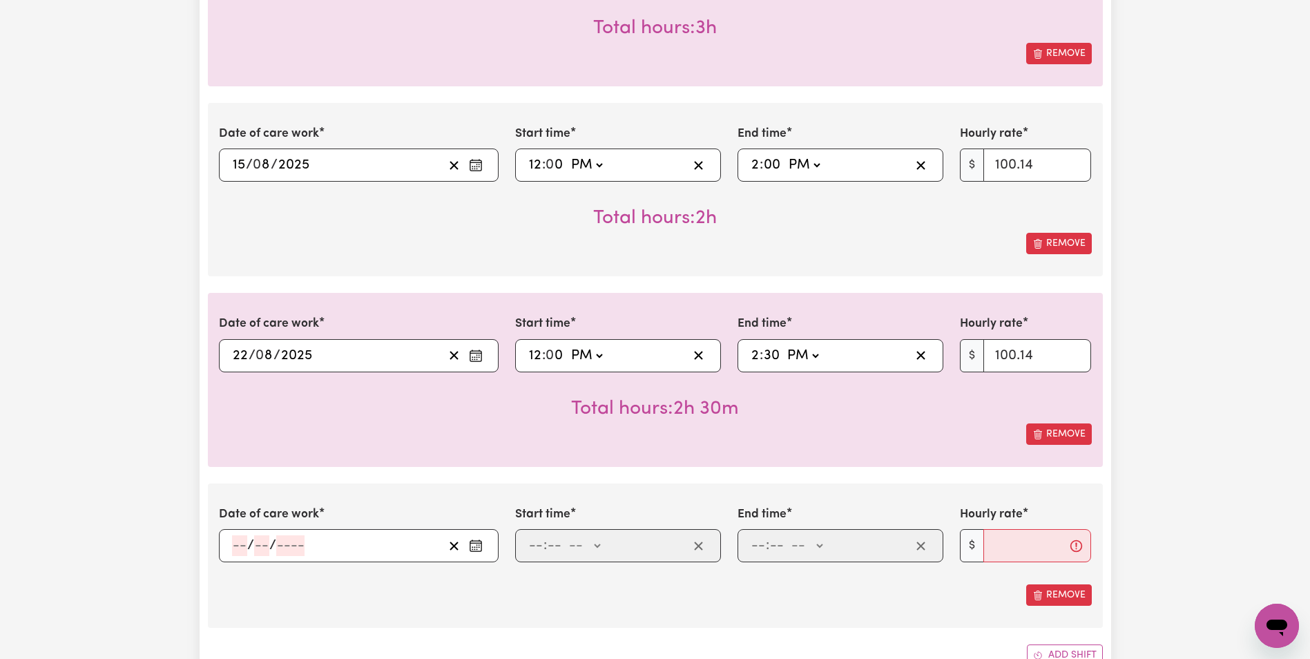
click at [480, 549] on icon "Enter the date of care work" at bounding box center [476, 546] width 14 height 14
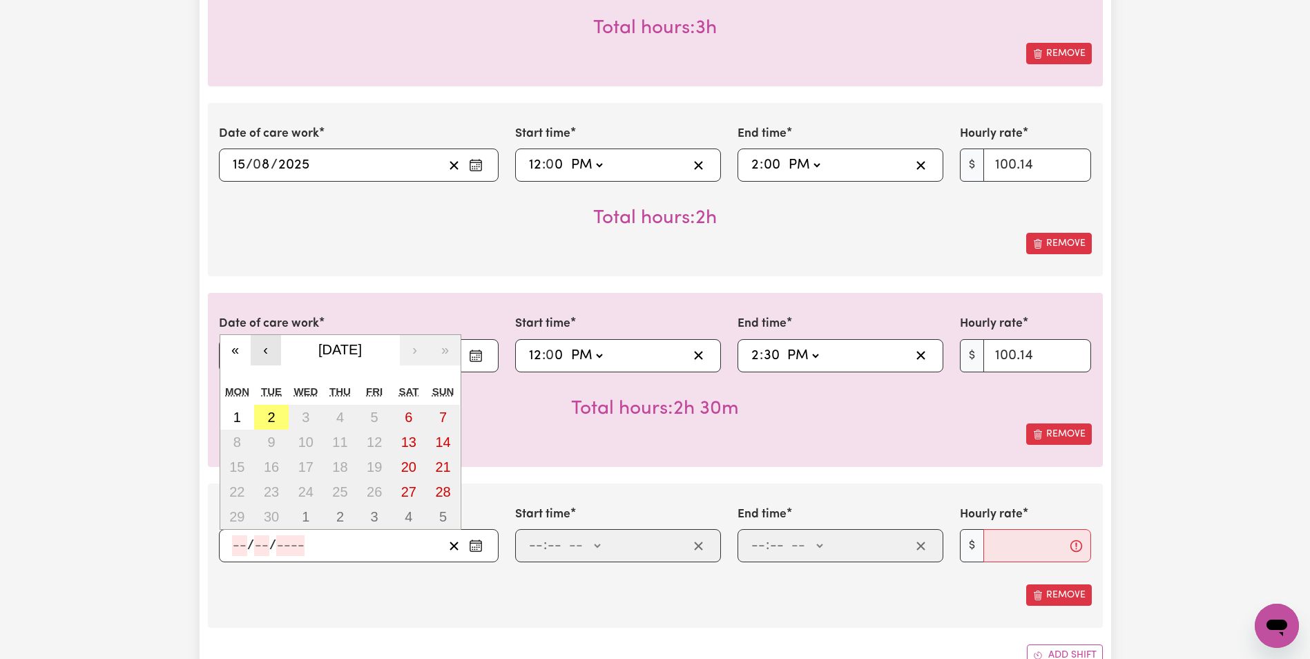
click at [277, 361] on button "‹" at bounding box center [266, 350] width 30 height 30
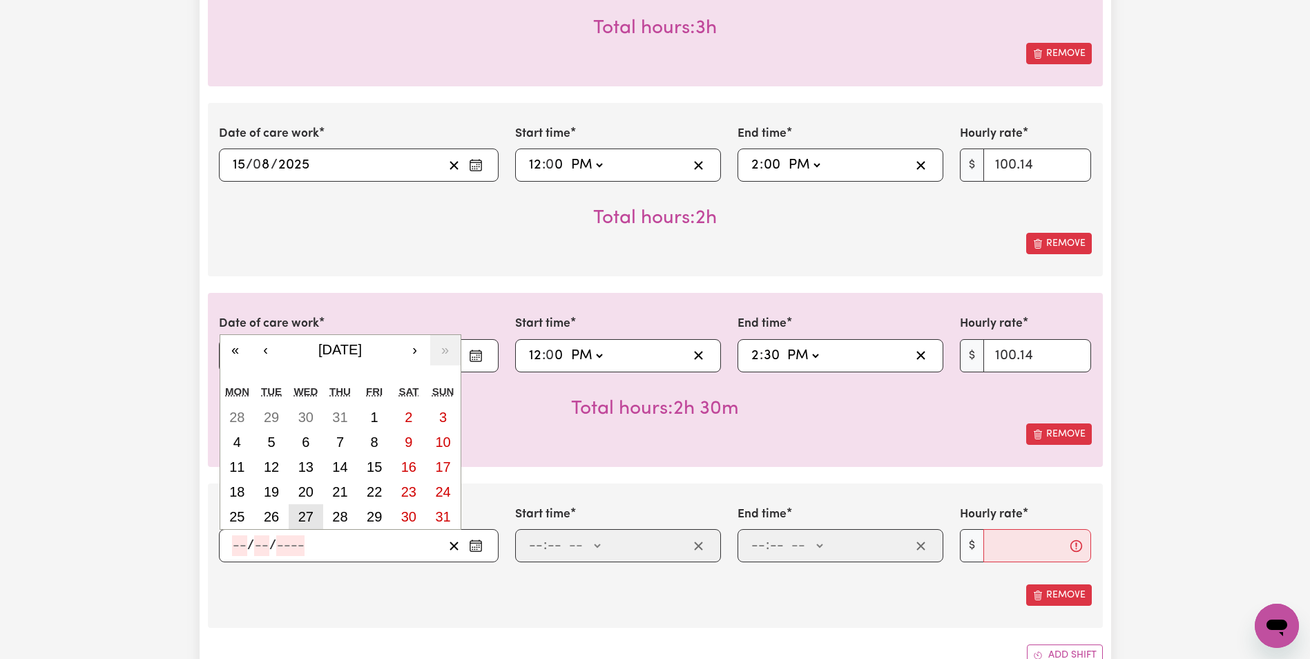
click at [312, 515] on abbr "27" at bounding box center [305, 516] width 15 height 15
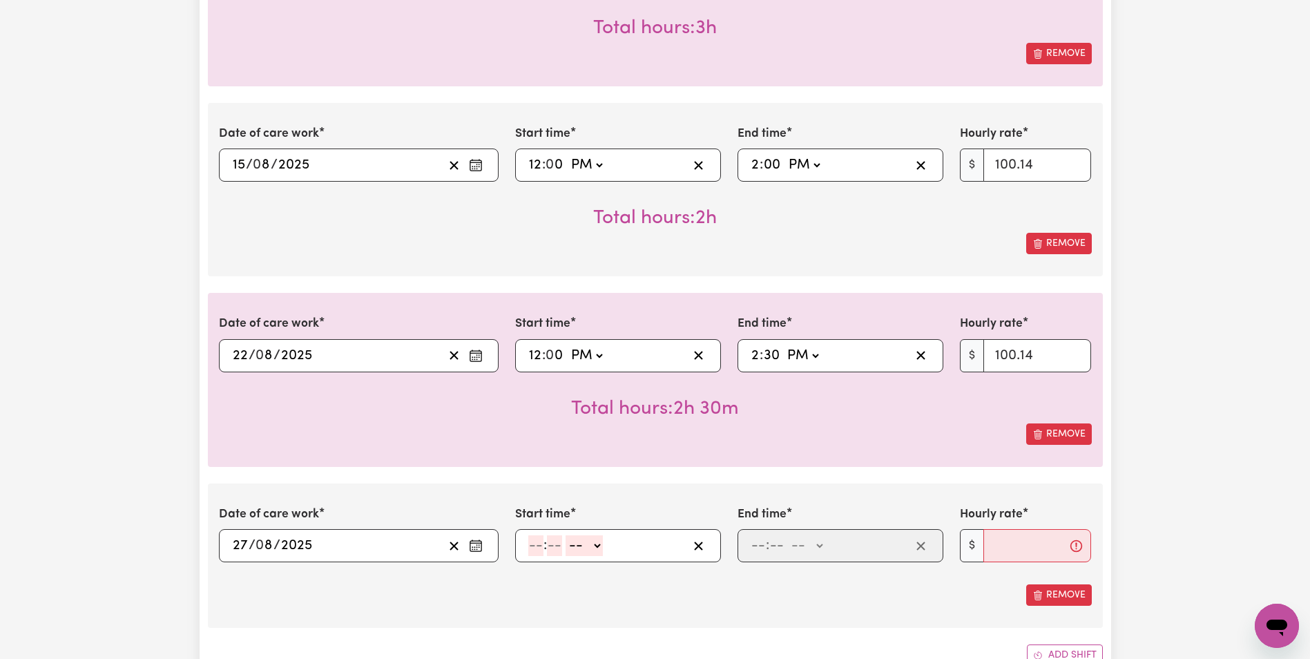
click at [535, 549] on input "number" at bounding box center [535, 545] width 15 height 21
click at [755, 549] on input "number" at bounding box center [758, 545] width 15 height 21
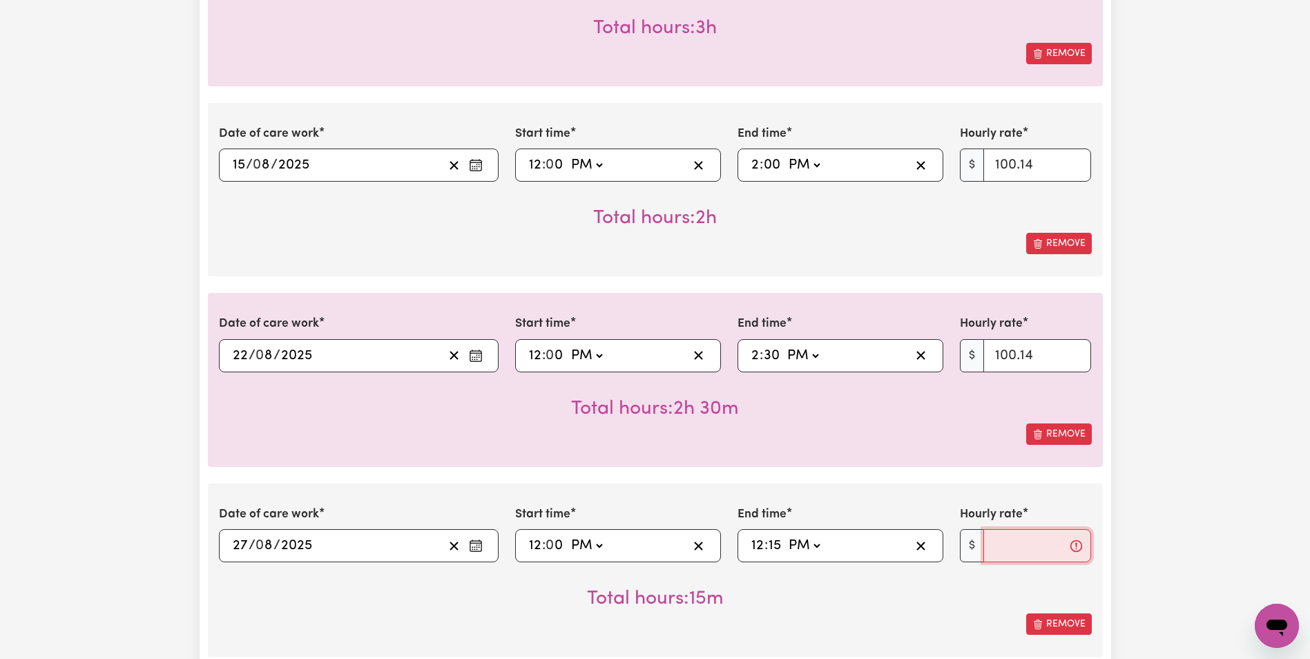
click at [1013, 555] on input "Hourly rate" at bounding box center [1038, 545] width 108 height 33
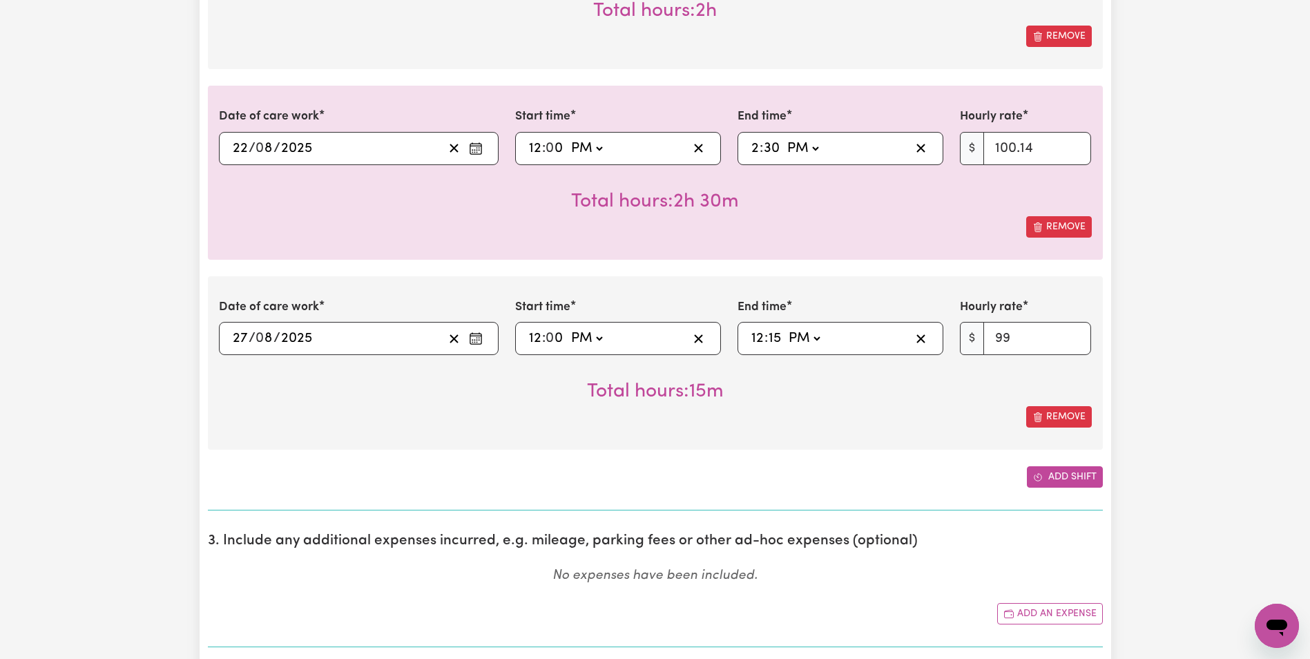
click at [1063, 482] on button "Add shift" at bounding box center [1065, 476] width 76 height 21
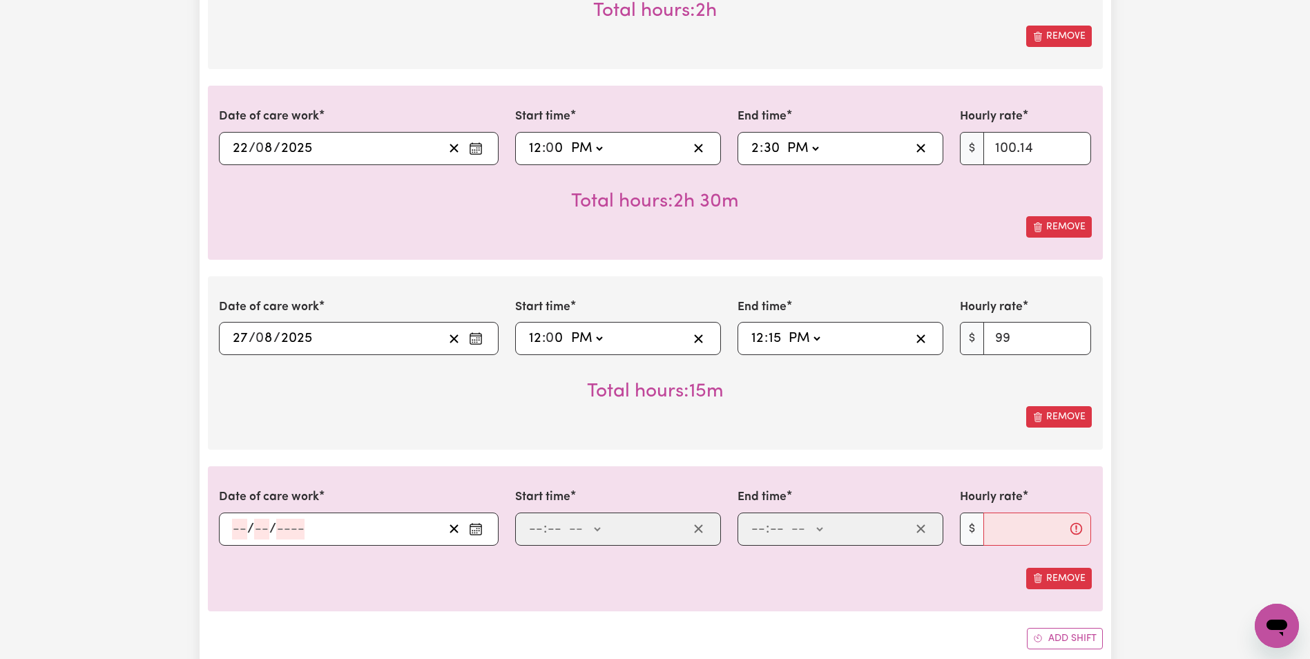
click at [481, 531] on icon "Enter the date of care work" at bounding box center [476, 529] width 14 height 14
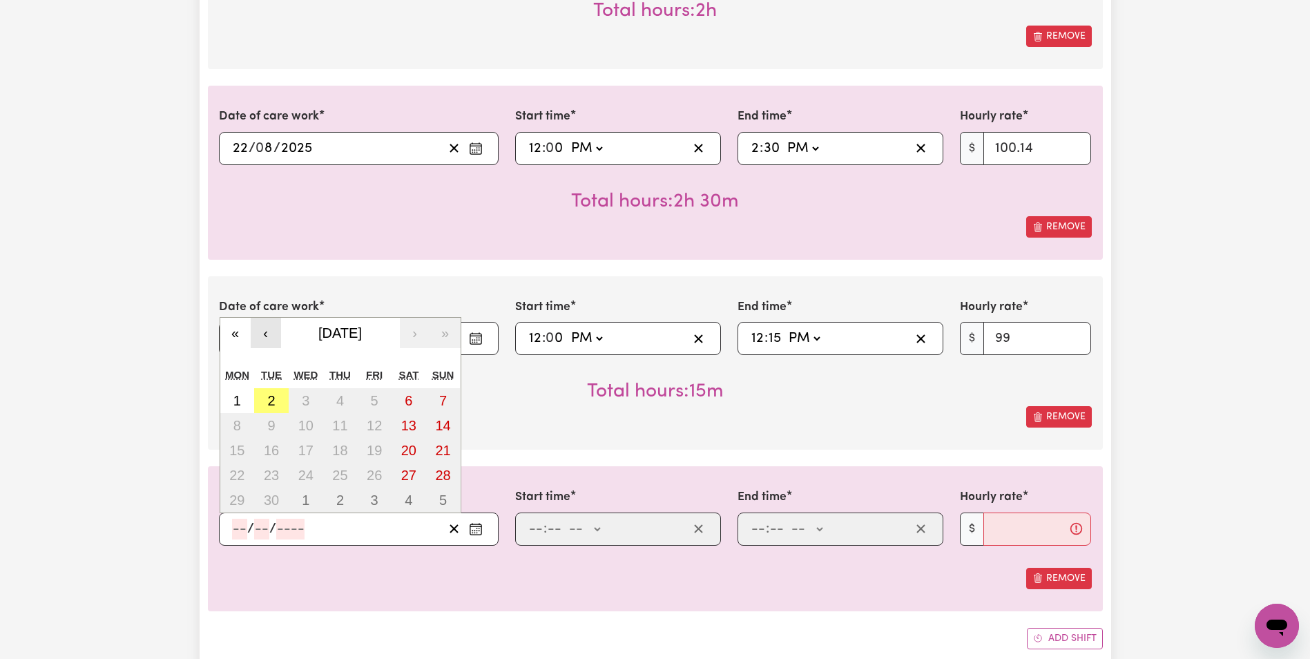
click at [259, 330] on button "‹" at bounding box center [266, 333] width 30 height 30
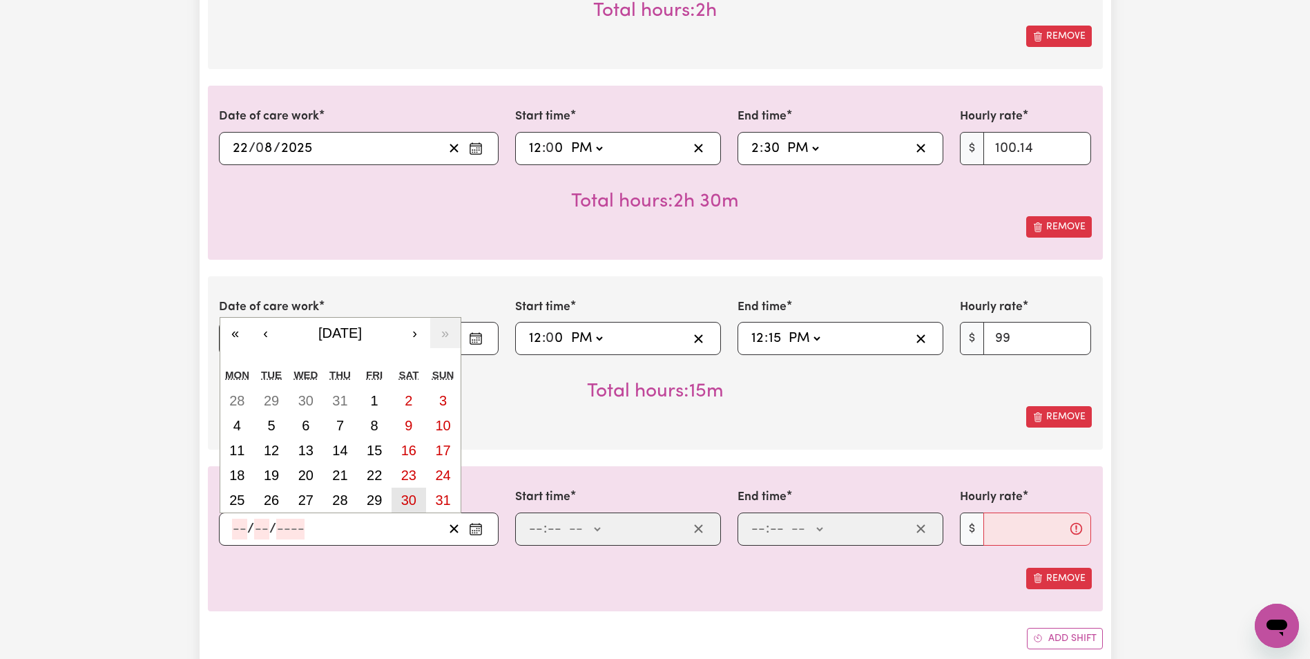
click at [404, 501] on abbr "30" at bounding box center [408, 500] width 15 height 15
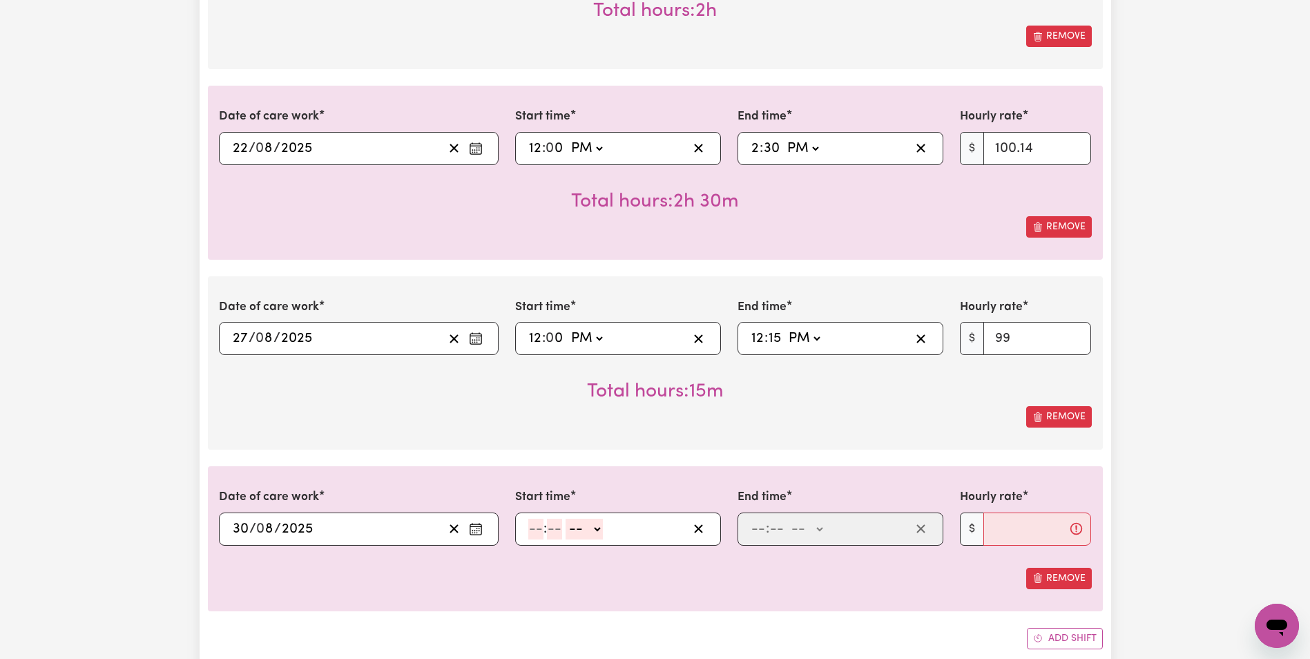
click at [536, 529] on input "number" at bounding box center [535, 529] width 15 height 21
click at [768, 535] on input "number" at bounding box center [770, 529] width 15 height 21
click at [794, 531] on select "-- AM PM" at bounding box center [803, 529] width 37 height 21
click at [785, 519] on select "-- AM PM" at bounding box center [803, 529] width 37 height 21
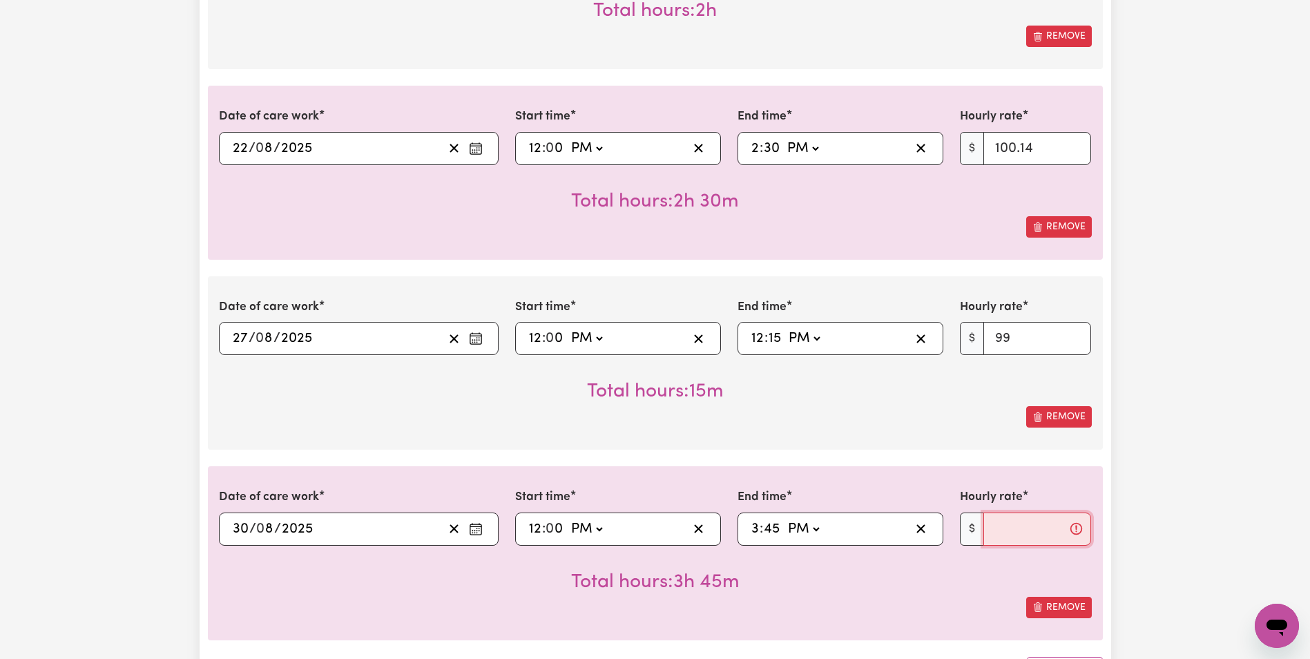
click at [1030, 533] on input "Hourly rate" at bounding box center [1038, 529] width 108 height 33
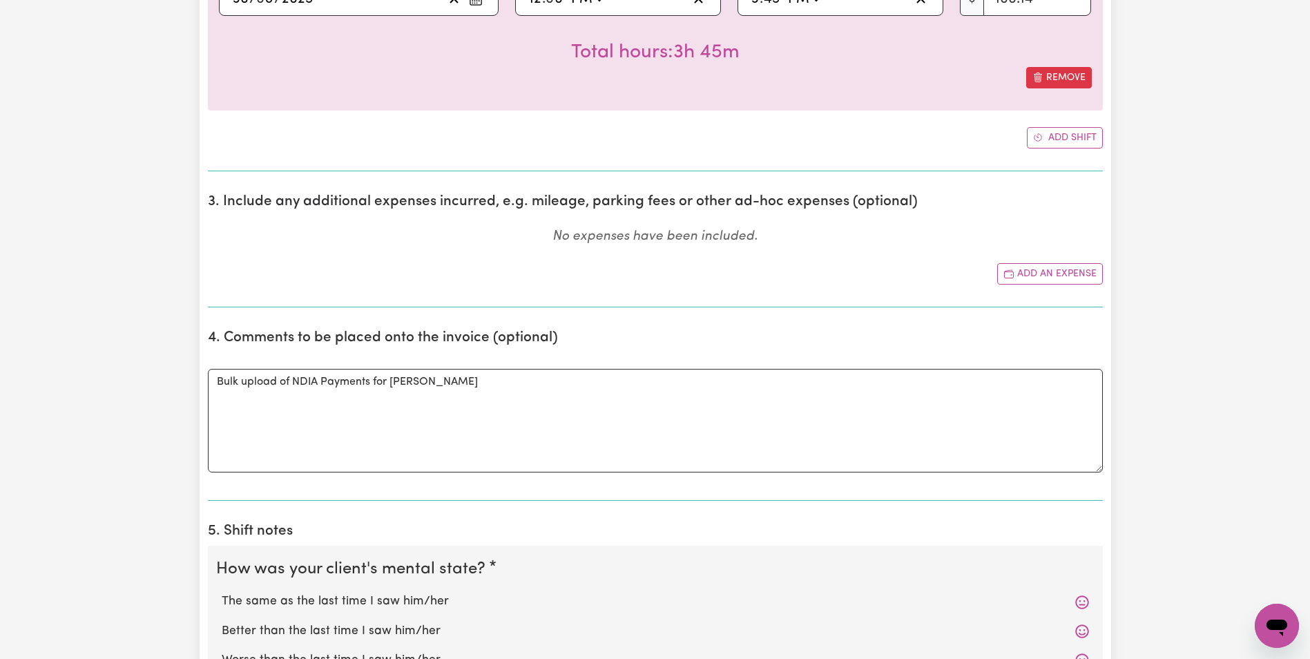
scroll to position [3247, 0]
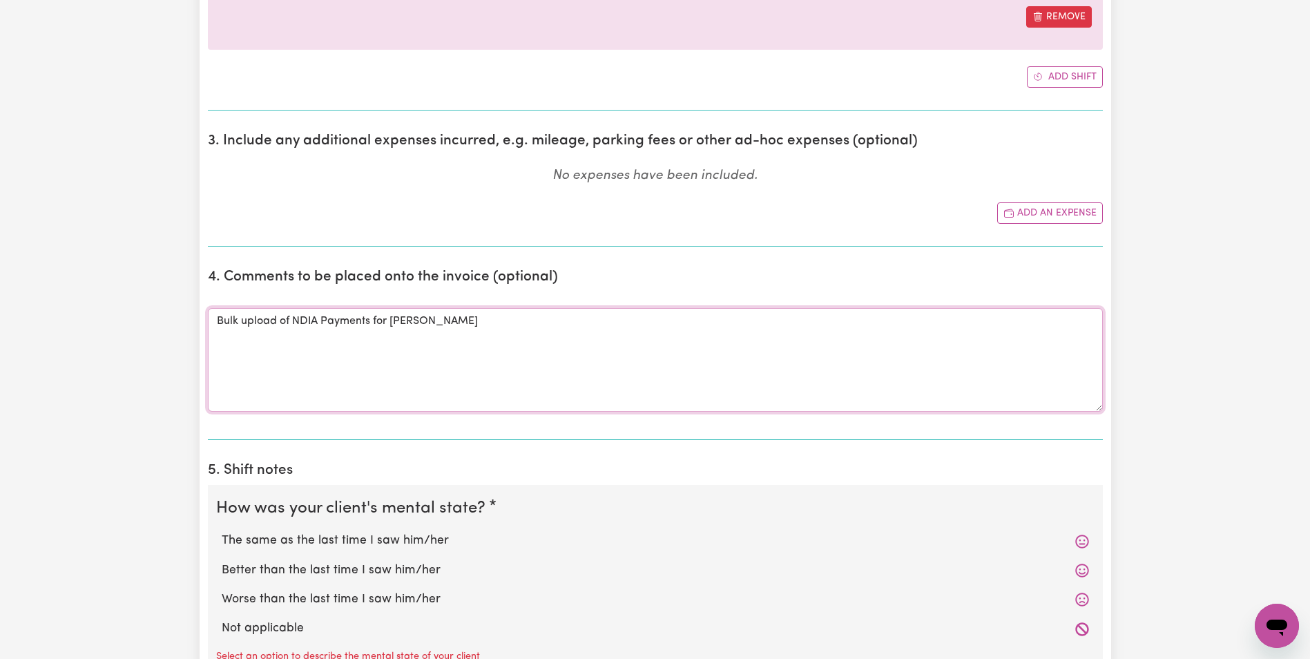
click at [467, 335] on textarea "Bulk upload of NDIA Payments for [PERSON_NAME]" at bounding box center [655, 360] width 895 height 104
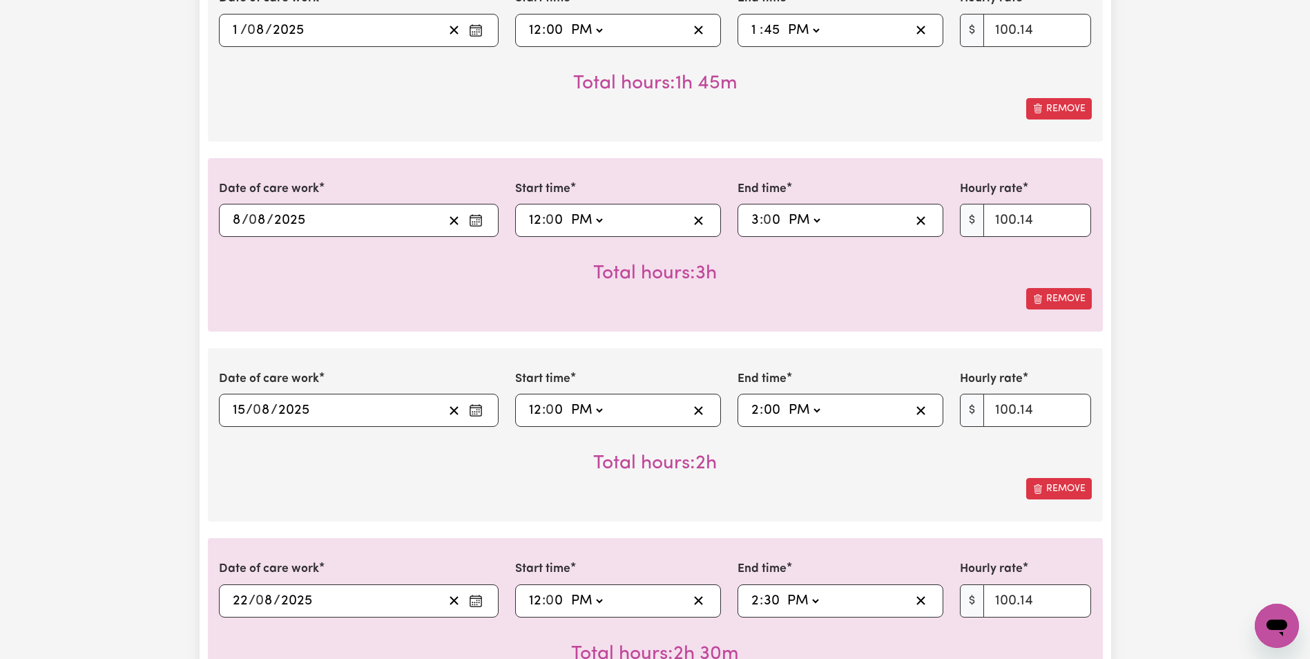
scroll to position [2211, 0]
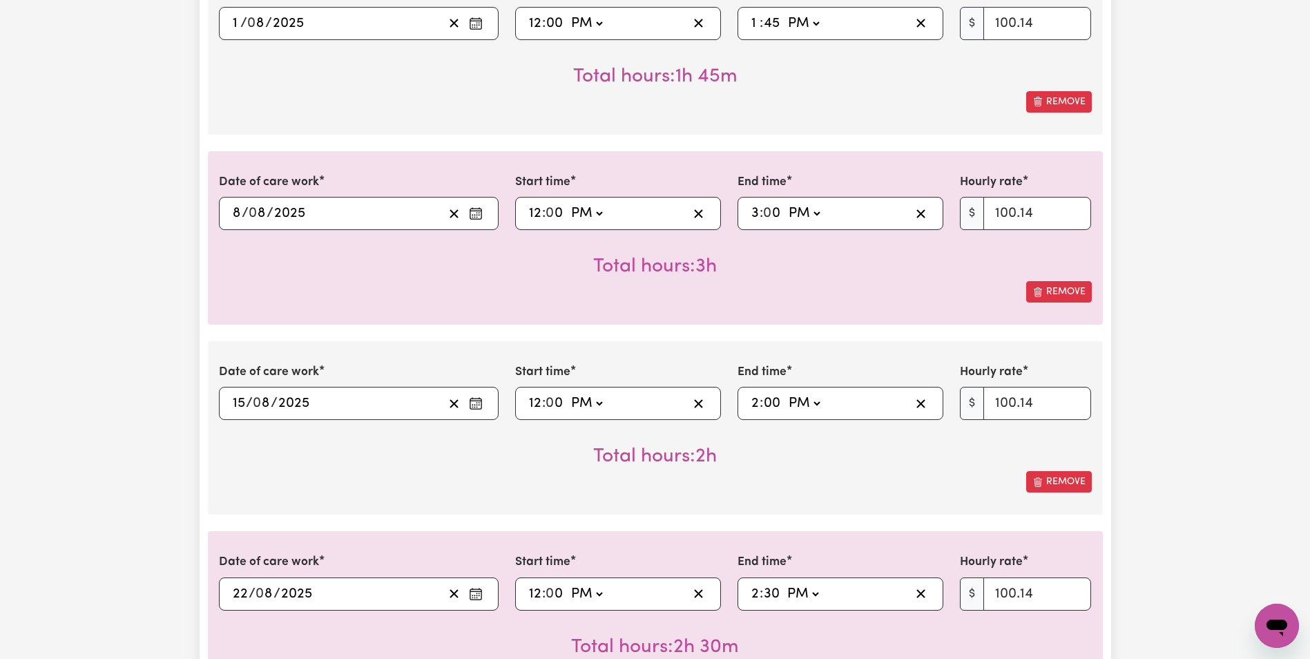
click at [1200, 323] on div "Submit Hours 1. Fill in your details below to claim your payment Job title Sele…" at bounding box center [655, 133] width 1310 height 4591
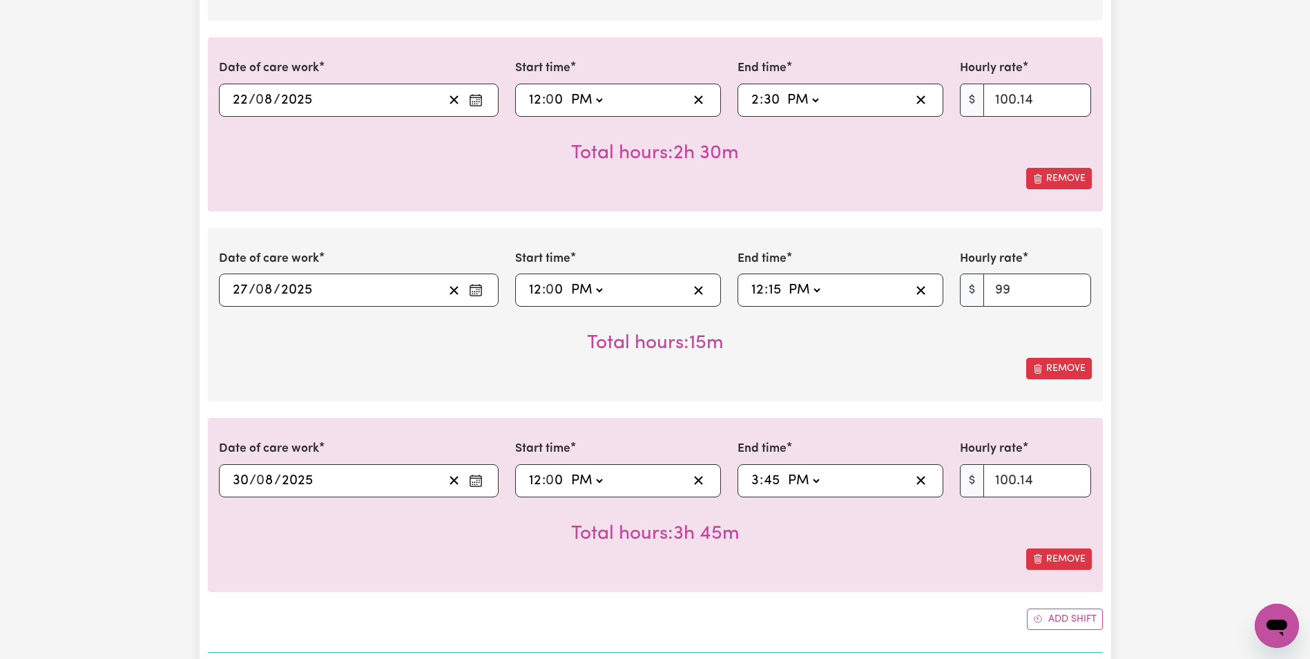
scroll to position [2901, 0]
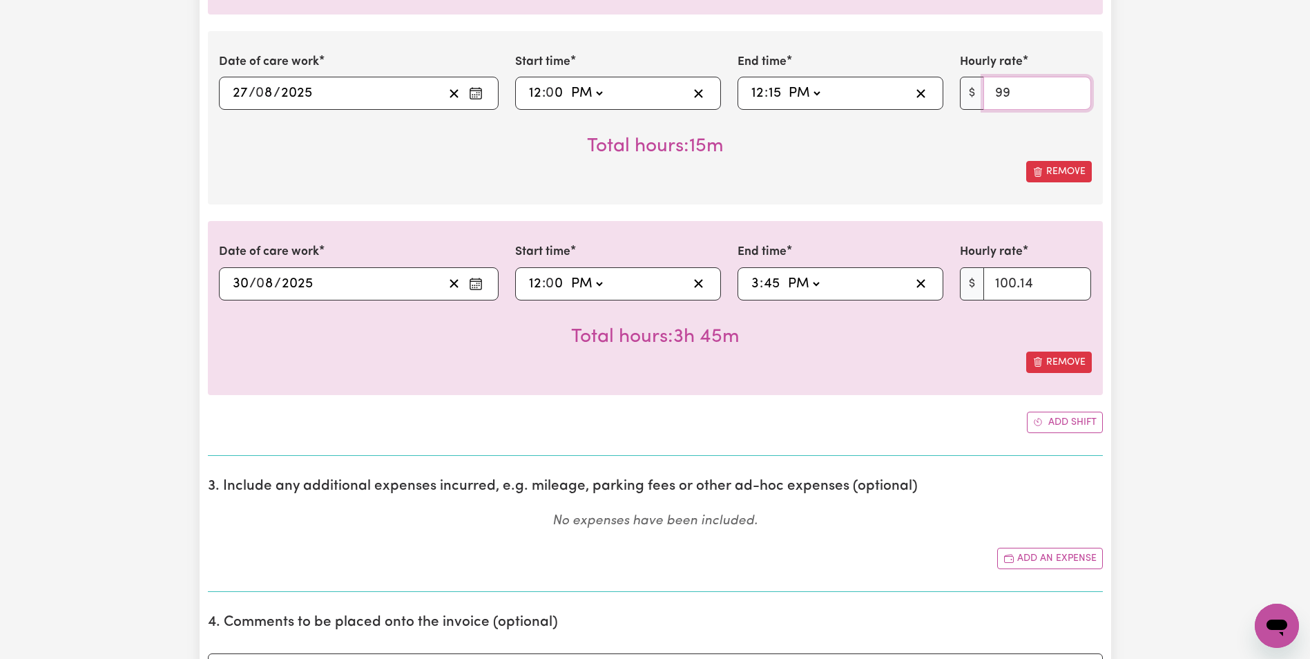
click at [1033, 99] on input "99" at bounding box center [1038, 93] width 108 height 33
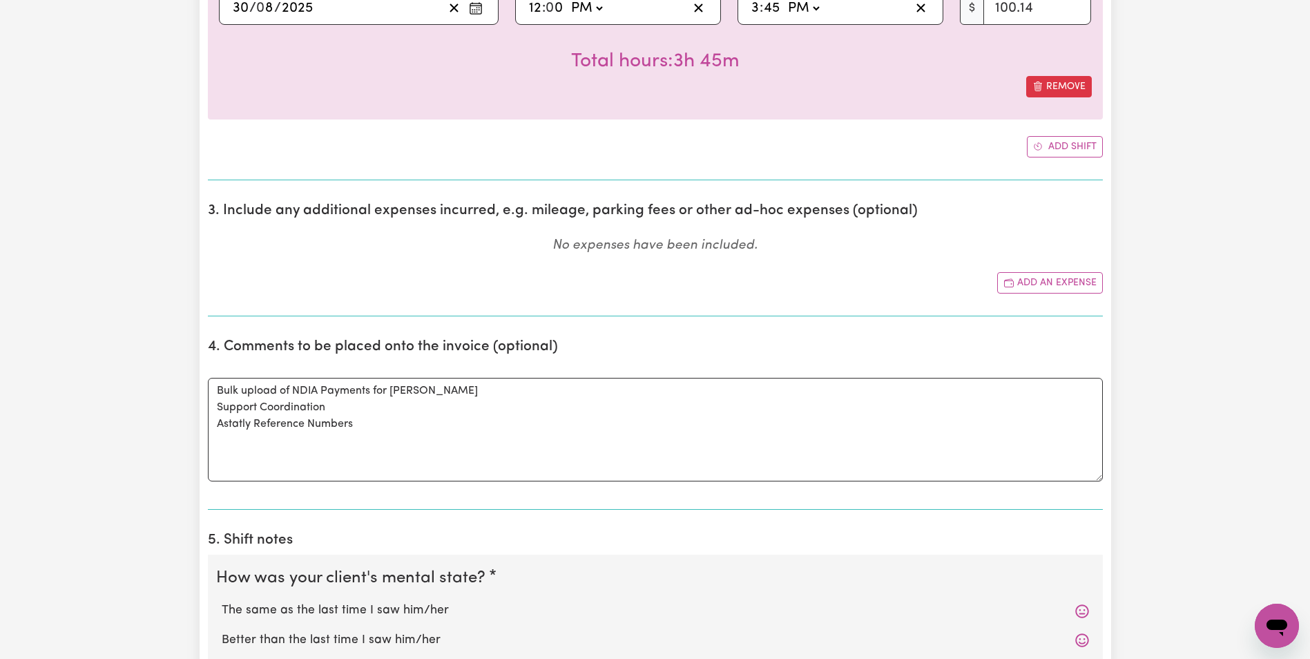
scroll to position [3178, 0]
click at [364, 428] on textarea "Bulk upload of NDIA Payments for [PERSON_NAME] Support Coordination Astatly Ref…" at bounding box center [655, 429] width 895 height 104
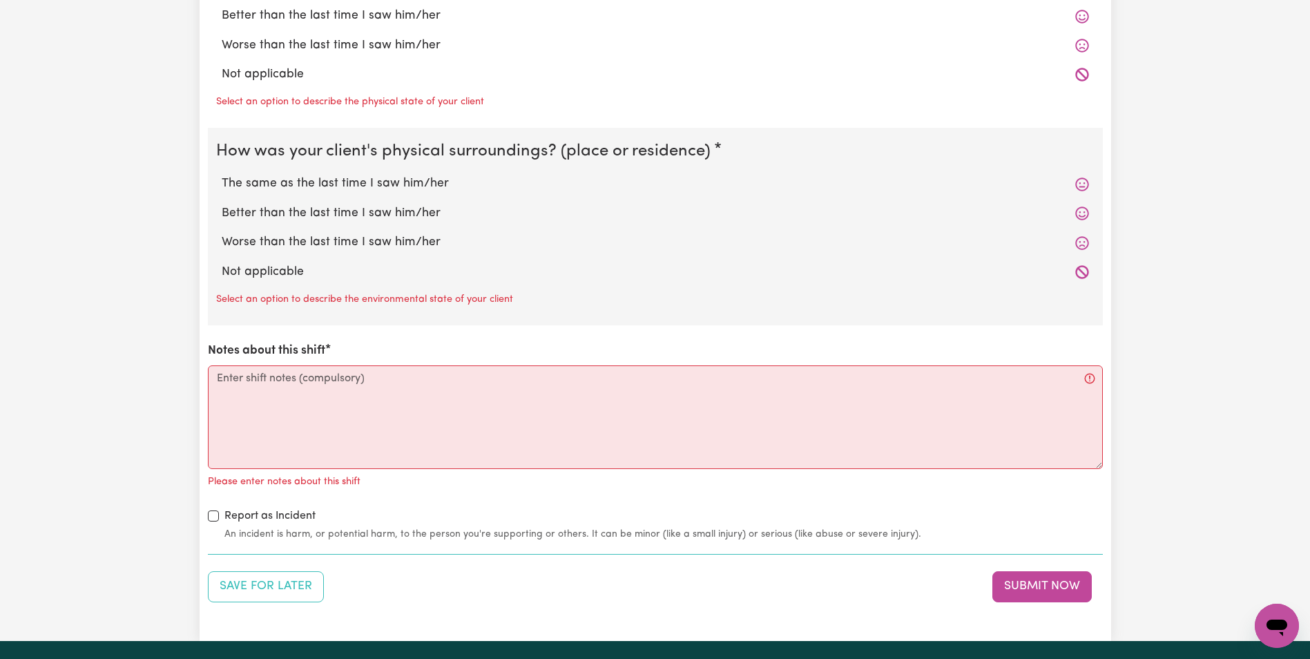
scroll to position [4007, 0]
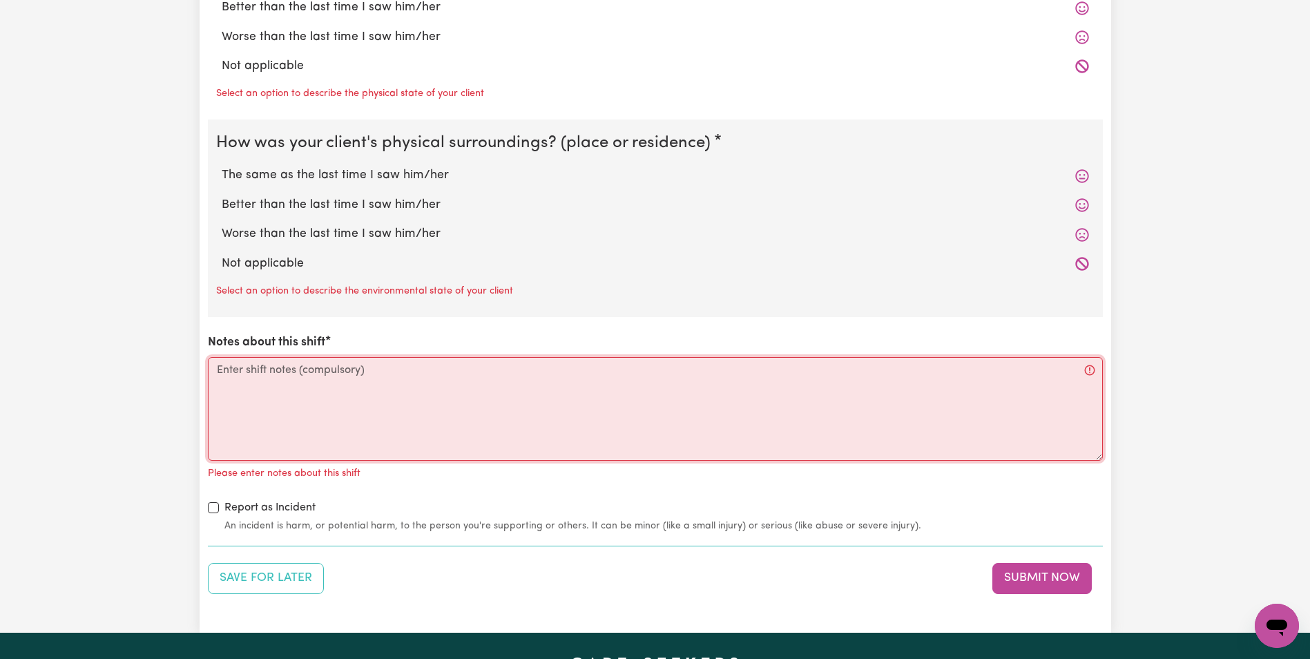
click at [548, 411] on textarea "Notes about this shift" at bounding box center [655, 409] width 895 height 104
click at [325, 381] on textarea "Notes about this shift" at bounding box center [655, 409] width 895 height 104
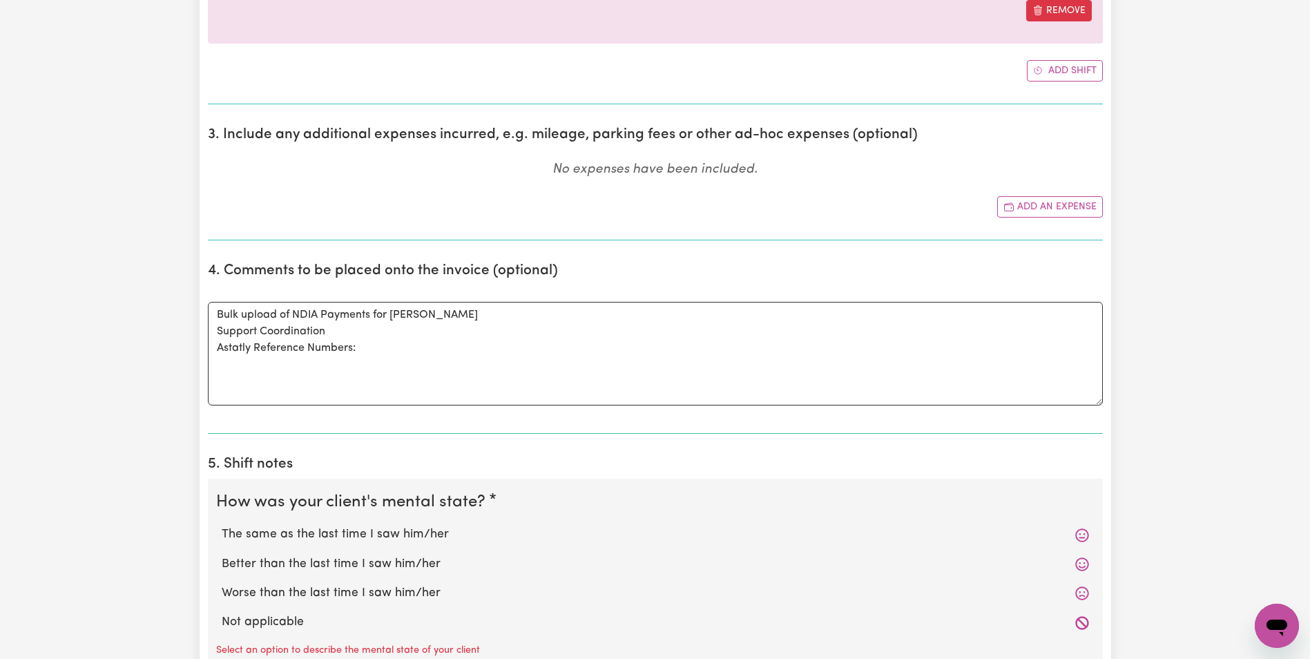
scroll to position [3040, 0]
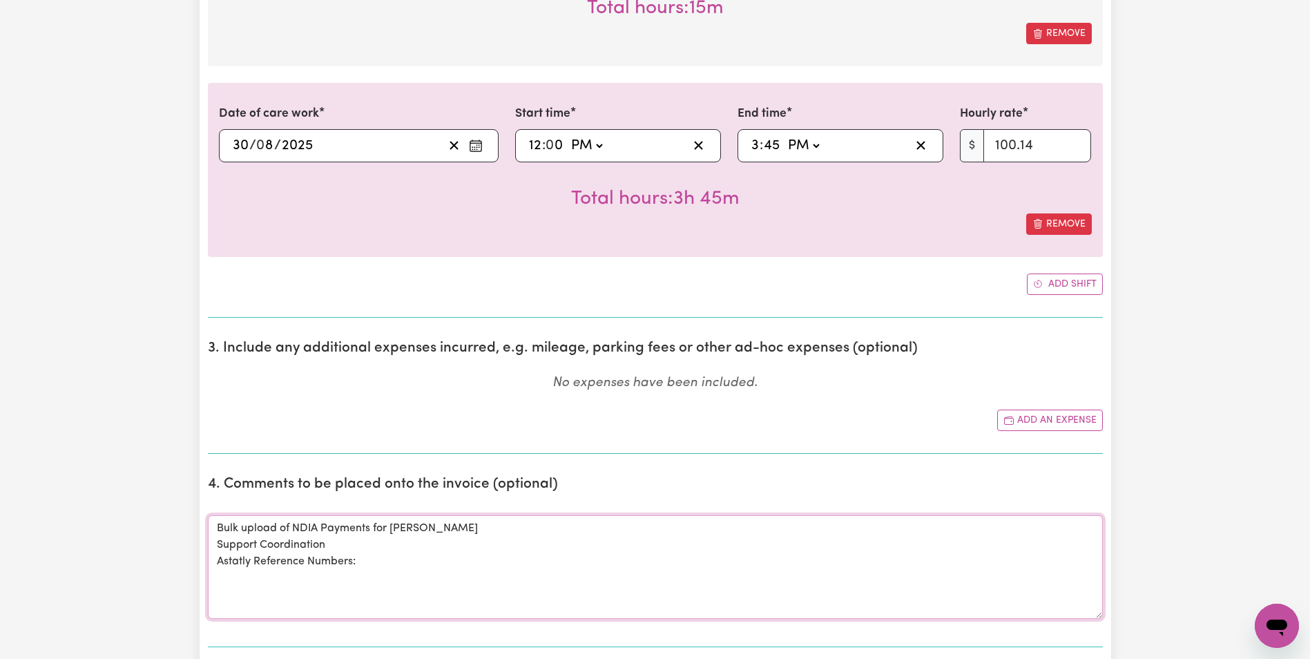
click at [372, 590] on textarea "Bulk upload of NDIA Payments for [PERSON_NAME] Support Coordination Astatly Ref…" at bounding box center [655, 567] width 895 height 104
click at [286, 587] on textarea "Bulk upload of NDIA Payments for [PERSON_NAME] Support Coordination Astatly Ref…" at bounding box center [655, 567] width 895 height 104
paste textarea "I-081-0599"
click at [235, 587] on textarea "Bulk upload of NDIA Payments for [PERSON_NAME] Support Coordination Astatly Ref…" at bounding box center [655, 567] width 895 height 104
drag, startPoint x: 309, startPoint y: 571, endPoint x: 295, endPoint y: 584, distance: 19.1
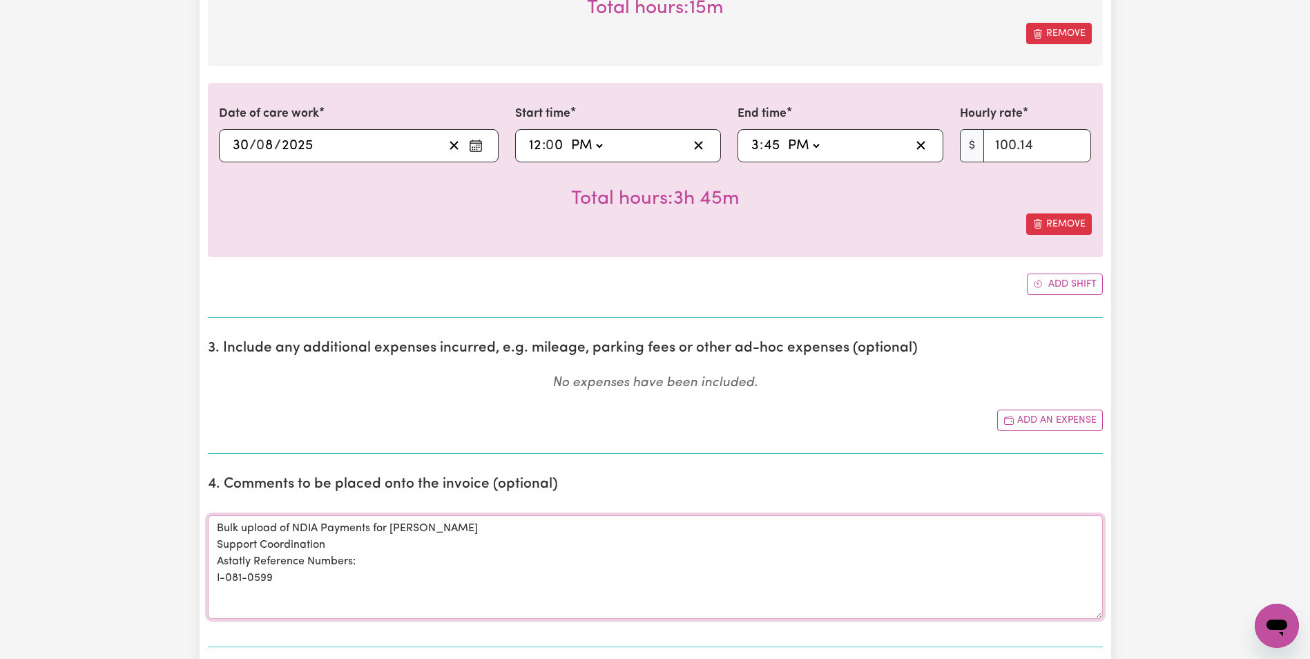
click at [306, 575] on textarea "Bulk upload of NDIA Payments for [PERSON_NAME] Support Coordination Astatly Ref…" at bounding box center [655, 567] width 895 height 104
paste textarea "I-085-0621"
click at [287, 603] on textarea "Bulk upload of NDIA Payments for [PERSON_NAME] Support Coordination Astatly Ref…" at bounding box center [655, 567] width 895 height 104
paste textarea "I-088-0642"
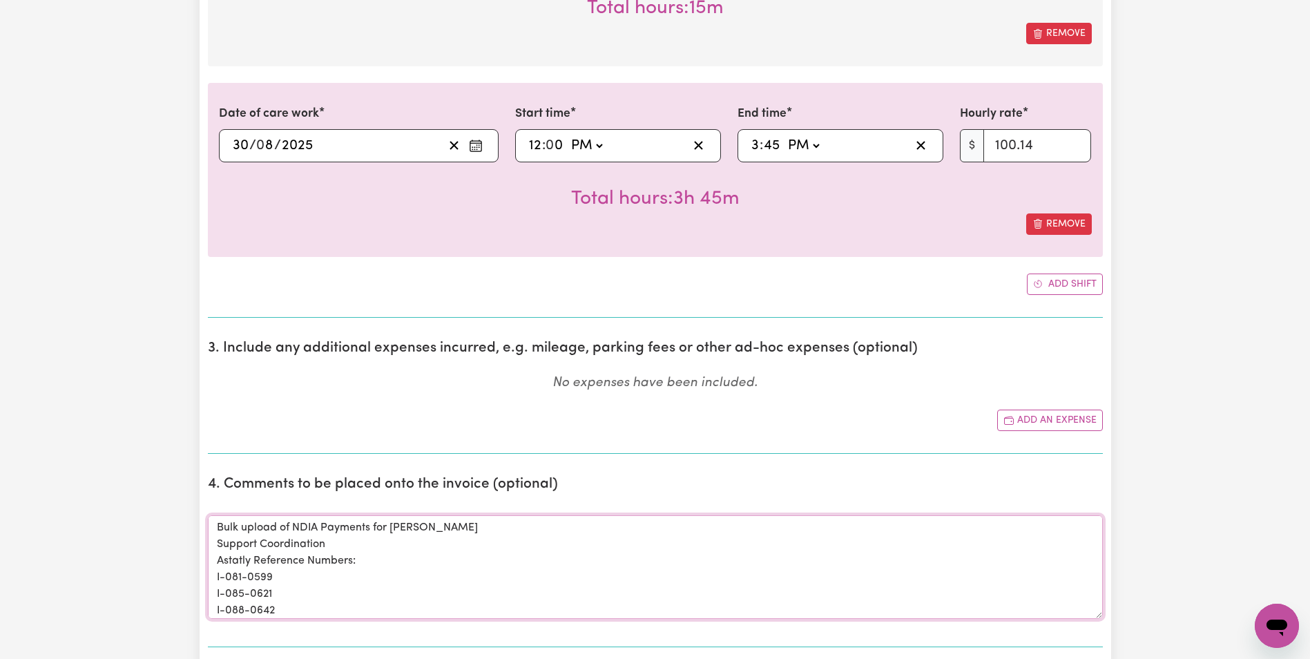
scroll to position [17, 0]
click at [228, 611] on textarea "Bulk upload of NDIA Payments for [PERSON_NAME] Support Coordination Astatly Ref…" at bounding box center [655, 567] width 895 height 104
paste textarea "I-089-0669"
click at [228, 614] on textarea "Bulk upload of NDIA Payments for [PERSON_NAME] Support Coordination Astatly Ref…" at bounding box center [655, 567] width 895 height 104
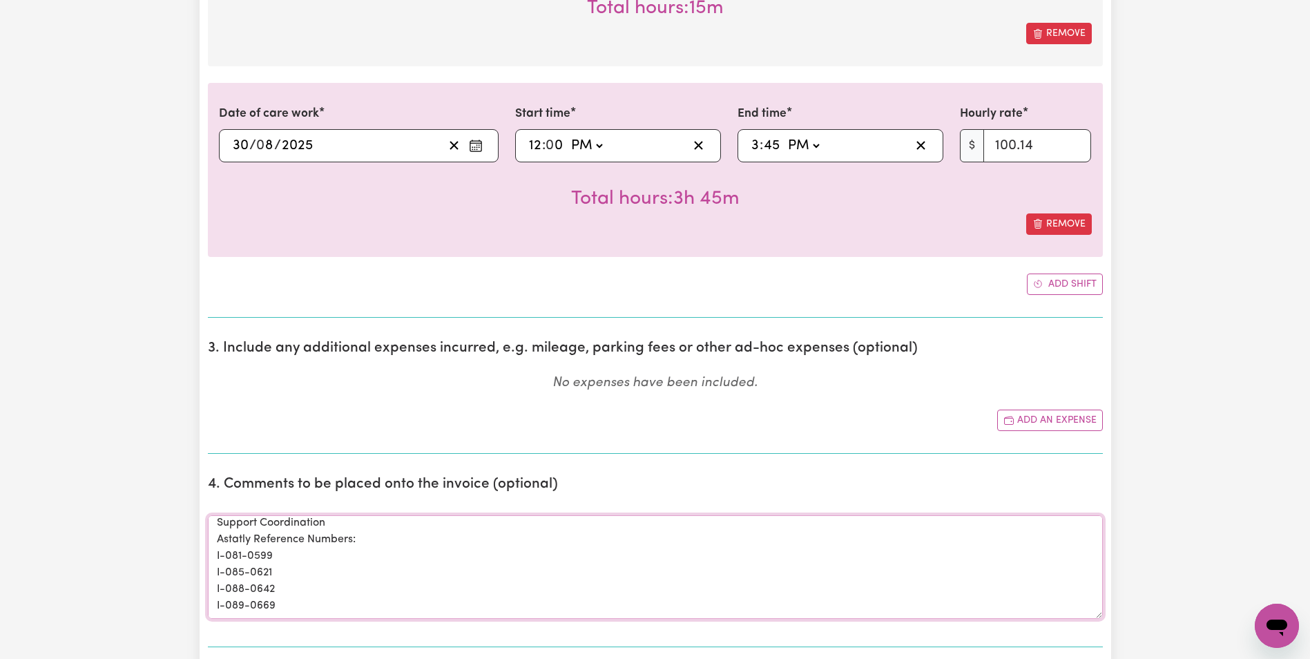
paste textarea "I-091-0699"
click at [301, 613] on textarea "Bulk upload of NDIA Payments for [PERSON_NAME] Support Coordination Astatly Ref…" at bounding box center [655, 567] width 895 height 104
paste textarea "I-108-0862"
click at [293, 611] on textarea "Bulk upload of NDIA Payments for [PERSON_NAME] Support Coordination Astatly Ref…" at bounding box center [655, 567] width 895 height 104
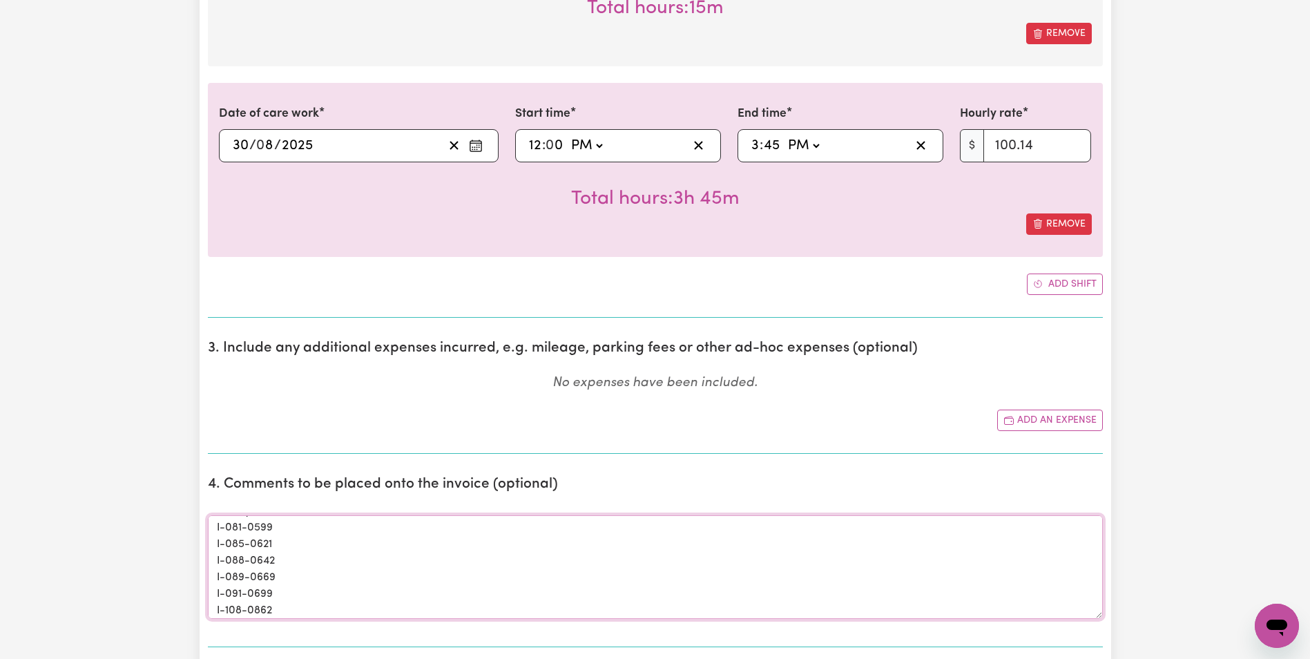
scroll to position [67, 0]
paste textarea "I-109-0878"
click at [250, 612] on textarea "Bulk upload of NDIA Payments for [PERSON_NAME] Support Coordination Astatly Ref…" at bounding box center [655, 567] width 895 height 104
paste textarea "I-112-0902"
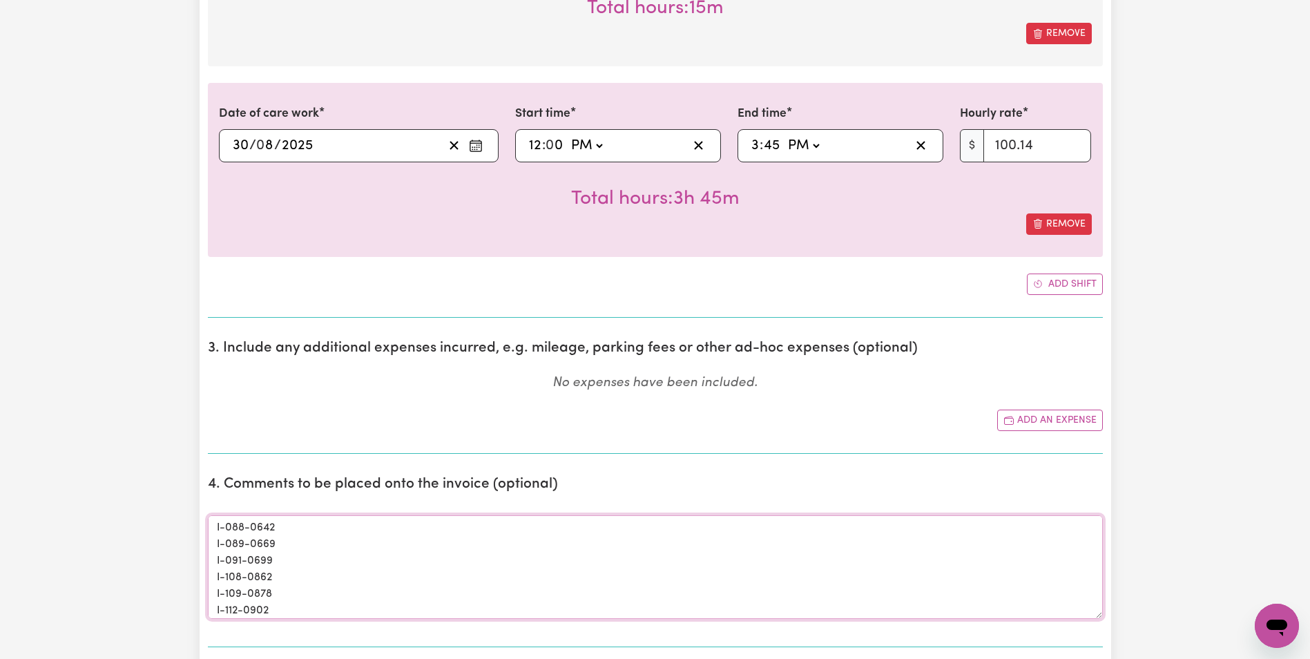
click at [269, 611] on textarea "Bulk upload of NDIA Payments for [PERSON_NAME] Support Coordination Astatly Ref…" at bounding box center [655, 567] width 895 height 104
paste textarea "I-116-1011"
click at [287, 613] on textarea "Bulk upload of NDIA Payments for [PERSON_NAME] Support Coordination Astatly Ref…" at bounding box center [655, 567] width 895 height 104
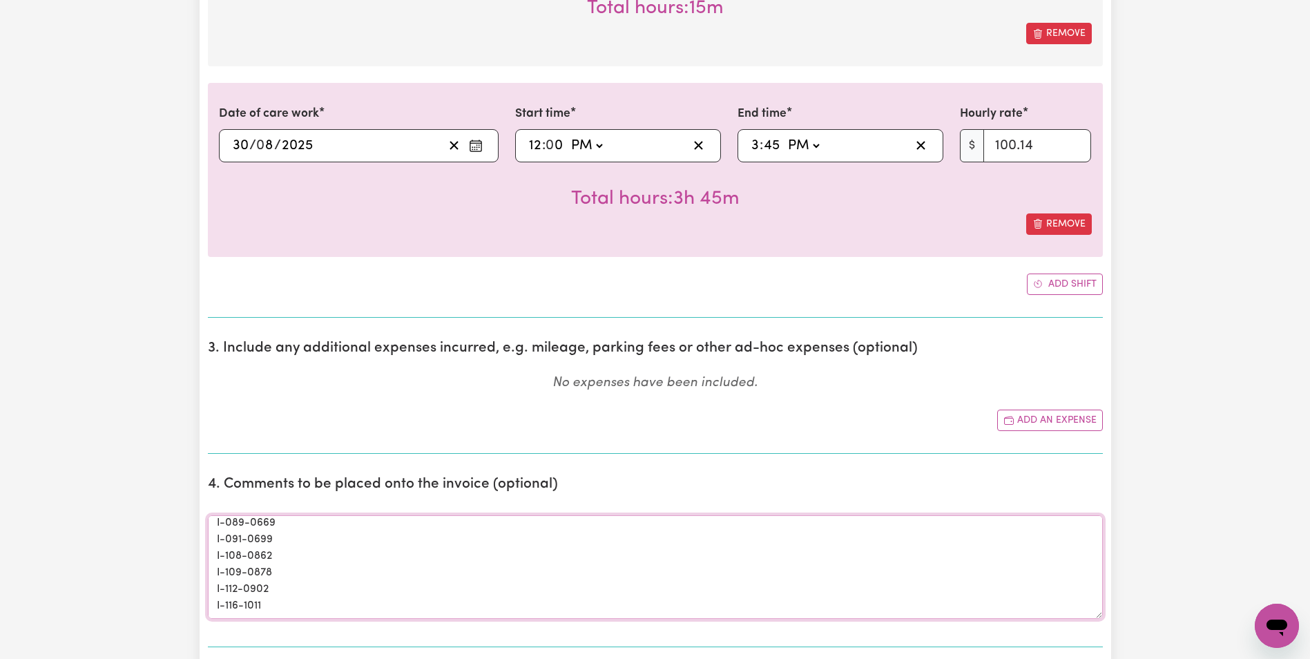
paste textarea "I-118-1102"
click at [288, 613] on textarea "Bulk upload of NDIA Payments for [PERSON_NAME] Support Coordination Astatly Ref…" at bounding box center [655, 567] width 895 height 104
paste textarea "I-121-1126"
click at [283, 612] on textarea "Bulk upload of NDIA Payments for [PERSON_NAME] Support Coordination Astatly Ref…" at bounding box center [655, 567] width 895 height 104
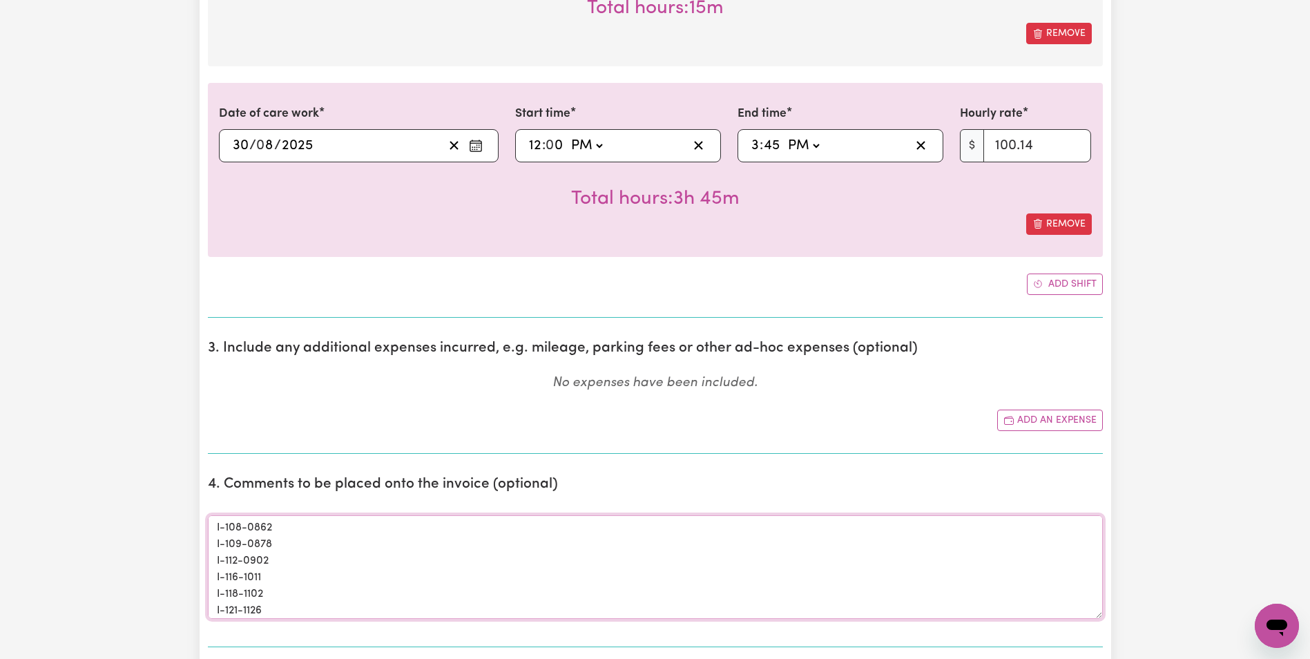
scroll to position [150, 0]
paste textarea "I-122-1148"
click at [266, 616] on textarea "Bulk upload of NDIA Payments for [PERSON_NAME] Support Coordination Astatly Ref…" at bounding box center [655, 567] width 895 height 104
paste textarea "I-126-1221"
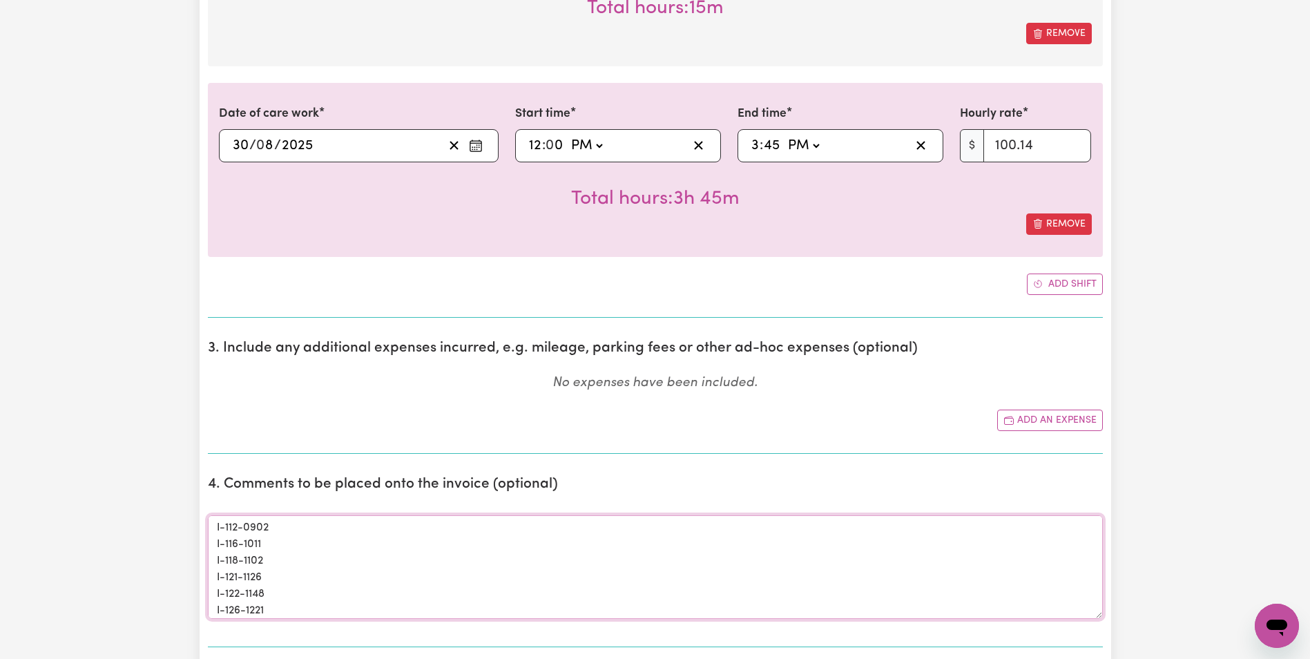
click at [298, 609] on textarea "Bulk upload of NDIA Payments for [PERSON_NAME] Support Coordination Astatly Ref…" at bounding box center [655, 567] width 895 height 104
paste textarea "I-128-1239"
click at [238, 606] on textarea "Bulk upload of NDIA Payments for [PERSON_NAME] Support Coordination Astatly Ref…" at bounding box center [655, 567] width 895 height 104
paste textarea "I-129-1261"
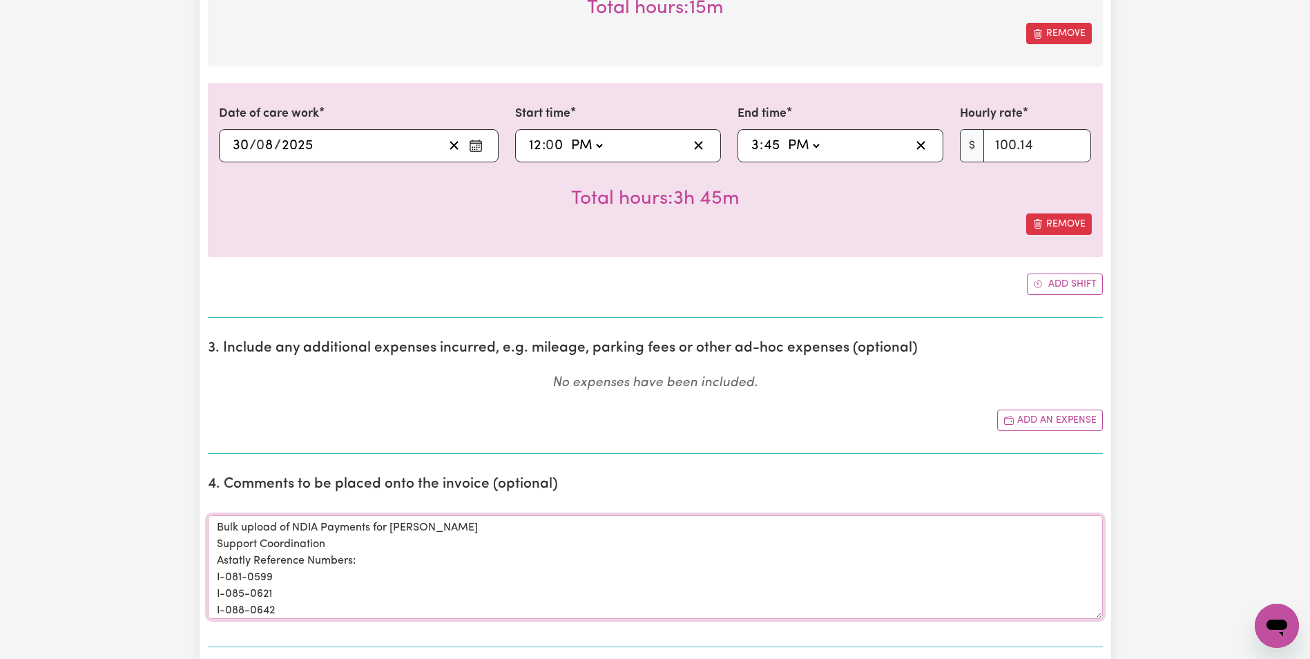
scroll to position [0, 0]
click at [376, 557] on textarea "Bulk upload of NDIA Payments for [PERSON_NAME] Support Coordination Astatly Ref…" at bounding box center [655, 567] width 895 height 104
click at [304, 560] on textarea "Bulk upload of NDIA Payments for [PERSON_NAME] Support Coordination Astatly Ref…" at bounding box center [655, 567] width 895 height 104
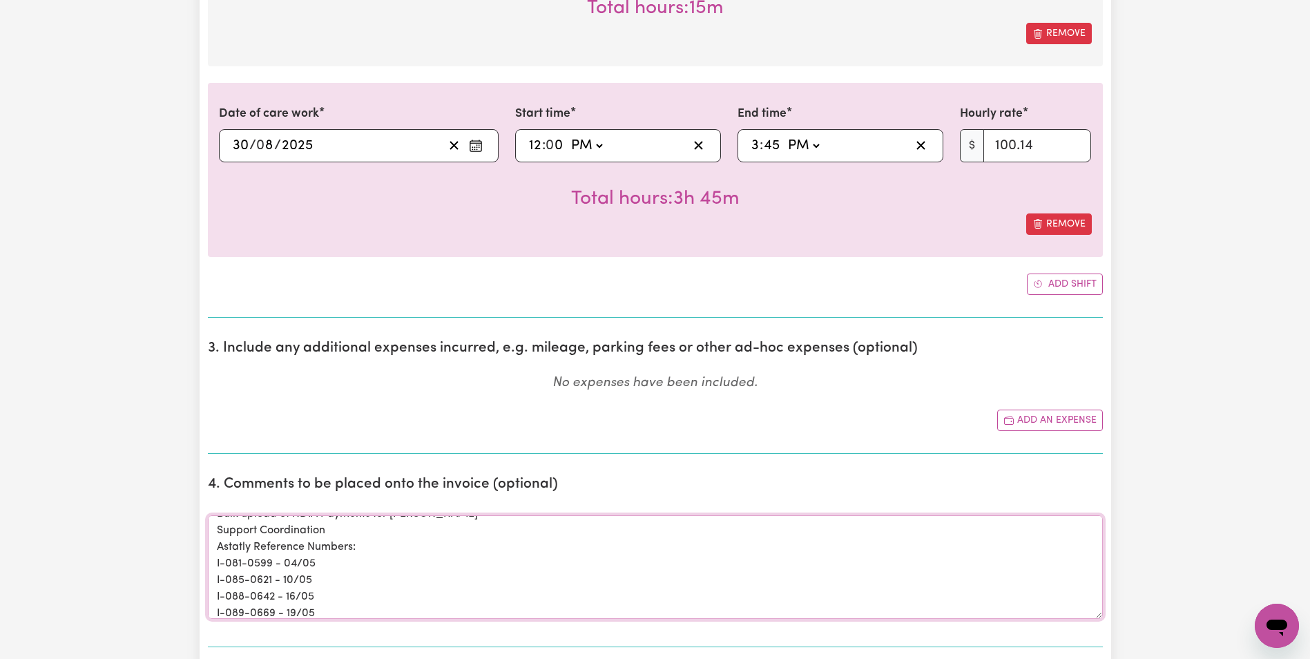
click at [227, 549] on textarea "Bulk upload of NDIA Payments for [PERSON_NAME] Support Coordination Astatly Ref…" at bounding box center [655, 567] width 895 height 104
click at [306, 557] on textarea "Bulk upload of NDIA Payments for [PERSON_NAME] Support Coordination Invoice Ref…" at bounding box center [655, 567] width 895 height 104
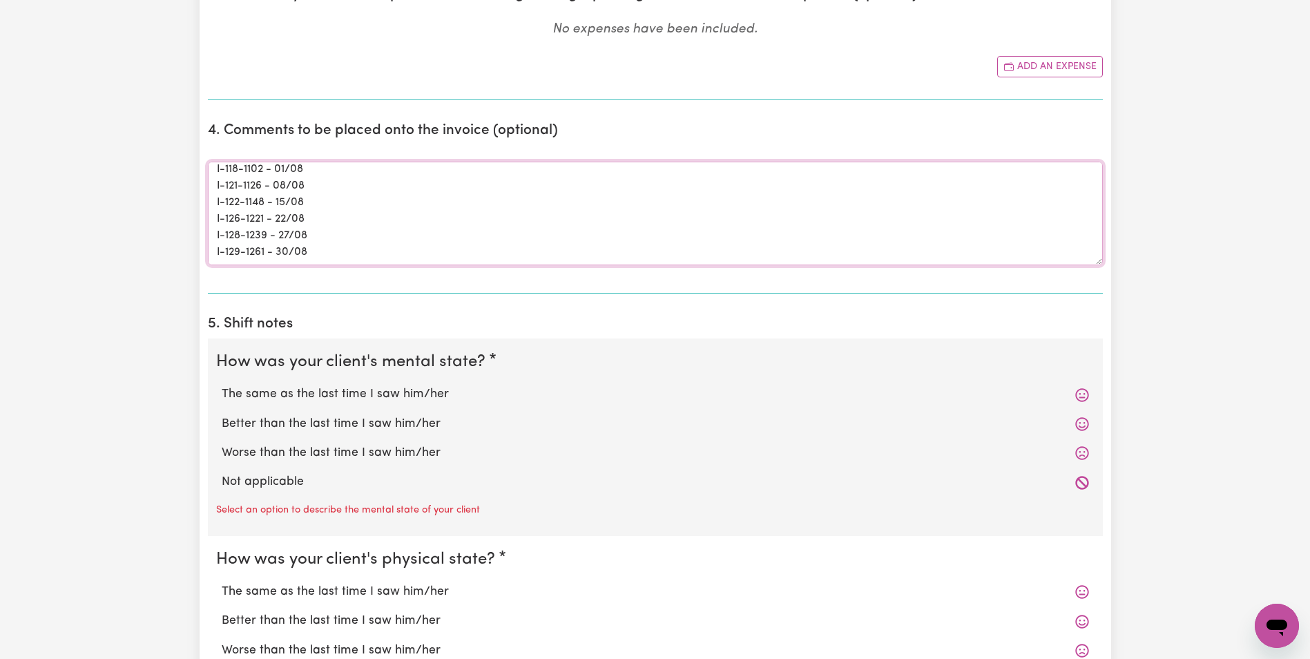
scroll to position [3523, 0]
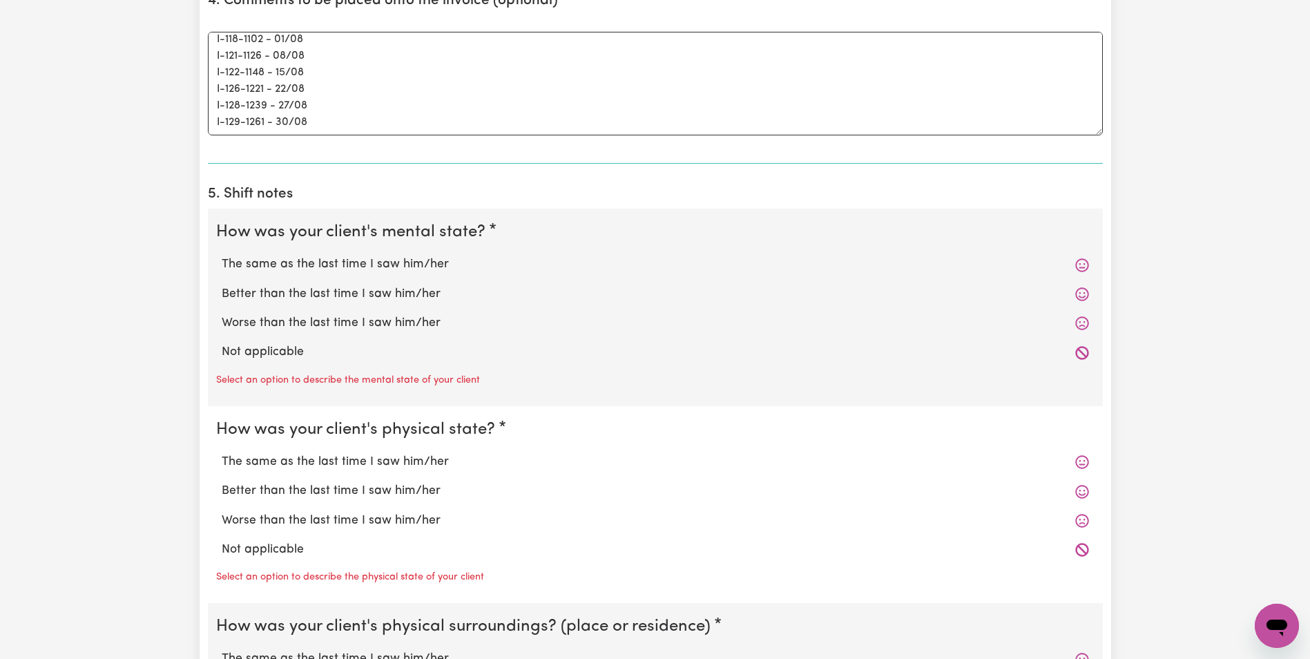
click at [1085, 267] on icon at bounding box center [1083, 265] width 14 height 14
click at [360, 280] on div "Better than the last time I saw him/her" at bounding box center [655, 294] width 879 height 29
click at [307, 269] on label "The same as the last time I saw him/her" at bounding box center [656, 265] width 868 height 18
click at [222, 256] on input "The same as the last time I saw him/her" at bounding box center [221, 255] width 1 height 1
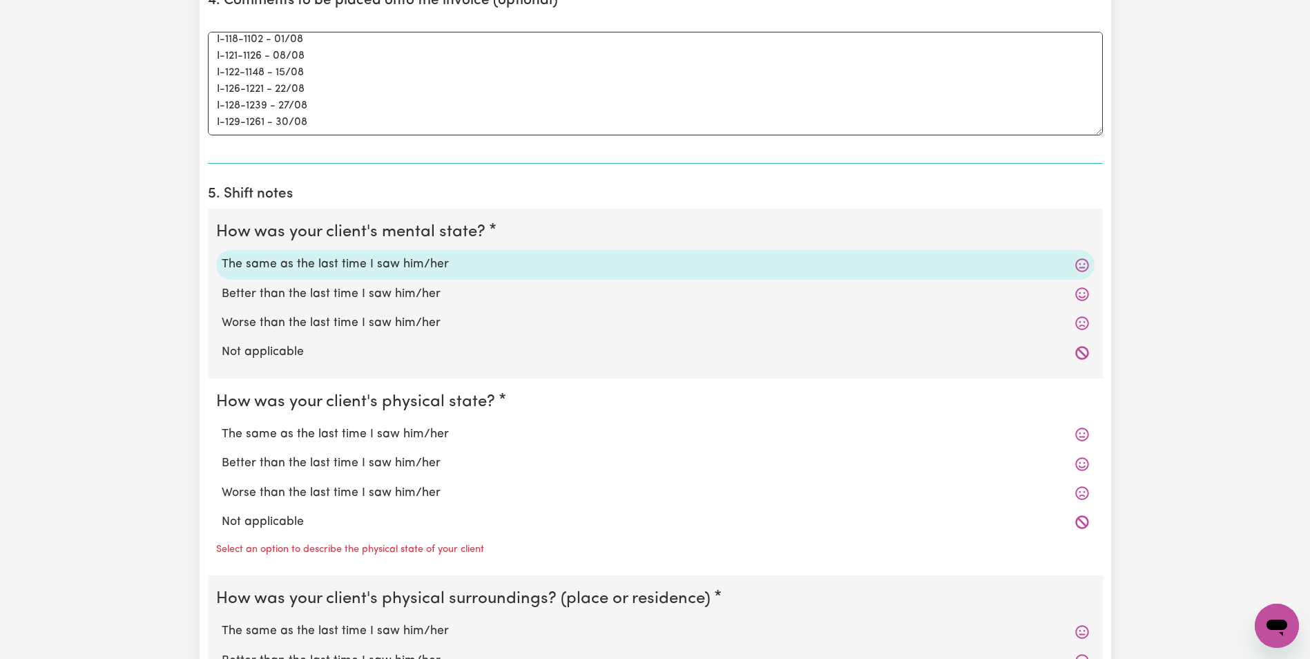
click at [307, 435] on label "The same as the last time I saw him/her" at bounding box center [656, 435] width 868 height 18
click at [222, 426] on input "The same as the last time I saw him/her" at bounding box center [221, 425] width 1 height 1
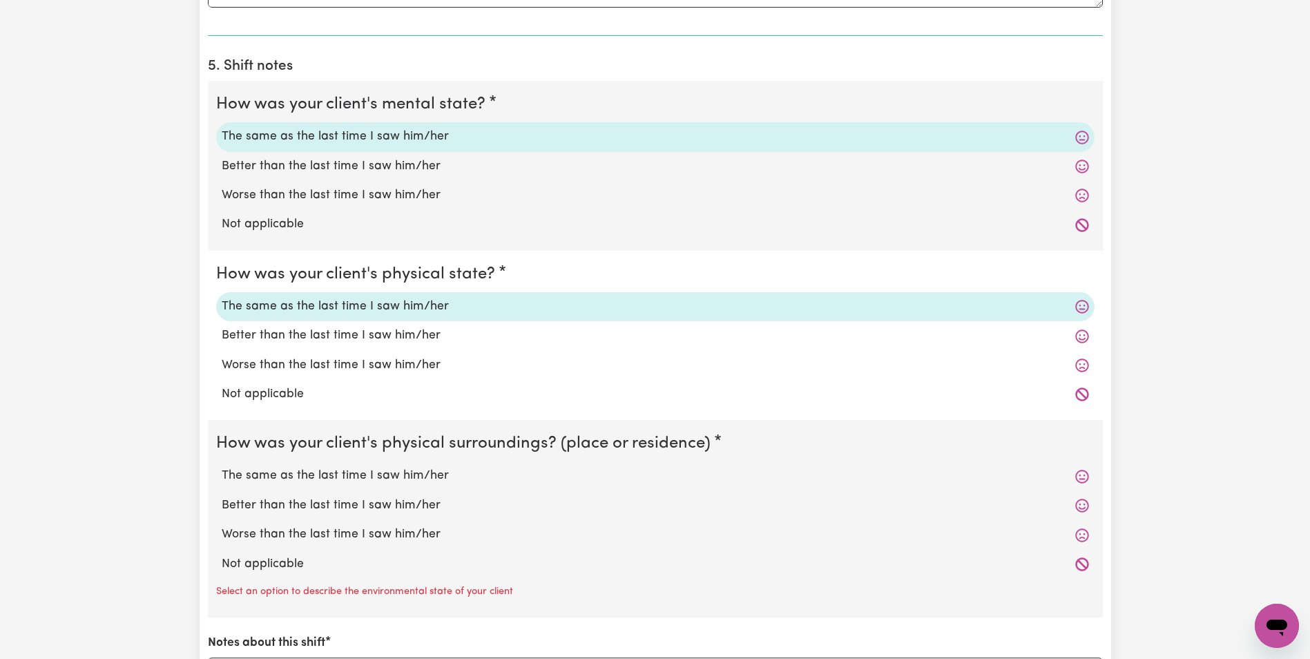
scroll to position [3661, 0]
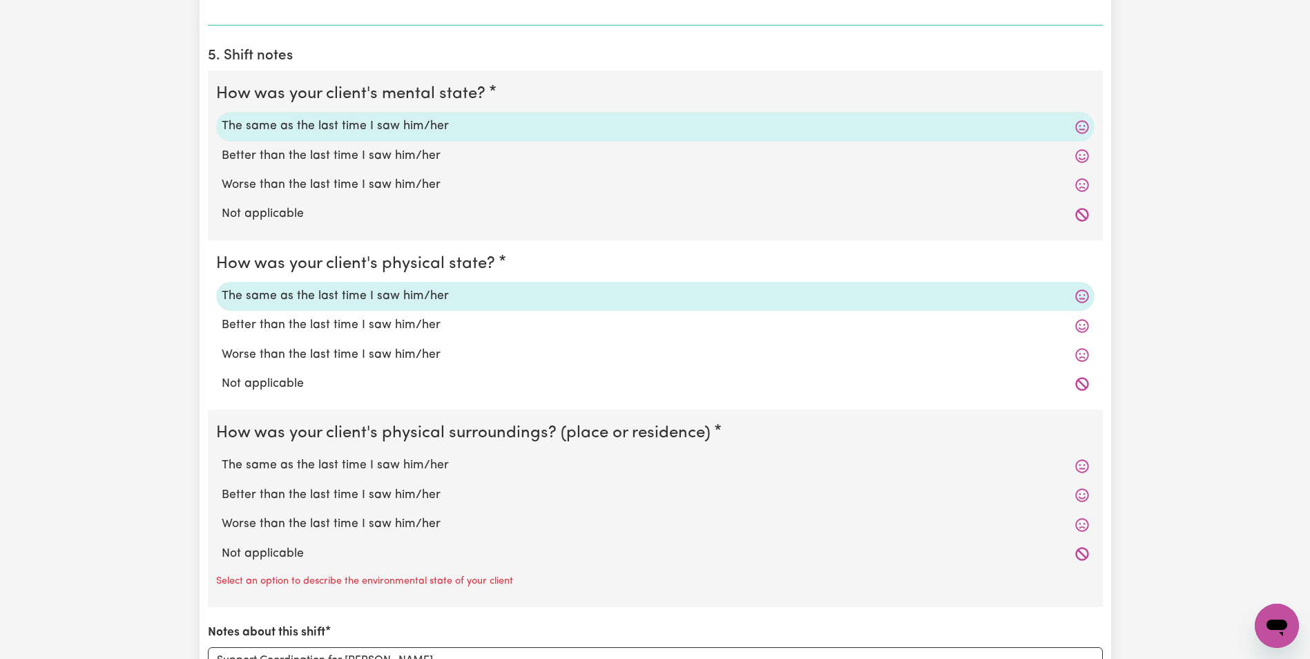
click at [268, 468] on label "The same as the last time I saw him/her" at bounding box center [656, 466] width 868 height 18
click at [222, 457] on input "The same as the last time I saw him/her" at bounding box center [221, 456] width 1 height 1
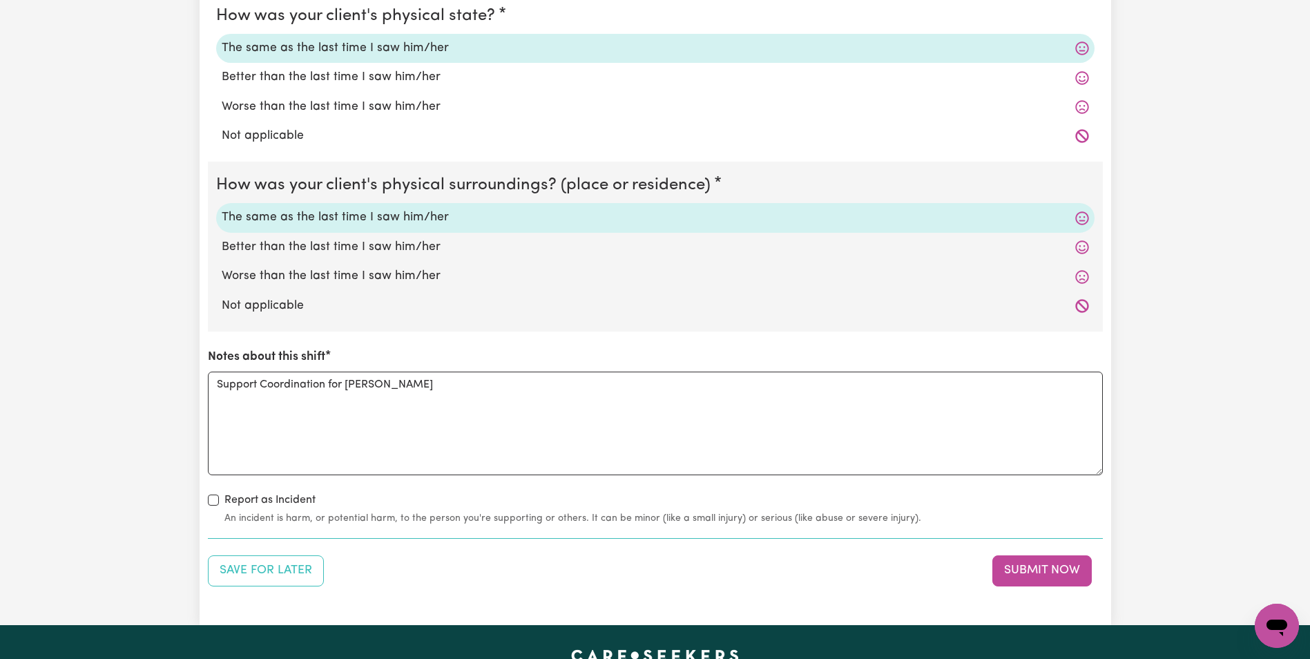
scroll to position [3938, 0]
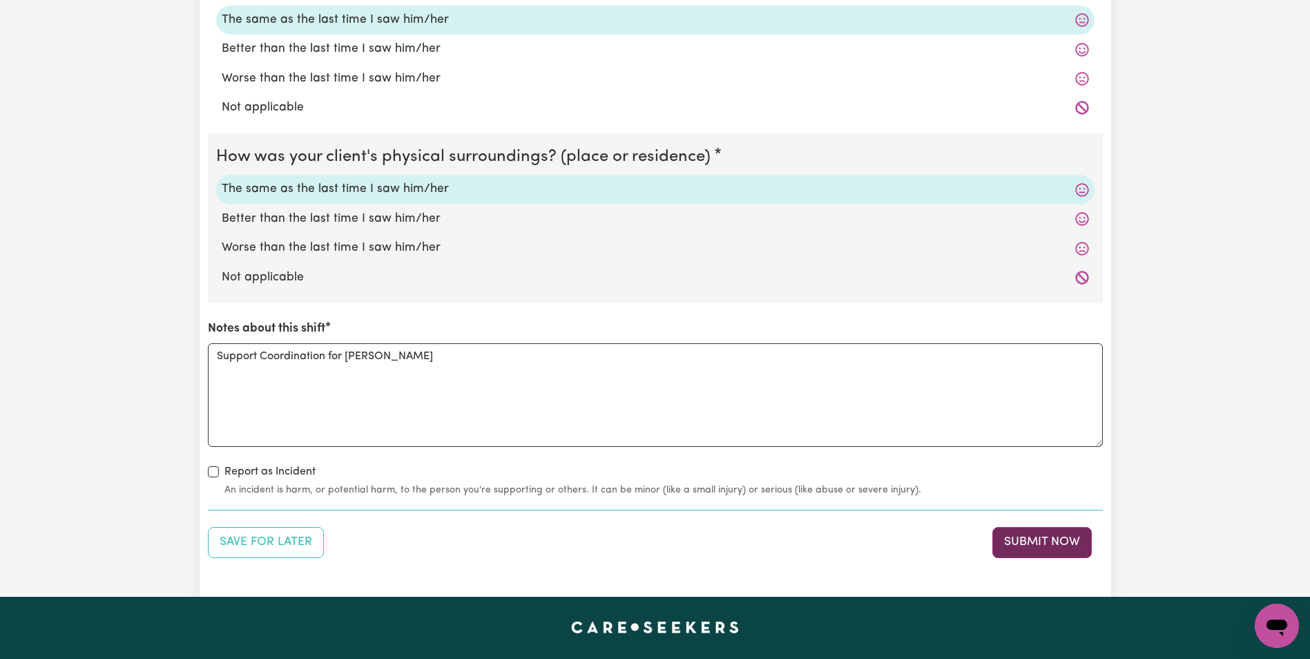
click at [1026, 542] on button "Submit Now" at bounding box center [1042, 542] width 99 height 30
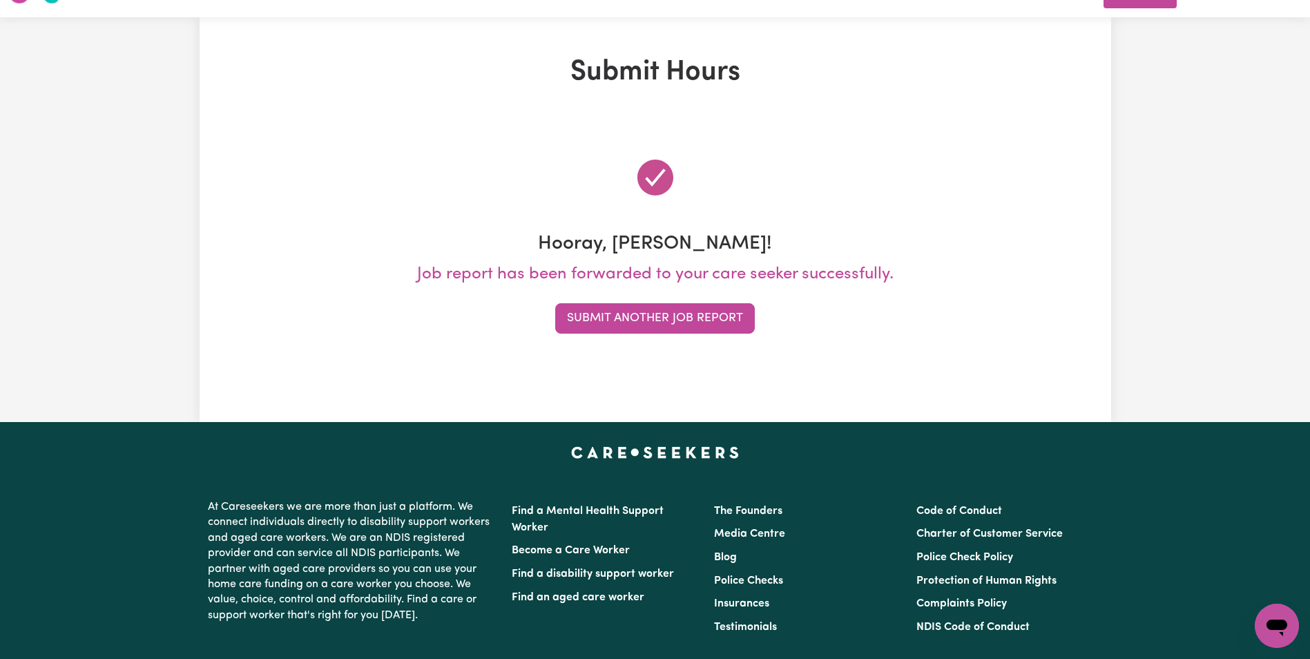
scroll to position [0, 0]
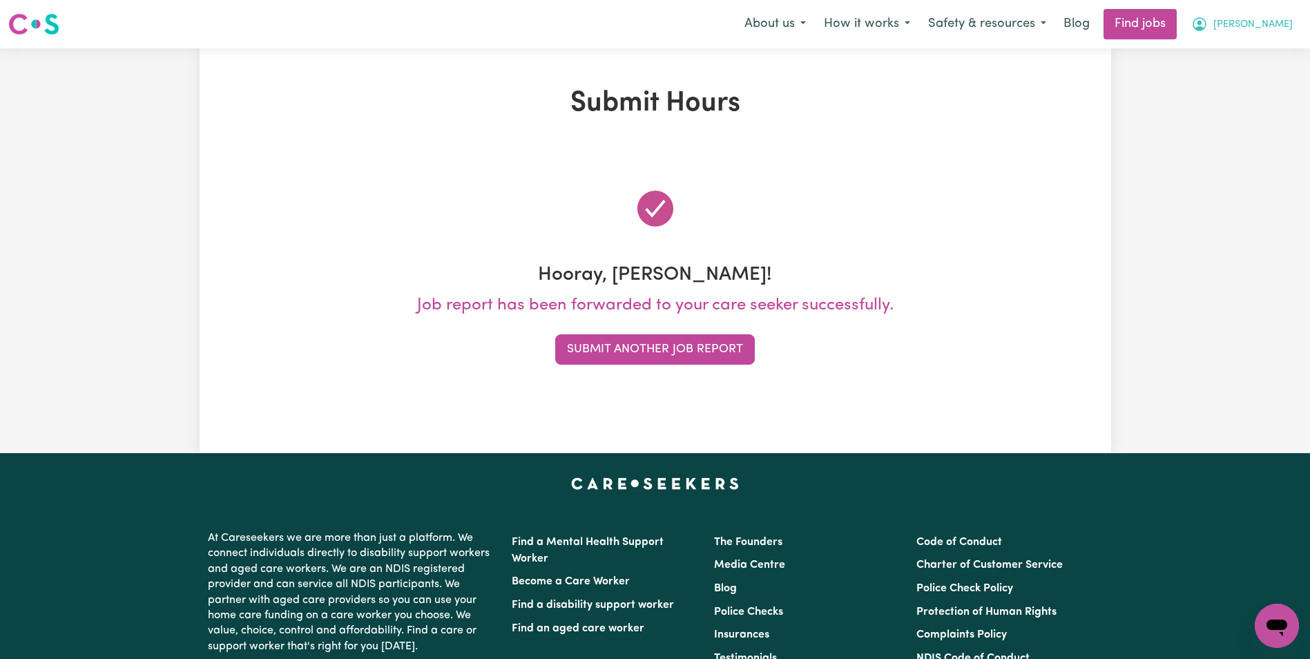
click at [1255, 20] on span "[PERSON_NAME]" at bounding box center [1253, 24] width 79 height 15
click at [1240, 70] on link "My Dashboard" at bounding box center [1246, 79] width 109 height 26
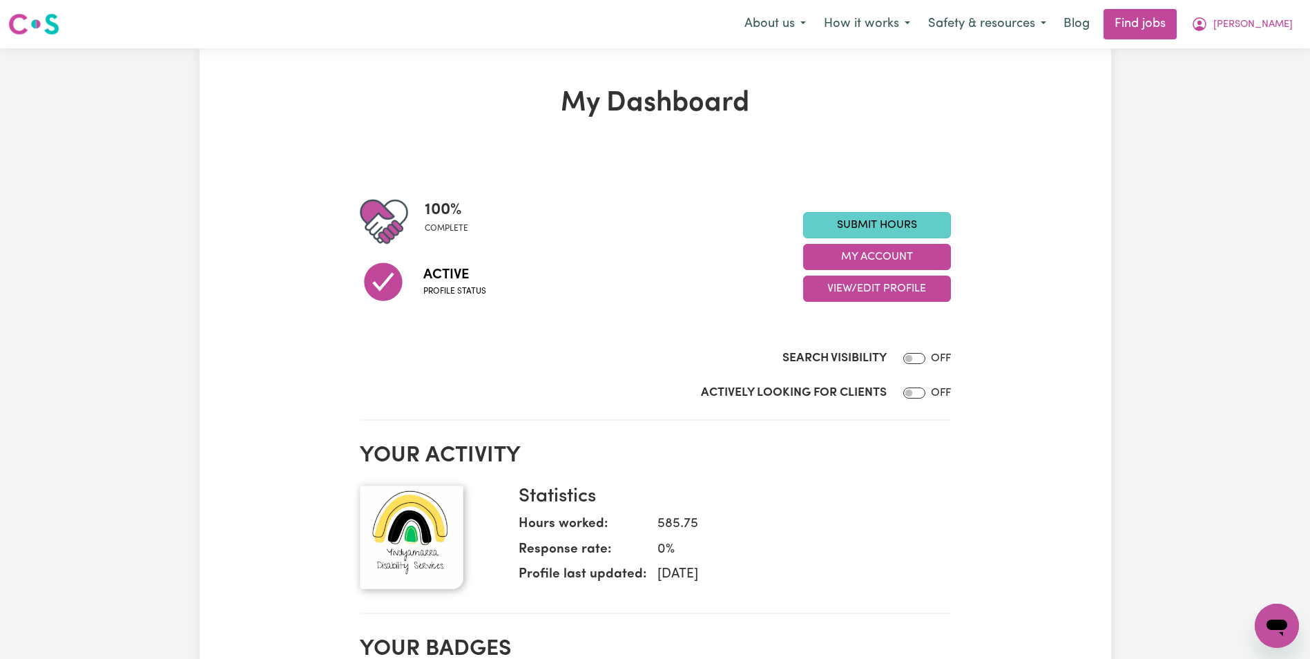
click at [859, 213] on link "Submit Hours" at bounding box center [877, 225] width 148 height 26
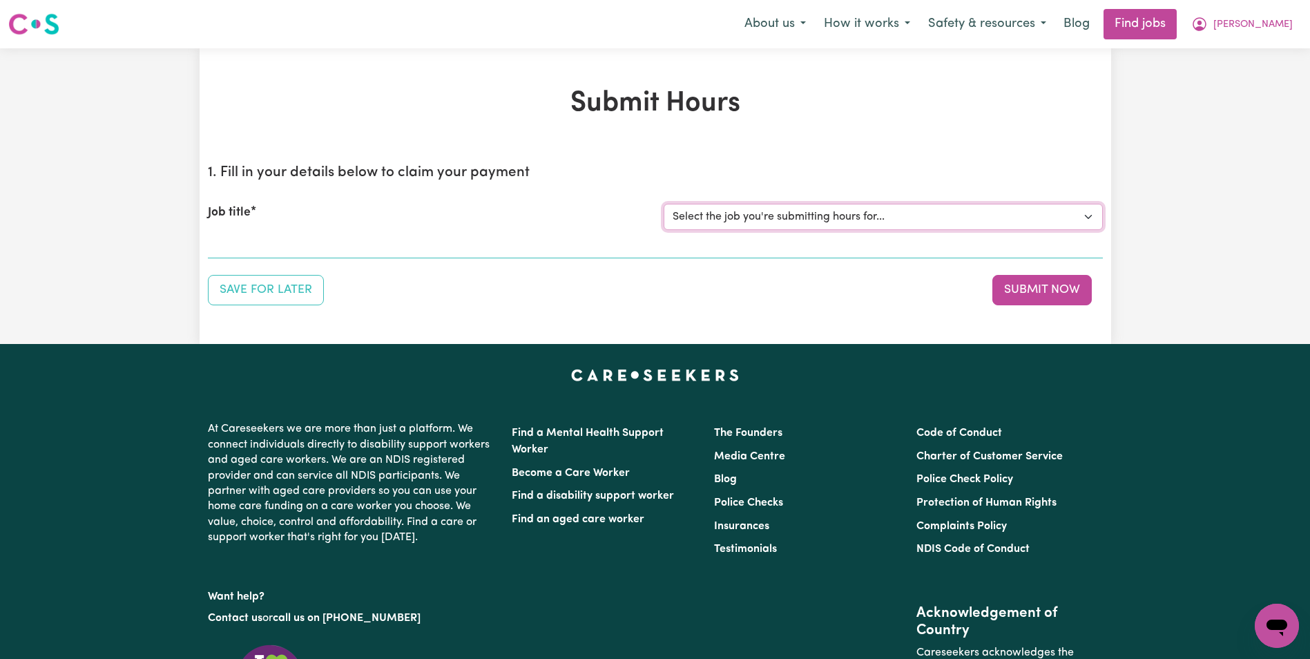
click at [852, 219] on select "Select the job you're submitting hours for... [[PERSON_NAME]] Support Coordinat…" at bounding box center [883, 217] width 439 height 26
click at [664, 204] on select "Select the job you're submitting hours for... [[PERSON_NAME]] Support Coordinat…" at bounding box center [883, 217] width 439 height 26
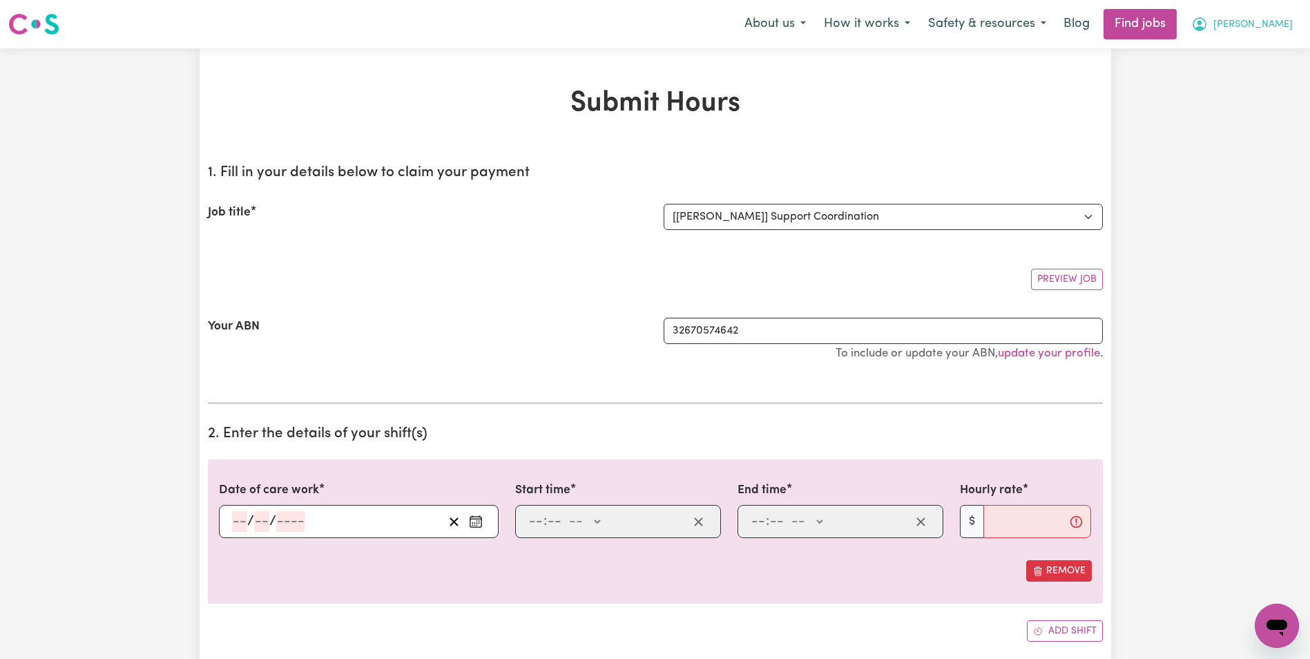
click at [1264, 18] on span "[PERSON_NAME]" at bounding box center [1253, 24] width 79 height 15
click at [1248, 51] on link "My Account" at bounding box center [1246, 54] width 109 height 26
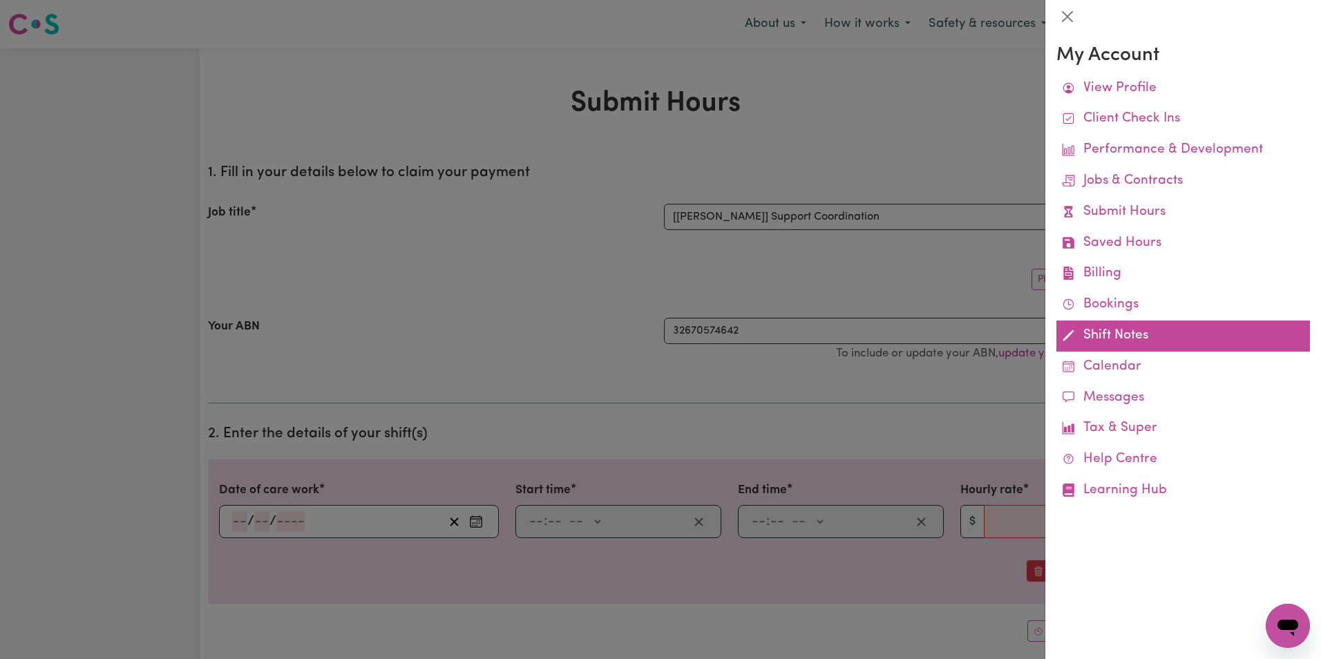
click at [1108, 336] on link "Shift Notes" at bounding box center [1183, 336] width 254 height 31
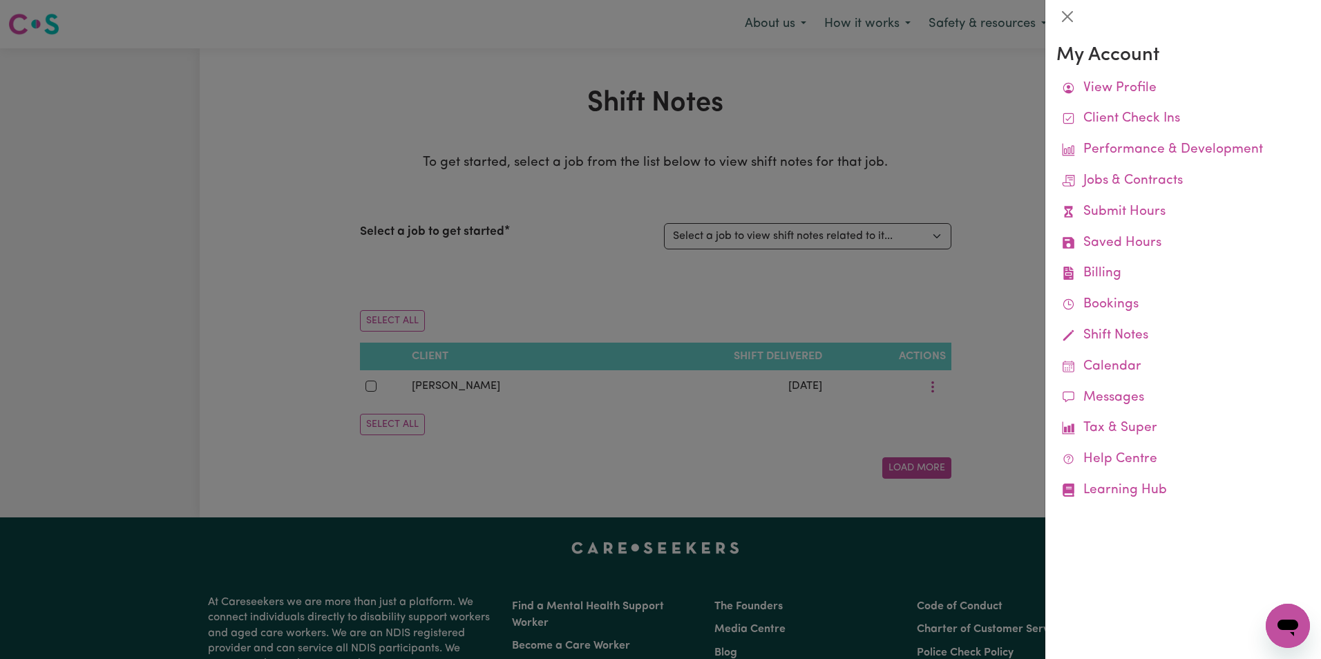
click at [533, 393] on div at bounding box center [660, 329] width 1321 height 659
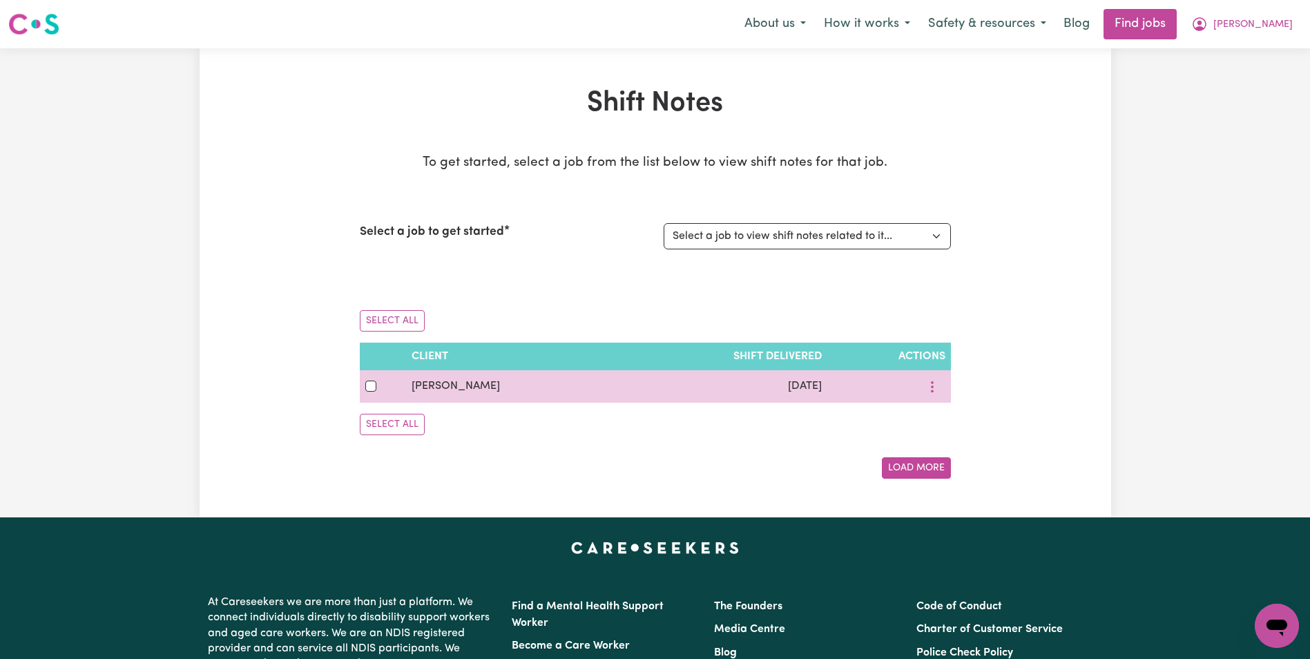
click at [451, 395] on td "[PERSON_NAME]" at bounding box center [511, 386] width 211 height 32
click at [768, 392] on td "[DATE]" at bounding box center [722, 386] width 211 height 32
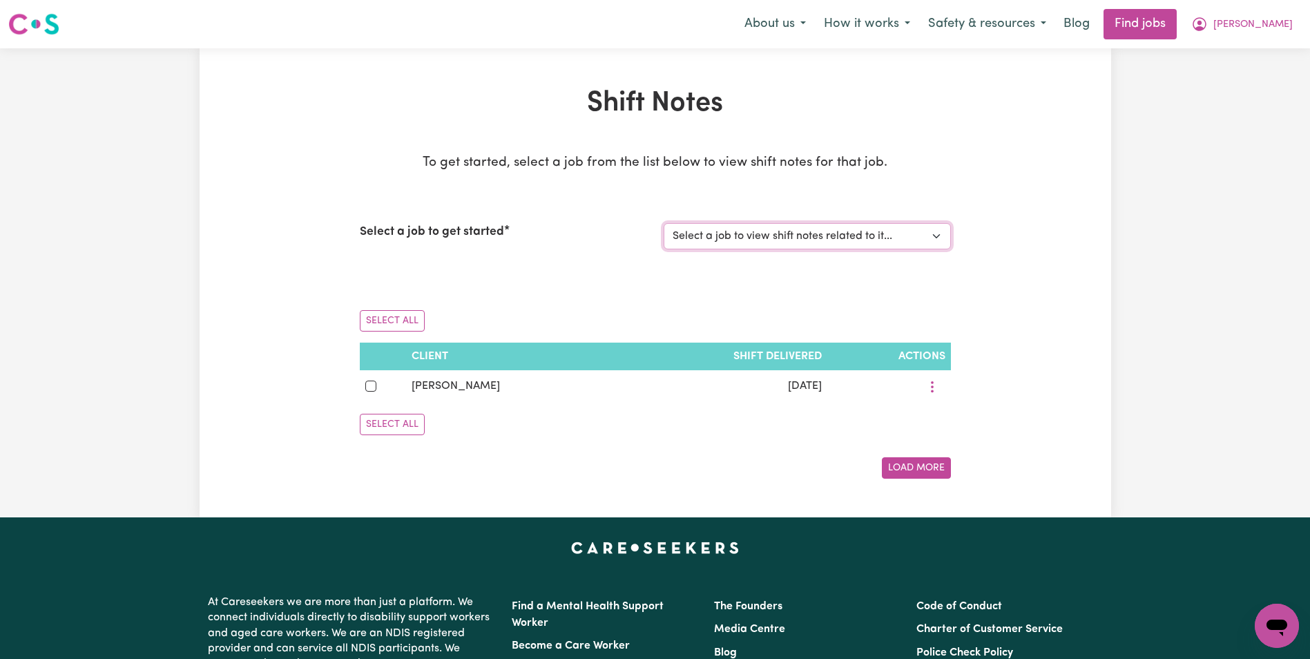
click at [780, 231] on select "Select a job to view shift notes related to it... [[PERSON_NAME]] Support Coord…" at bounding box center [807, 236] width 287 height 26
click at [664, 223] on select "Select a job to view shift notes related to it... [[PERSON_NAME]] Support Coord…" at bounding box center [807, 236] width 287 height 26
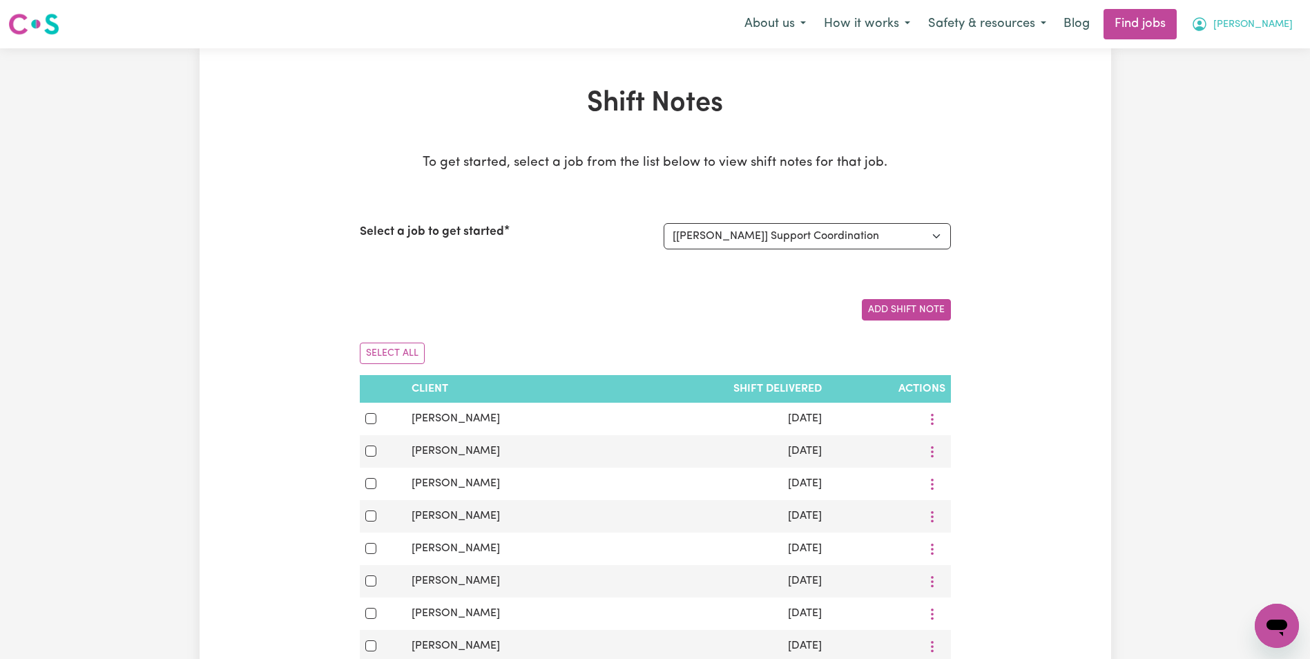
click at [1261, 23] on span "[PERSON_NAME]" at bounding box center [1253, 24] width 79 height 15
click at [1239, 54] on link "My Account" at bounding box center [1246, 54] width 109 height 26
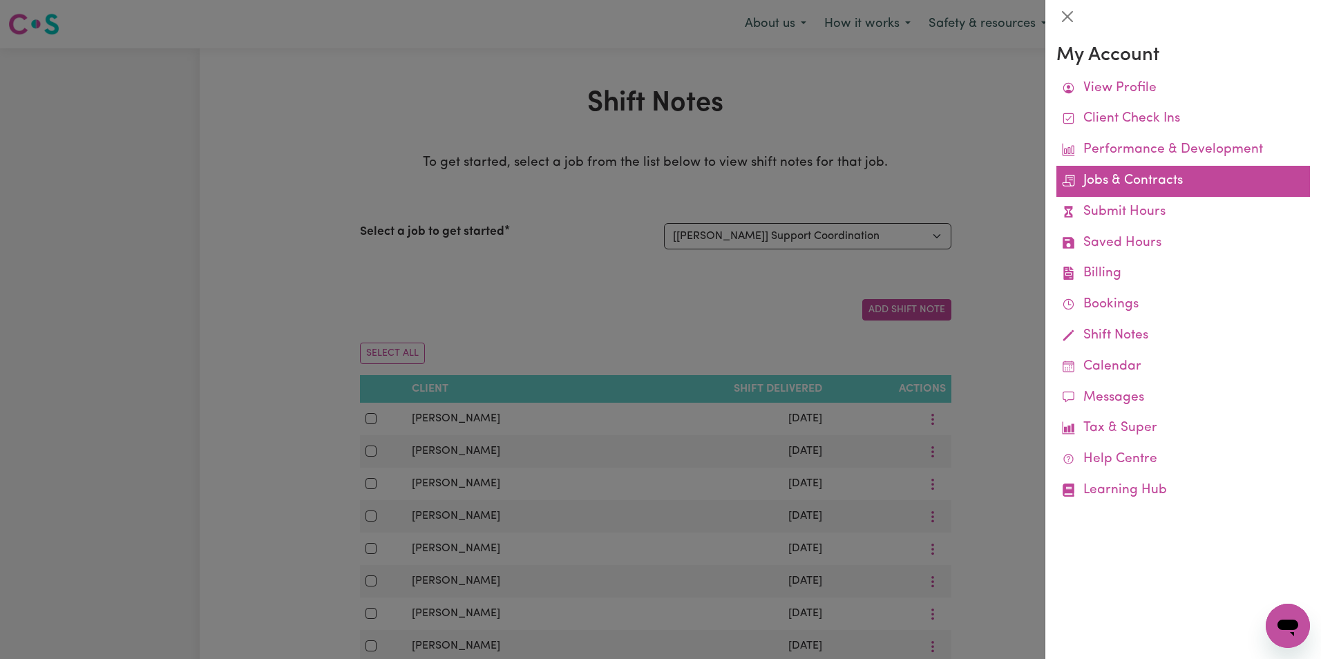
click at [1133, 182] on link "Jobs & Contracts" at bounding box center [1183, 181] width 254 height 31
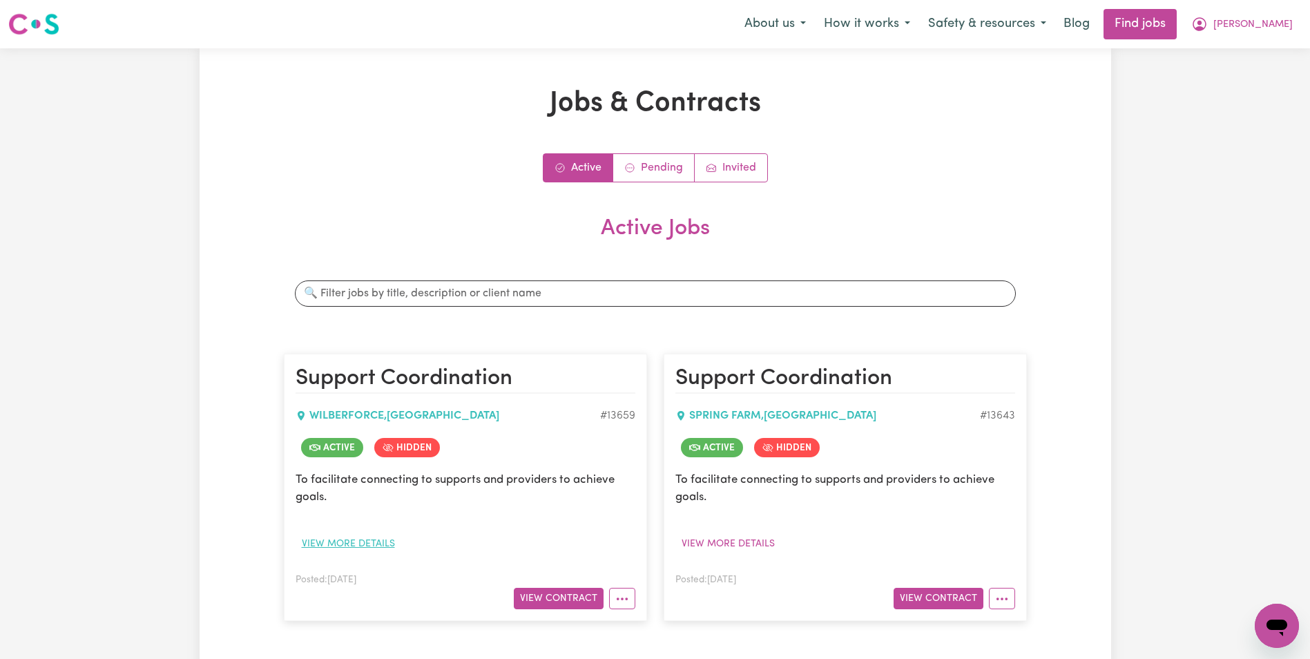
click at [350, 538] on button "View more details" at bounding box center [349, 543] width 106 height 21
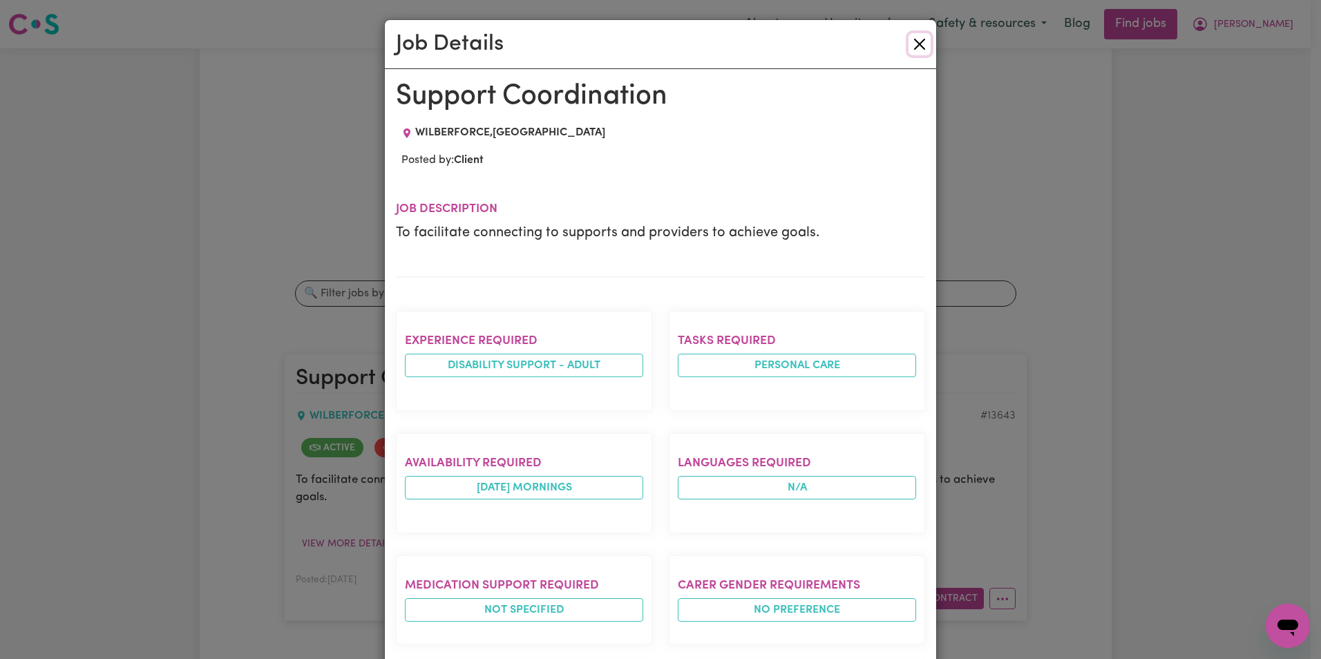
click at [908, 46] on button "Close" at bounding box center [919, 44] width 22 height 22
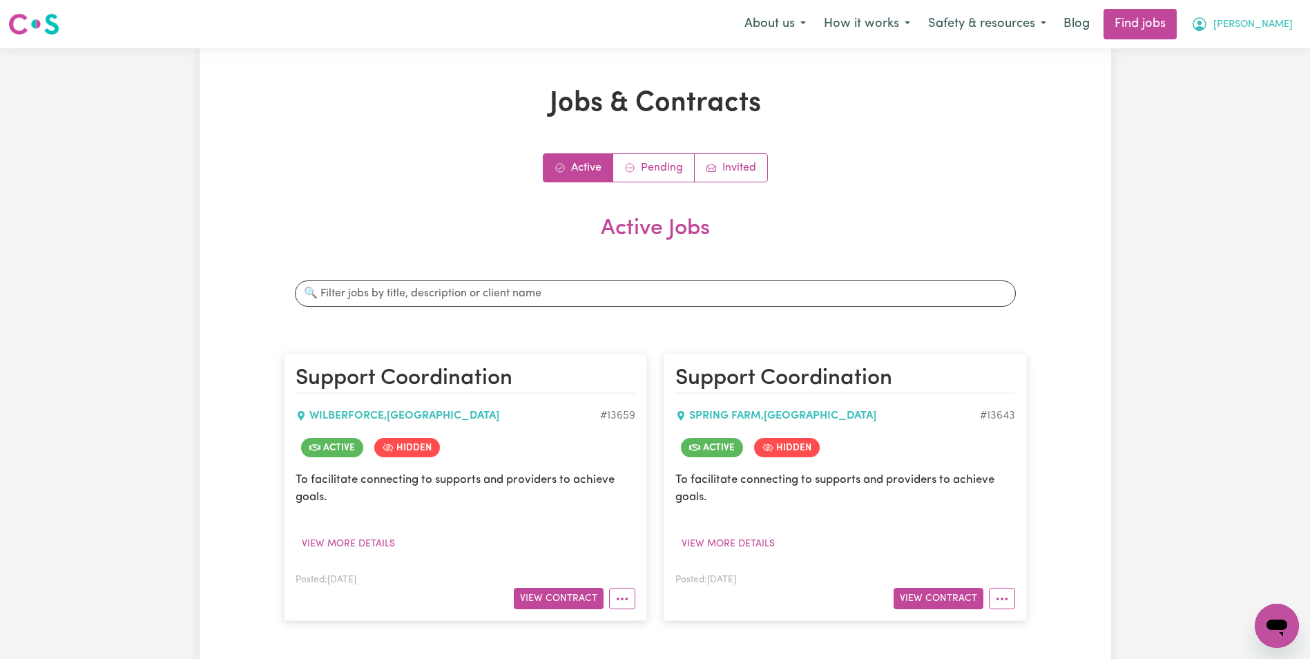
click at [1252, 17] on button "[PERSON_NAME]" at bounding box center [1243, 24] width 120 height 29
click at [1248, 52] on link "My Account" at bounding box center [1246, 54] width 109 height 26
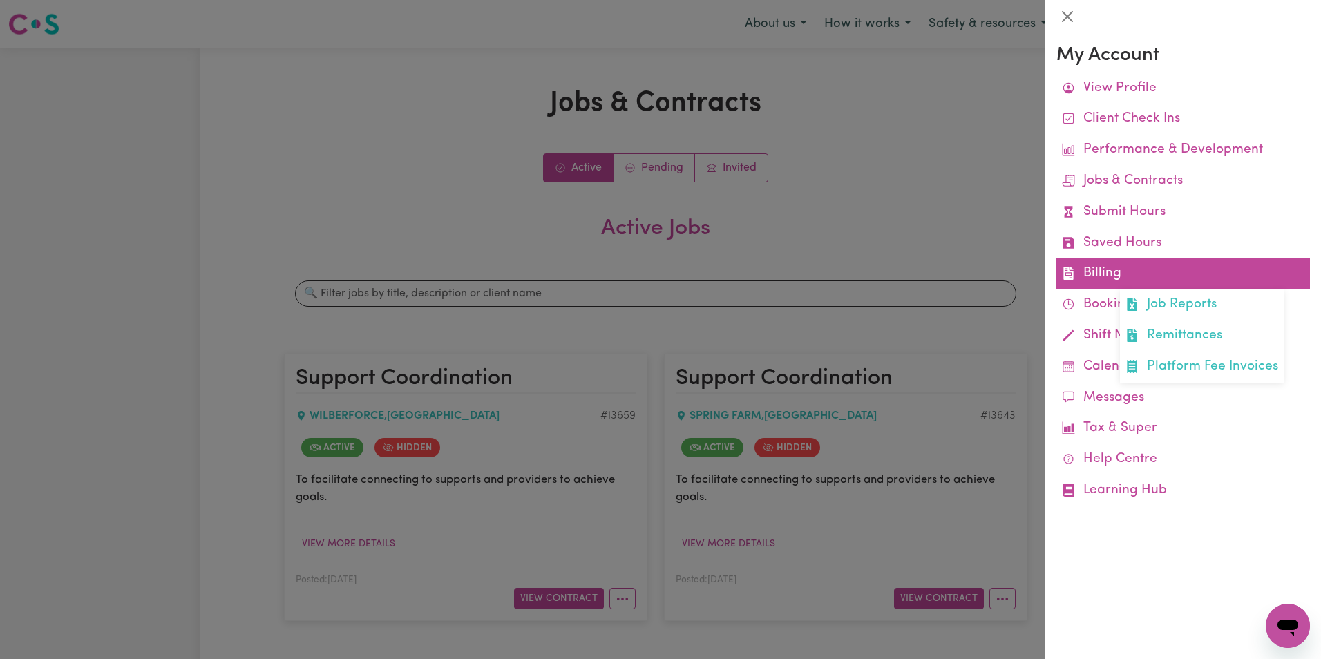
click at [1115, 282] on link "Billing Job Reports Remittances Platform Fee Invoices" at bounding box center [1183, 273] width 254 height 31
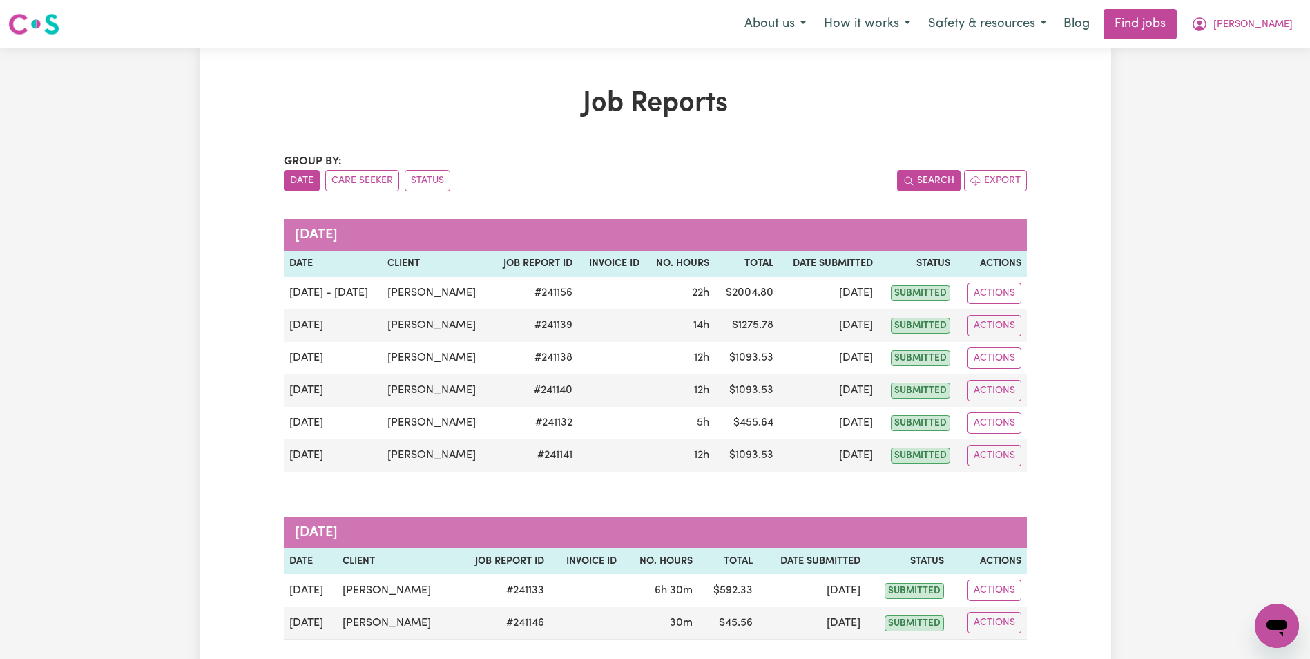
click at [935, 179] on button "Search" at bounding box center [929, 180] width 64 height 21
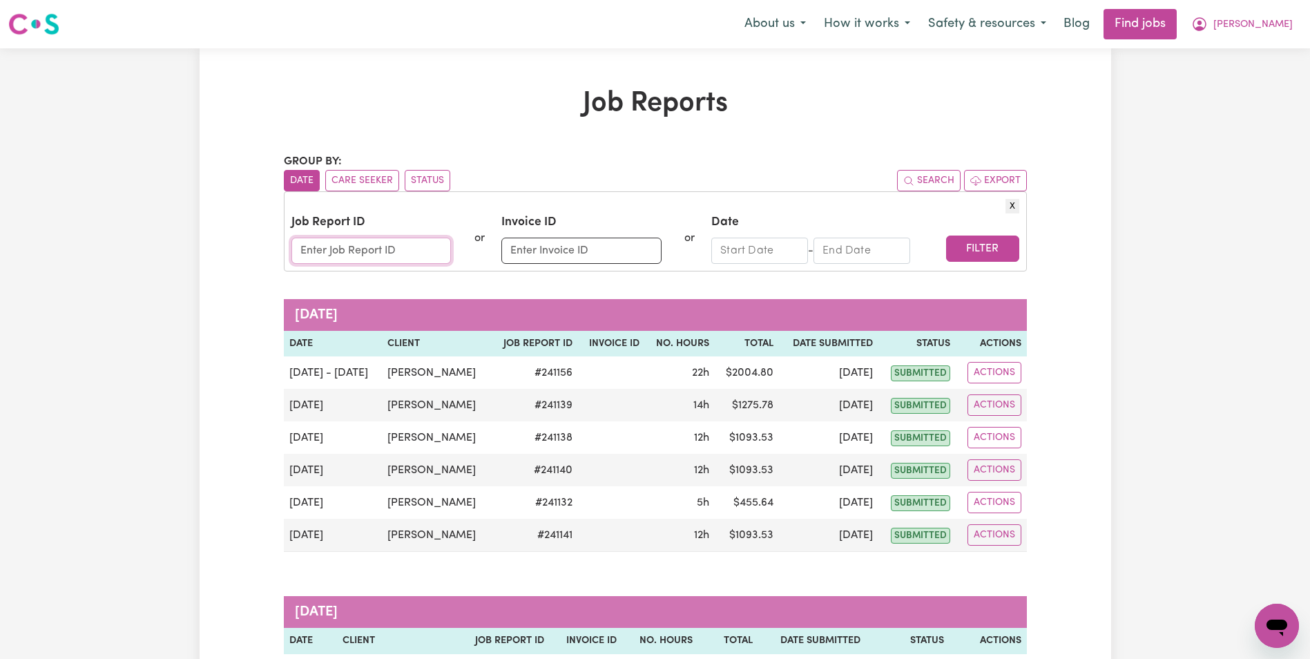
click at [343, 254] on input "Job Report ID" at bounding box center [372, 251] width 160 height 26
click at [946, 236] on button "Filter" at bounding box center [982, 249] width 73 height 26
click at [992, 246] on button "Filter" at bounding box center [982, 249] width 73 height 26
click at [1002, 251] on button "Filter" at bounding box center [982, 249] width 73 height 26
click at [363, 184] on button "Care Seeker" at bounding box center [362, 180] width 74 height 21
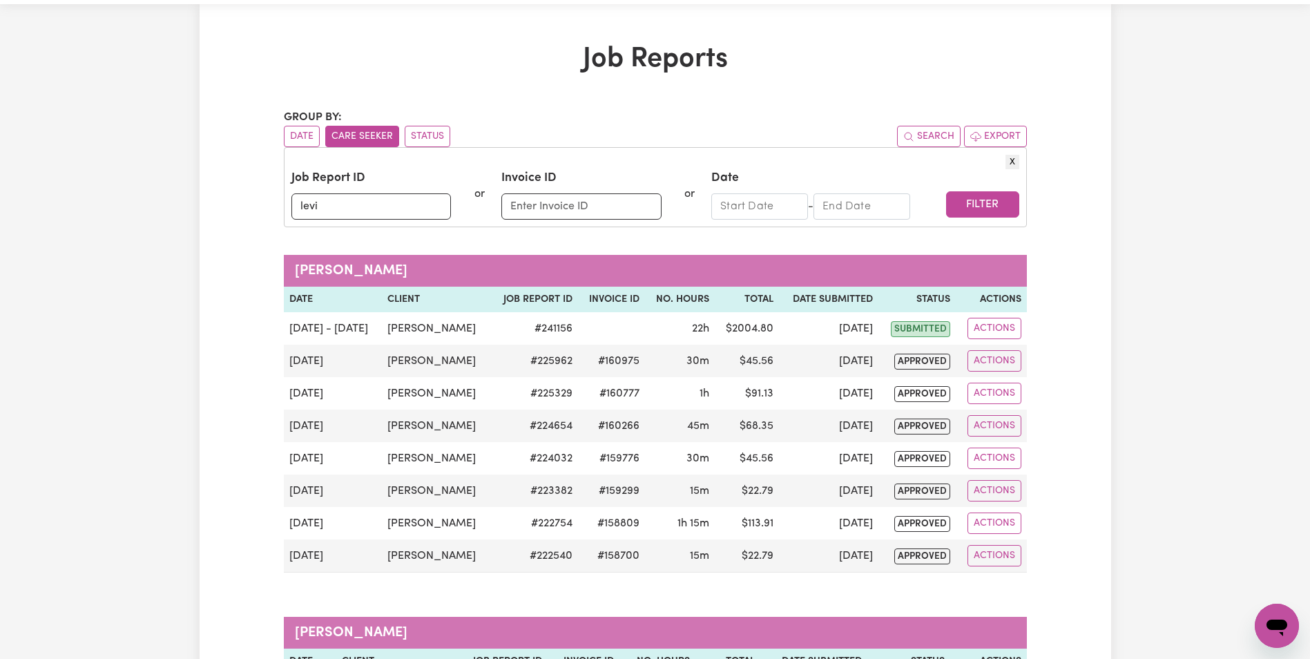
scroll to position [69, 0]
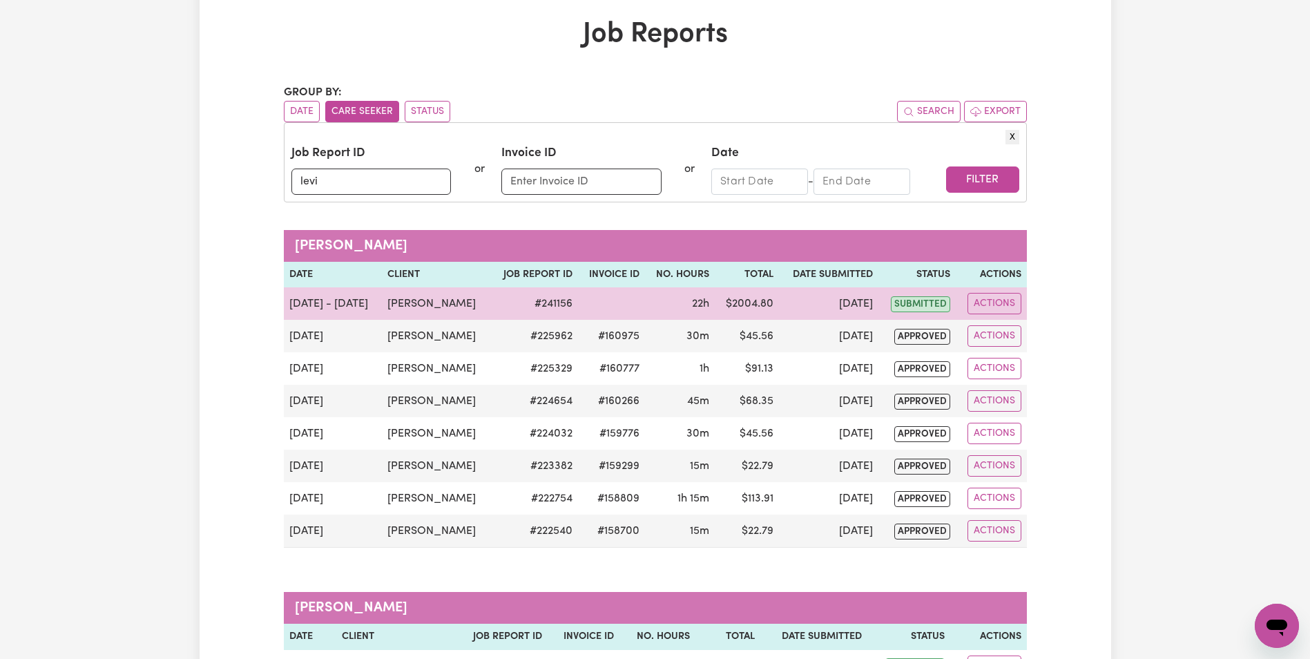
click at [779, 303] on td "[DATE]" at bounding box center [828, 303] width 99 height 32
click at [978, 293] on button "Actions" at bounding box center [995, 303] width 54 height 21
click at [1031, 334] on link "View Job Report" at bounding box center [1031, 336] width 118 height 28
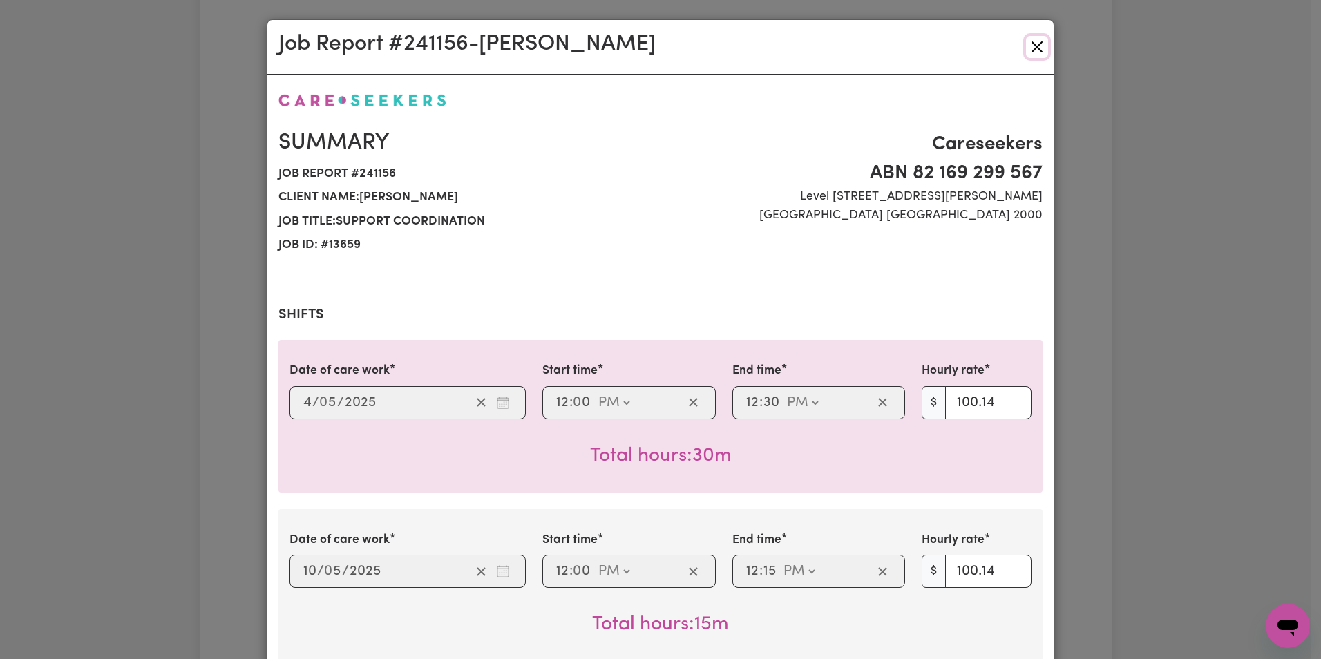
click at [1033, 53] on button "Close" at bounding box center [1037, 47] width 22 height 22
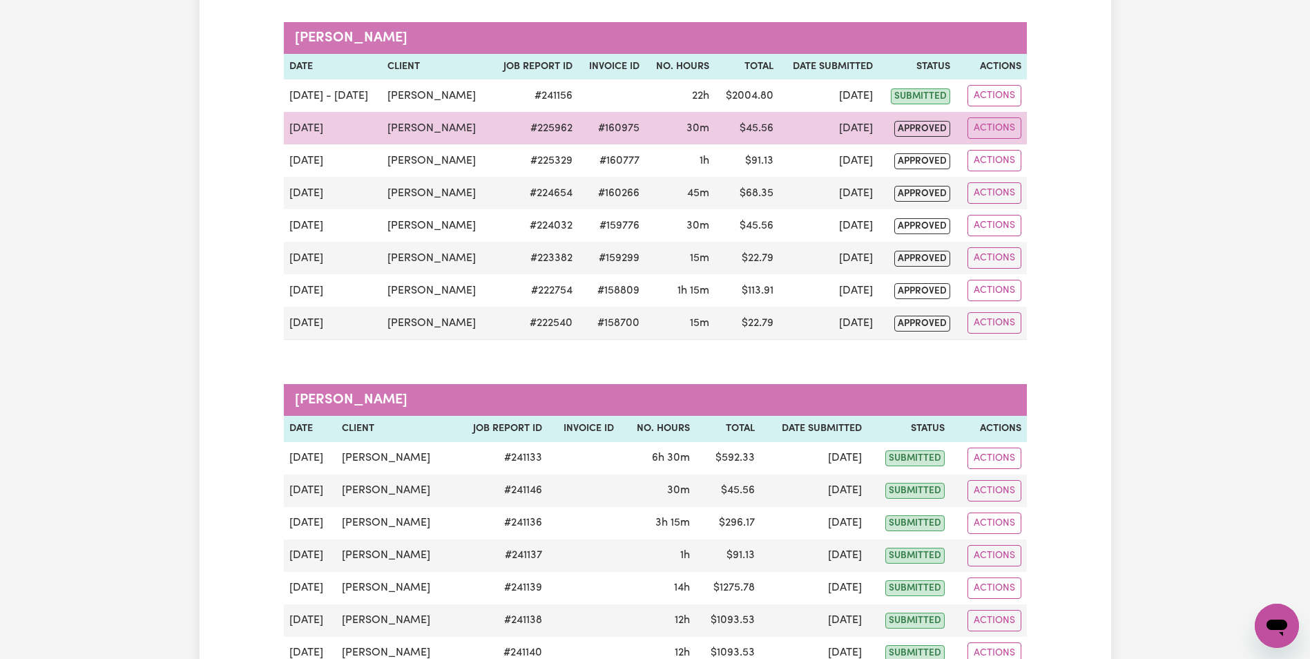
scroll to position [276, 0]
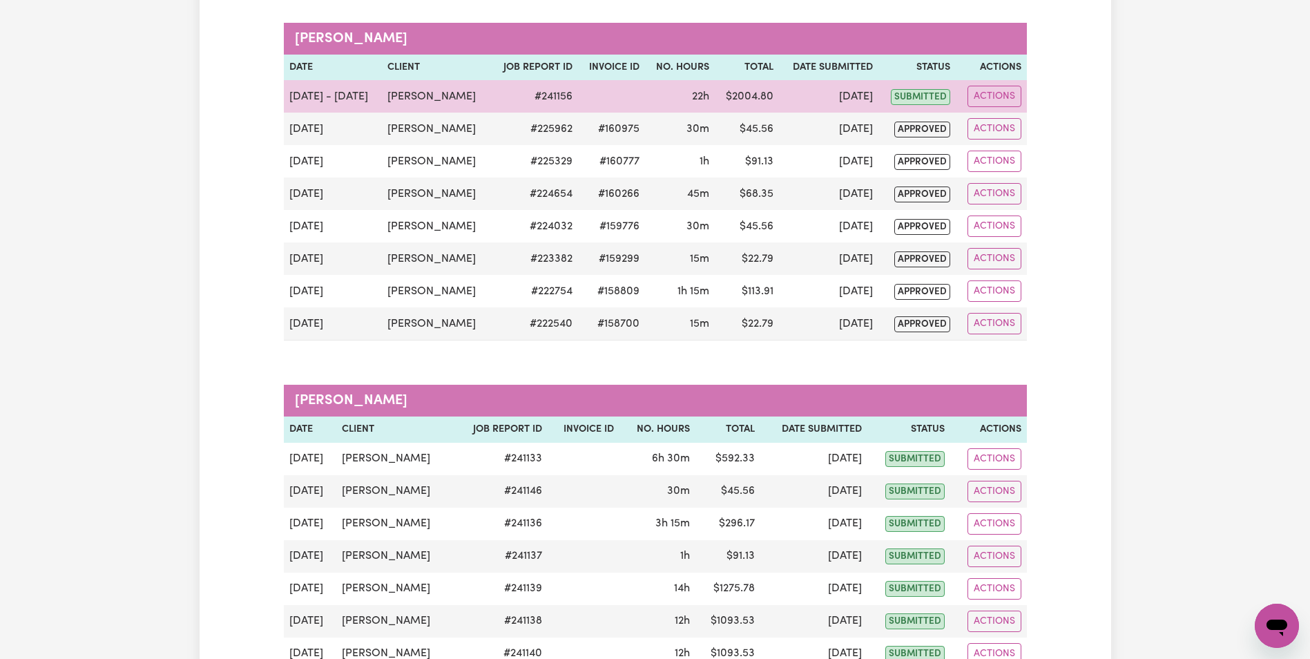
click at [782, 101] on td "[DATE]" at bounding box center [828, 96] width 99 height 32
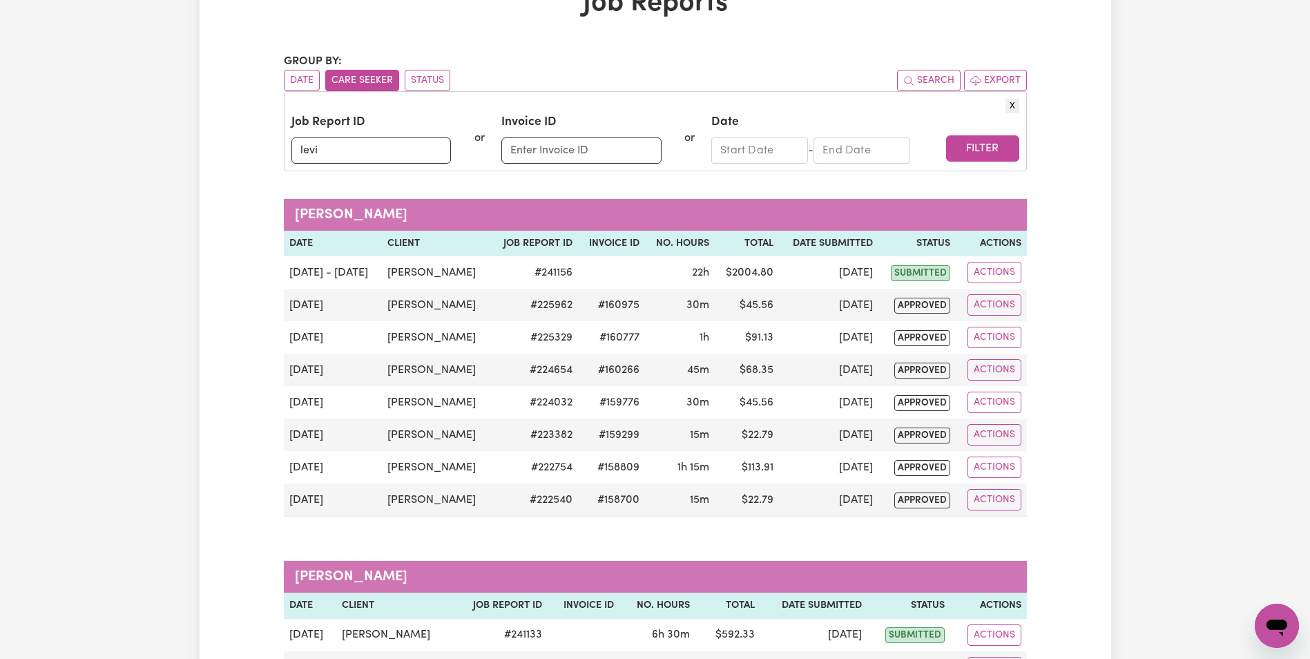
scroll to position [69, 0]
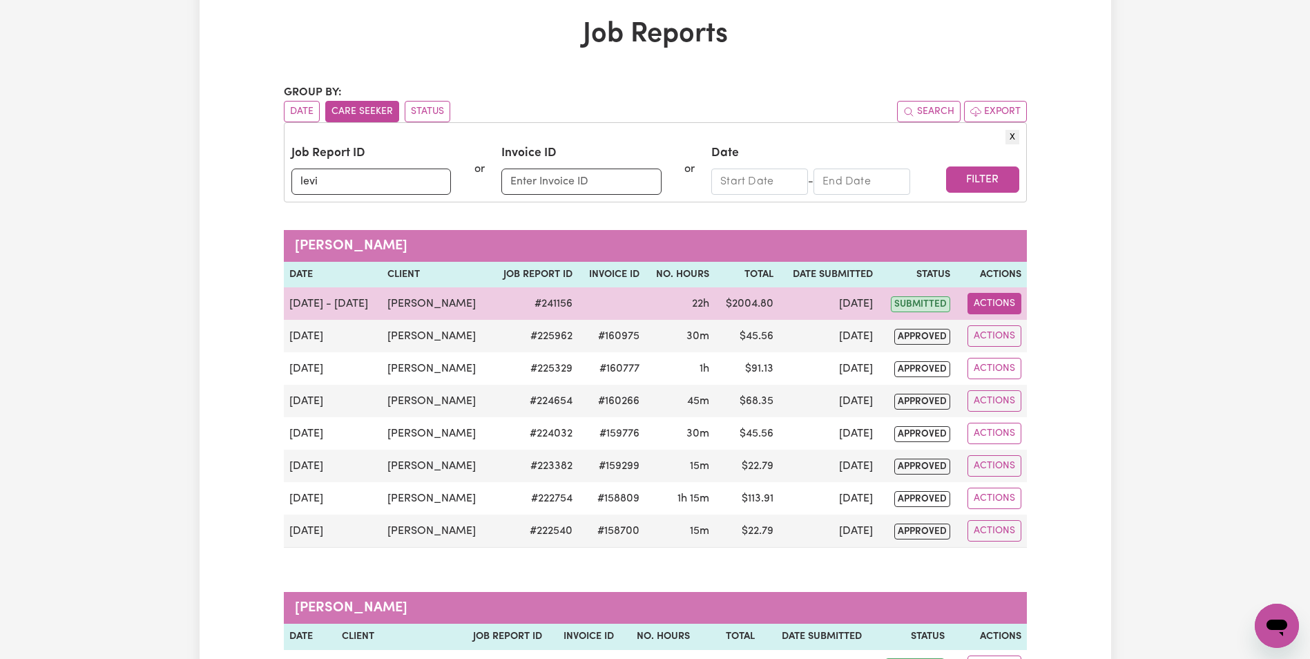
click at [998, 304] on button "Actions" at bounding box center [995, 303] width 54 height 21
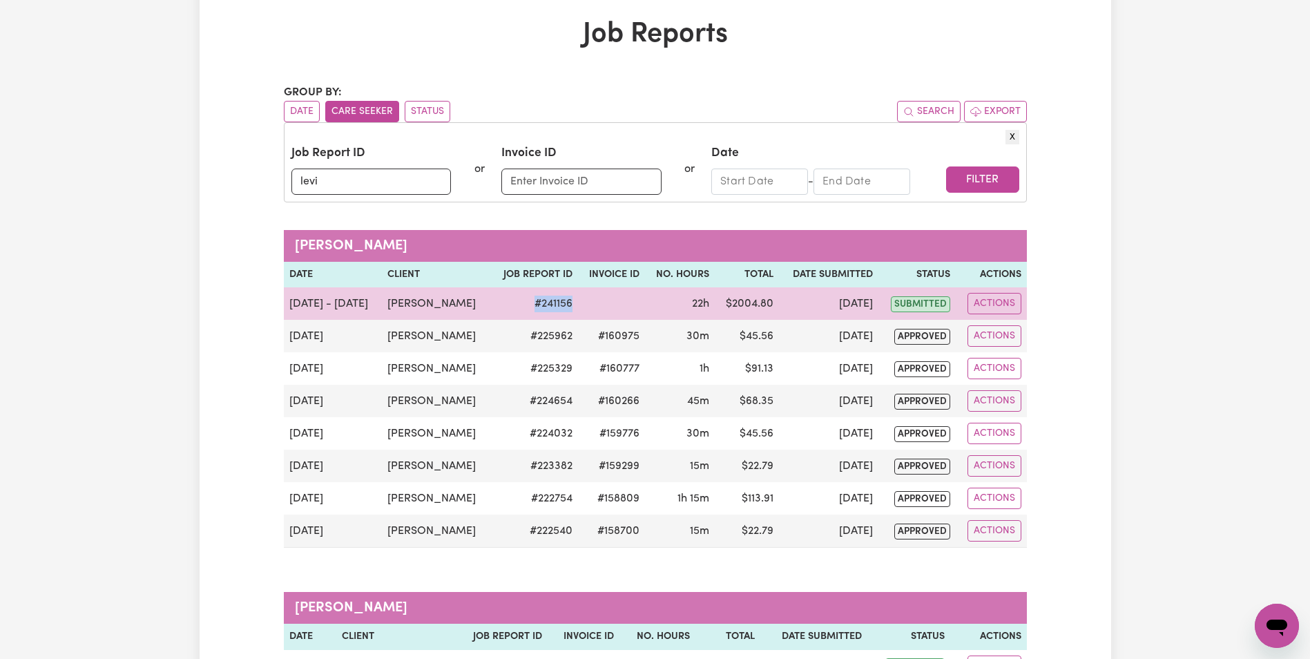
drag, startPoint x: 555, startPoint y: 302, endPoint x: 491, endPoint y: 306, distance: 64.4
click at [491, 306] on tr "[DATE] - [DATE] [PERSON_NAME] # 241156 22h $ 2004.80 [DATE] submitted Actions V…" at bounding box center [655, 303] width 743 height 32
copy td "# 241156"
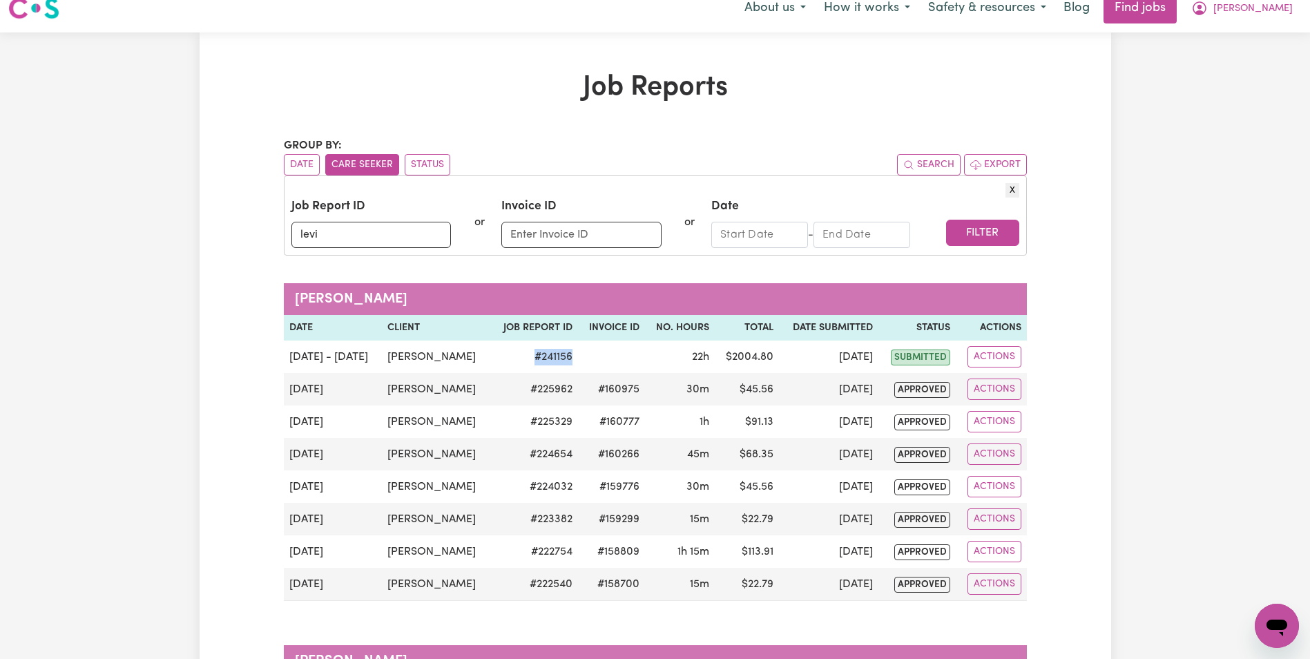
scroll to position [0, 0]
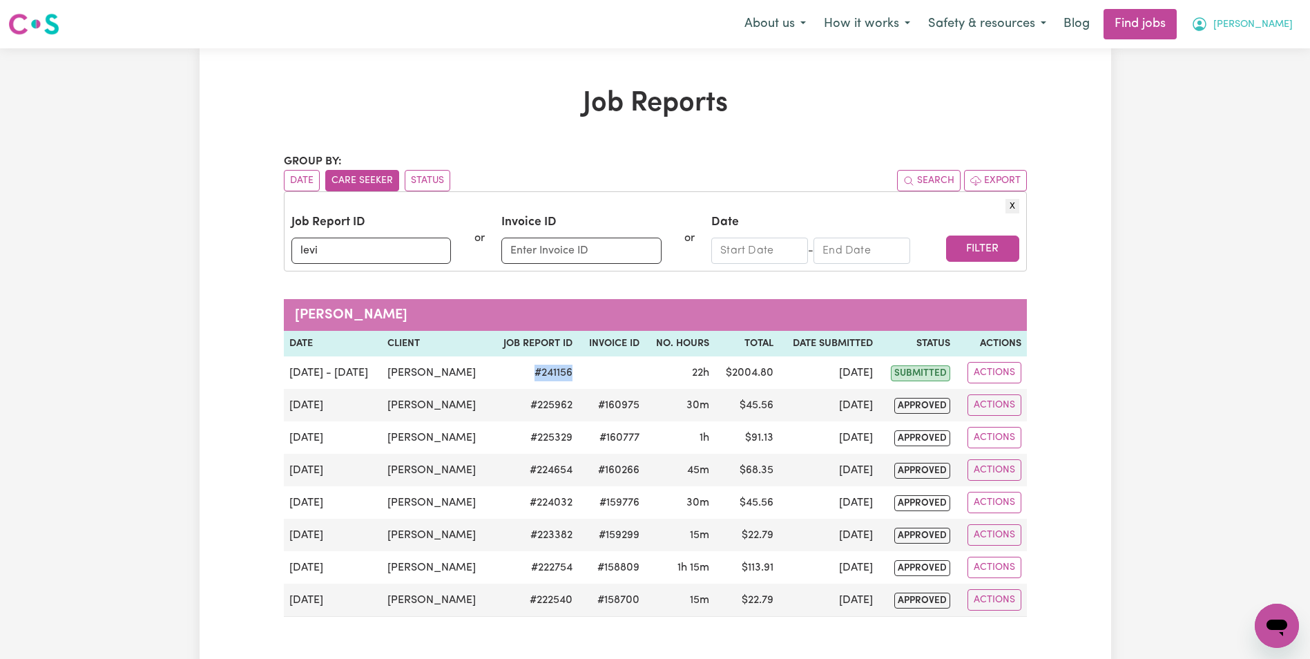
click at [1267, 23] on span "[PERSON_NAME]" at bounding box center [1253, 24] width 79 height 15
click at [1254, 57] on link "My Account" at bounding box center [1246, 54] width 109 height 26
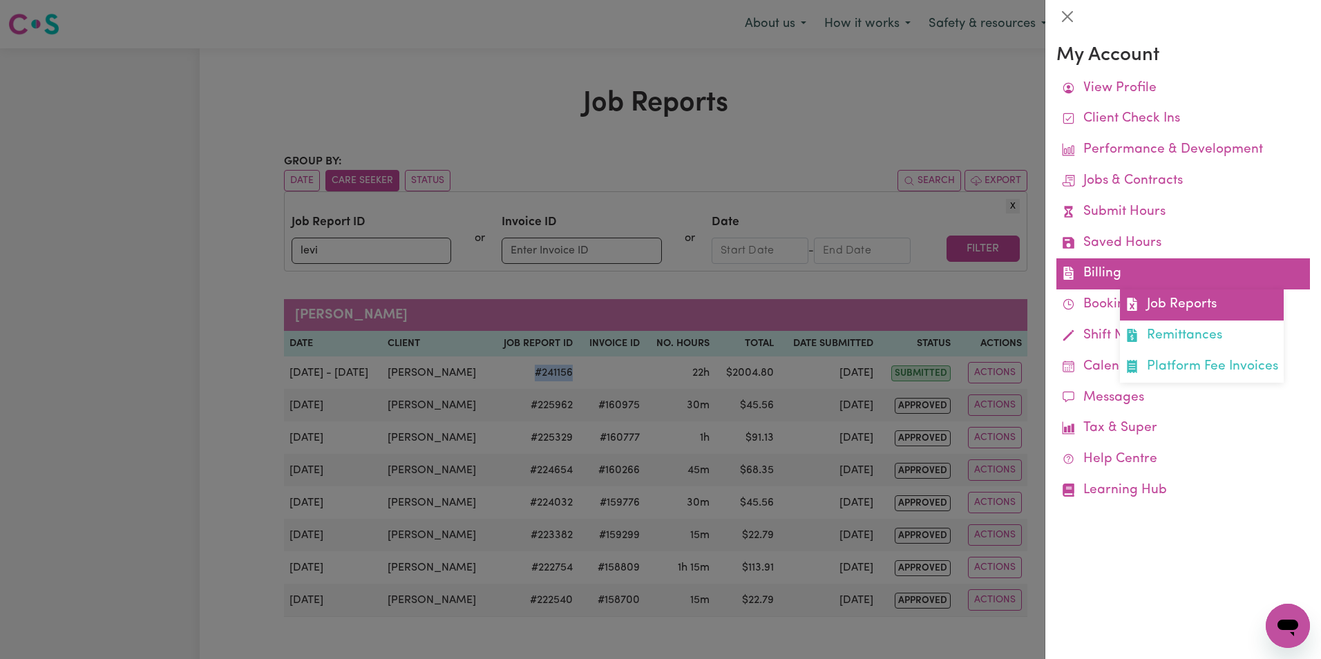
click at [1149, 308] on link "Job Reports" at bounding box center [1202, 304] width 164 height 31
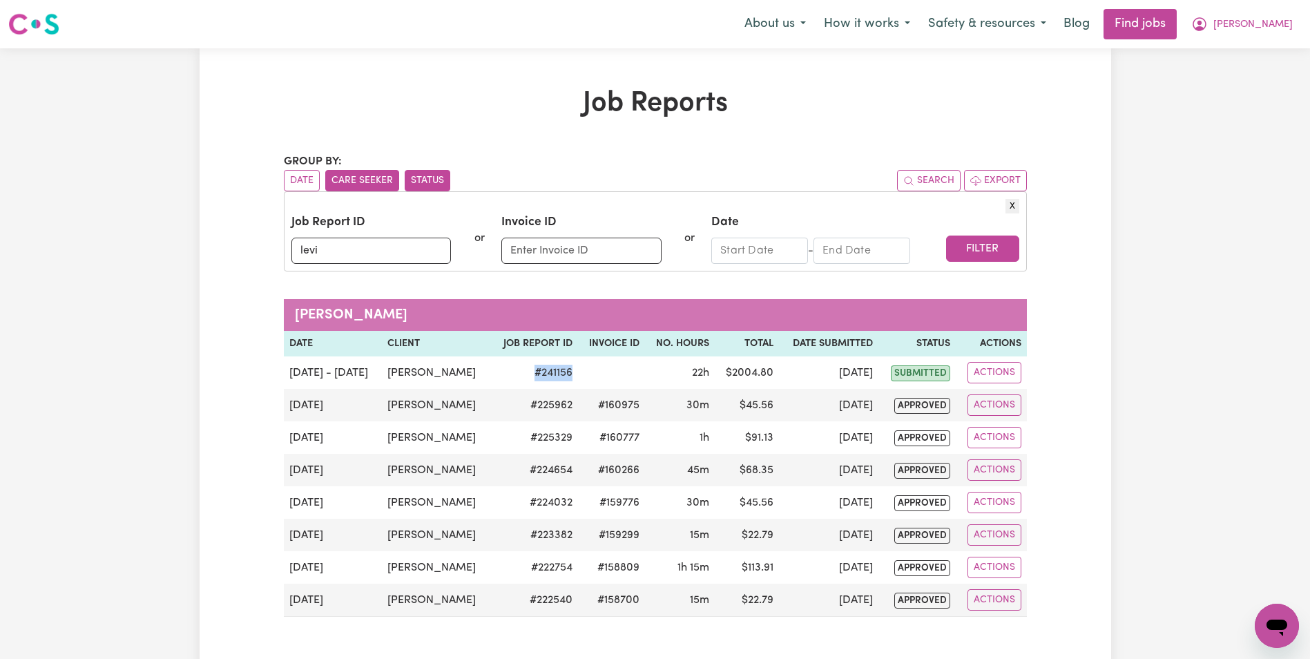
click at [424, 183] on button "Status" at bounding box center [428, 180] width 46 height 21
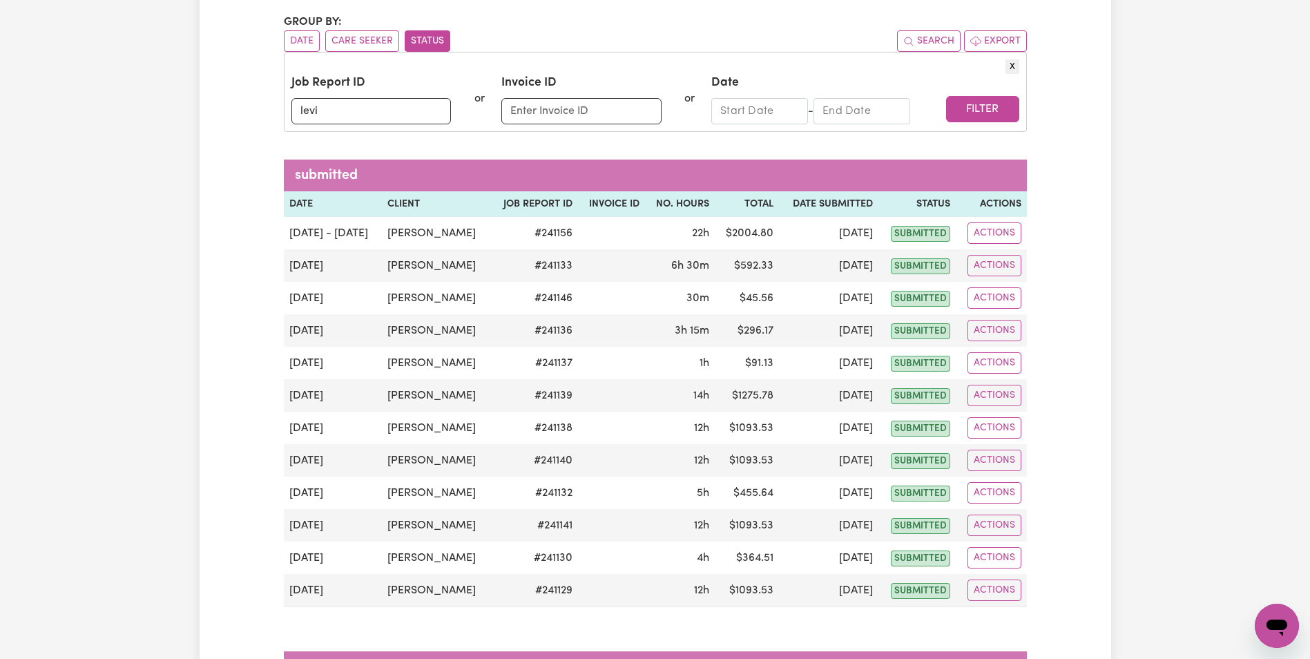
scroll to position [138, 0]
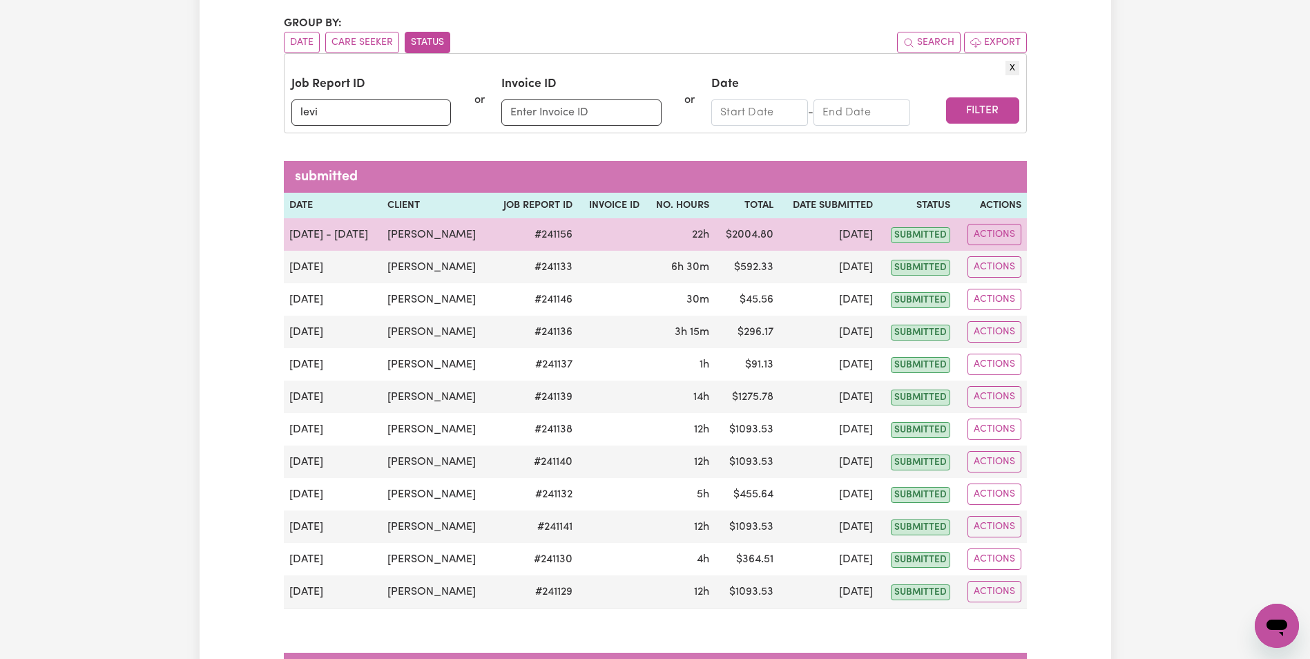
click at [586, 245] on td at bounding box center [611, 234] width 67 height 32
click at [859, 240] on td "[DATE]" at bounding box center [828, 234] width 99 height 32
drag, startPoint x: 334, startPoint y: 247, endPoint x: 379, endPoint y: 235, distance: 46.6
click at [334, 247] on td "[DATE] - [DATE]" at bounding box center [333, 234] width 98 height 32
click at [414, 229] on td "[PERSON_NAME]" at bounding box center [436, 234] width 108 height 32
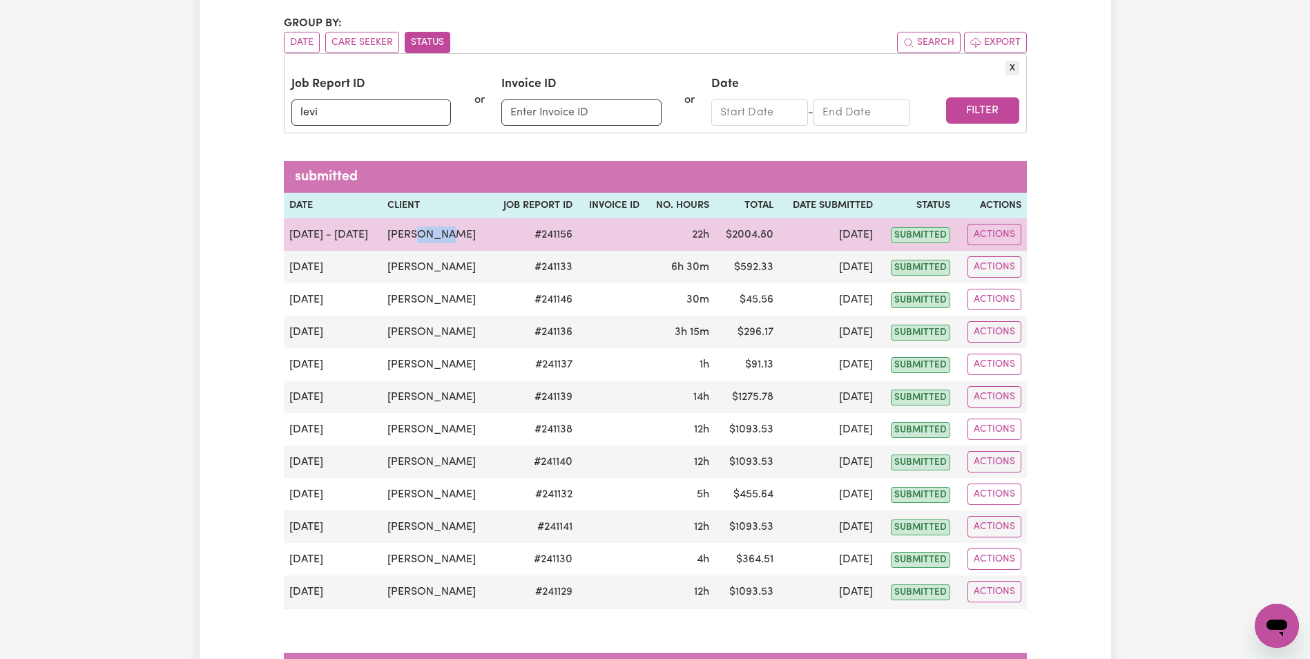
click at [414, 229] on td "[PERSON_NAME]" at bounding box center [436, 234] width 108 height 32
drag, startPoint x: 414, startPoint y: 229, endPoint x: 448, endPoint y: 231, distance: 33.9
click at [448, 231] on td "[PERSON_NAME]" at bounding box center [436, 234] width 108 height 32
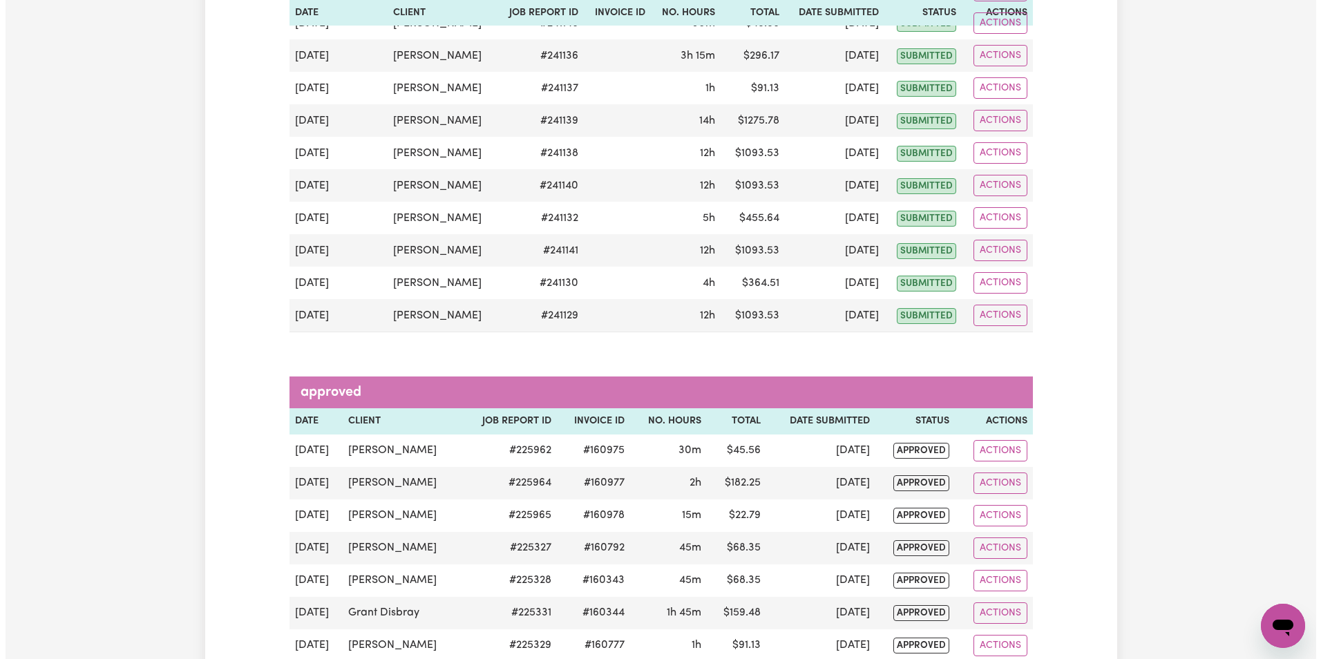
scroll to position [276, 0]
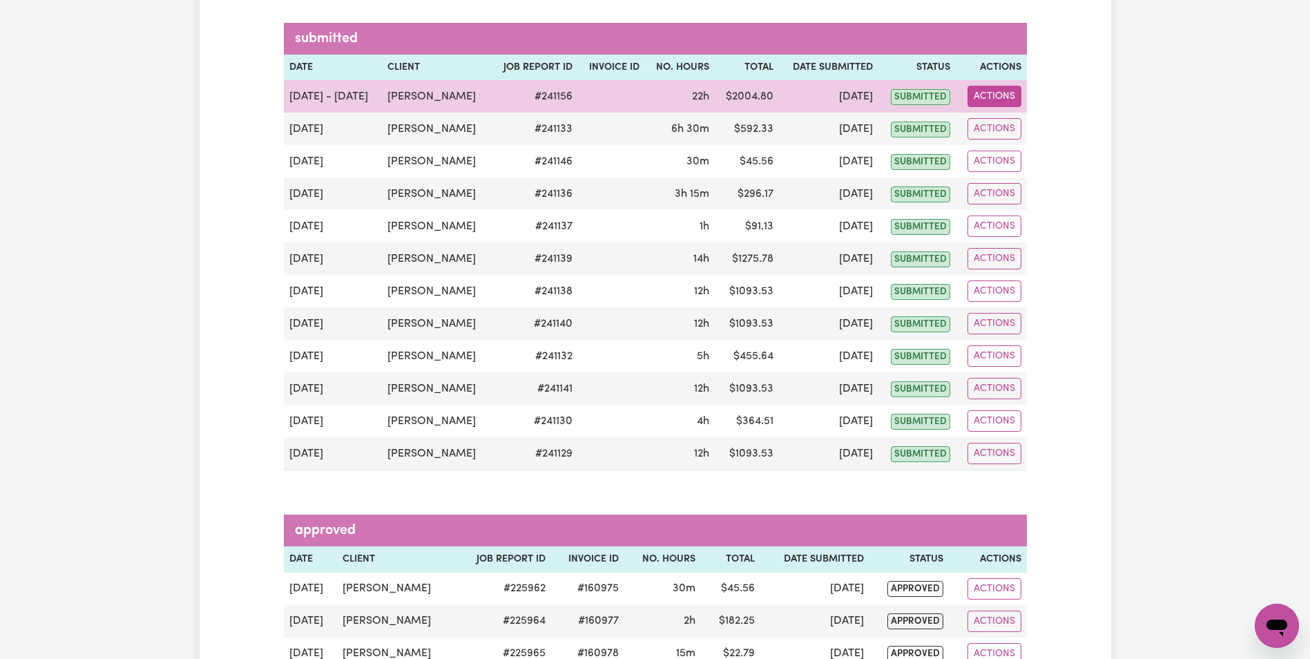
click at [995, 95] on button "Actions" at bounding box center [995, 96] width 54 height 21
click at [1020, 128] on link "View Job Report" at bounding box center [1030, 129] width 118 height 28
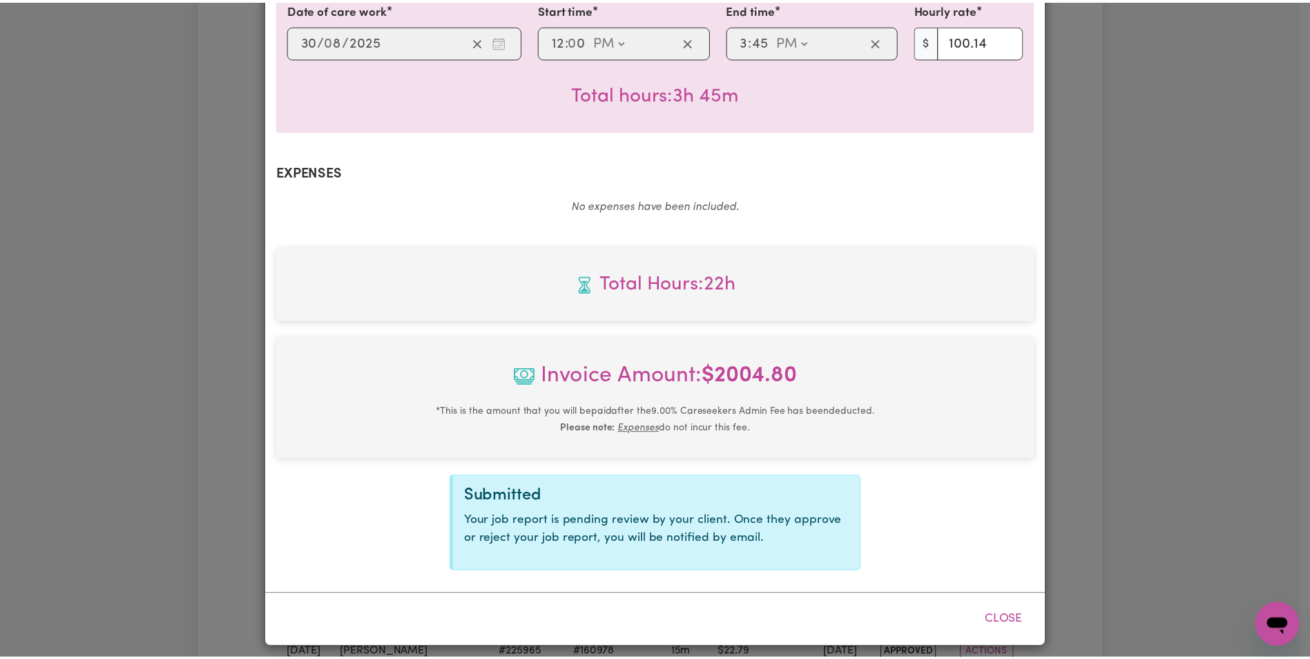
scroll to position [2734, 0]
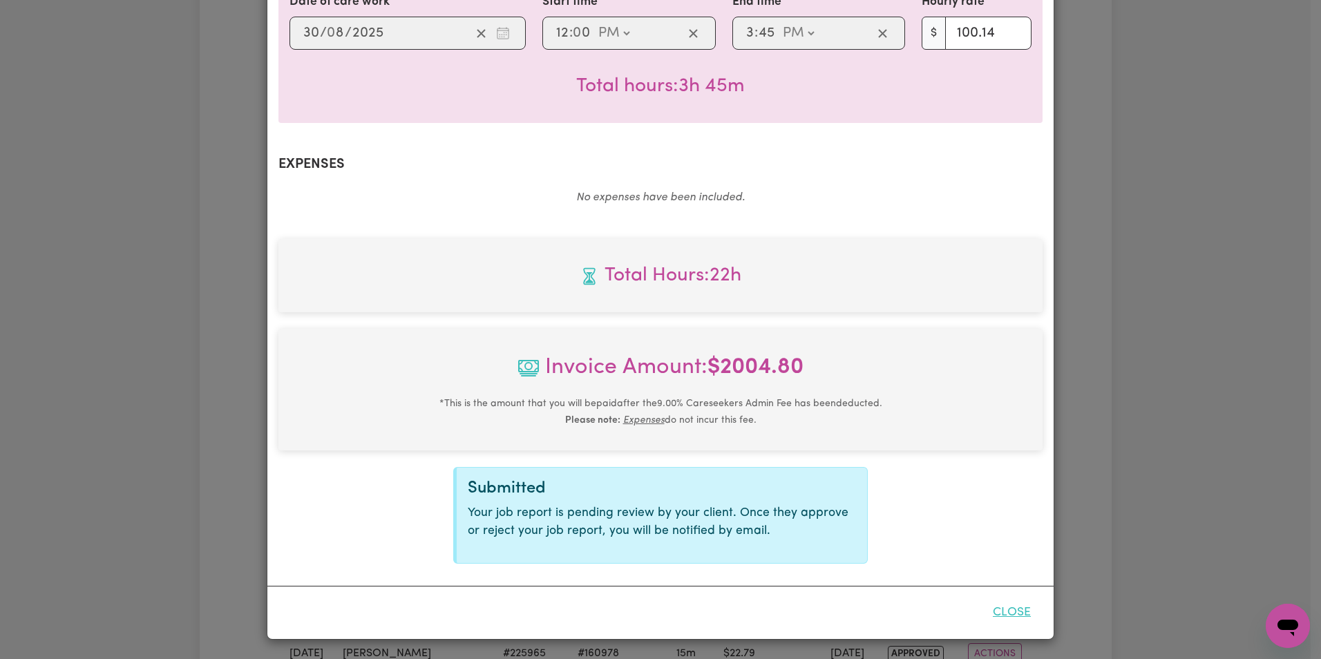
click at [1013, 613] on button "Close" at bounding box center [1011, 613] width 61 height 30
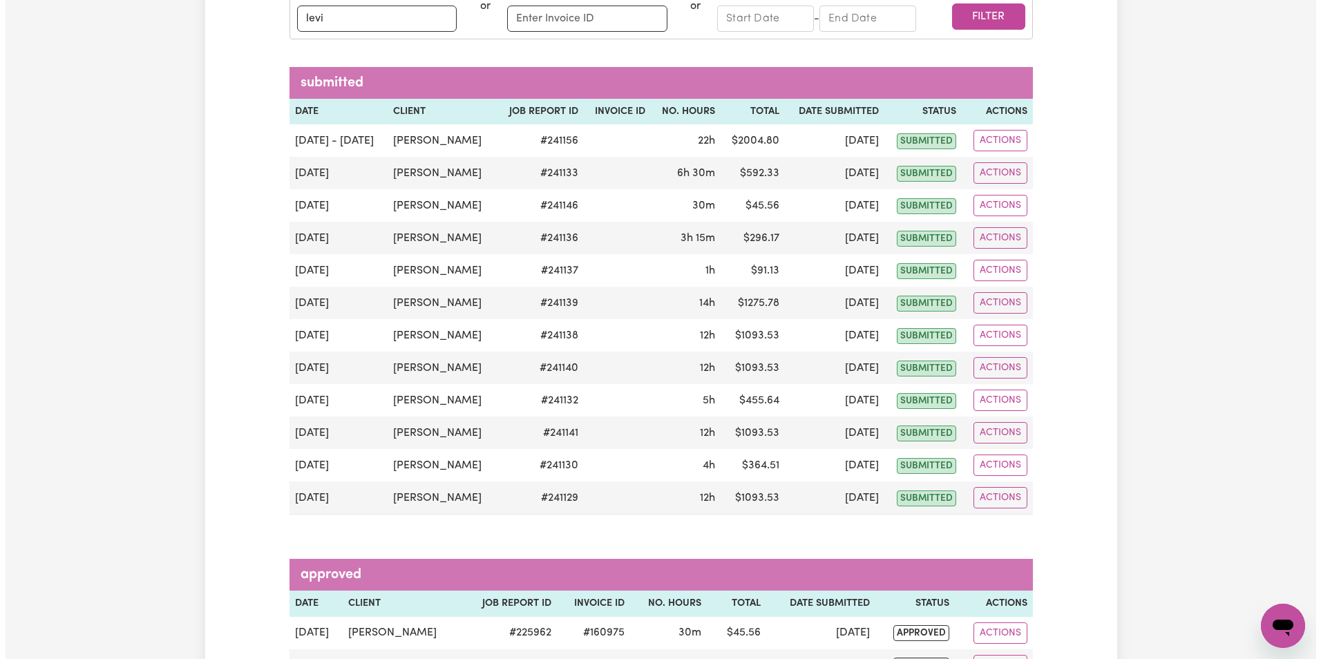
scroll to position [207, 0]
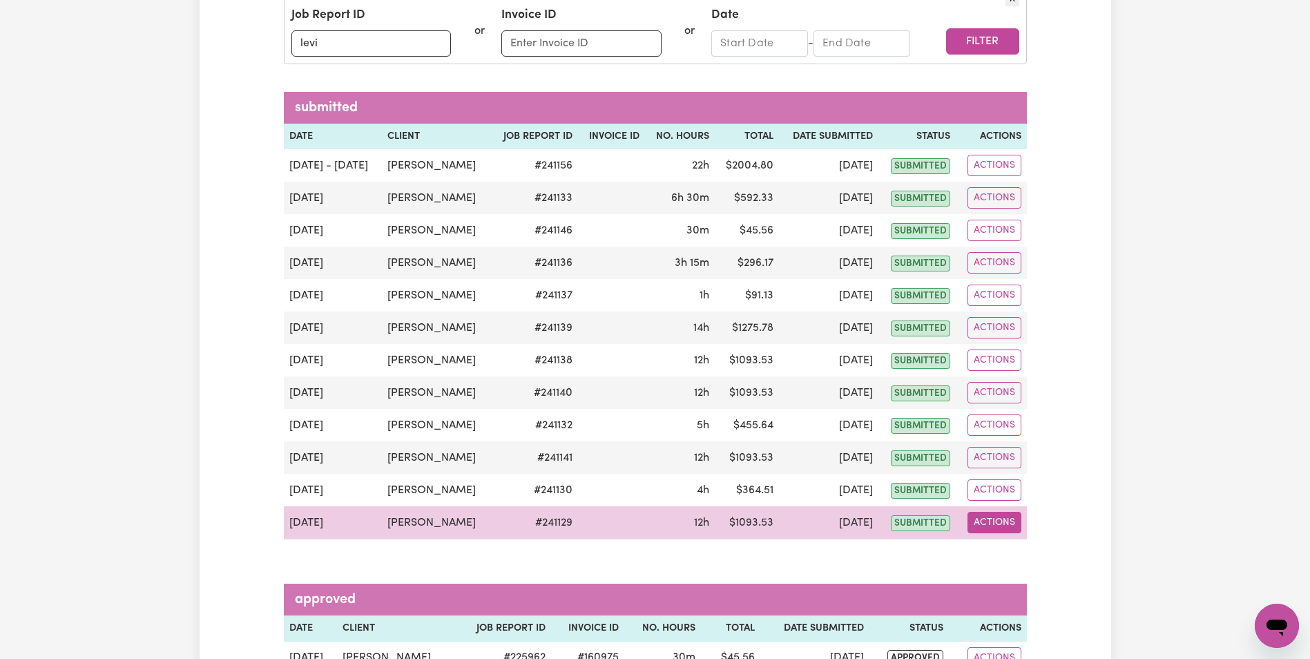
click at [990, 519] on button "Actions" at bounding box center [995, 522] width 54 height 21
click at [1029, 555] on link "View Job Report" at bounding box center [1030, 555] width 118 height 28
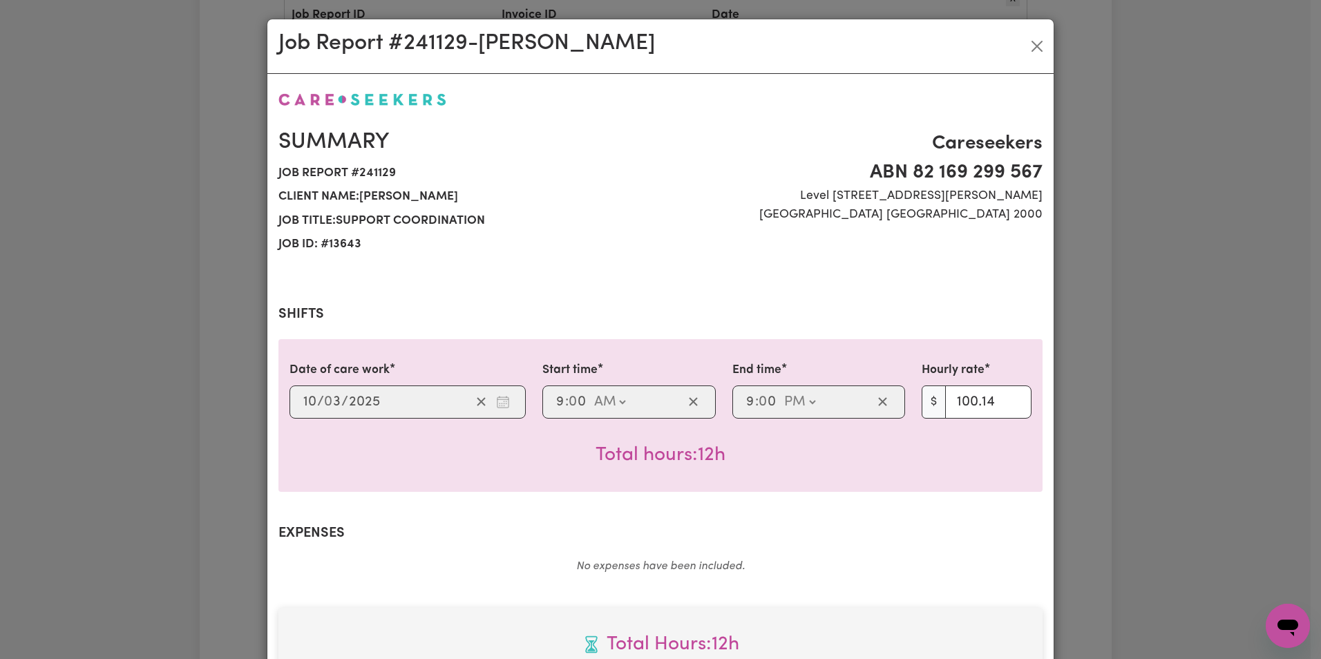
scroll to position [0, 0]
click at [1030, 48] on button "Close" at bounding box center [1037, 47] width 22 height 22
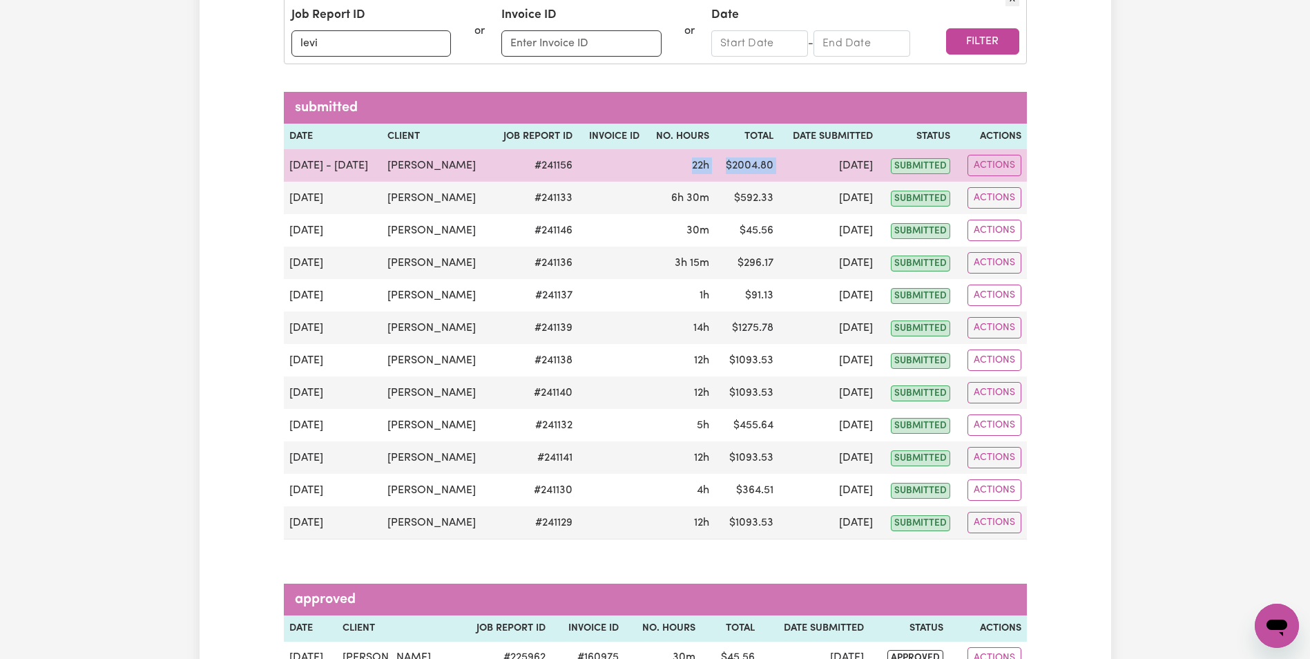
drag, startPoint x: 675, startPoint y: 169, endPoint x: 810, endPoint y: 166, distance: 134.7
click at [810, 166] on tr "[DATE] - [DATE] [PERSON_NAME] # 241156 22h $ 2004.80 [DATE] submitted Actions V…" at bounding box center [655, 165] width 743 height 32
click at [987, 167] on button "Actions" at bounding box center [995, 165] width 54 height 21
click at [1036, 201] on link "View Job Report" at bounding box center [1030, 198] width 118 height 28
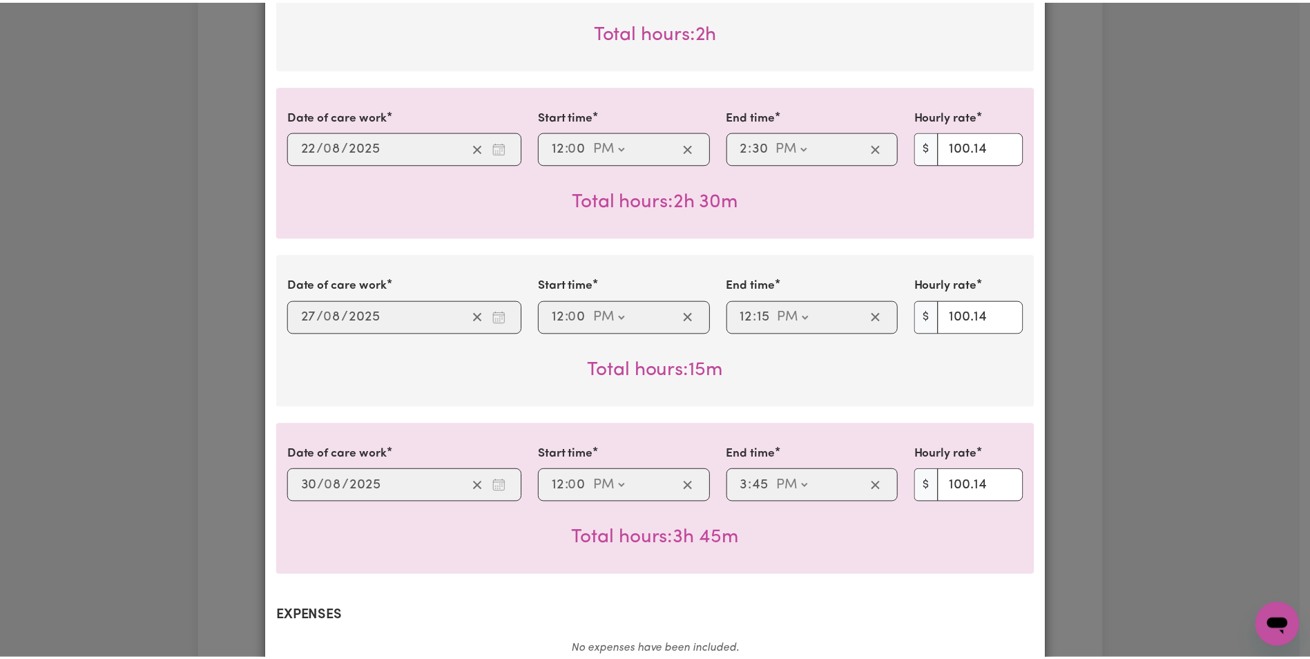
scroll to position [2734, 0]
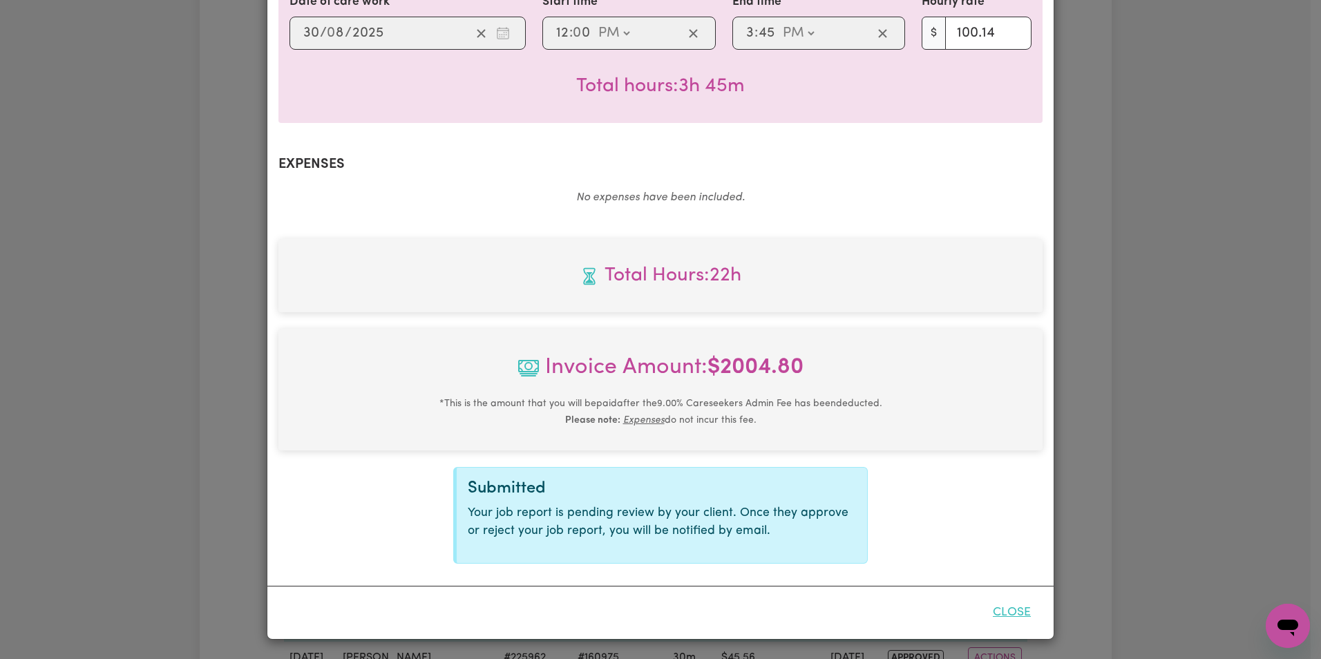
click at [998, 607] on button "Close" at bounding box center [1011, 613] width 61 height 30
